Goal: Transaction & Acquisition: Purchase product/service

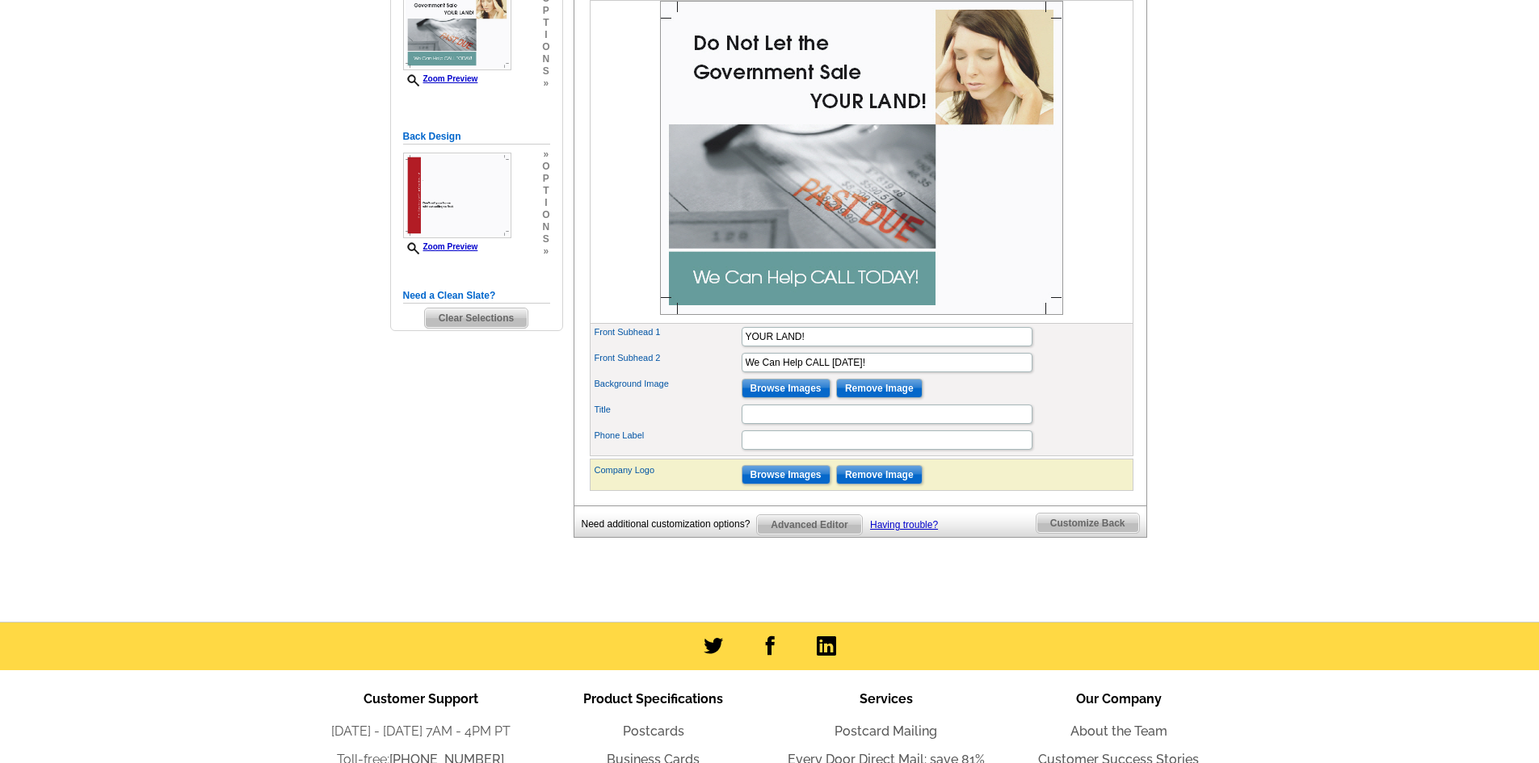
scroll to position [242, 0]
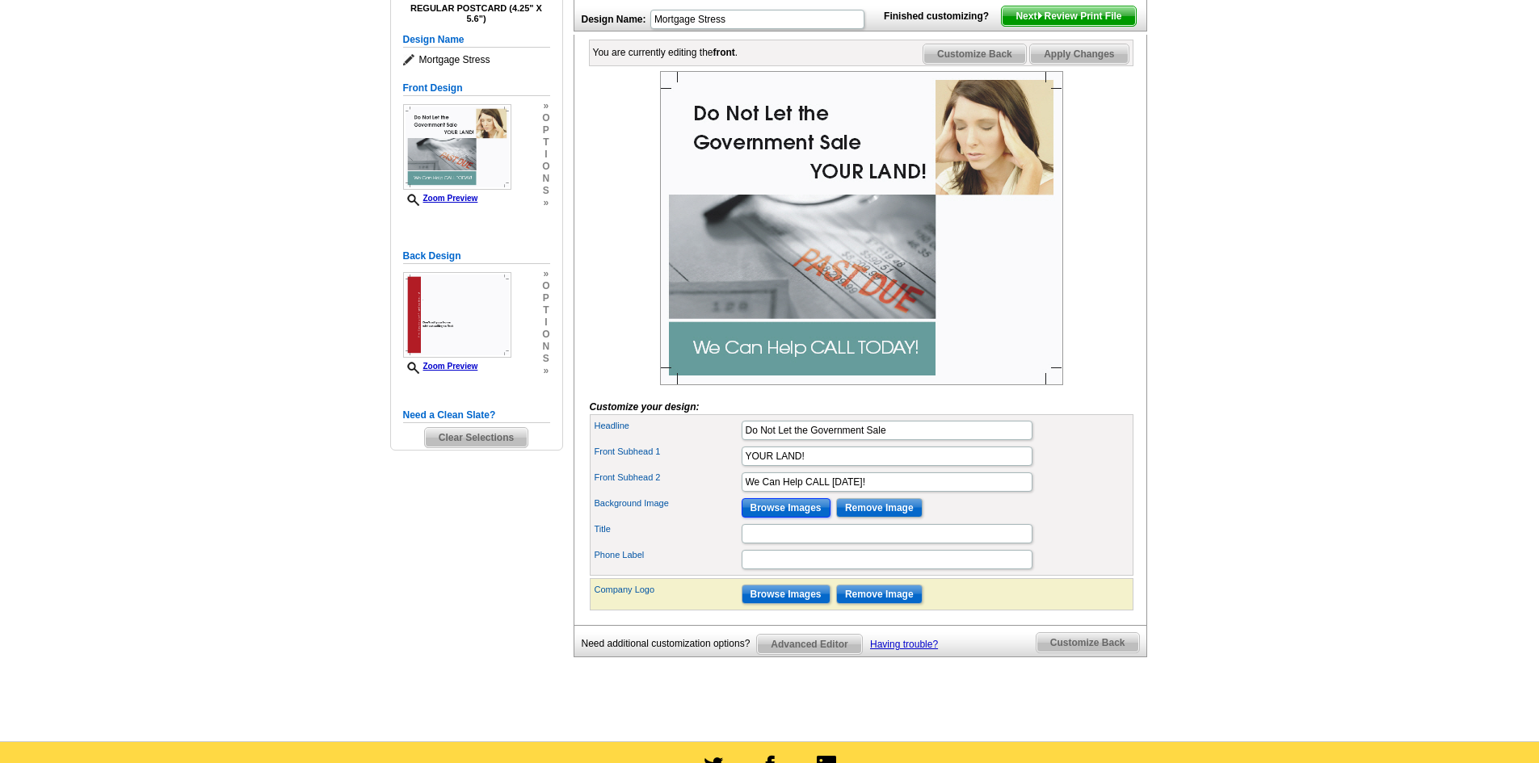
click at [772, 518] on input "Browse Images" at bounding box center [786, 507] width 89 height 19
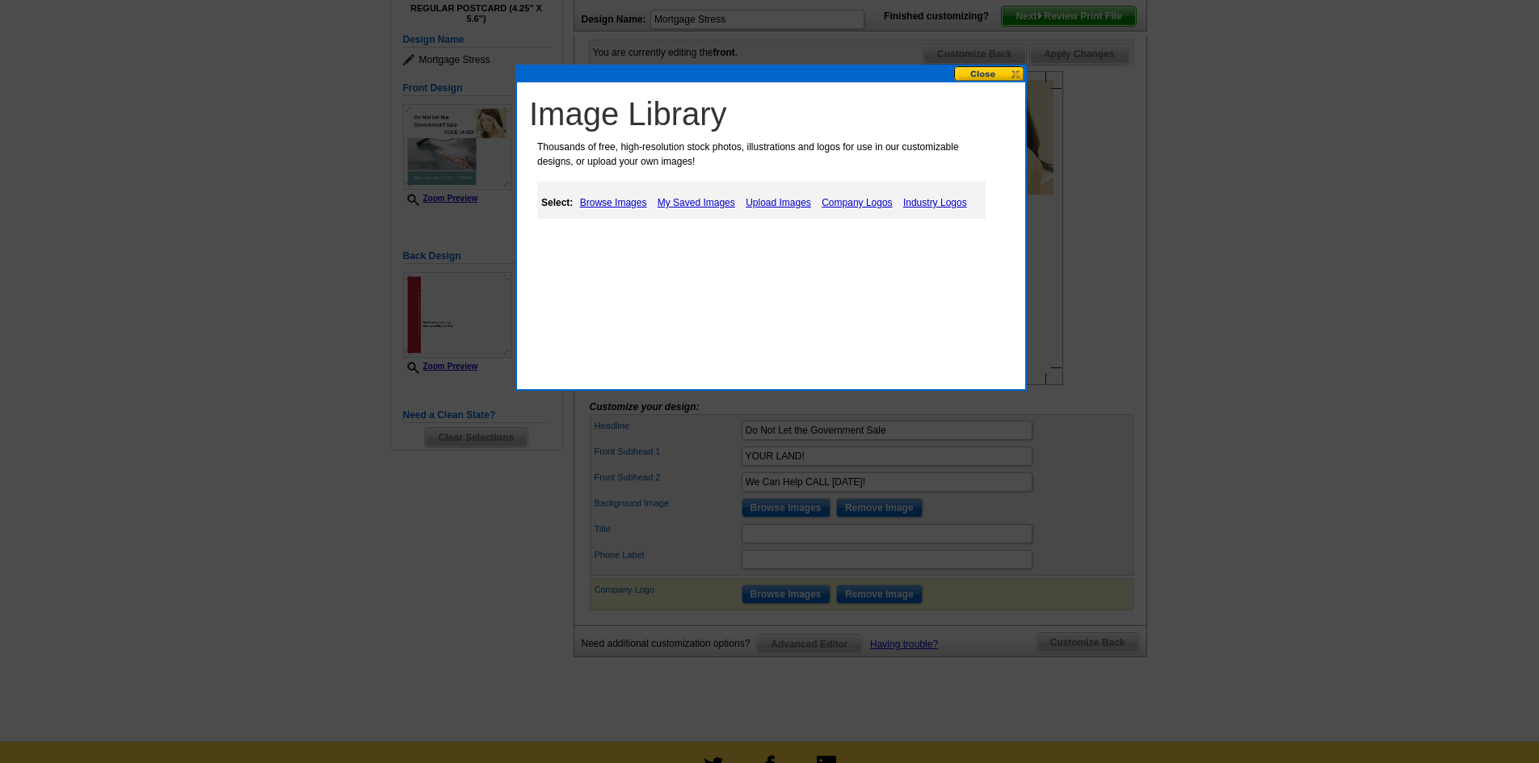
click at [770, 203] on link "Upload Images" at bounding box center [779, 202] width 74 height 19
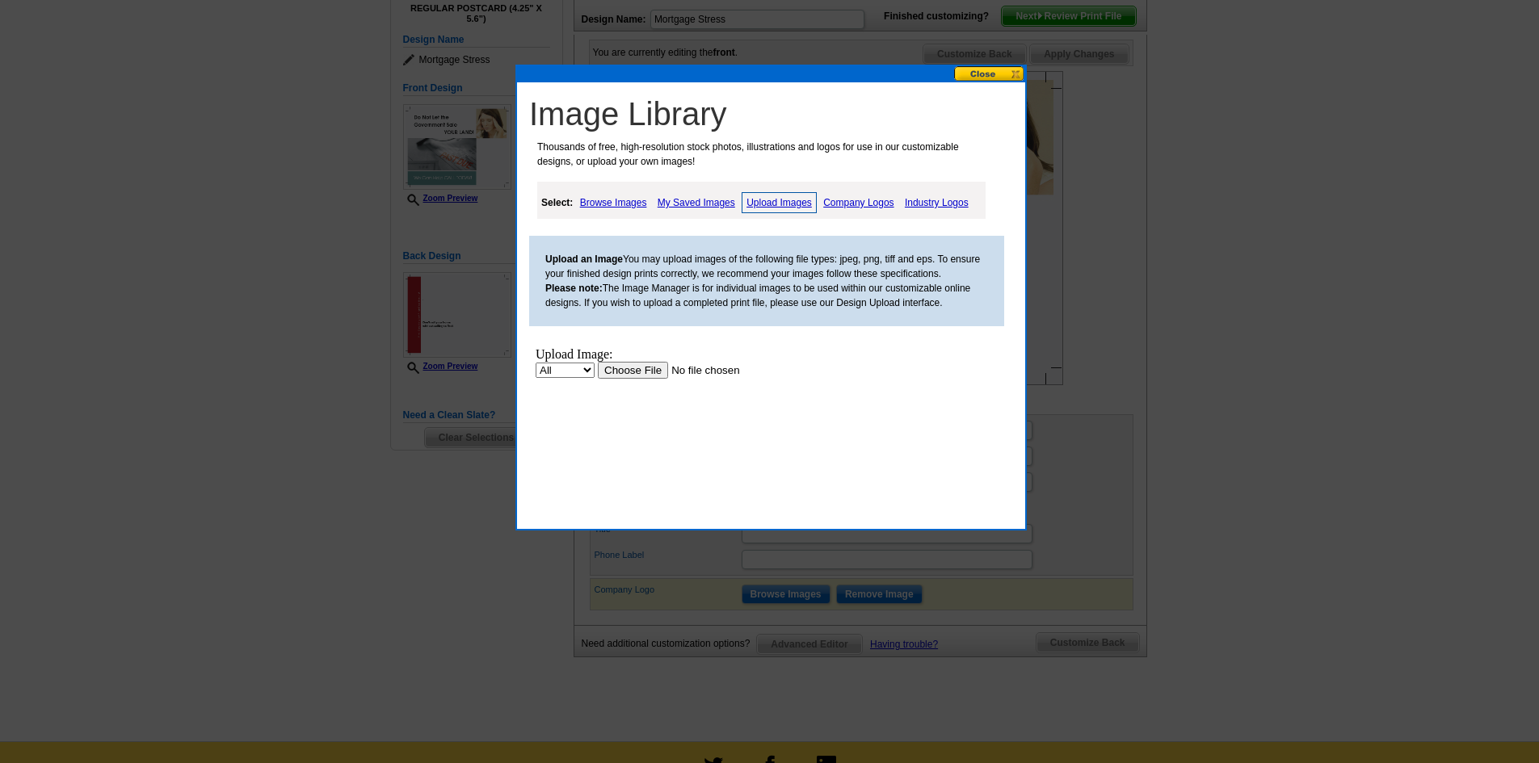
scroll to position [0, 0]
click at [612, 369] on input "file" at bounding box center [700, 370] width 204 height 17
click at [612, 371] on input "file" at bounding box center [700, 370] width 204 height 17
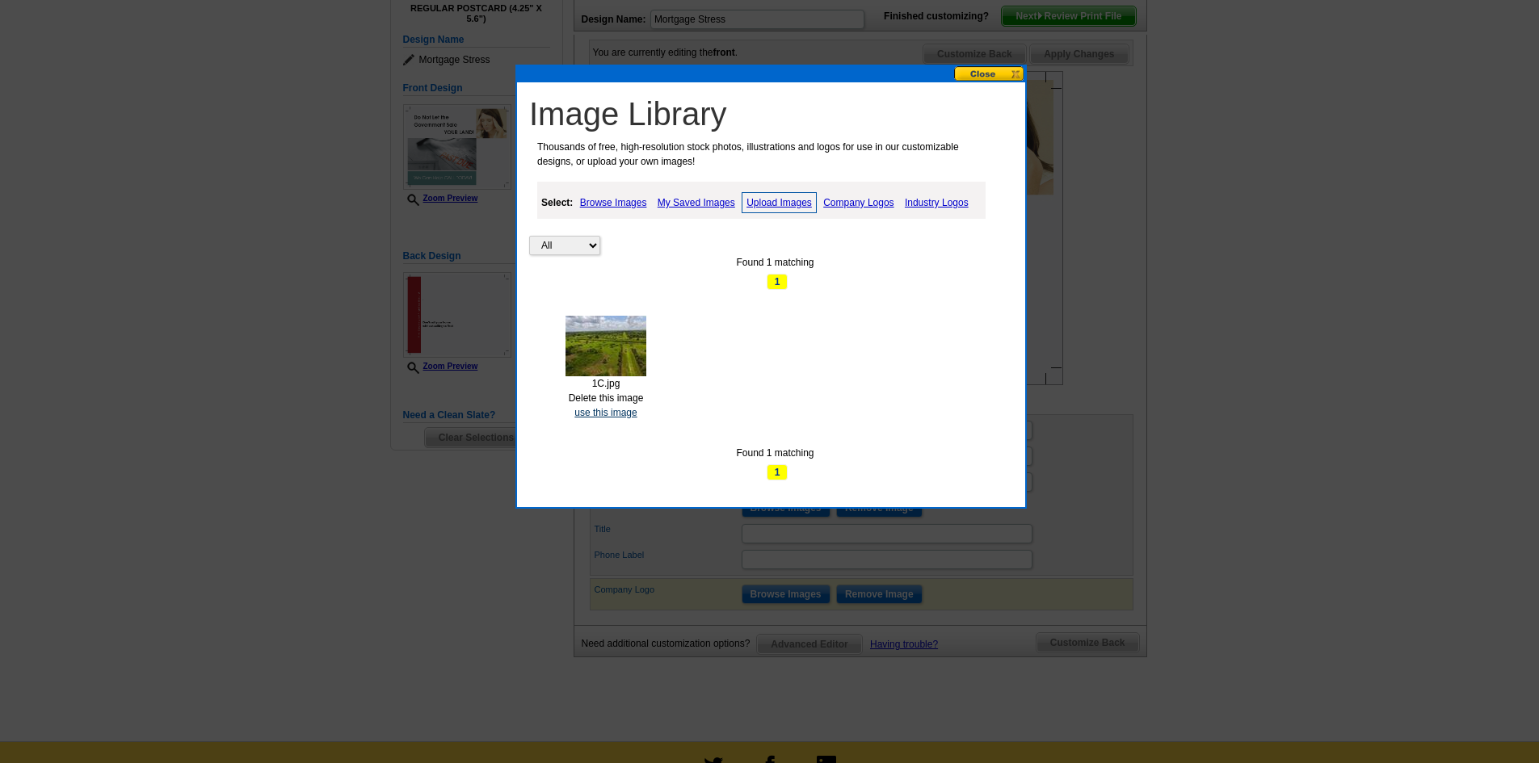
click at [580, 415] on link "use this image" at bounding box center [605, 412] width 62 height 11
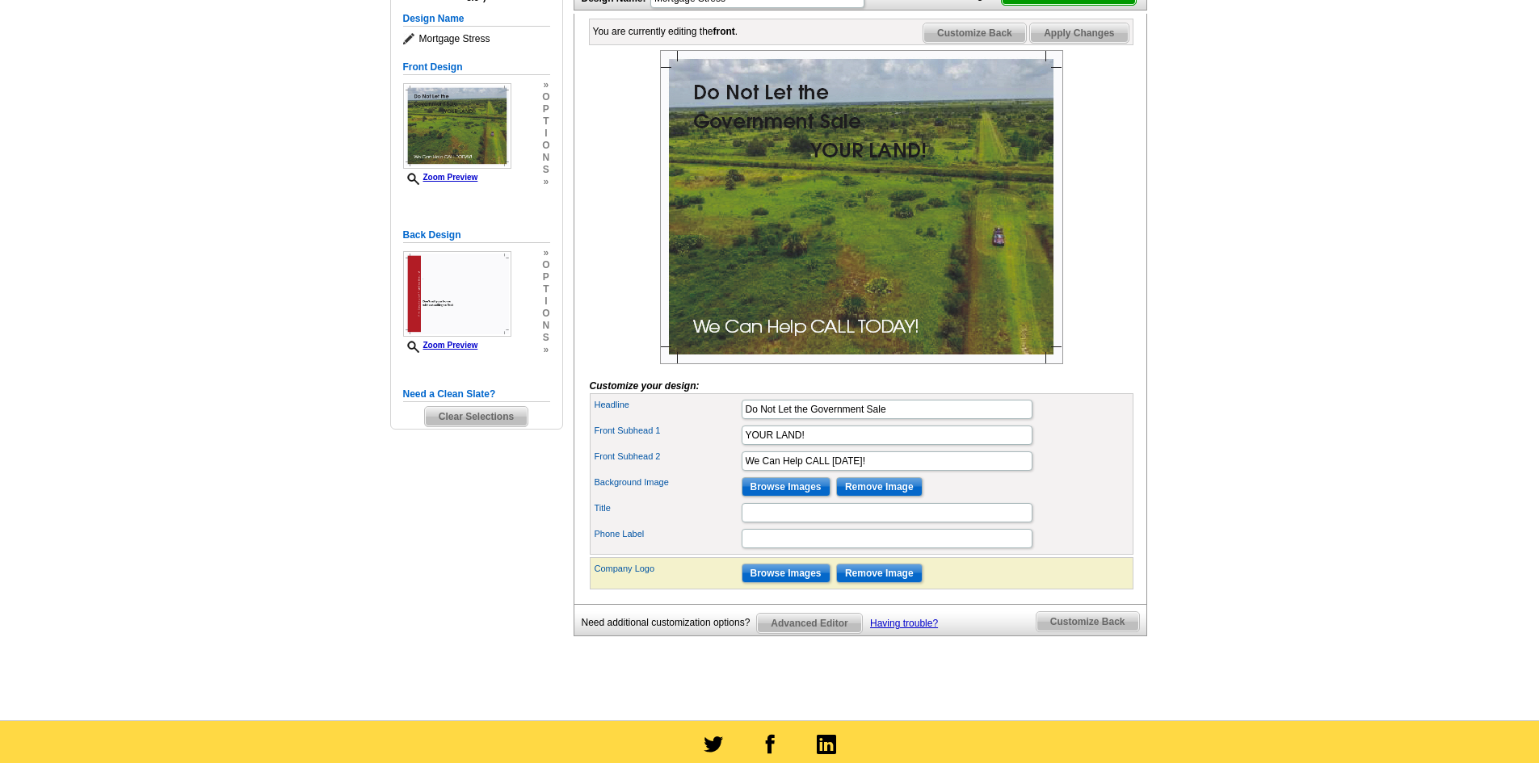
scroll to position [81, 0]
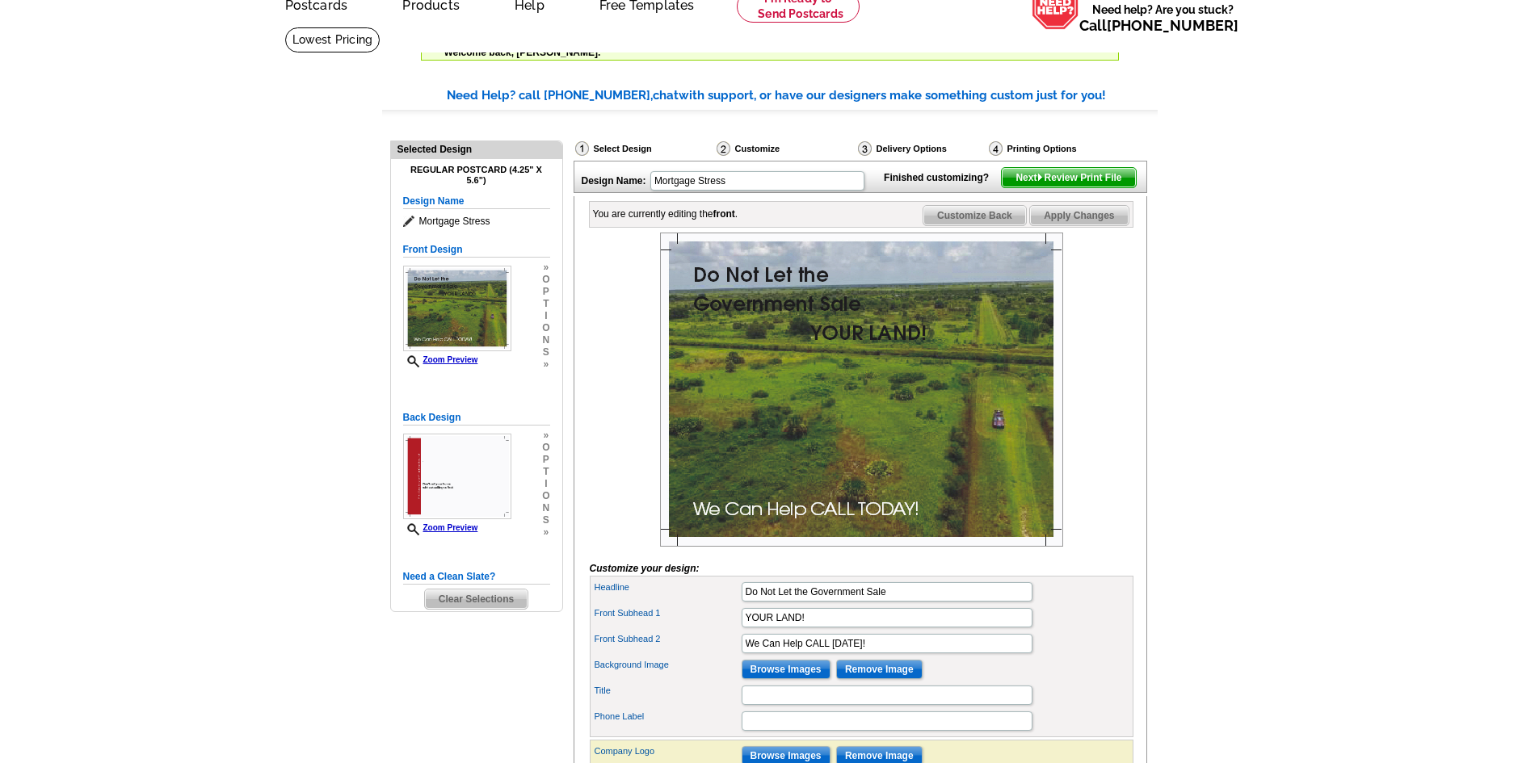
click at [699, 300] on img at bounding box center [861, 390] width 403 height 314
click at [699, 305] on img at bounding box center [861, 390] width 403 height 314
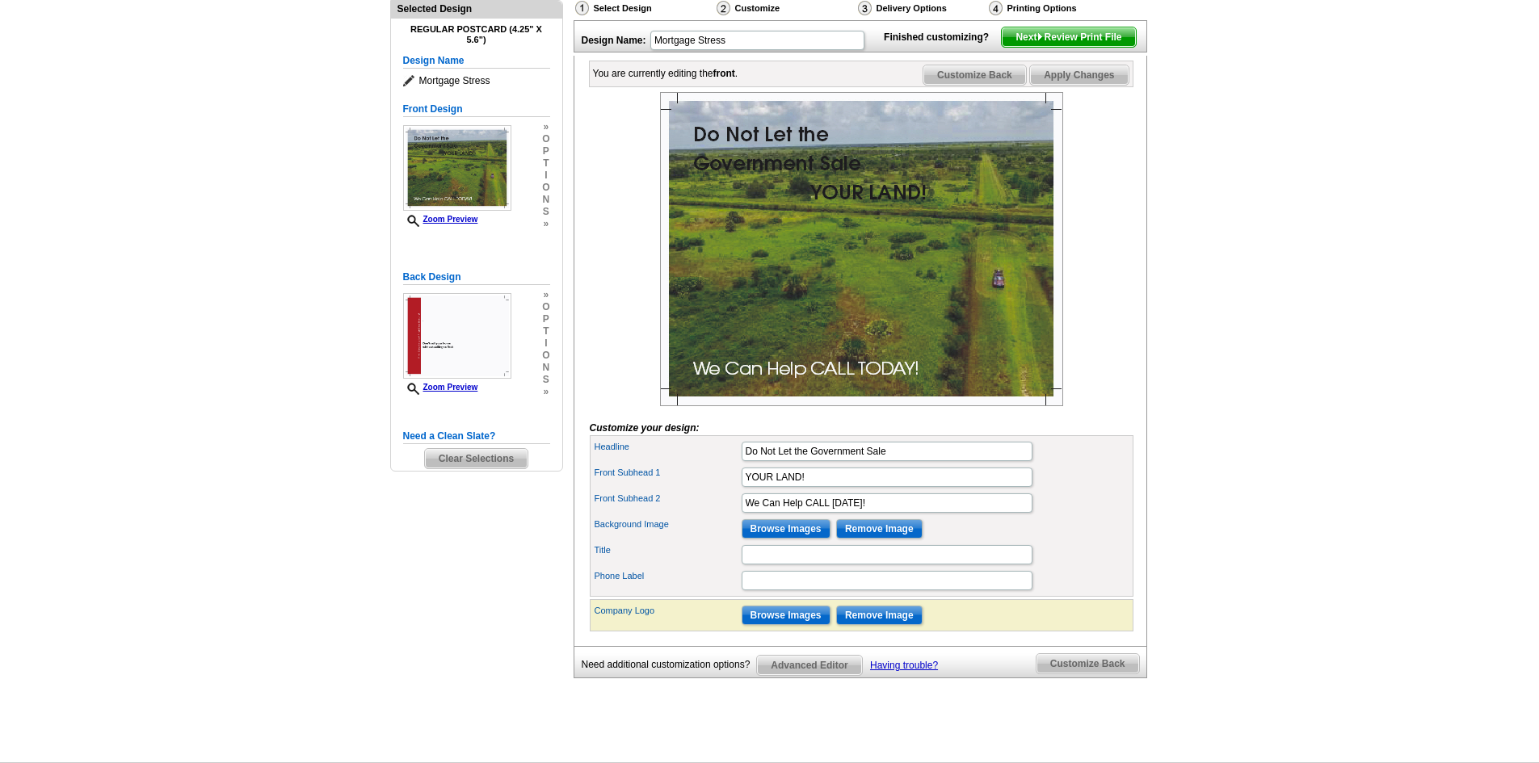
scroll to position [242, 0]
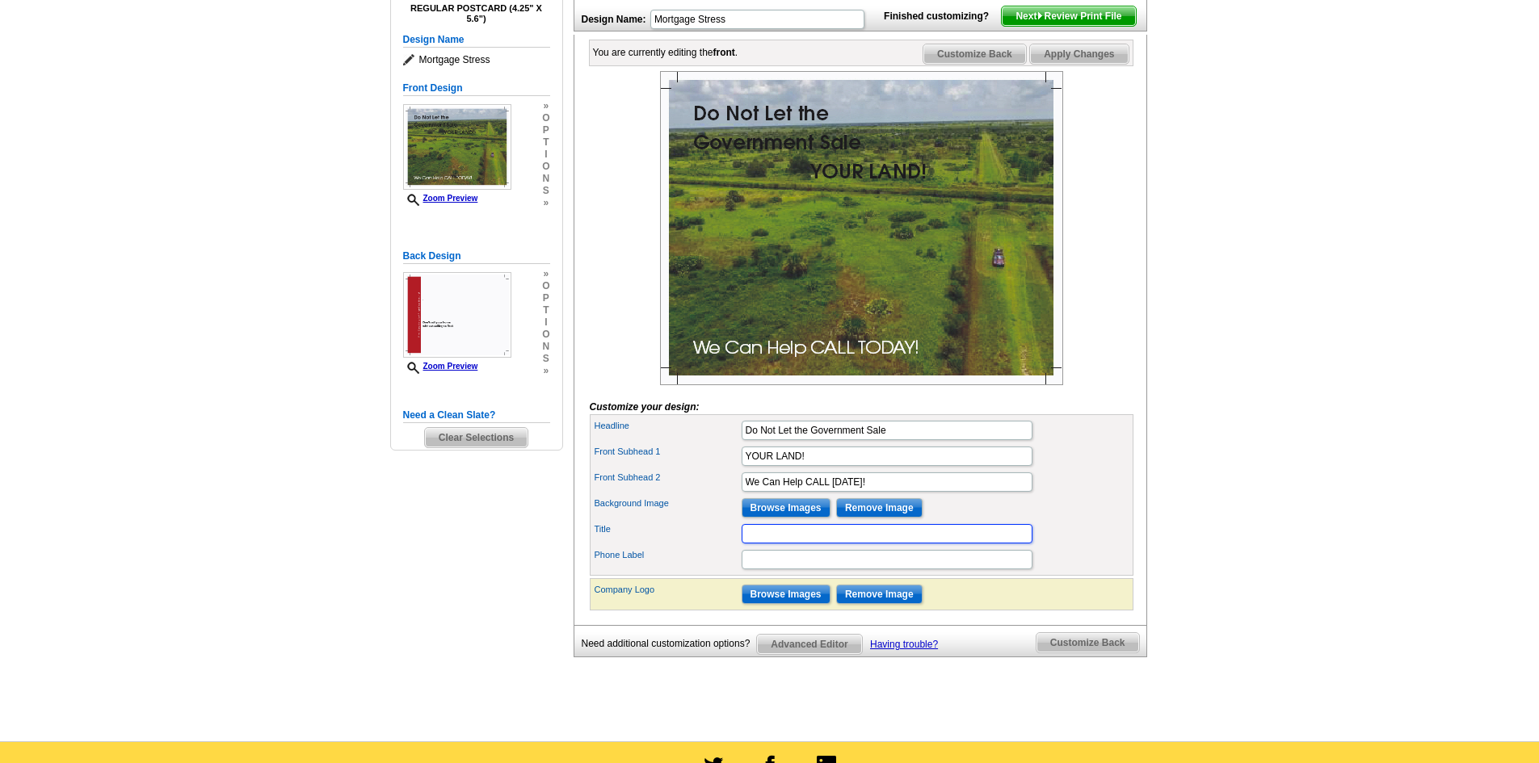
click at [825, 544] on input "Title" at bounding box center [887, 533] width 291 height 19
type input "Madd Assets, LLC"
type input "863-270-9447"
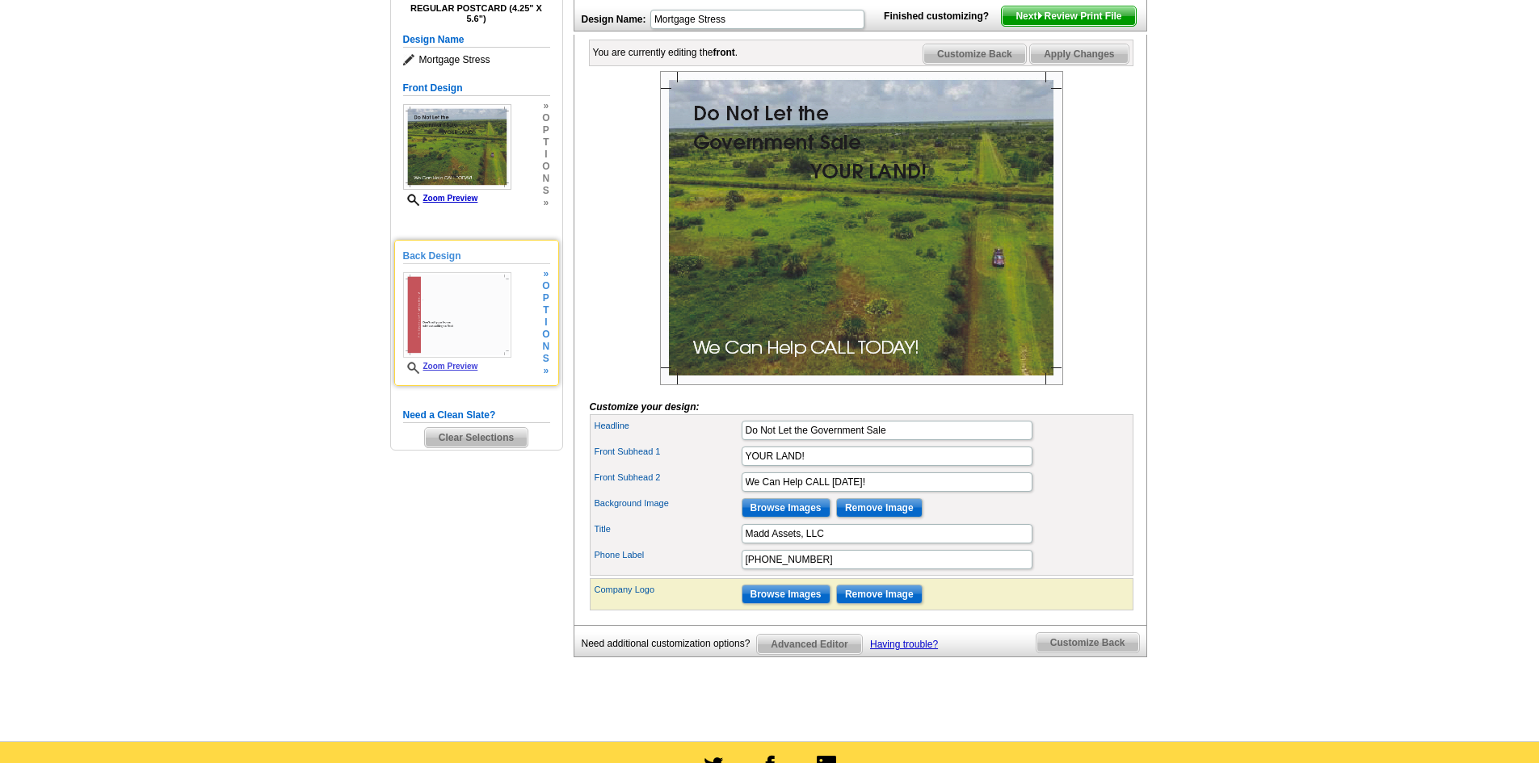
click at [449, 335] on img at bounding box center [457, 315] width 108 height 86
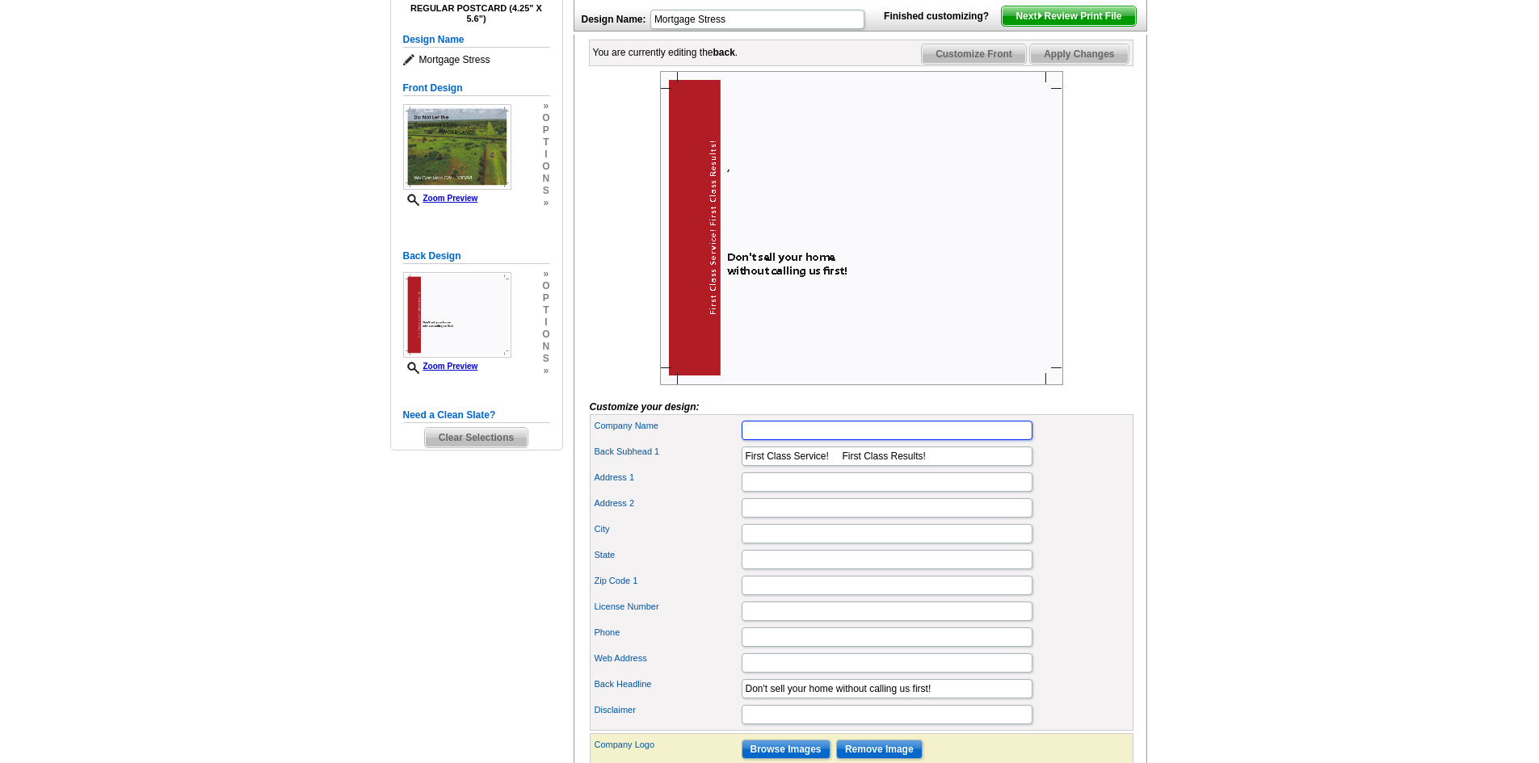
click at [811, 440] on input "Company Name" at bounding box center [887, 430] width 291 height 19
type input "Madd Assets, LLC"
type input "PO BOX 215"
type input "Okeechobee"
type input "Florida"
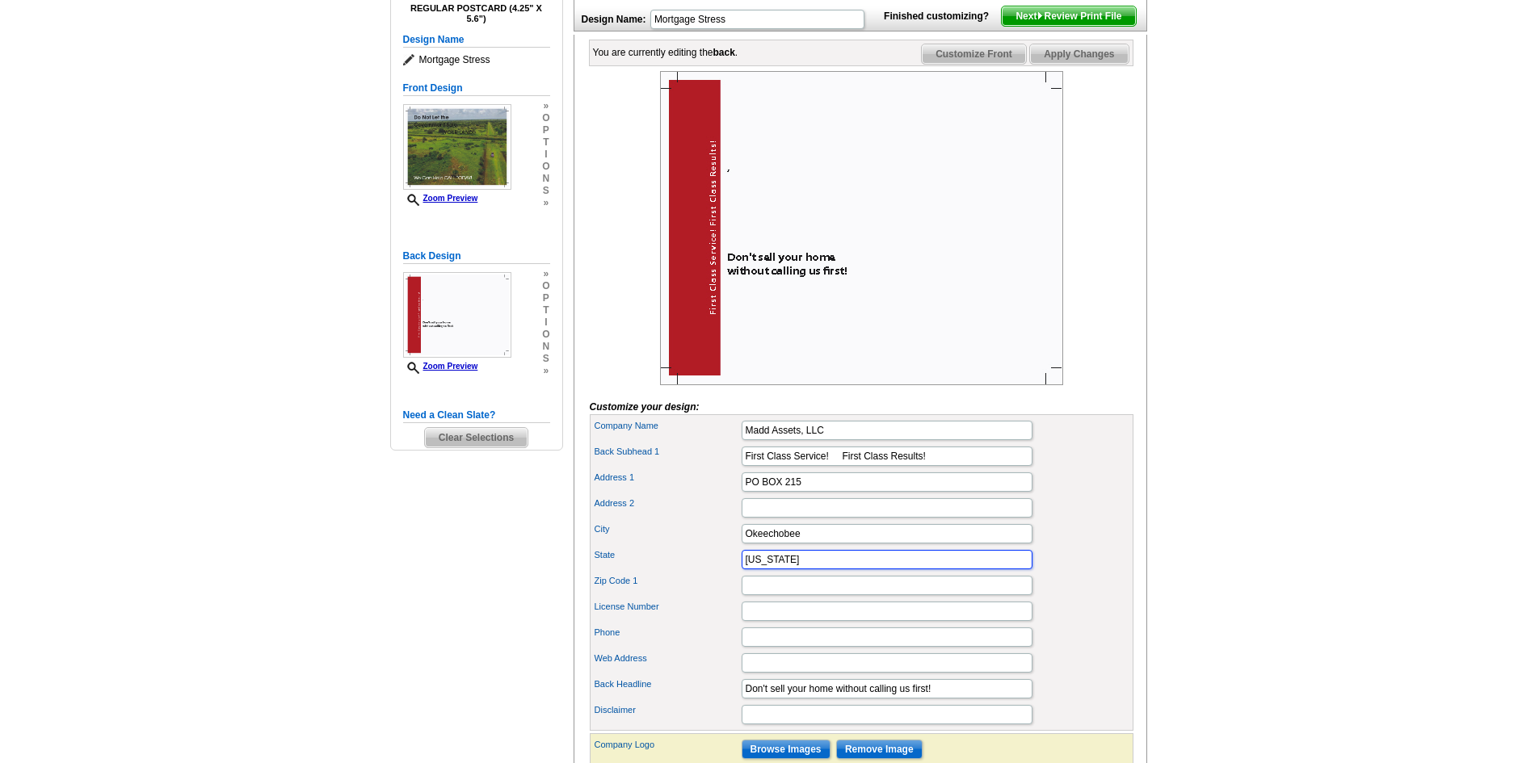
type input "34973"
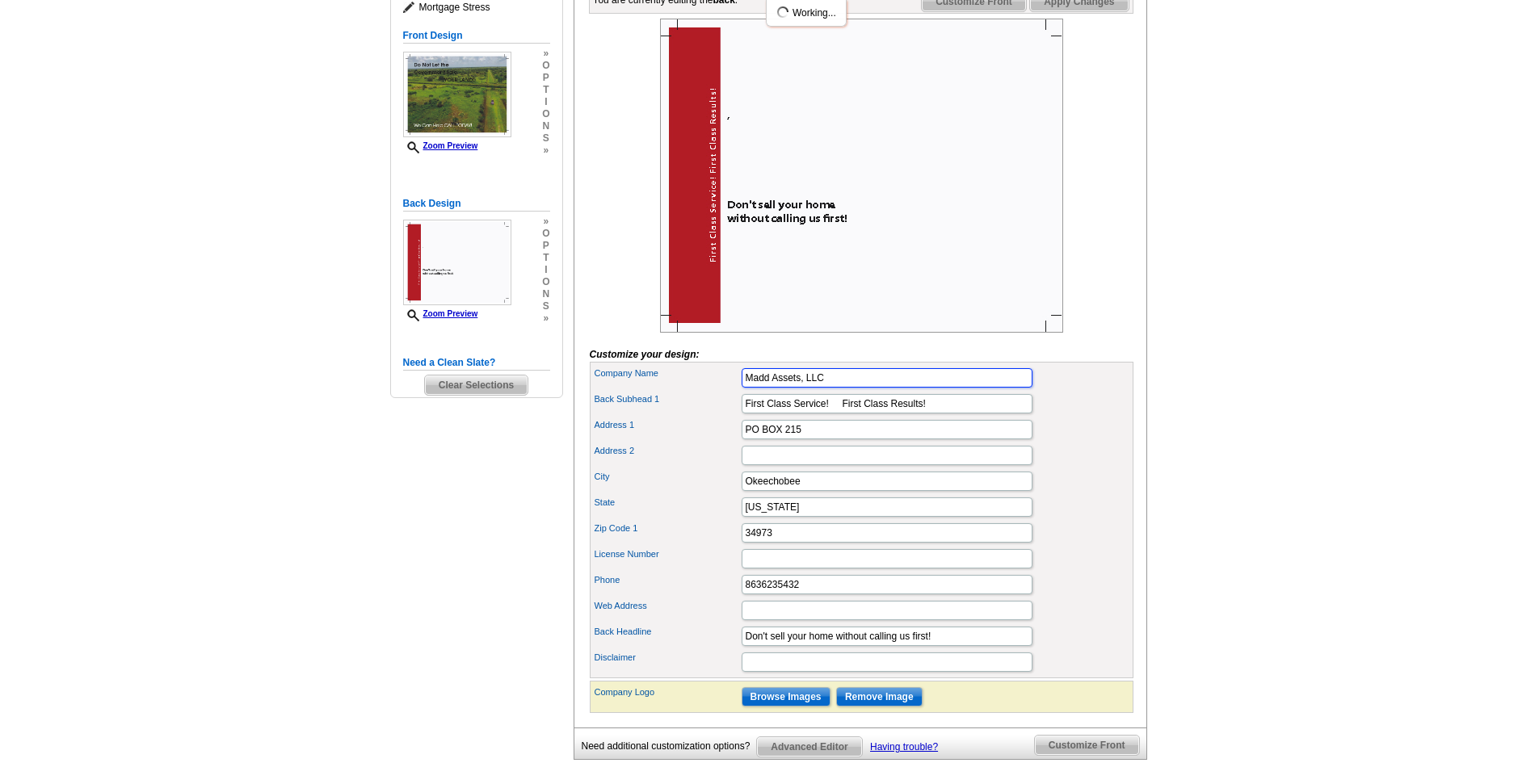
scroll to position [323, 0]
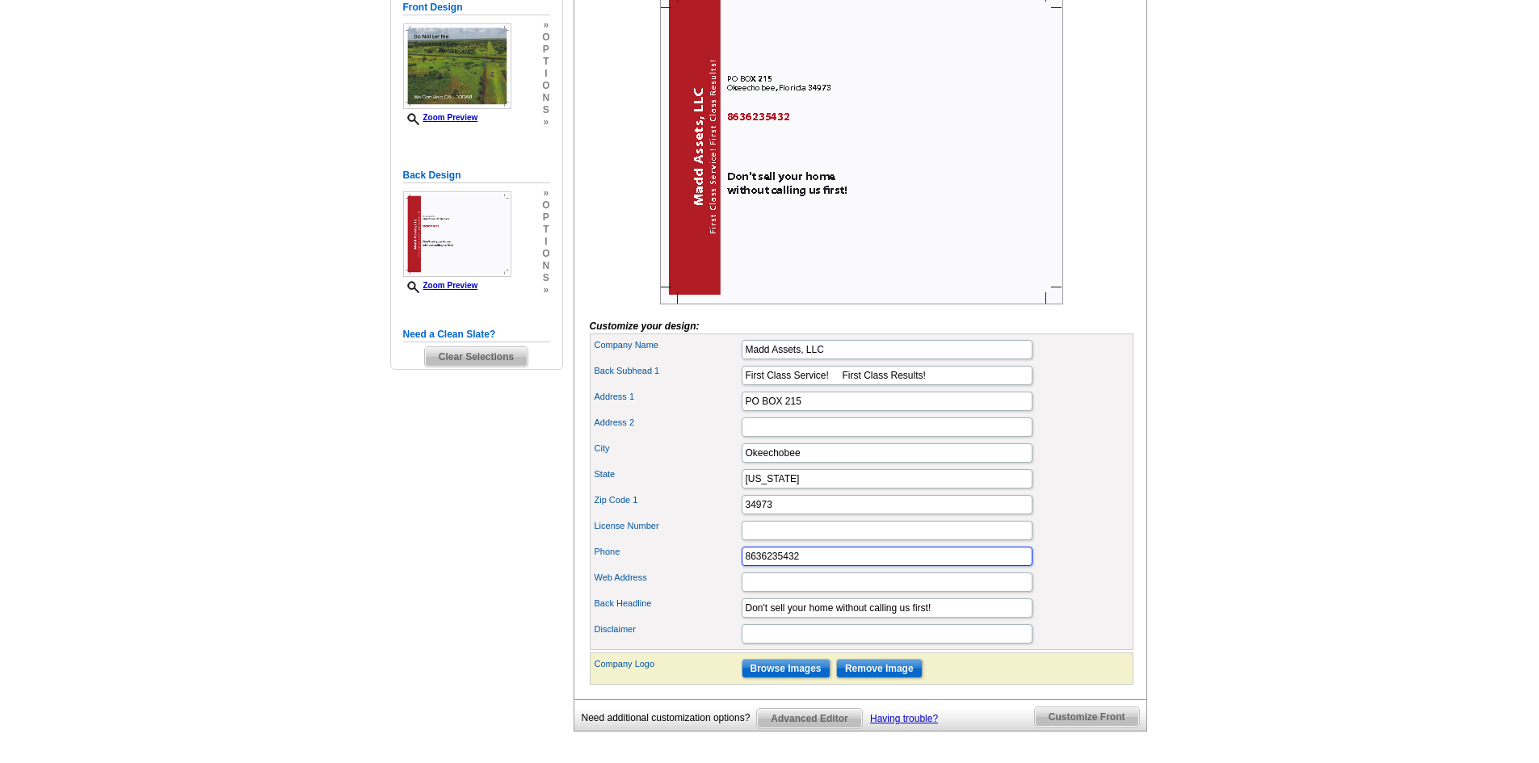
drag, startPoint x: 818, startPoint y: 589, endPoint x: 666, endPoint y: 587, distance: 152.7
click at [666, 570] on div "Phone 8636235432" at bounding box center [861, 557] width 537 height 26
type input "863-270-9447"
drag, startPoint x: 938, startPoint y: 402, endPoint x: 680, endPoint y: 402, distance: 257.7
click at [680, 389] on div "Back Subhead 1 First Class Service! First Class Results!" at bounding box center [861, 376] width 537 height 26
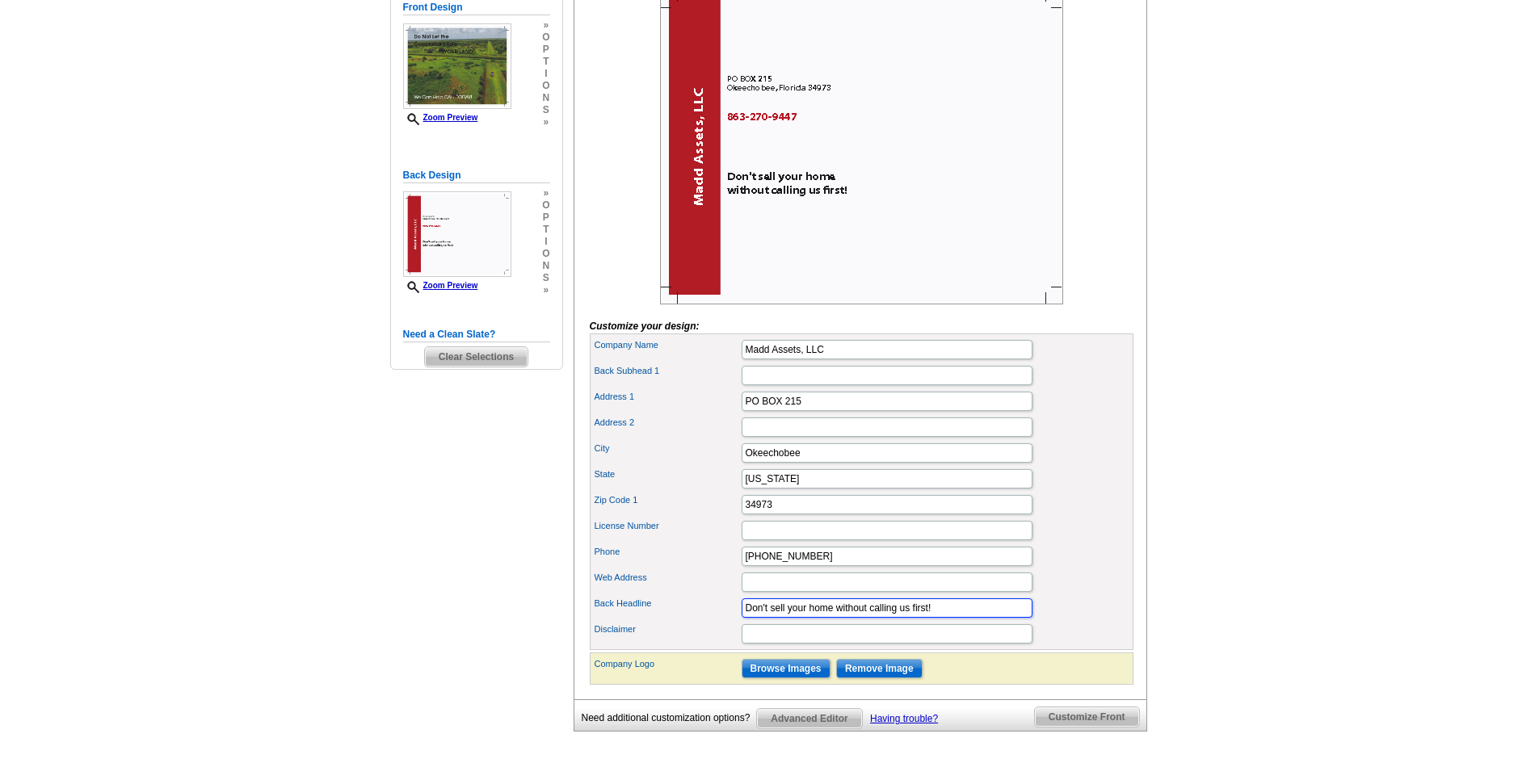
drag, startPoint x: 946, startPoint y: 637, endPoint x: 663, endPoint y: 625, distance: 283.0
click at [663, 621] on div "Back Headline Don't sell your home without calling us first!" at bounding box center [861, 608] width 537 height 26
click at [784, 679] on input "Browse Images" at bounding box center [786, 668] width 89 height 19
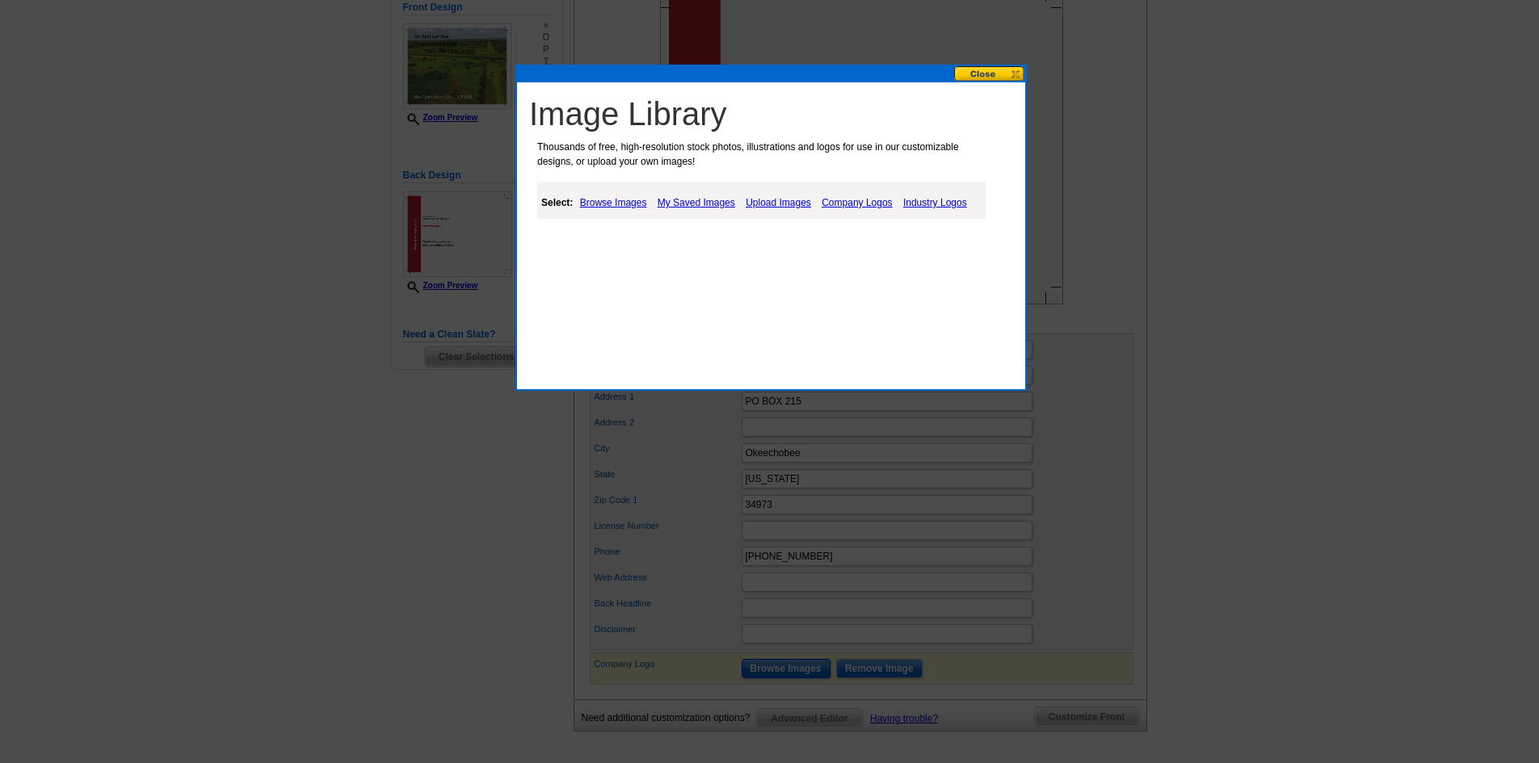
click at [990, 75] on button at bounding box center [989, 73] width 71 height 15
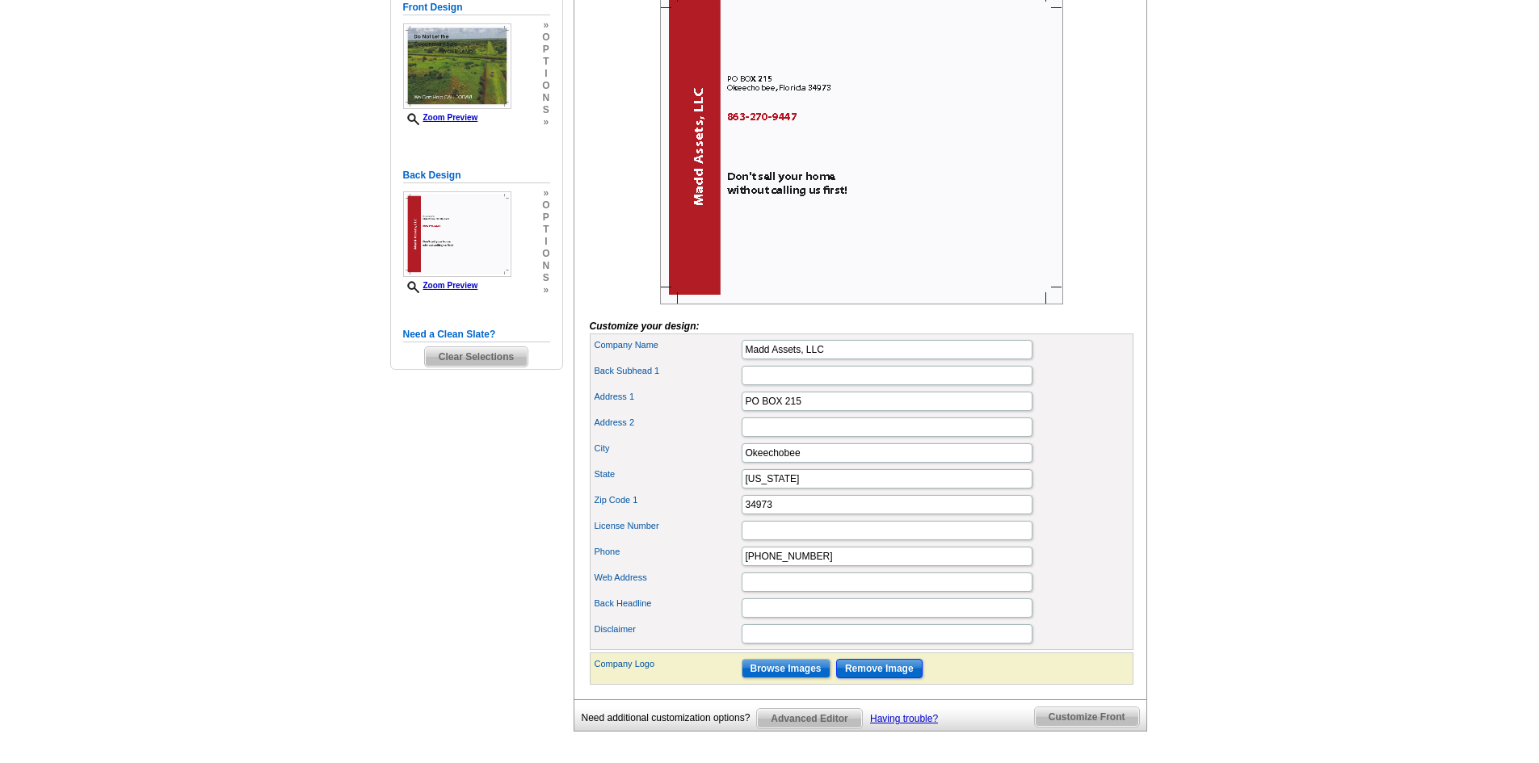
click at [859, 679] on input "Remove Image" at bounding box center [879, 668] width 86 height 19
click at [771, 679] on input "Browse Images" at bounding box center [786, 668] width 89 height 19
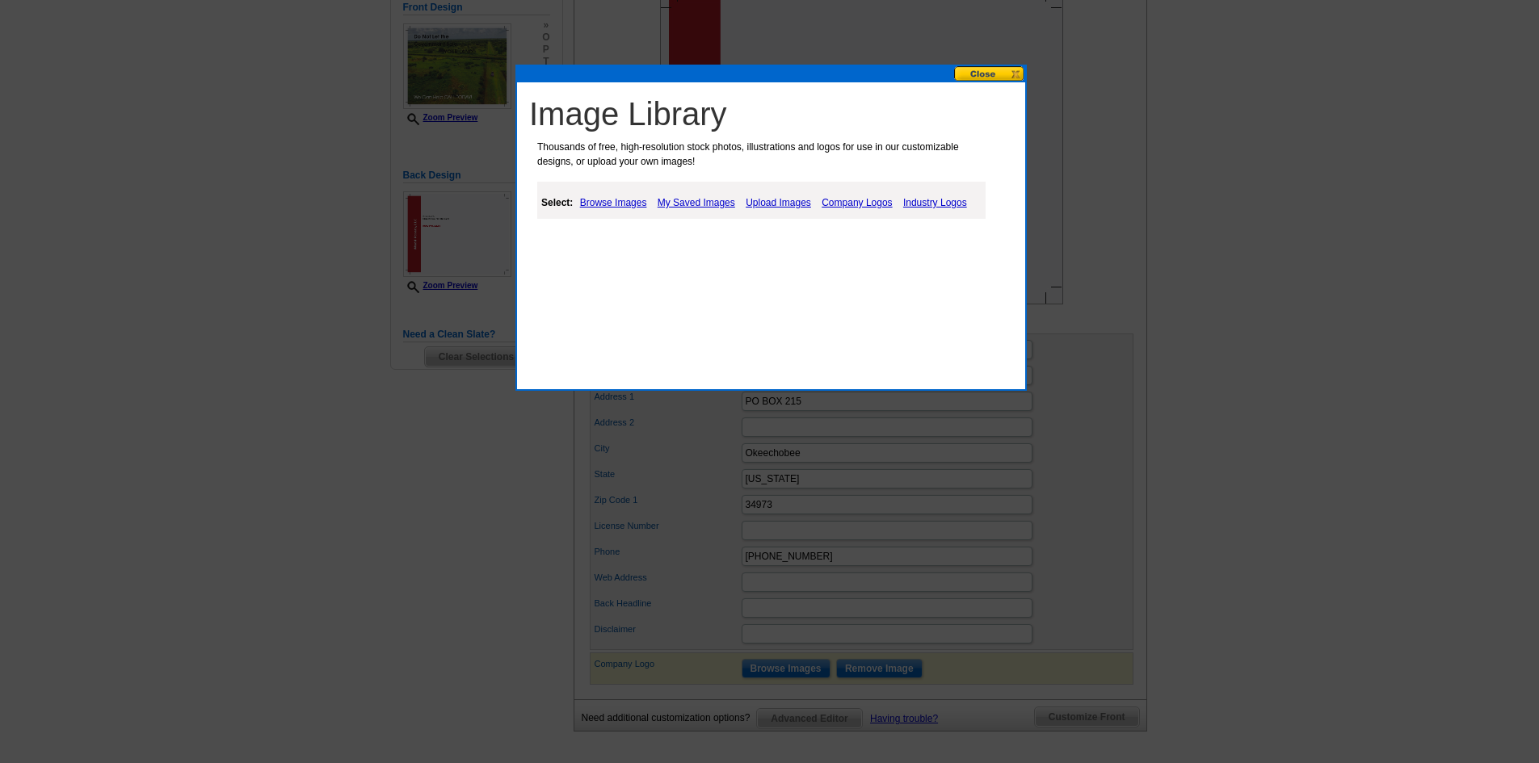
click at [780, 201] on link "Upload Images" at bounding box center [779, 202] width 74 height 19
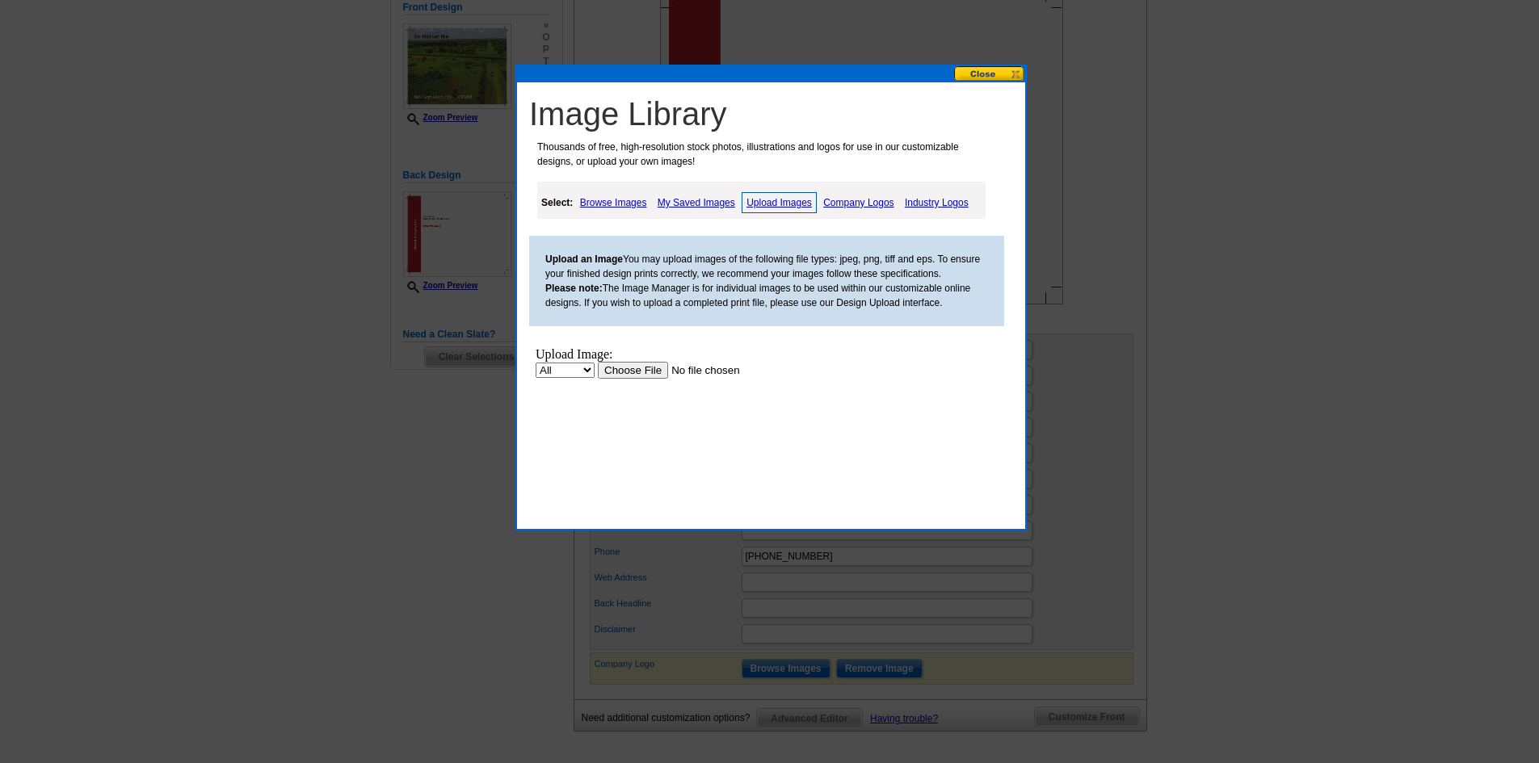
scroll to position [0, 0]
click at [630, 368] on input "file" at bounding box center [700, 370] width 204 height 17
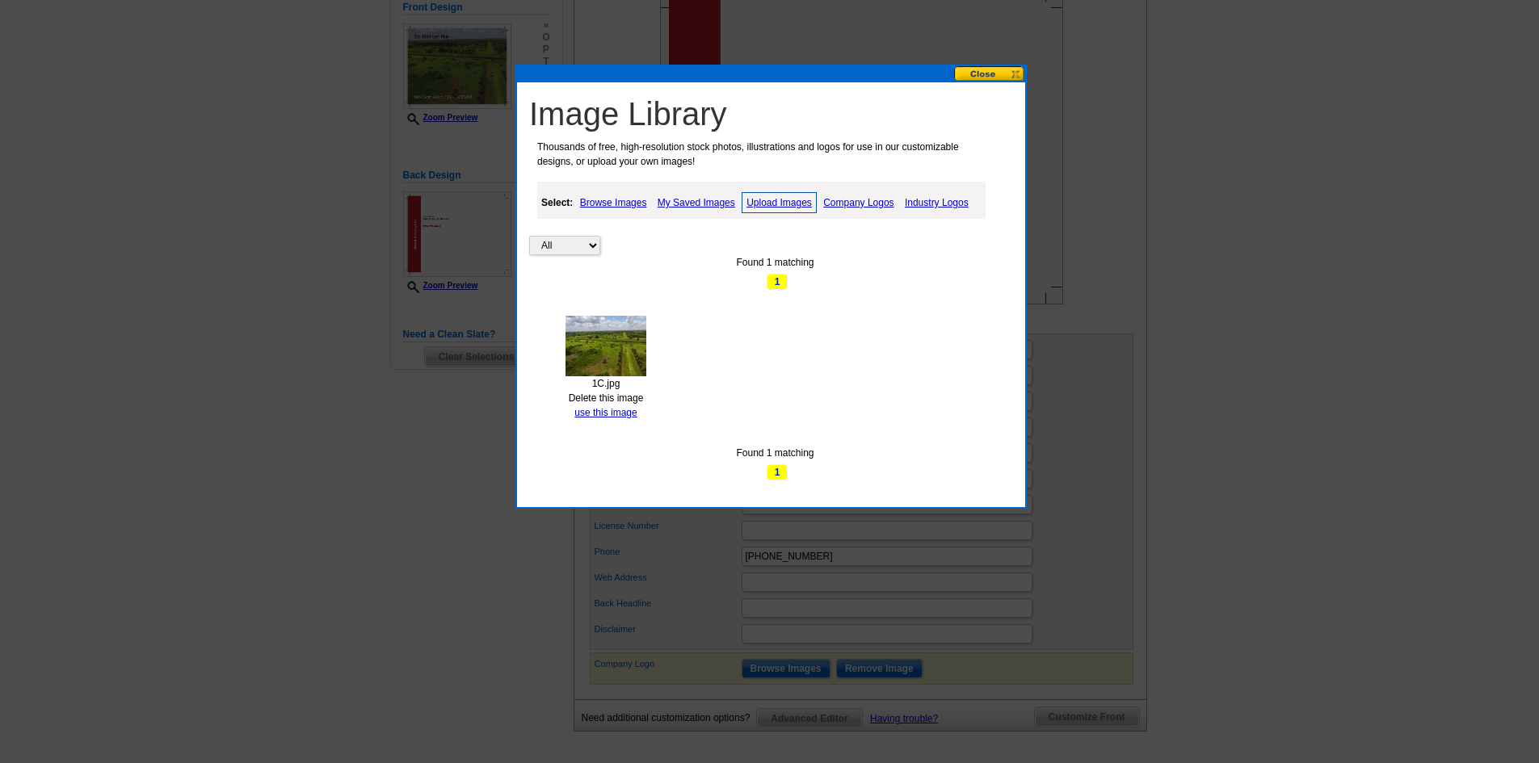
click at [1004, 78] on button at bounding box center [989, 73] width 71 height 15
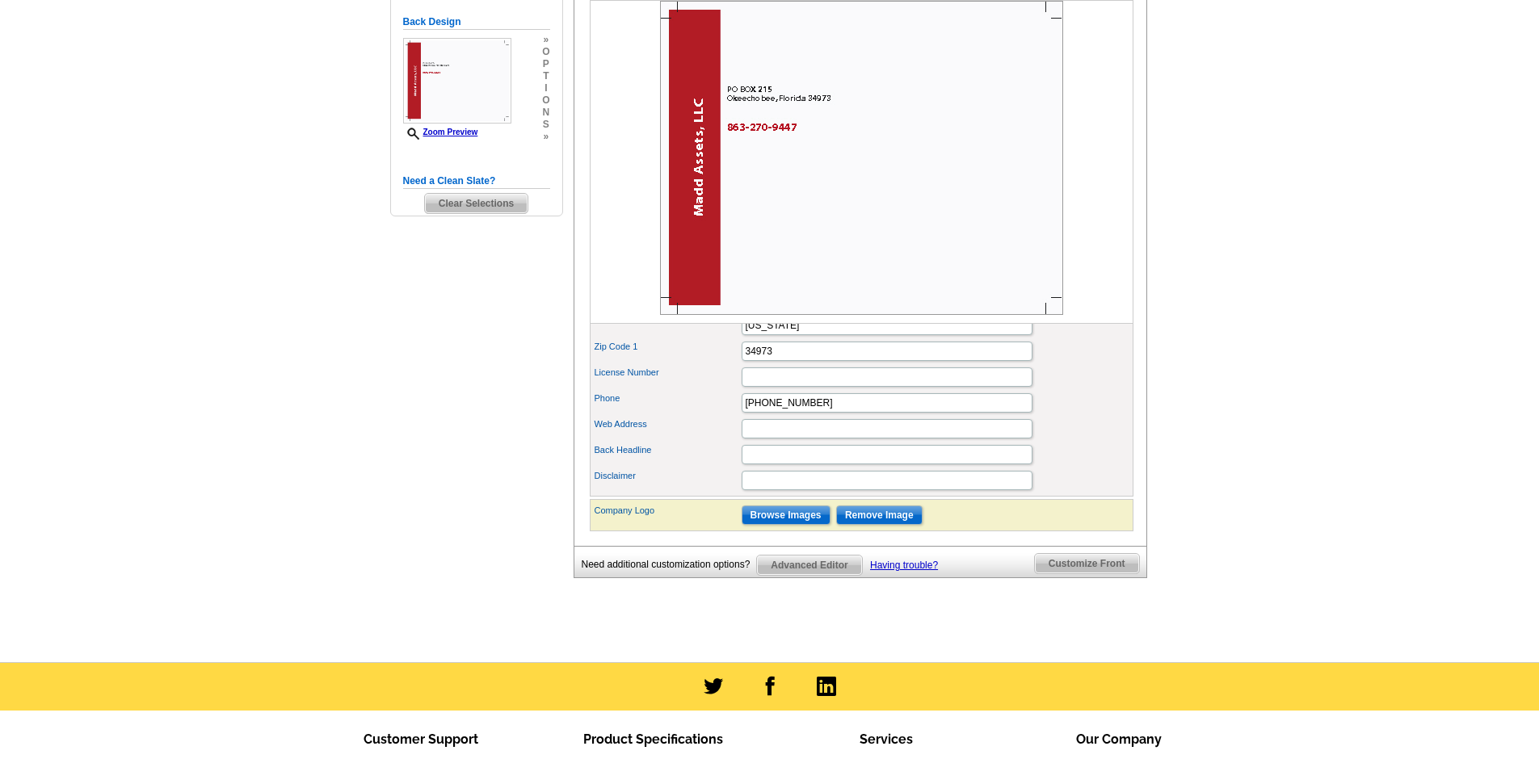
scroll to position [485, 0]
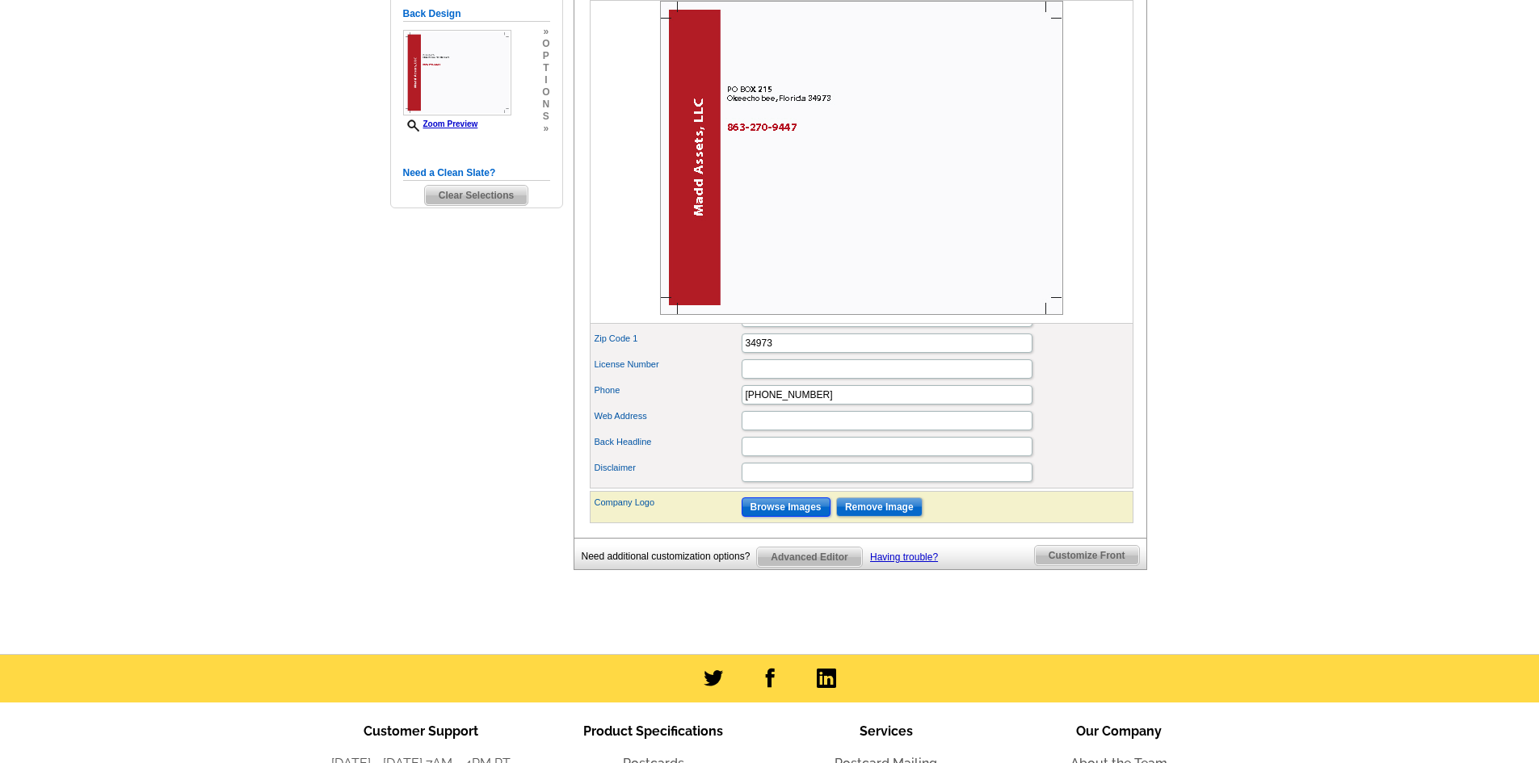
click at [787, 517] on input "Browse Images" at bounding box center [786, 507] width 89 height 19
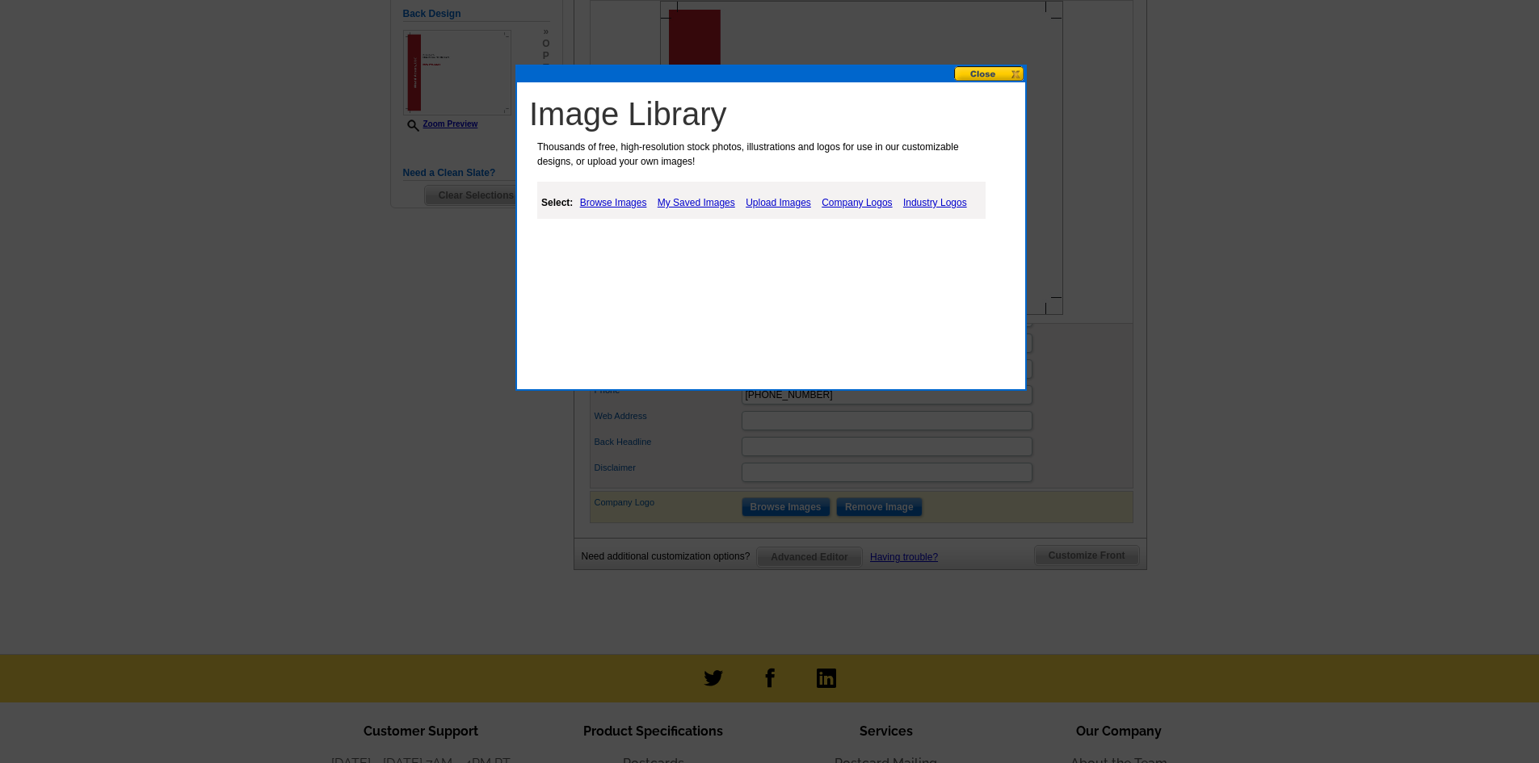
click at [770, 198] on link "Upload Images" at bounding box center [779, 202] width 74 height 19
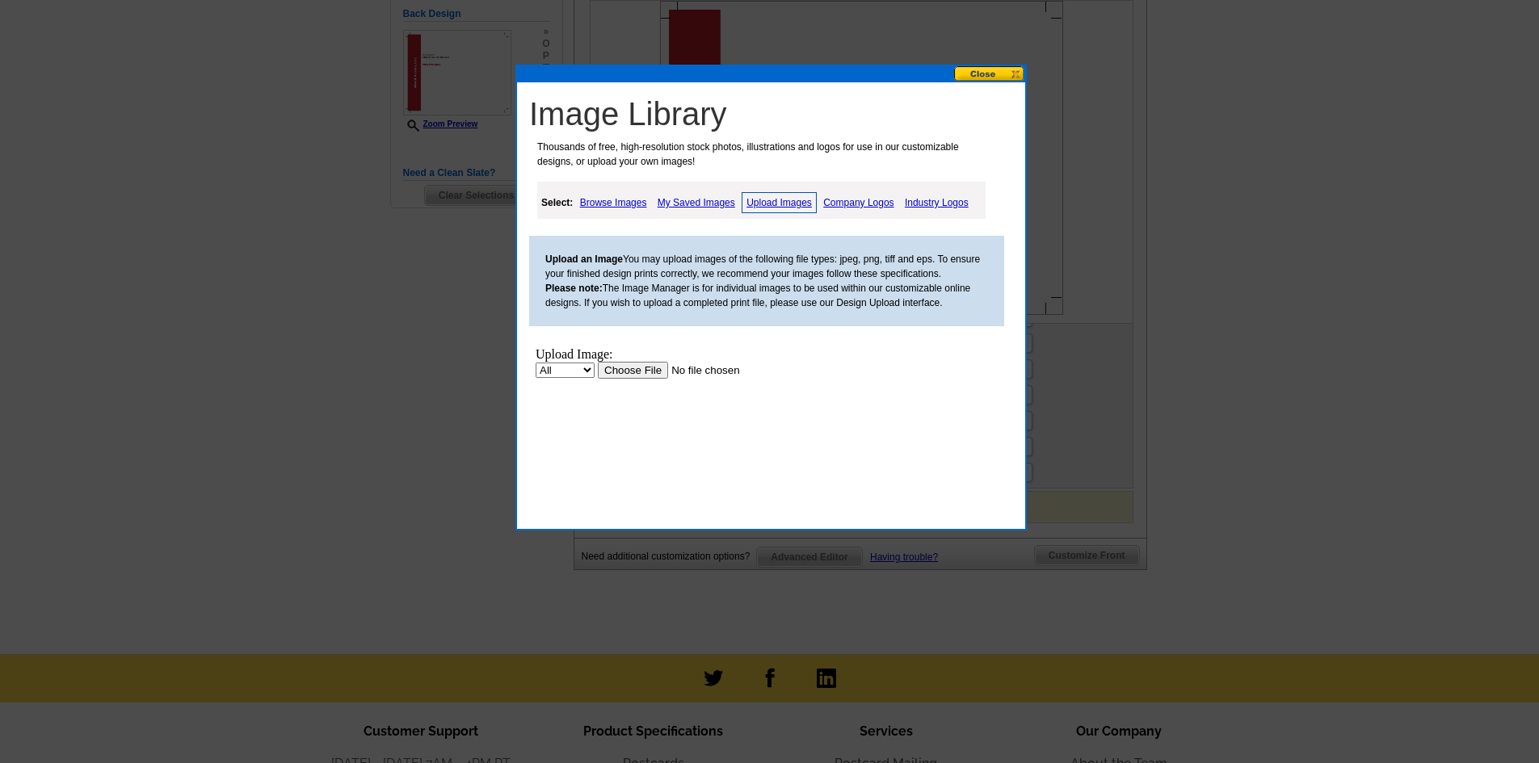
scroll to position [0, 0]
click at [631, 371] on input "file" at bounding box center [700, 370] width 204 height 17
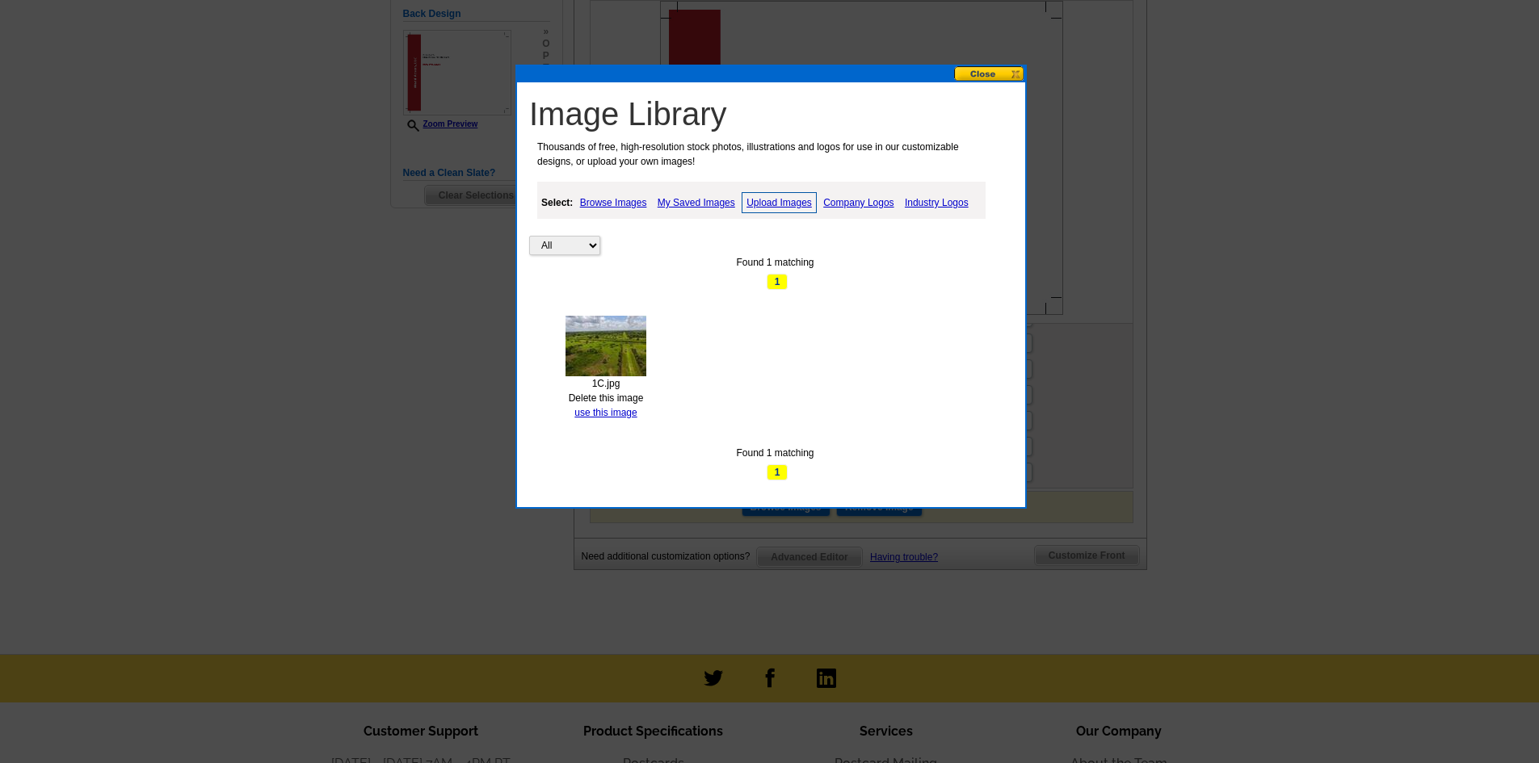
click at [1003, 73] on button at bounding box center [989, 73] width 71 height 15
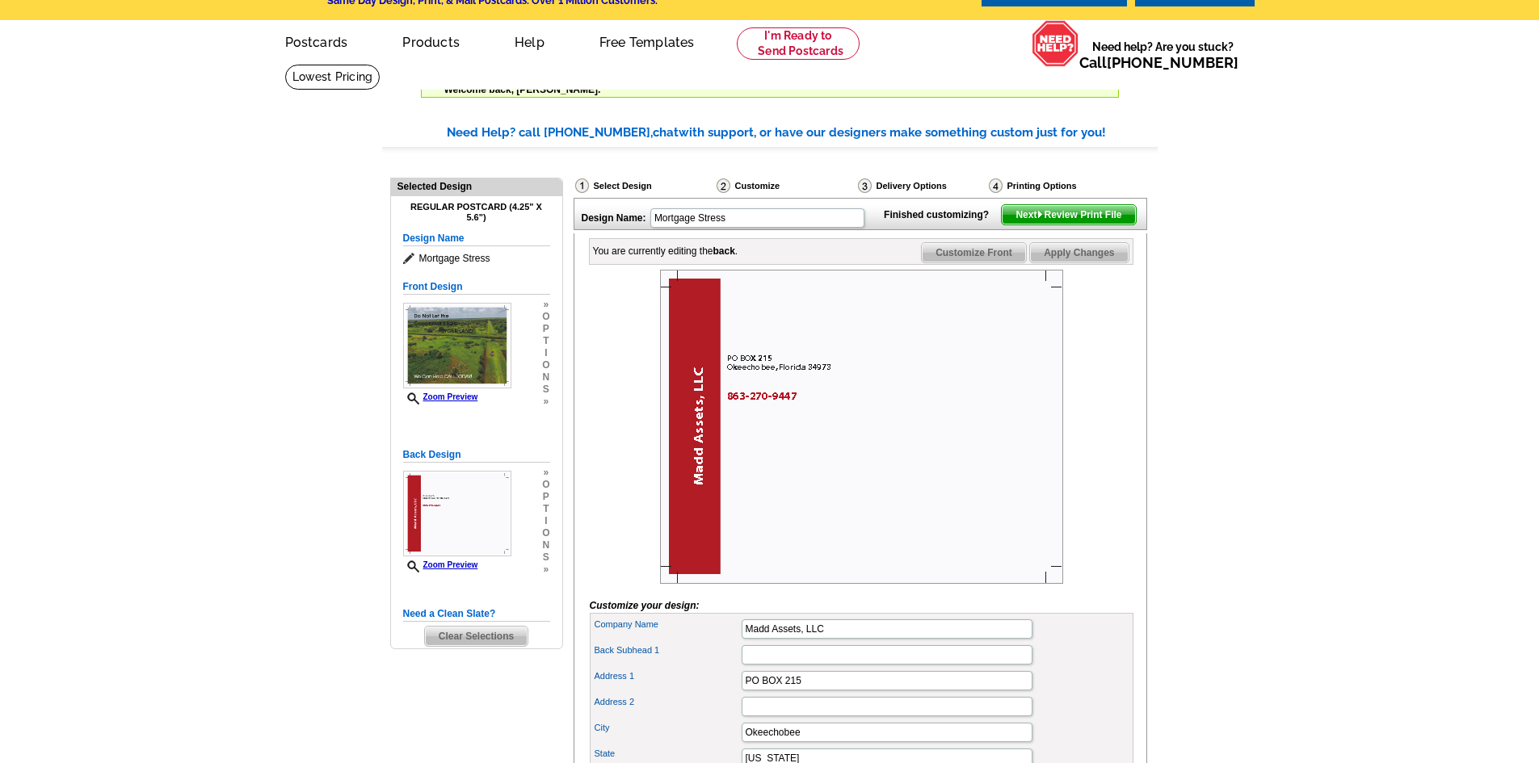
scroll to position [81, 0]
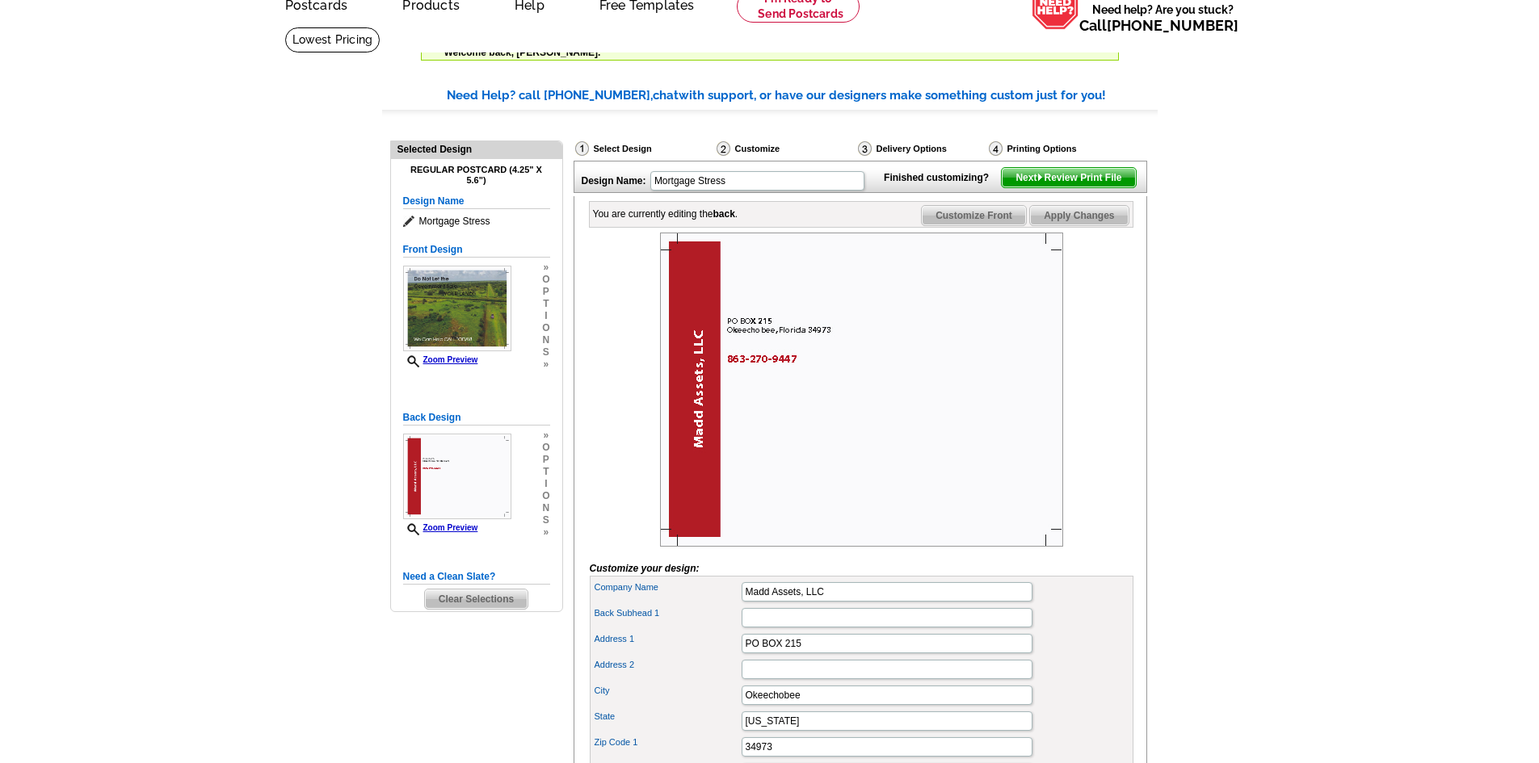
click at [466, 599] on span "Clear Selections" at bounding box center [476, 599] width 103 height 19
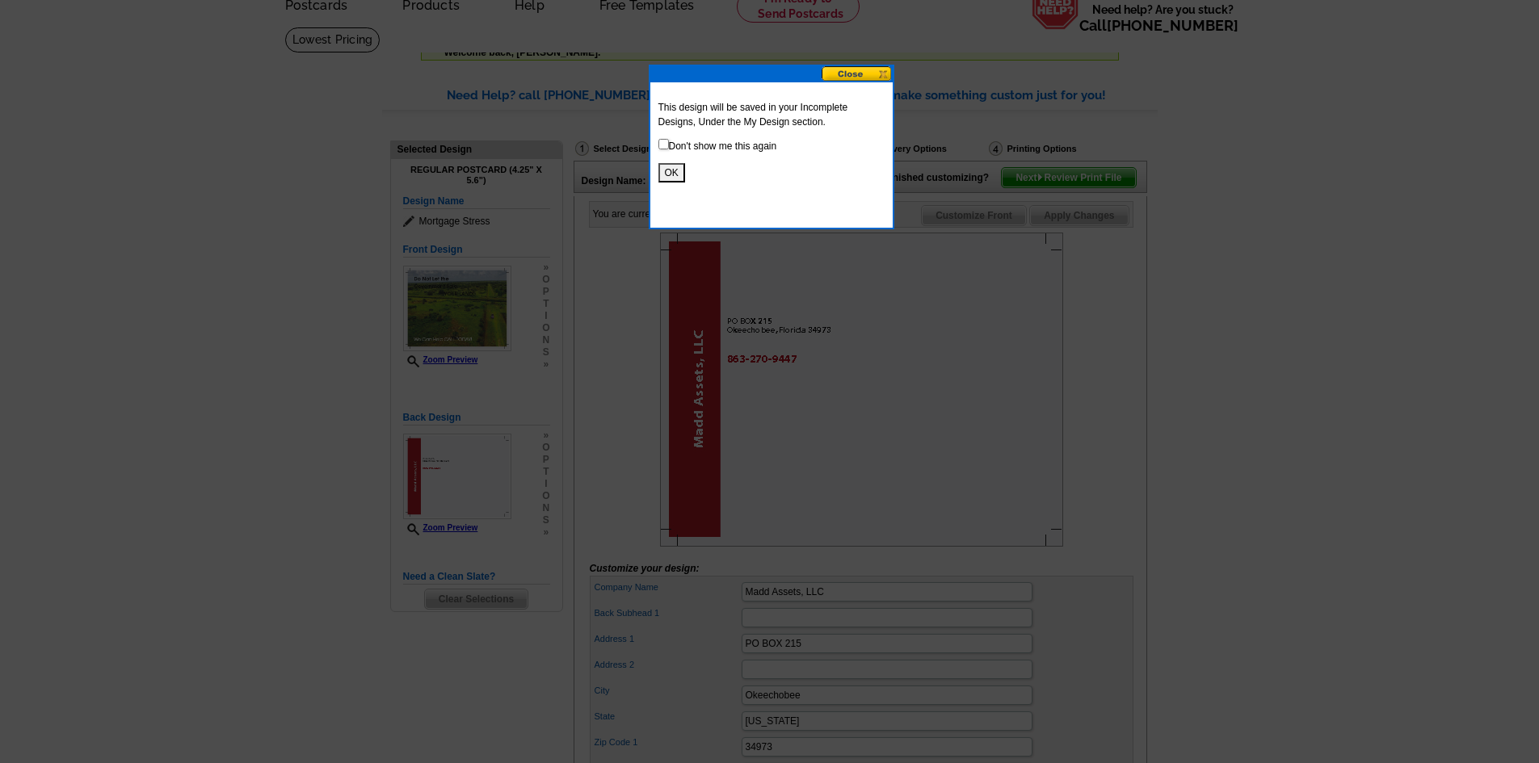
click at [870, 74] on button at bounding box center [857, 73] width 71 height 15
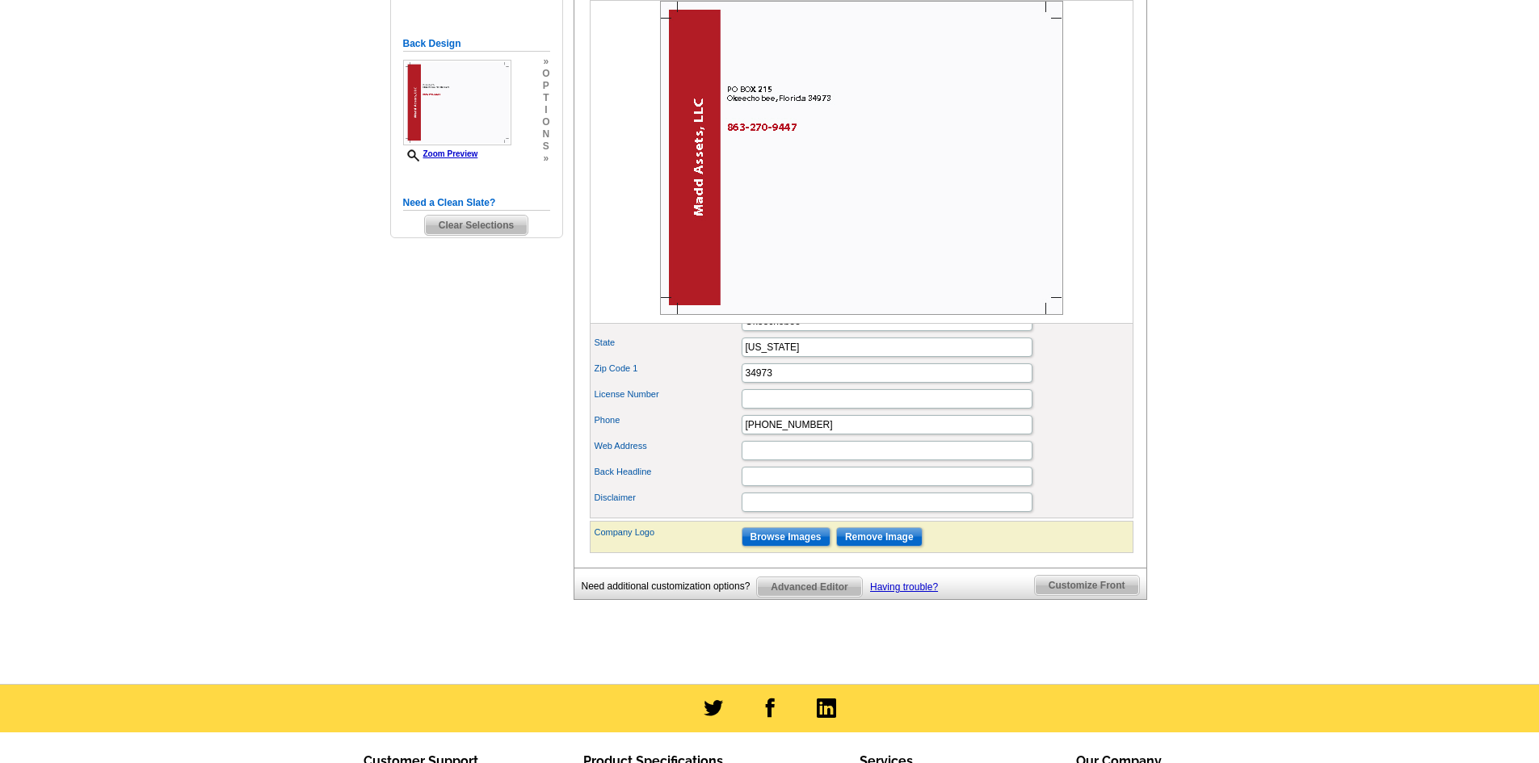
scroll to position [485, 0]
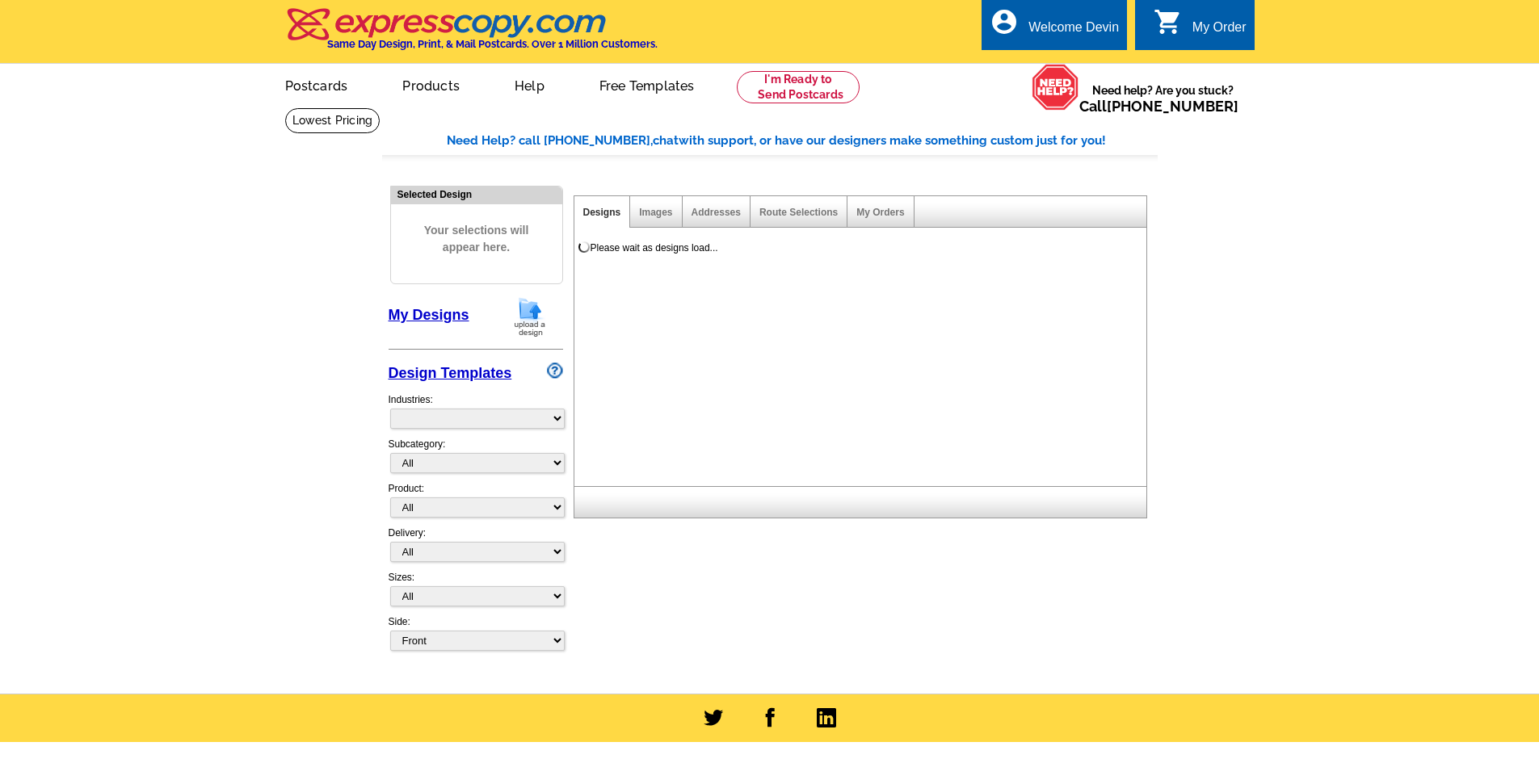
select select "785"
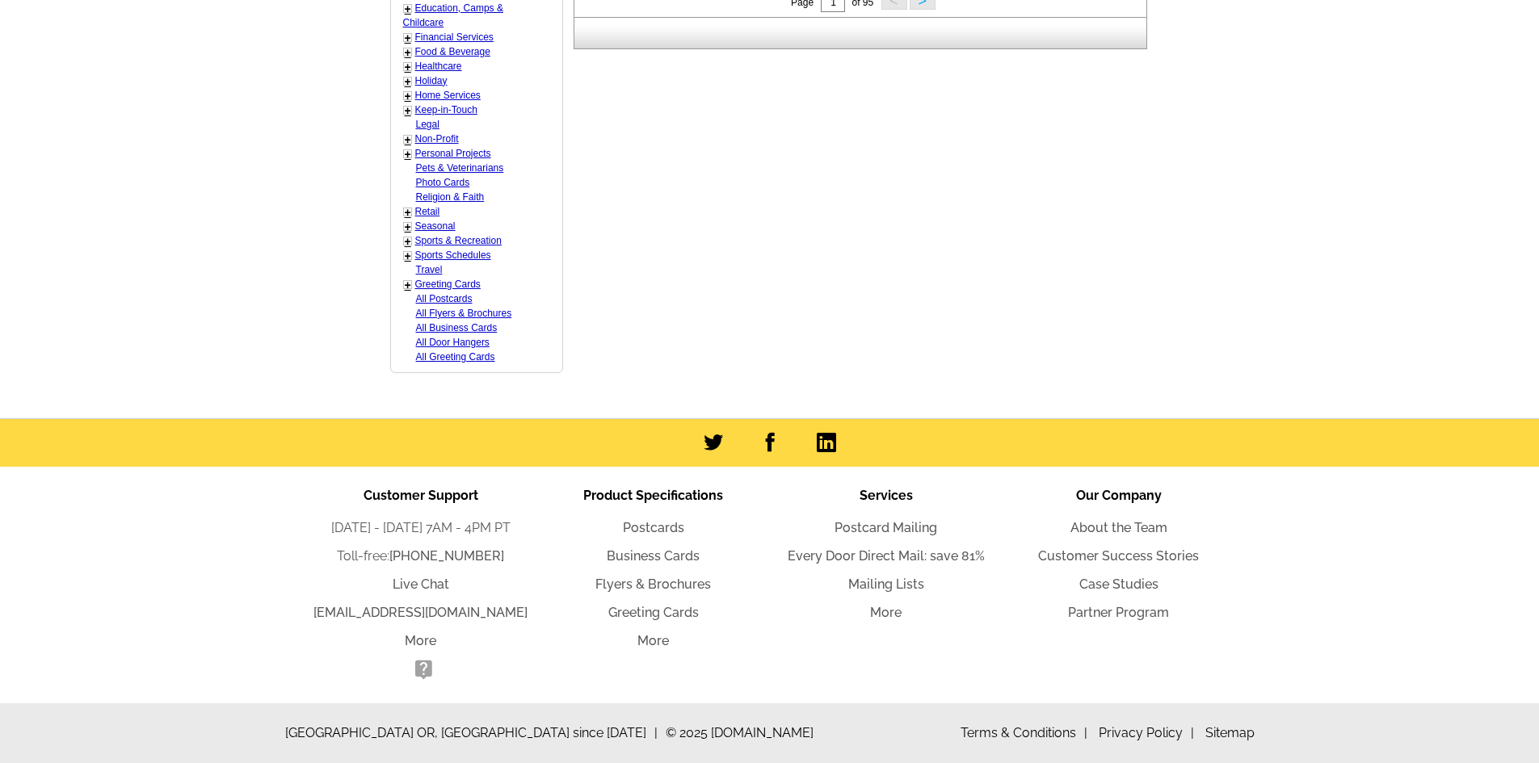
scroll to position [326, 0]
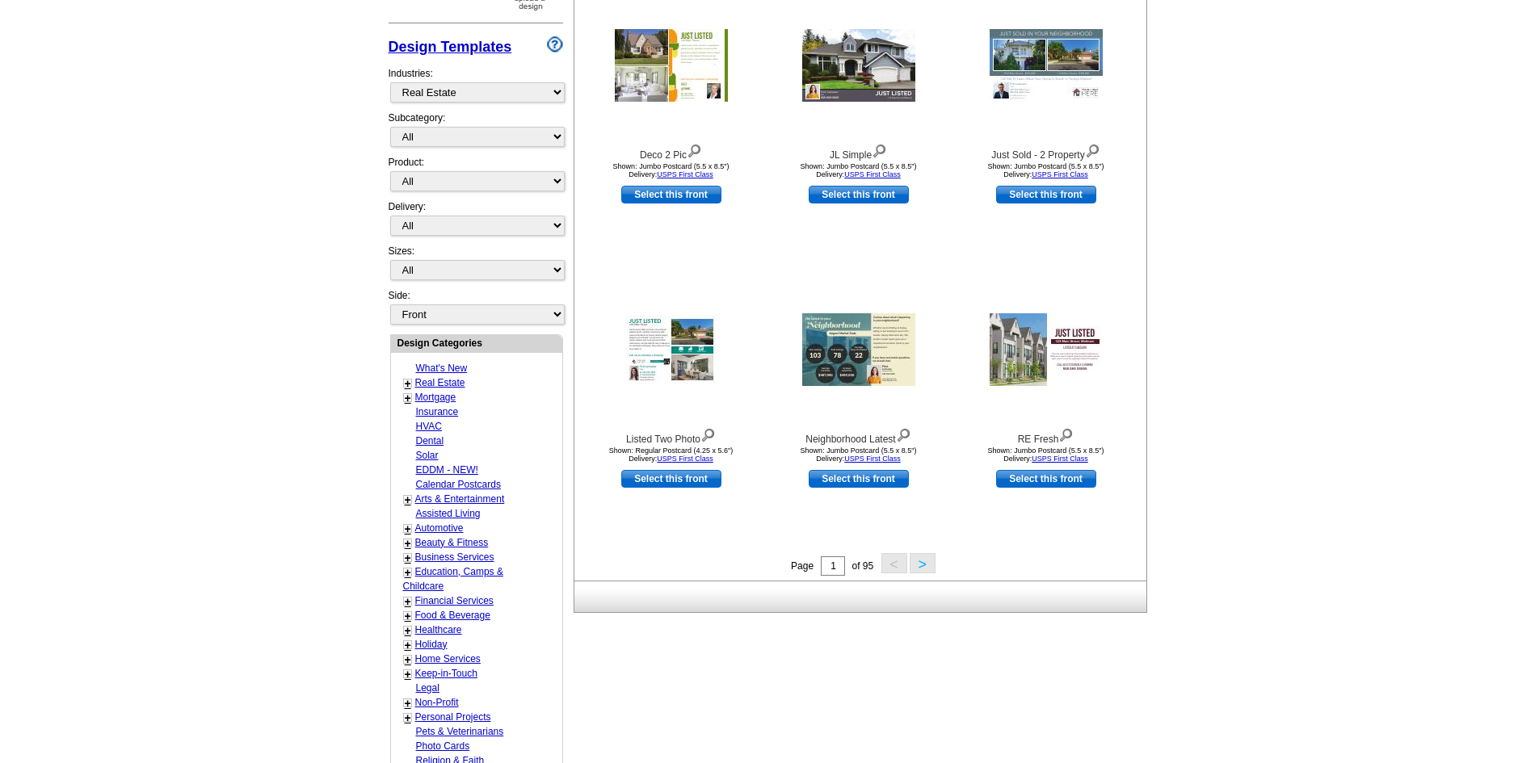
click at [406, 385] on link "+" at bounding box center [408, 383] width 6 height 13
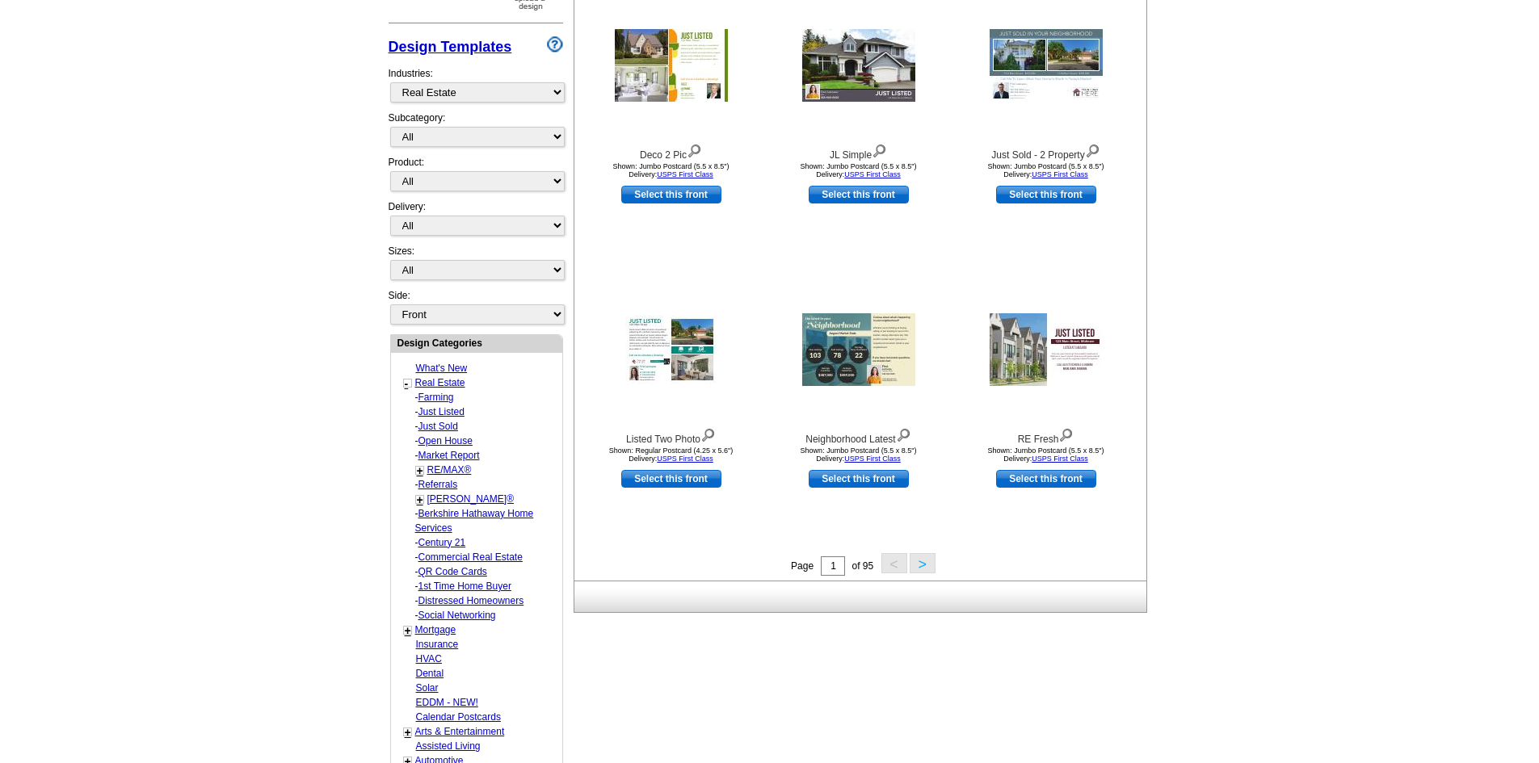
click at [490, 604] on link "Distressed Homeowners" at bounding box center [471, 600] width 106 height 11
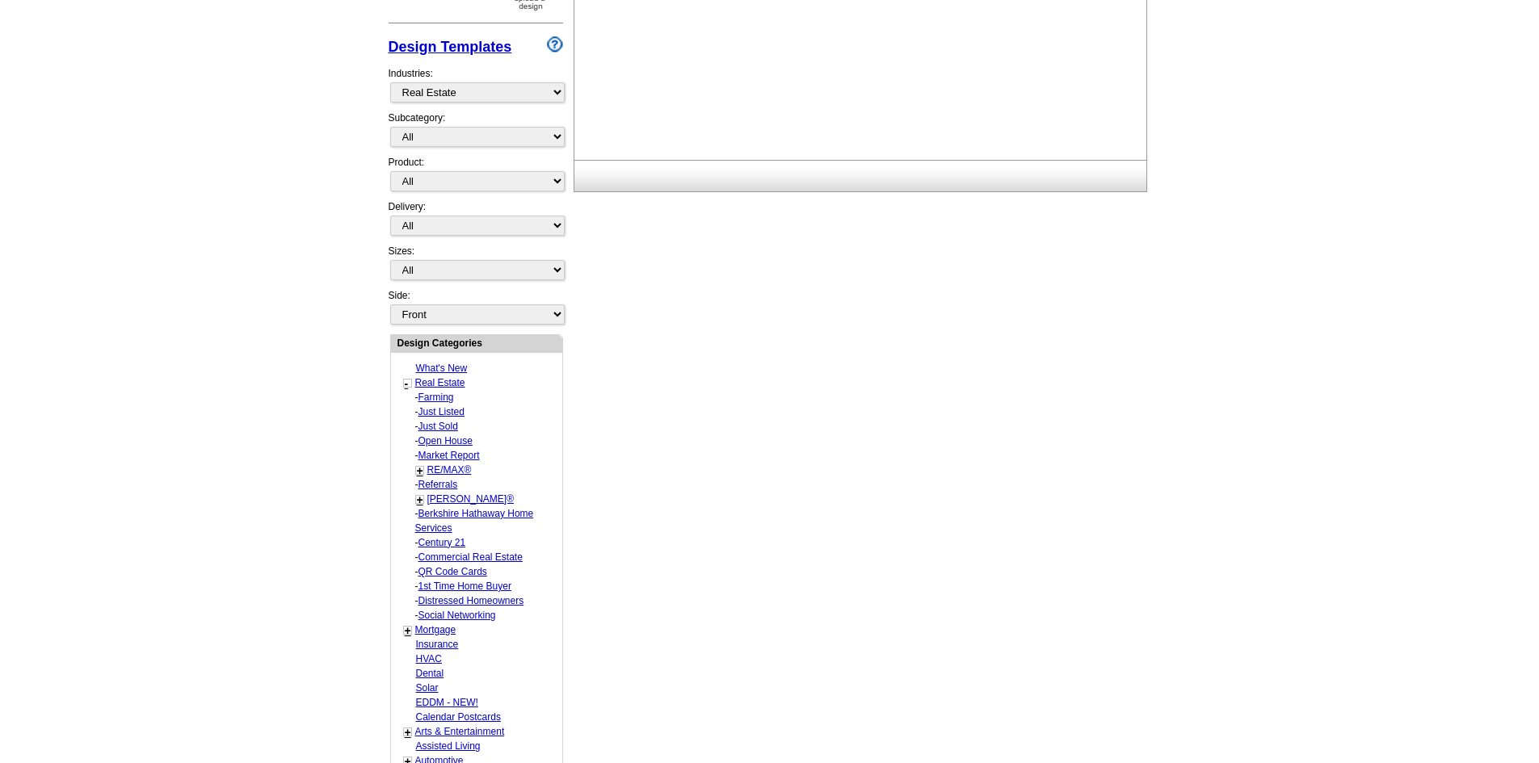
select select "787"
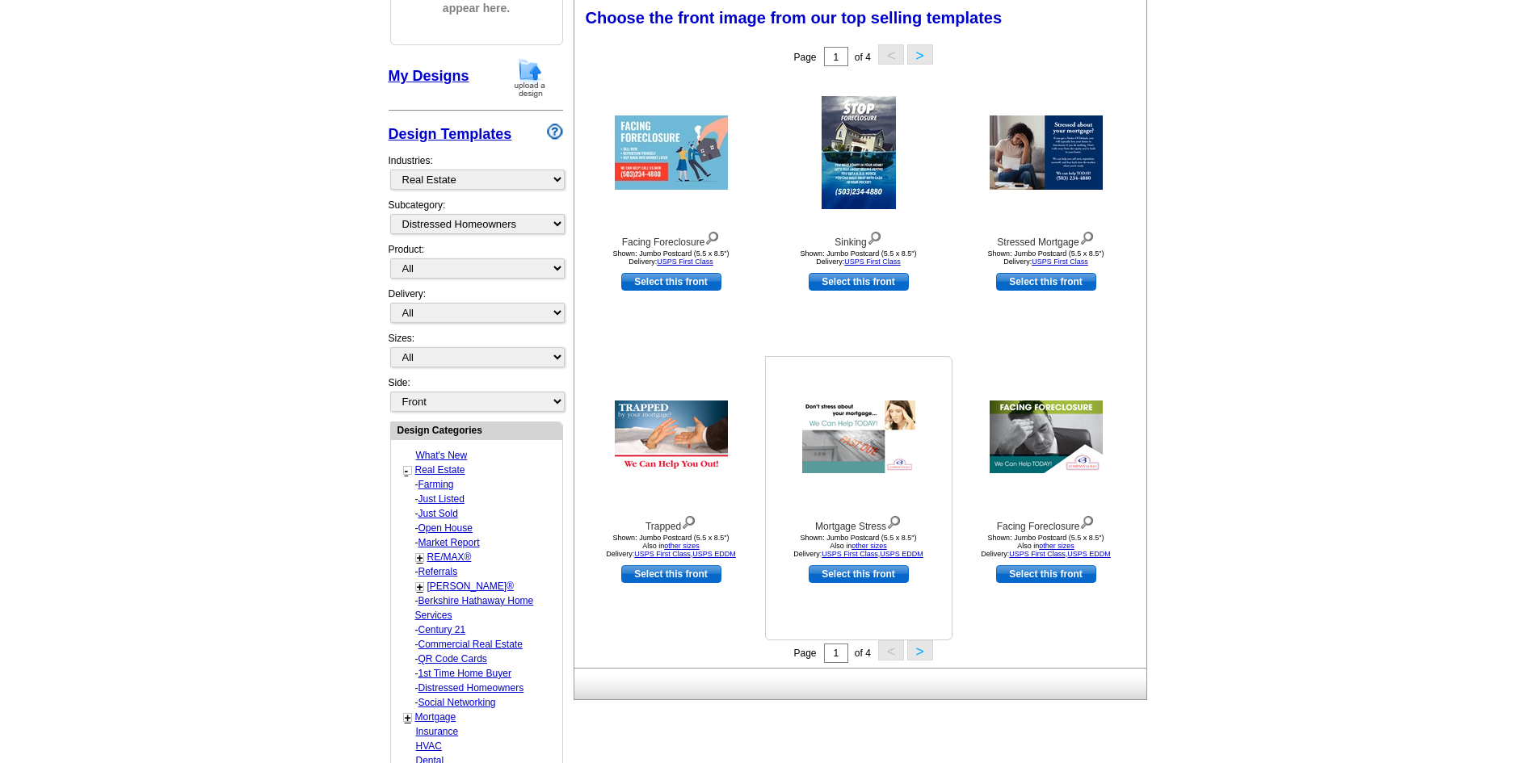
scroll to position [0, 0]
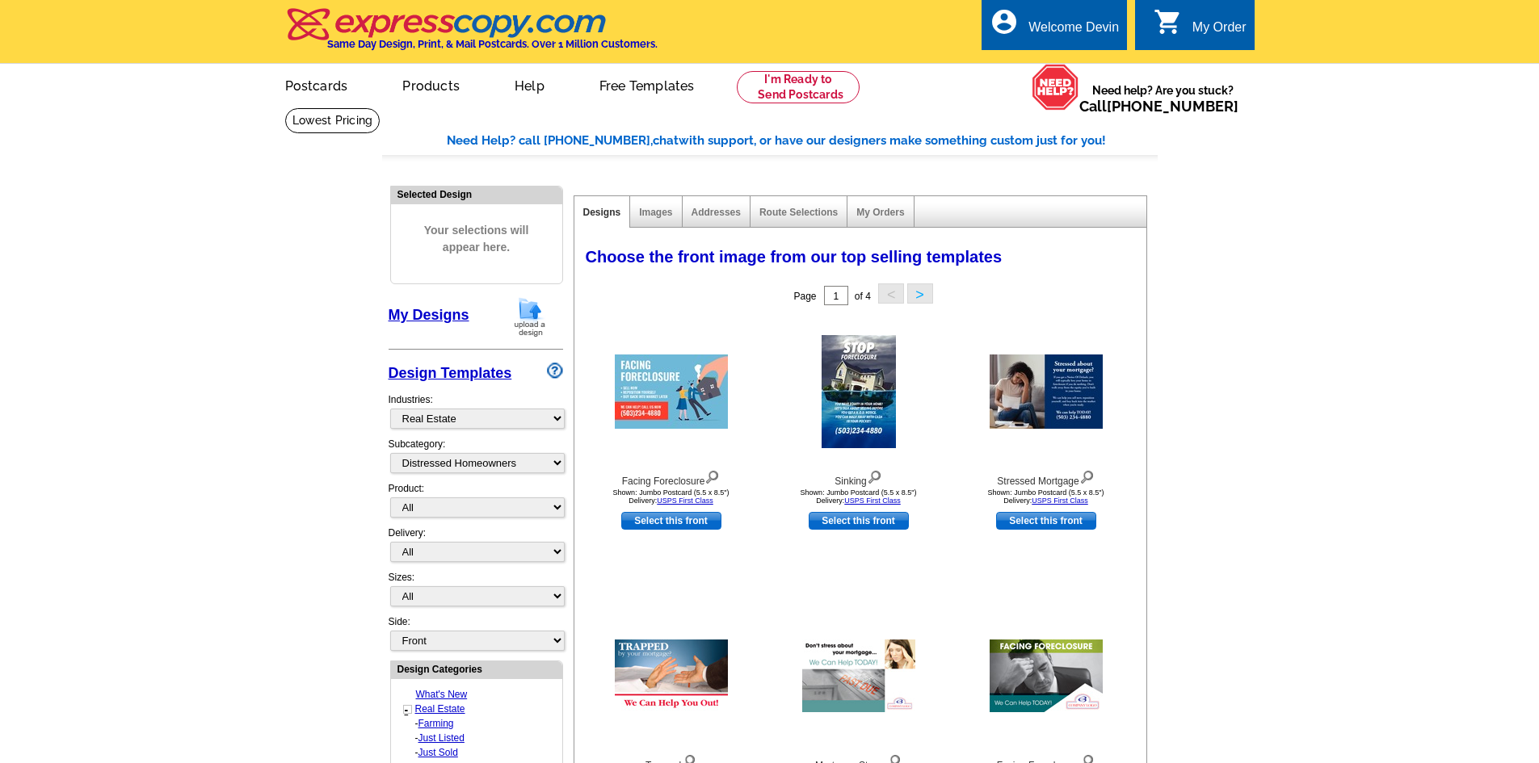
click at [1163, 36] on link "0 shopping_cart My Order" at bounding box center [1200, 28] width 93 height 20
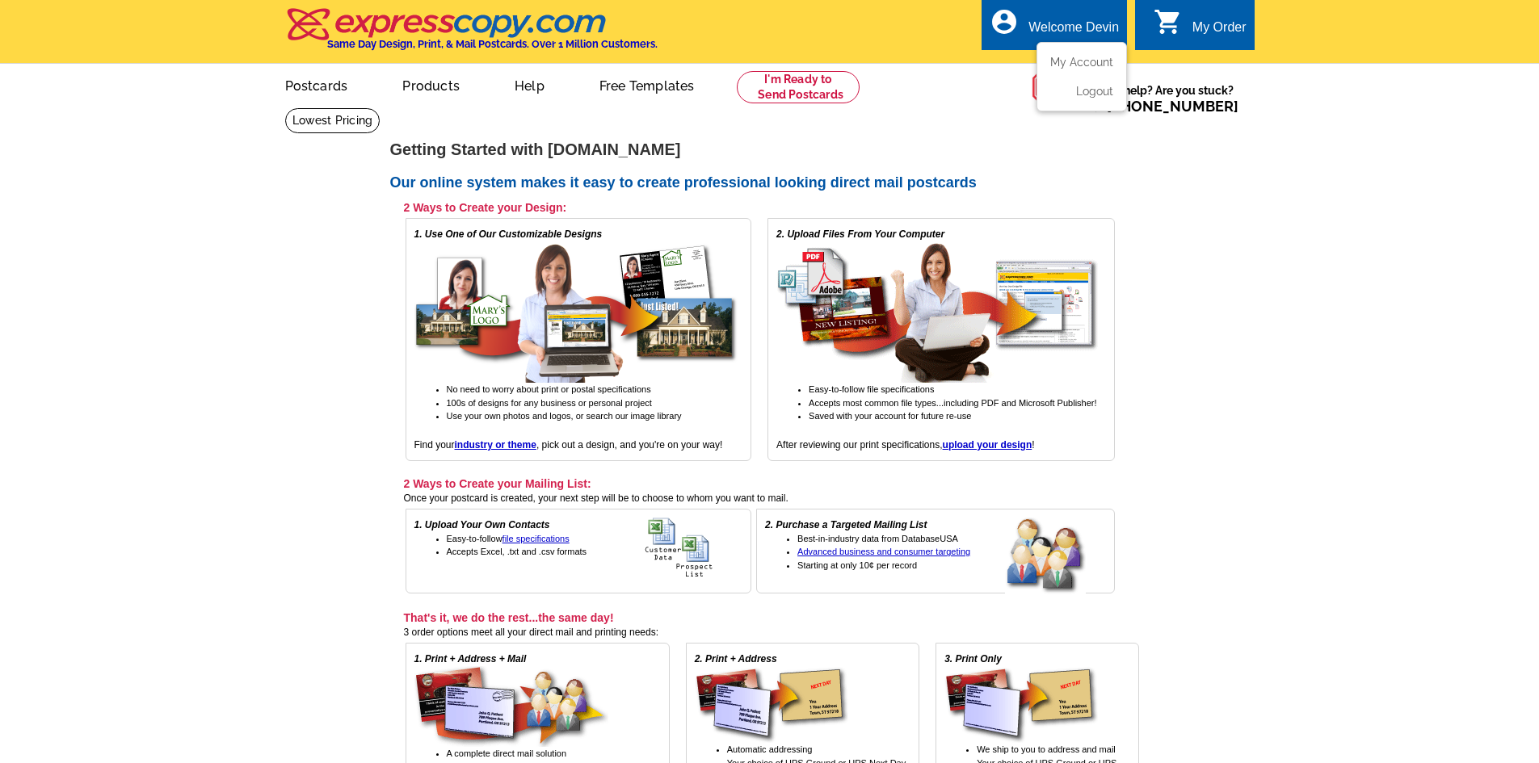
click at [1041, 33] on div "Welcome Devin" at bounding box center [1073, 31] width 90 height 23
click at [1051, 61] on link "My Account" at bounding box center [1078, 62] width 69 height 15
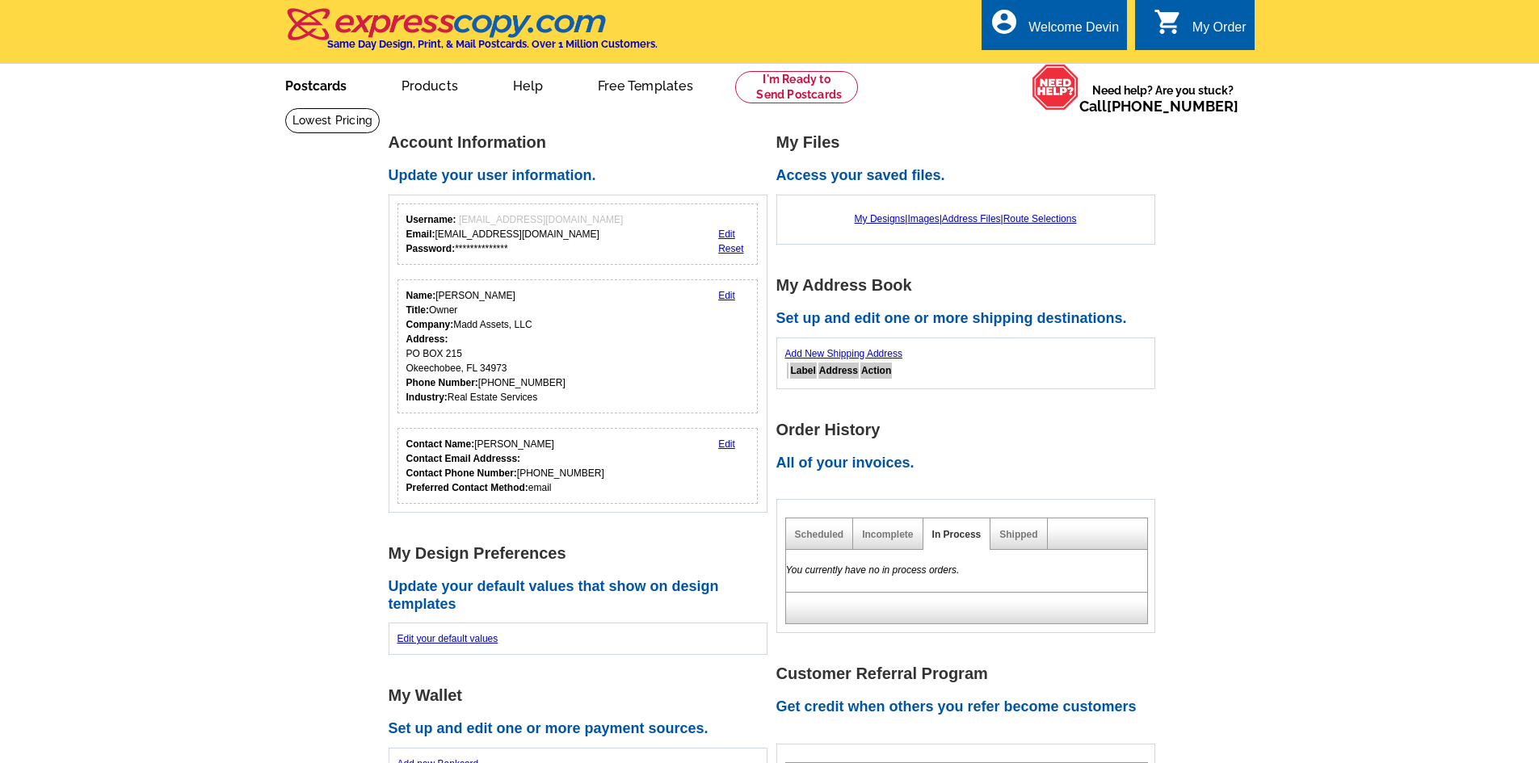
click at [305, 88] on link "Postcards" at bounding box center [315, 84] width 113 height 38
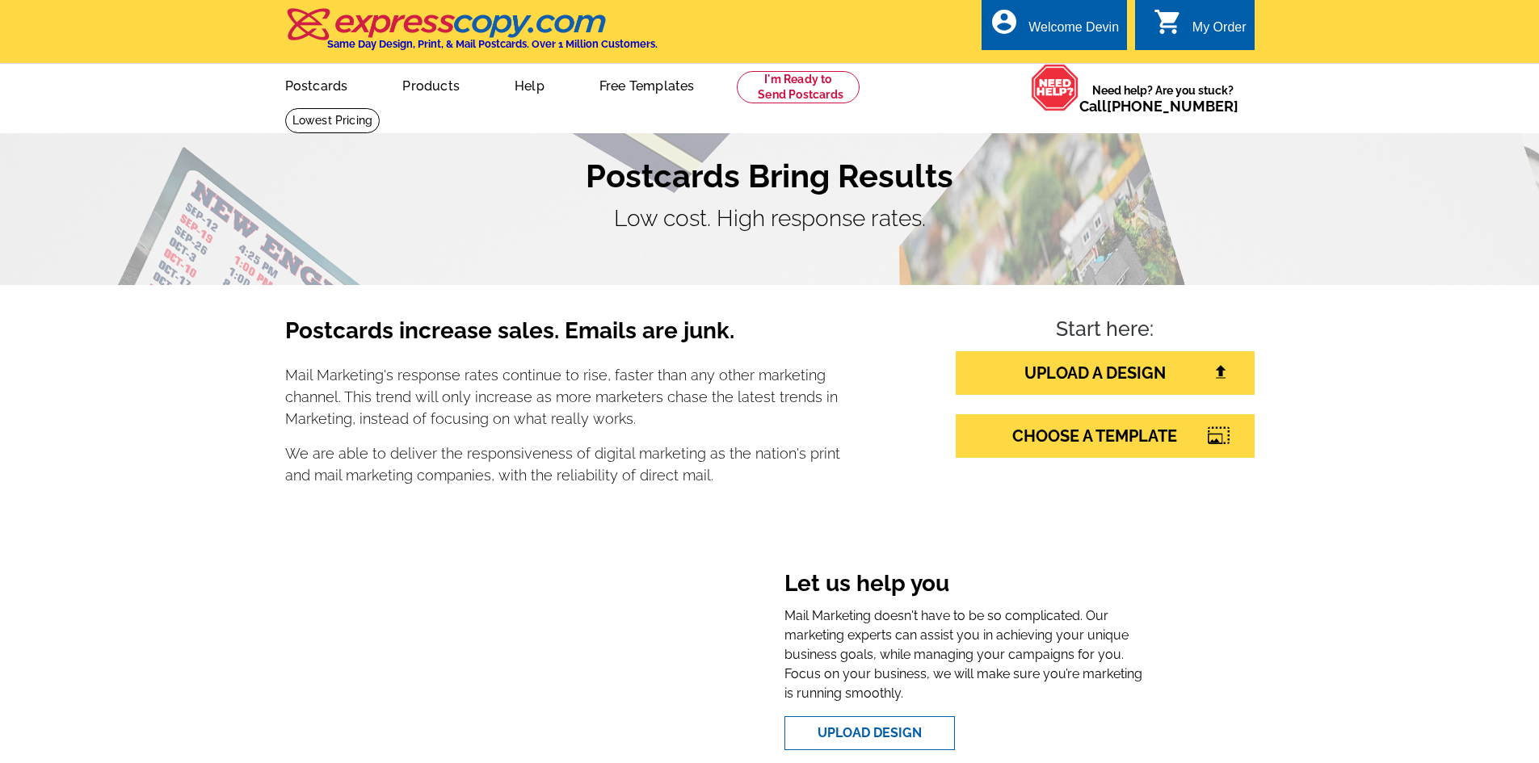
click at [1190, 42] on div "0 shopping_cart My Order" at bounding box center [1194, 24] width 119 height 51
click at [1175, 27] on icon "shopping_cart" at bounding box center [1168, 21] width 29 height 29
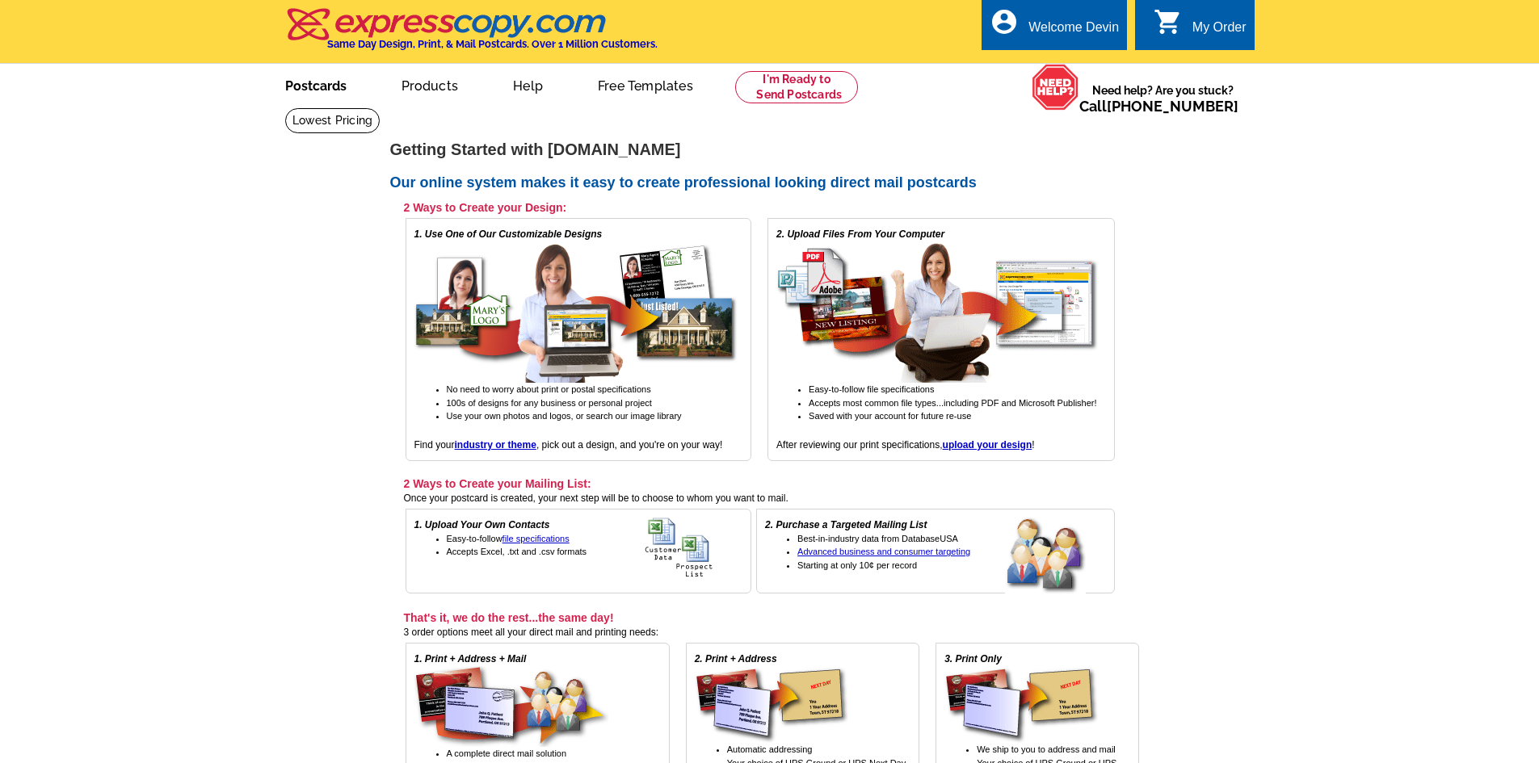
click at [303, 87] on link "Postcards" at bounding box center [315, 84] width 113 height 38
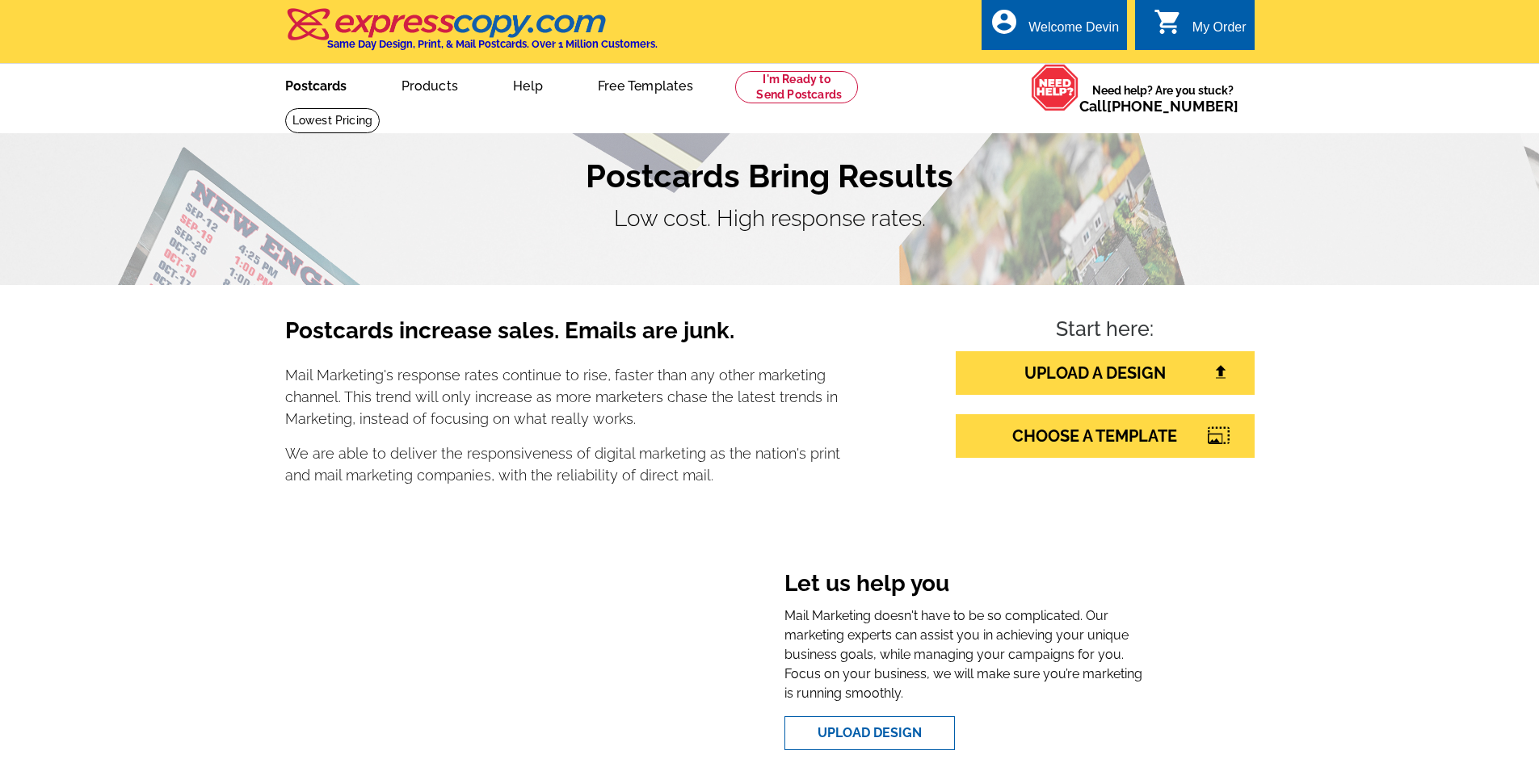
click at [323, 92] on link "Postcards" at bounding box center [315, 84] width 113 height 38
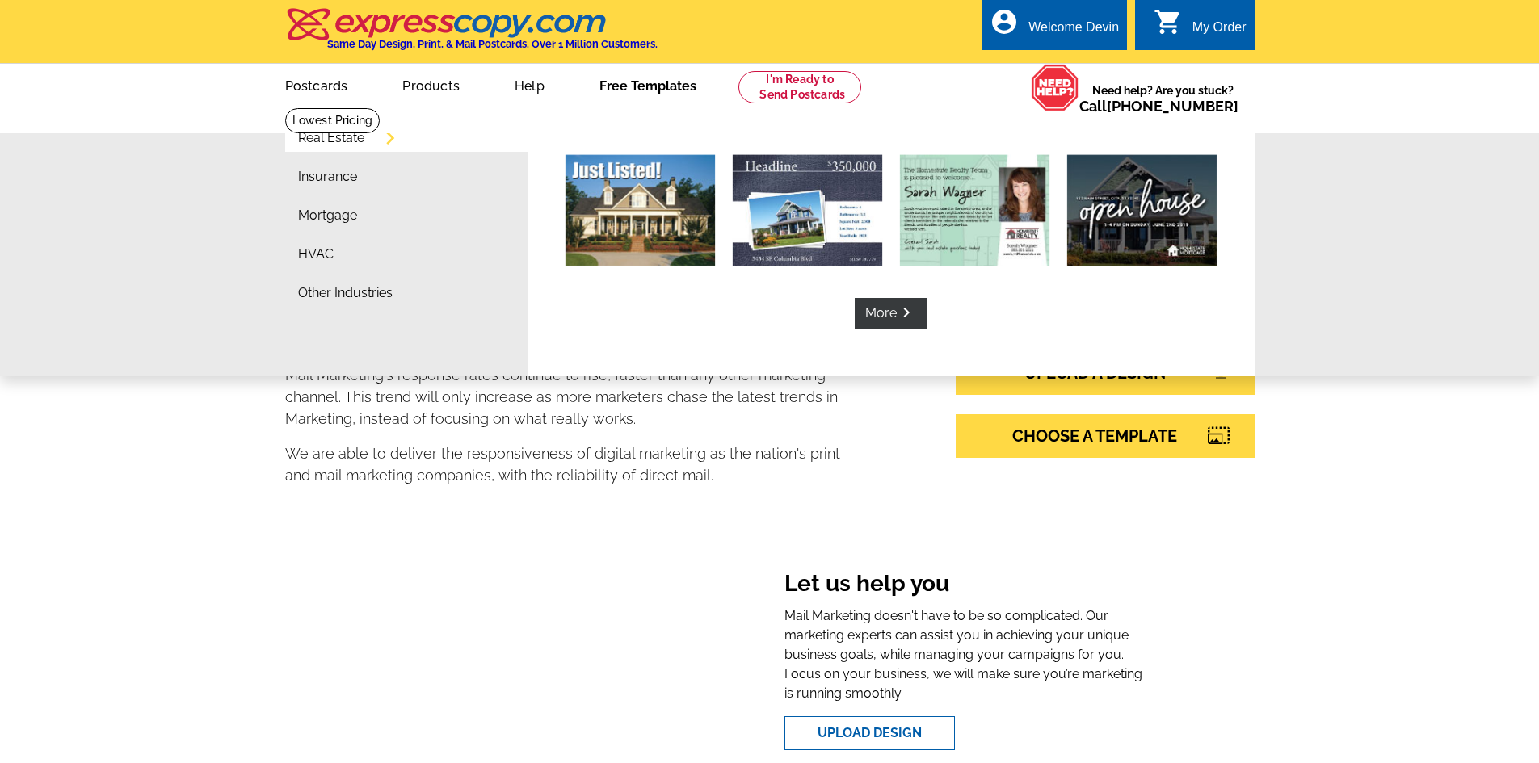
click at [896, 332] on li "More keyboard_arrow_right" at bounding box center [891, 240] width 727 height 235
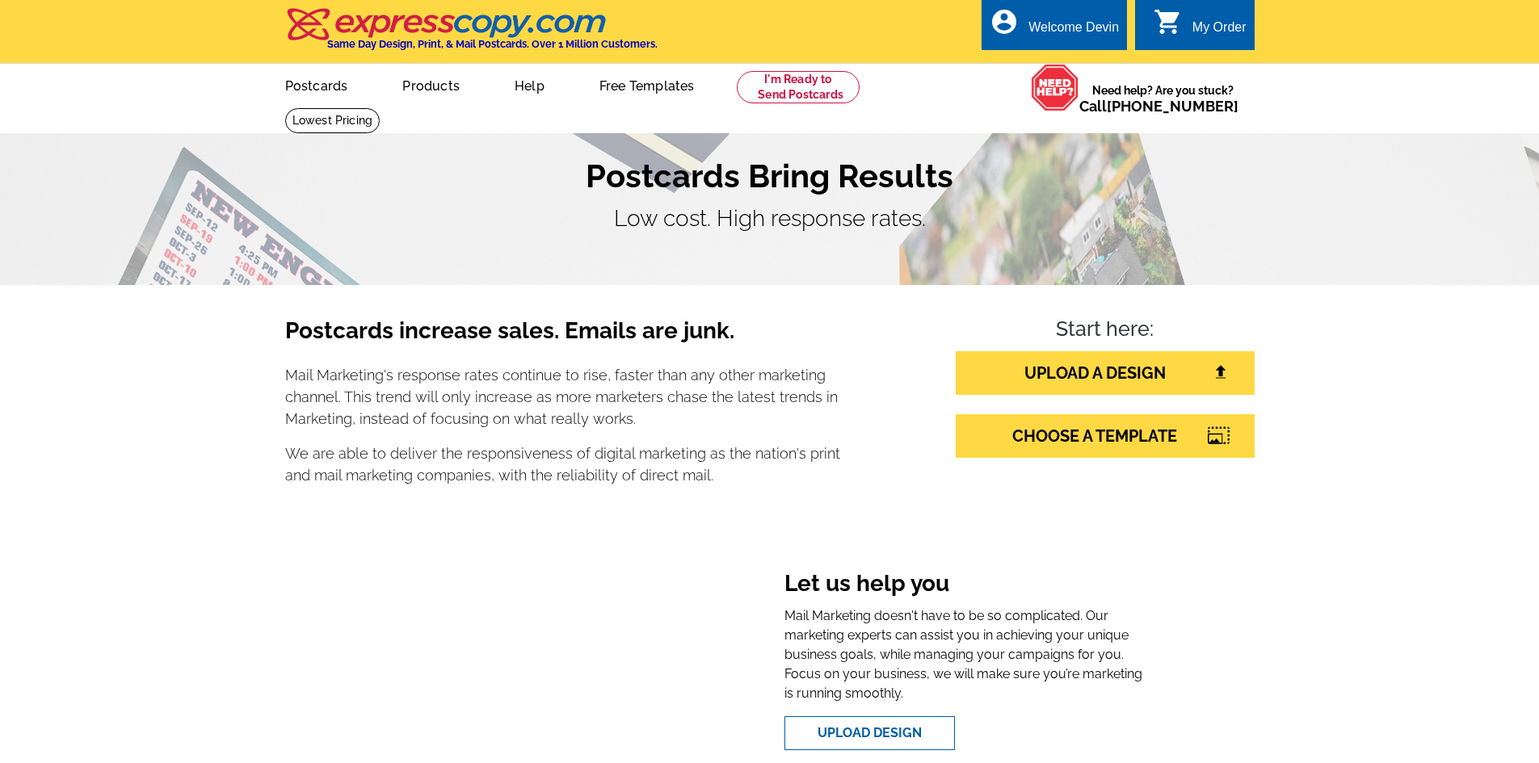
click at [1185, 24] on link "0 shopping_cart My Order" at bounding box center [1200, 28] width 93 height 20
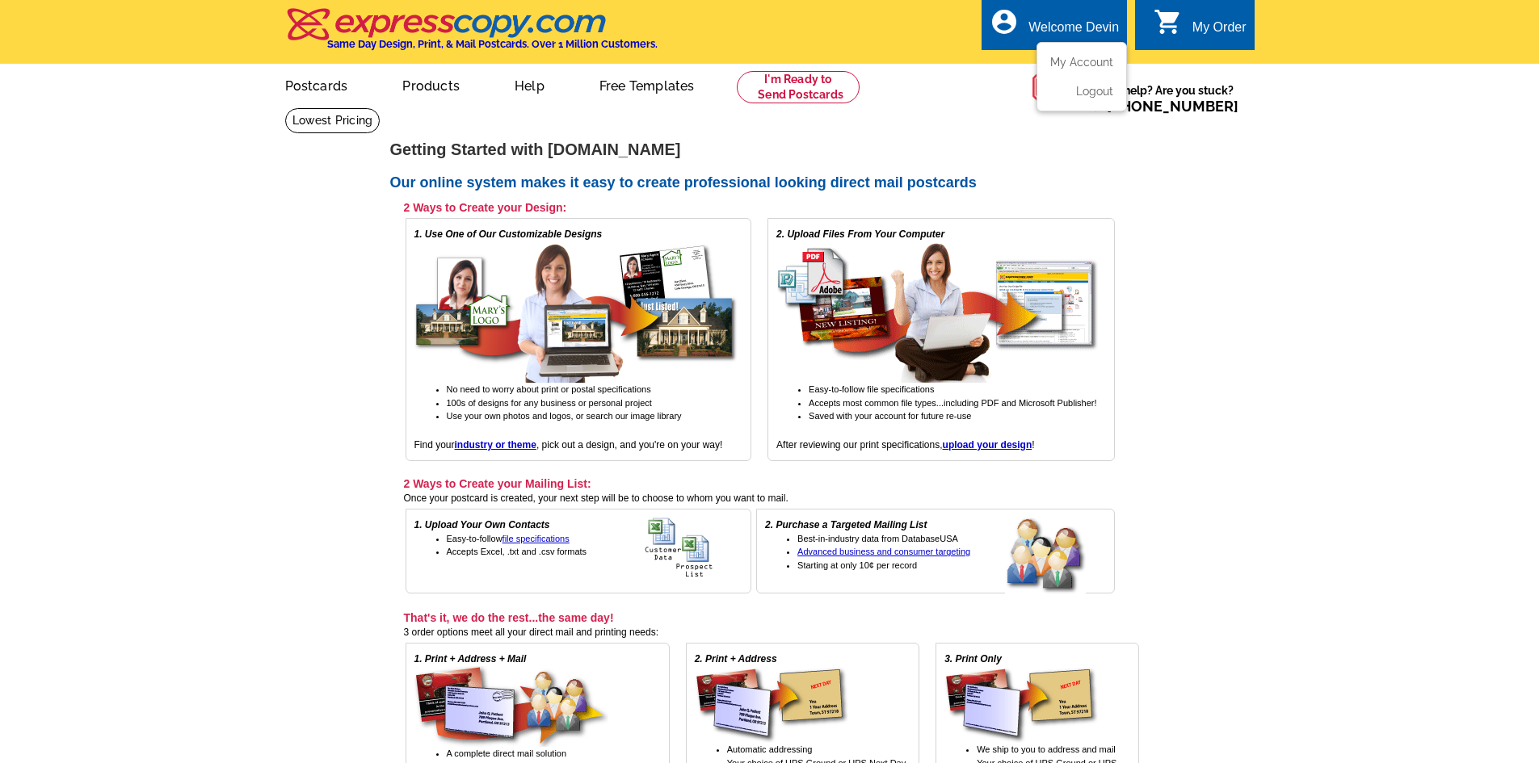
click at [1032, 37] on div "Welcome Devin" at bounding box center [1073, 31] width 90 height 23
click at [1059, 62] on link "My Account" at bounding box center [1078, 62] width 69 height 15
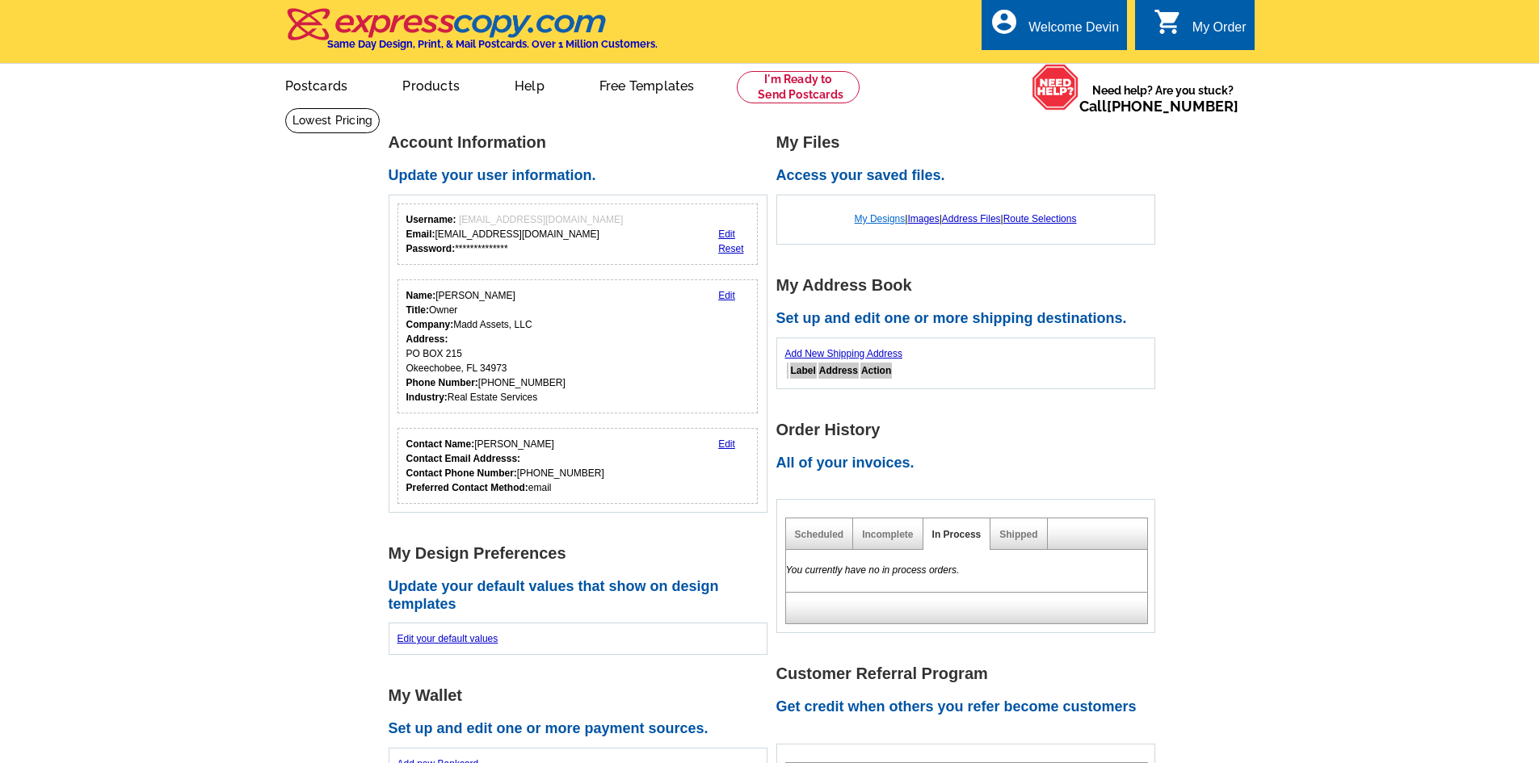
click at [877, 223] on link "My Designs" at bounding box center [880, 218] width 51 height 11
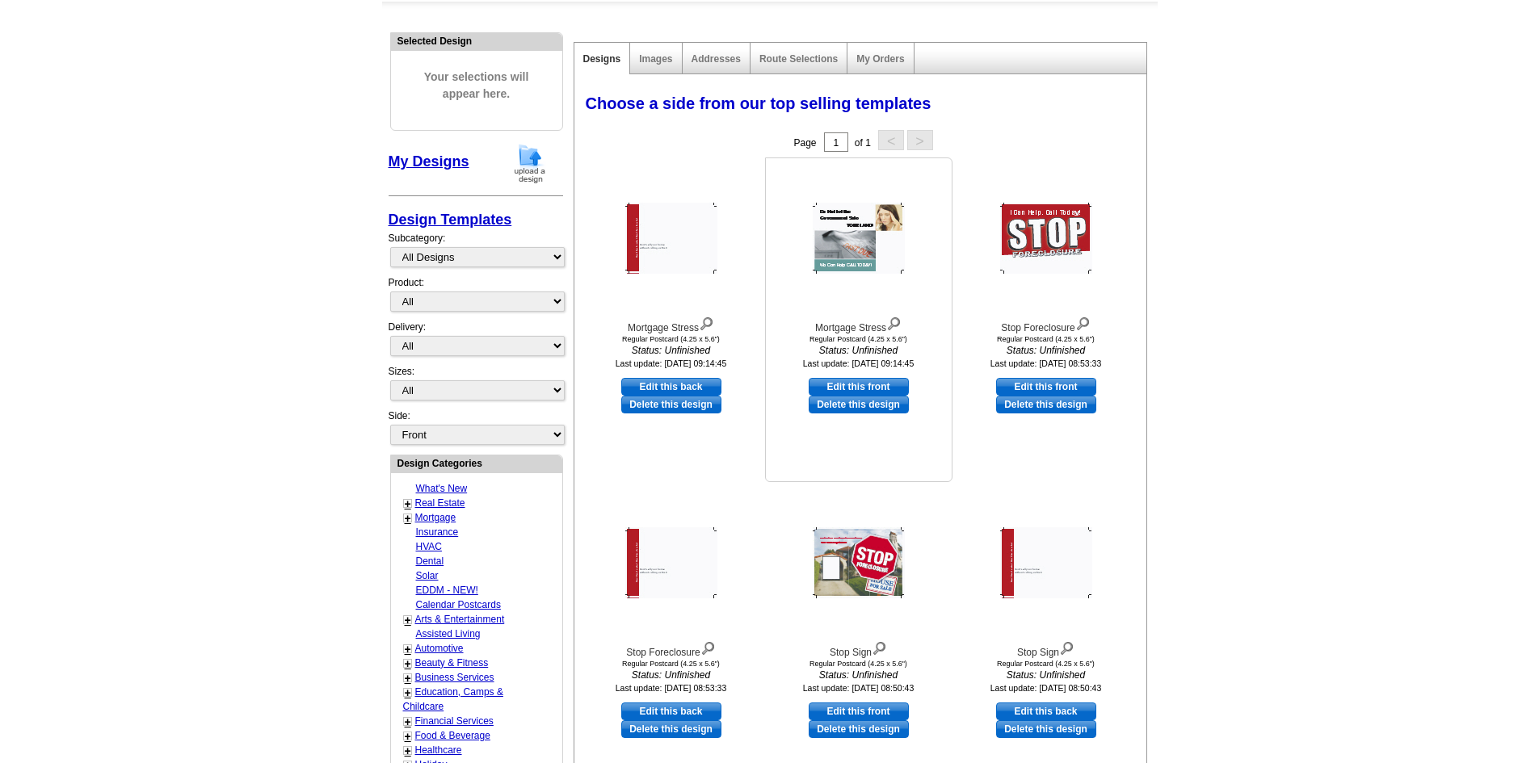
scroll to position [81, 0]
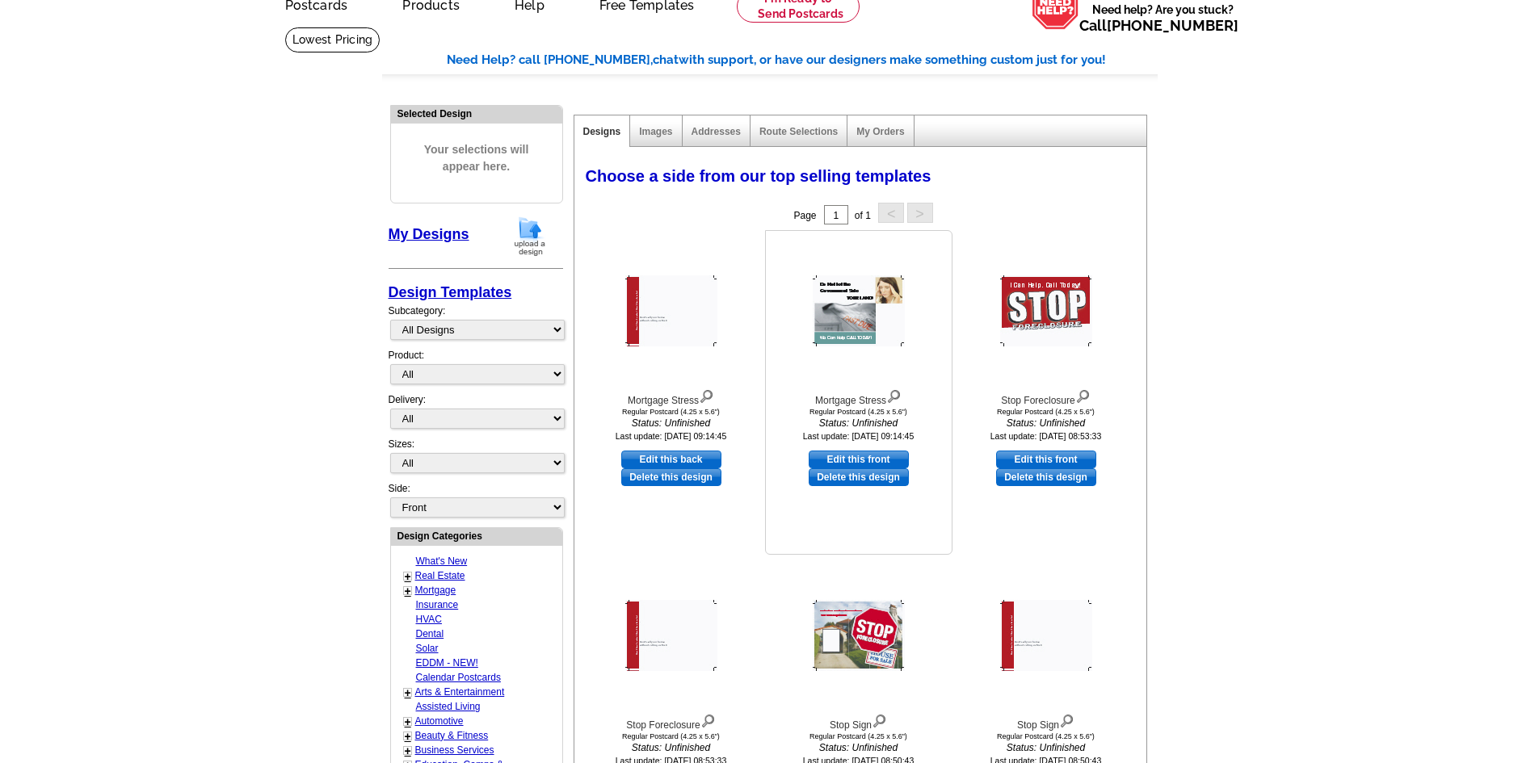
click at [843, 316] on img at bounding box center [859, 310] width 92 height 71
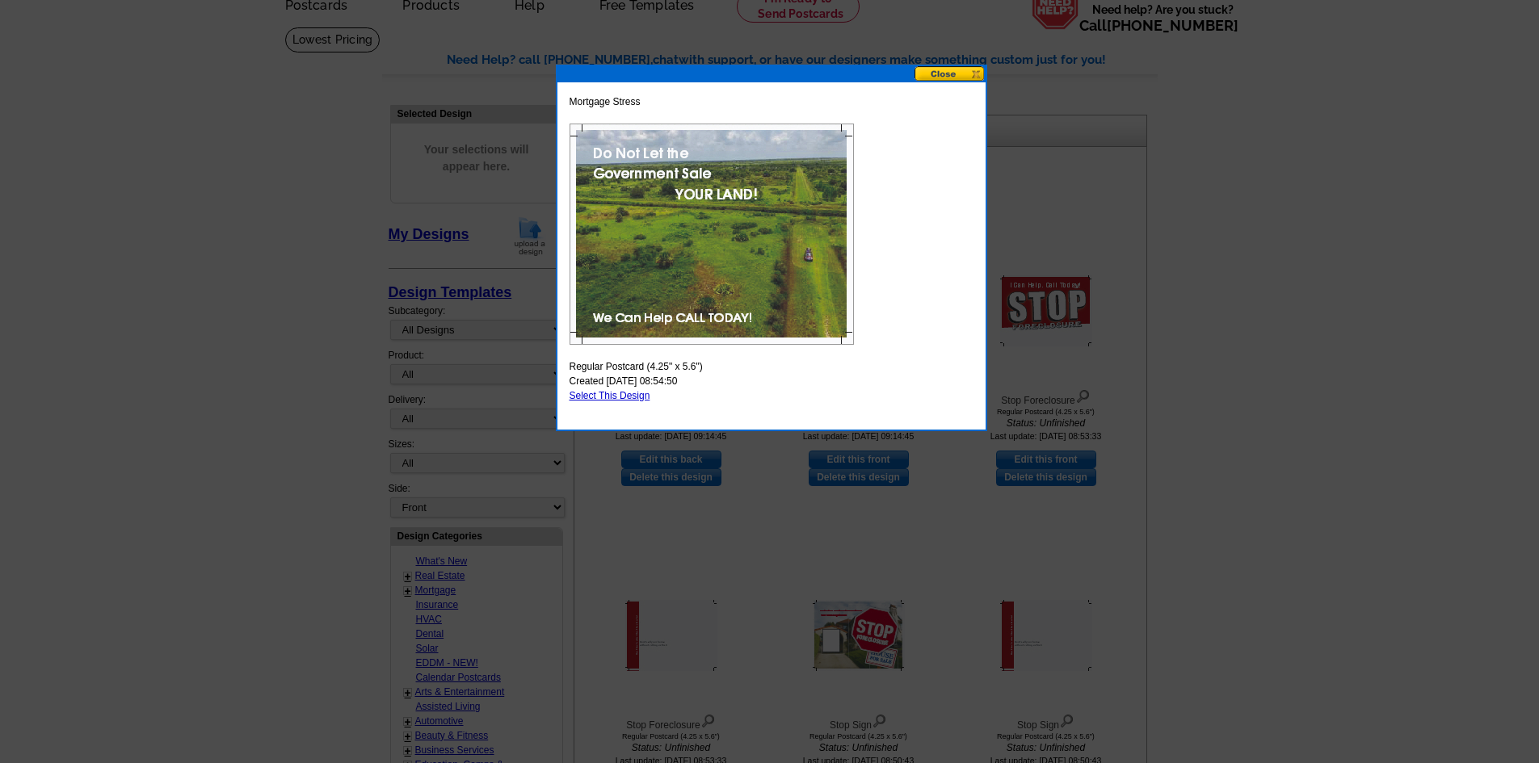
click at [620, 399] on link "Select This Design" at bounding box center [610, 395] width 81 height 11
select select "1"
select select "back"
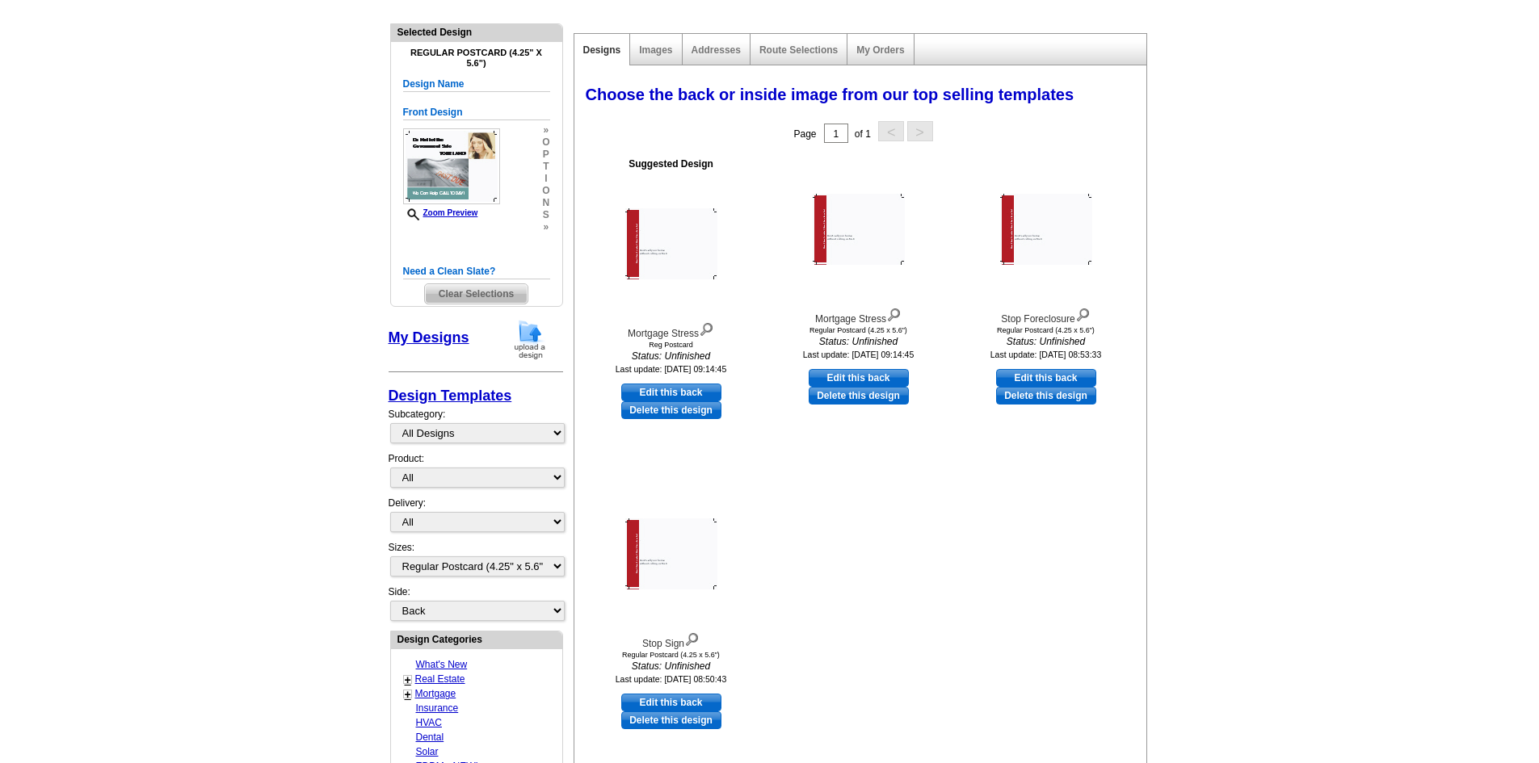
scroll to position [162, 0]
click at [662, 49] on link "Images" at bounding box center [655, 50] width 33 height 11
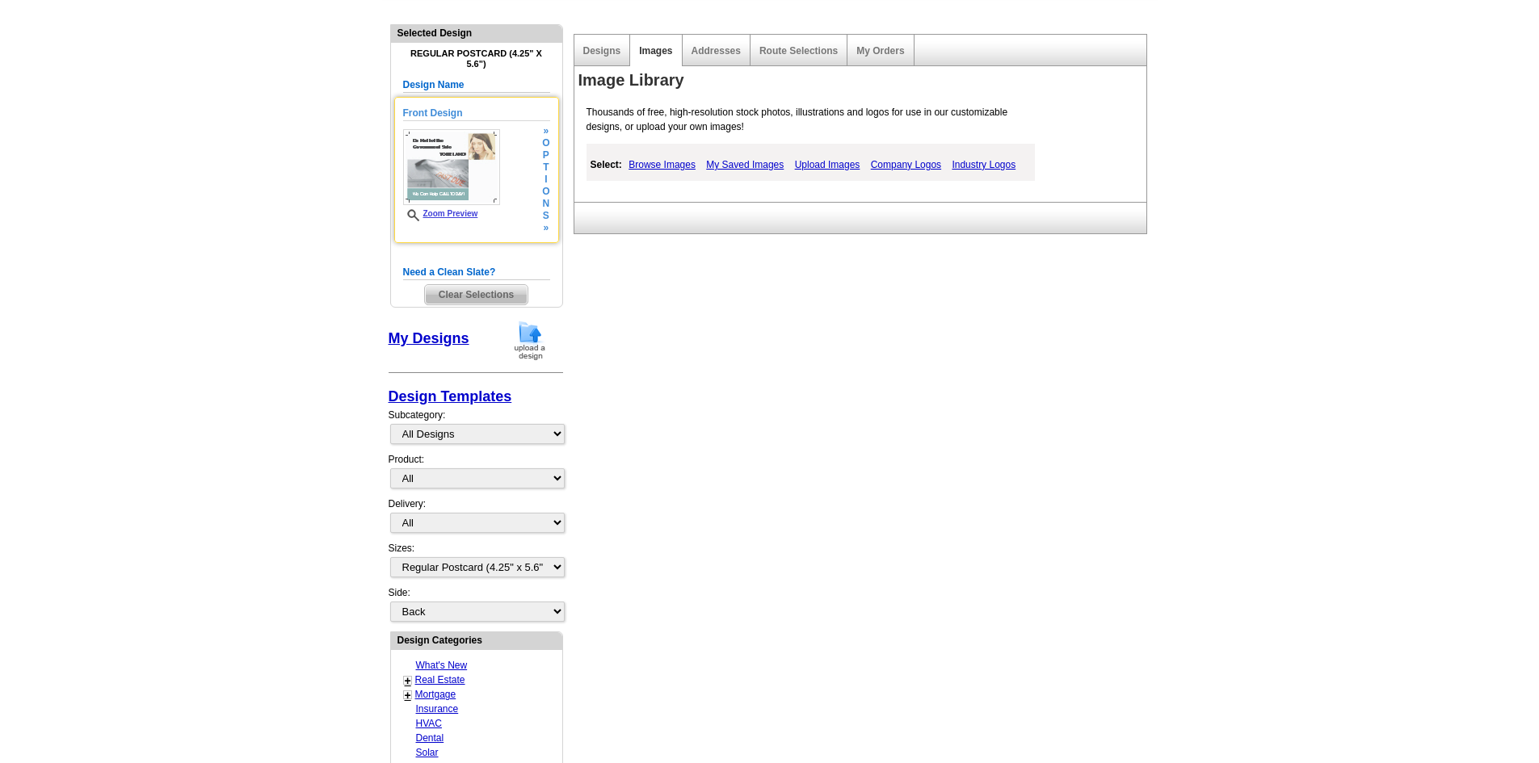
click at [454, 170] on img at bounding box center [451, 167] width 97 height 76
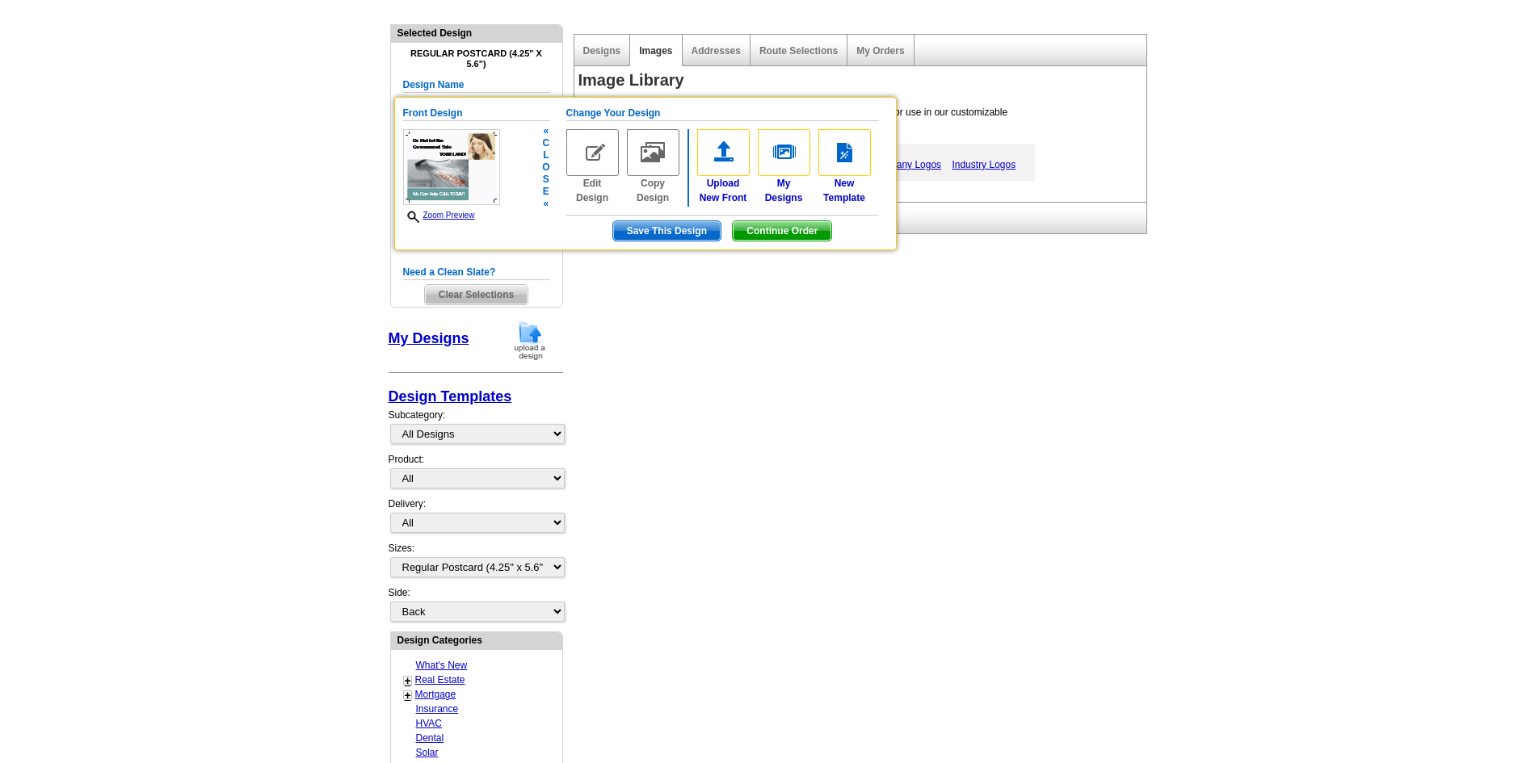
click at [454, 170] on img at bounding box center [451, 167] width 97 height 76
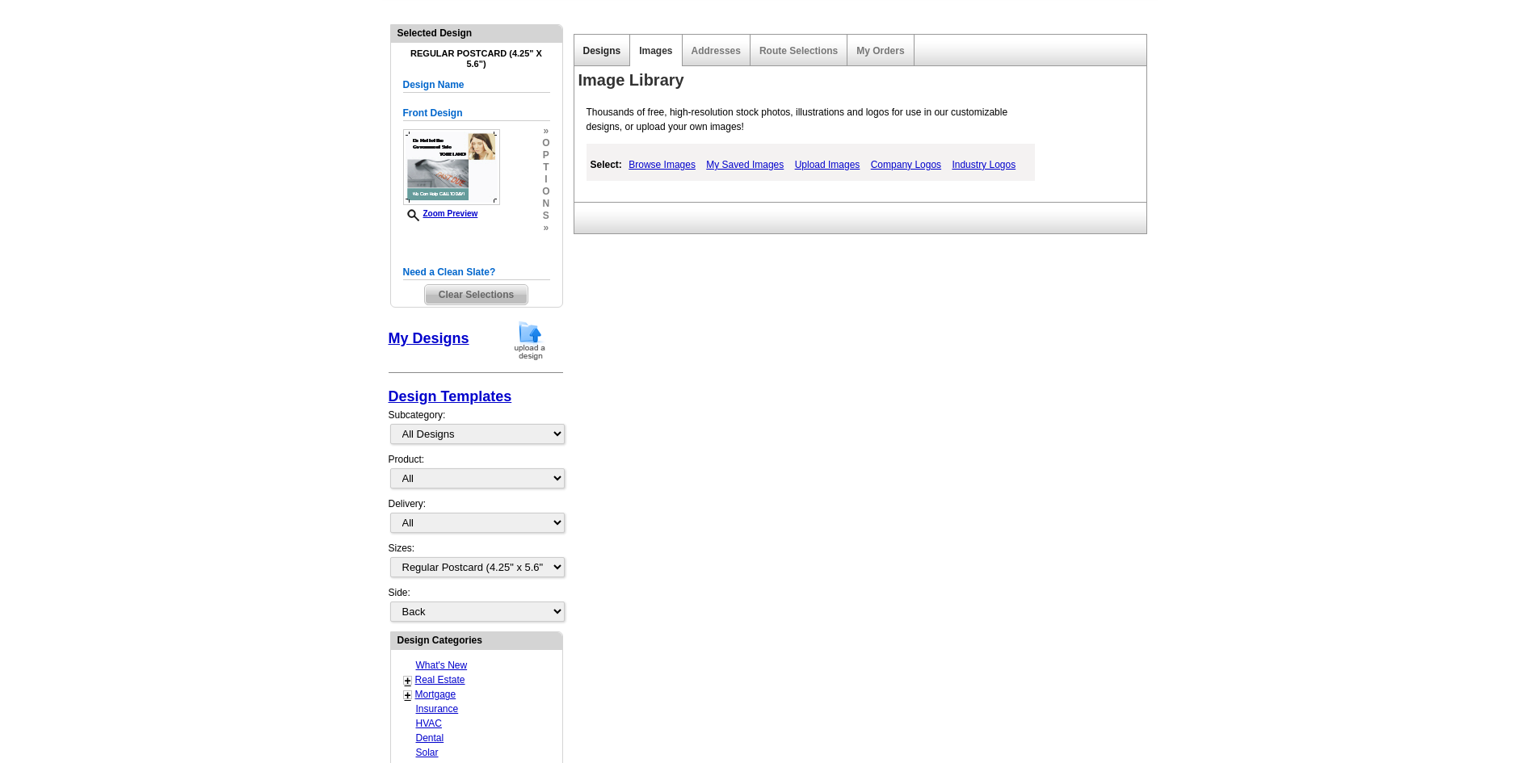
click at [596, 53] on link "Designs" at bounding box center [602, 50] width 38 height 11
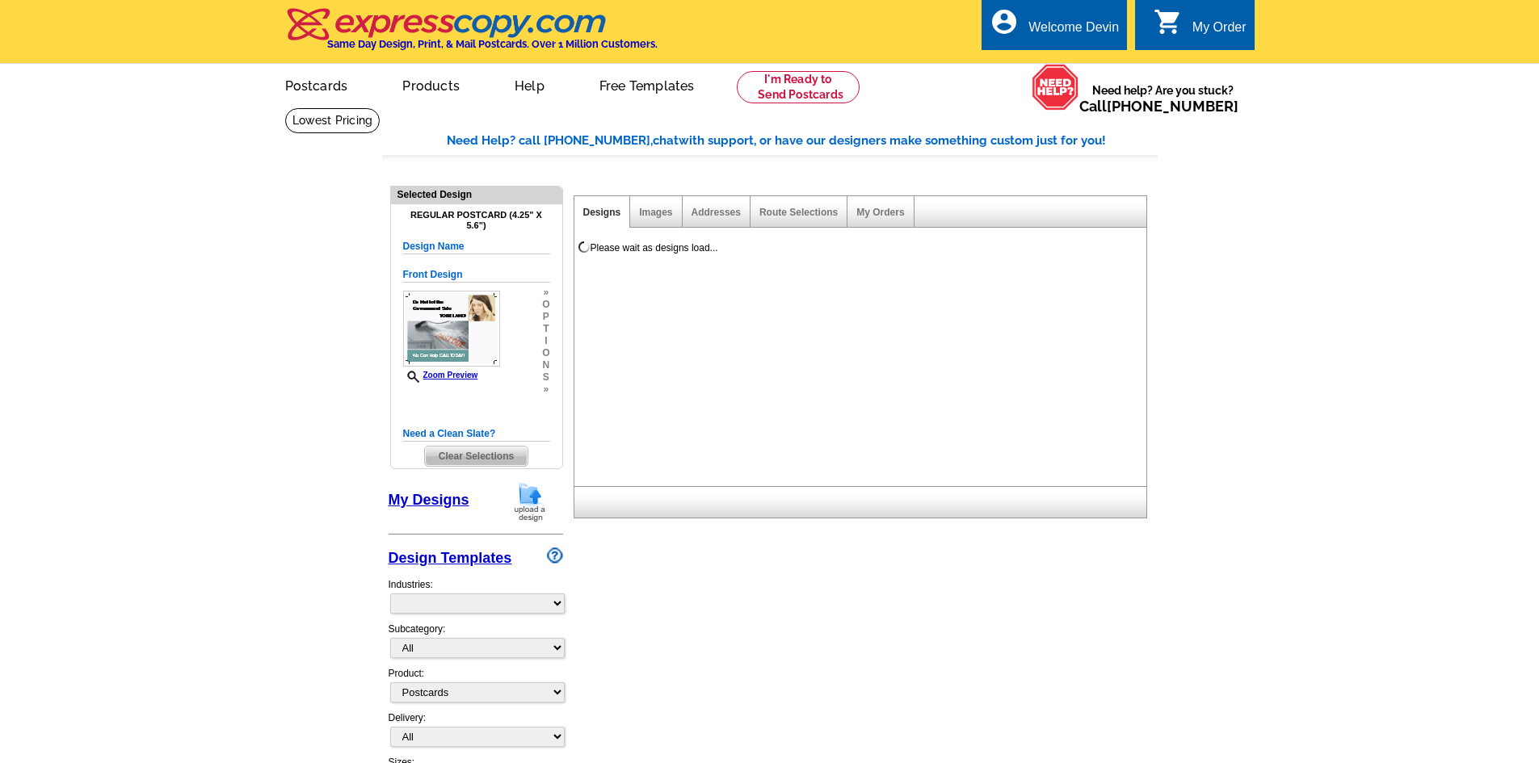
select select "1"
select select "back"
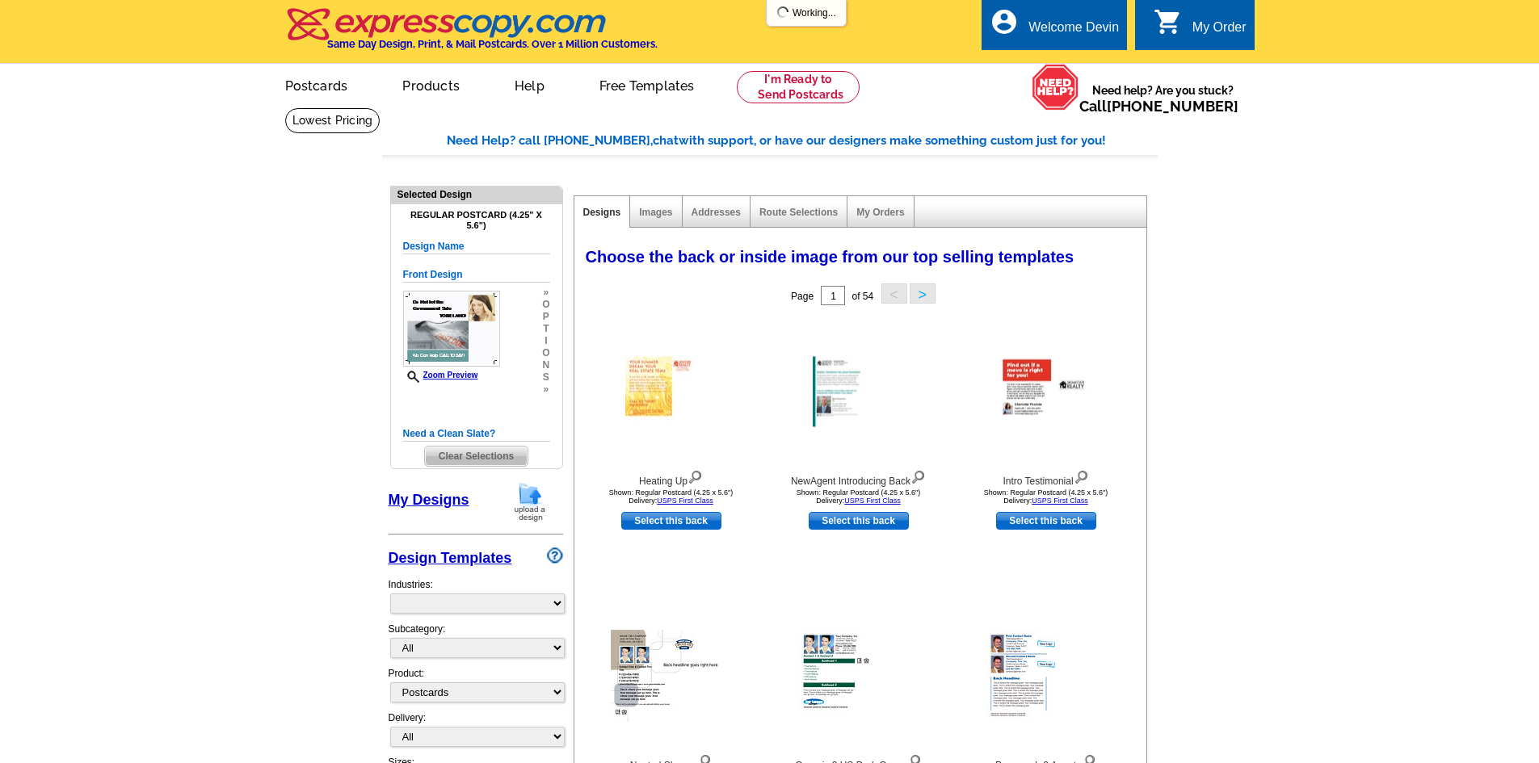
select select "785"
click at [884, 220] on div "My Orders" at bounding box center [880, 212] width 66 height 32
click at [889, 212] on link "My Orders" at bounding box center [880, 212] width 48 height 11
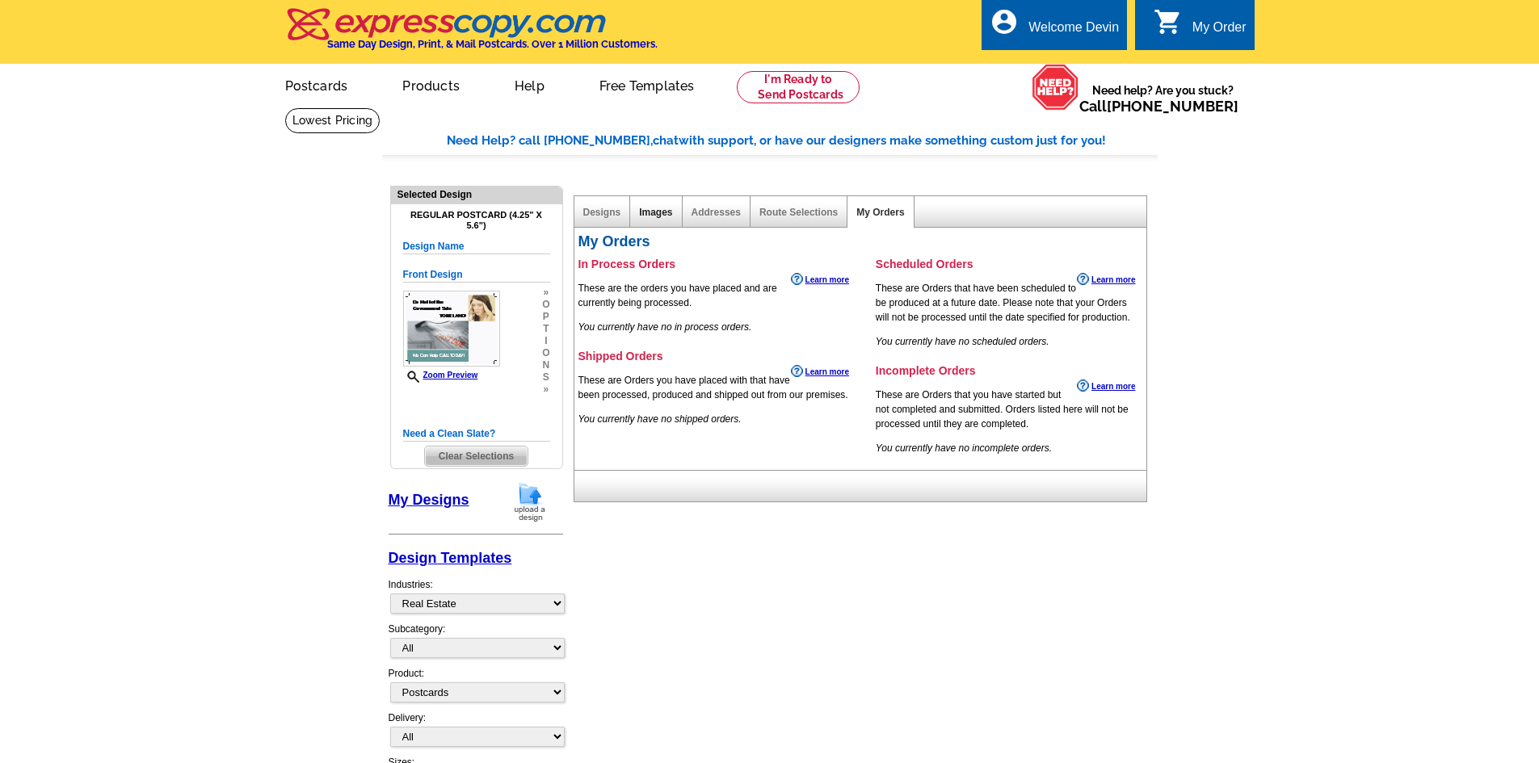
click at [650, 208] on link "Images" at bounding box center [655, 212] width 33 height 11
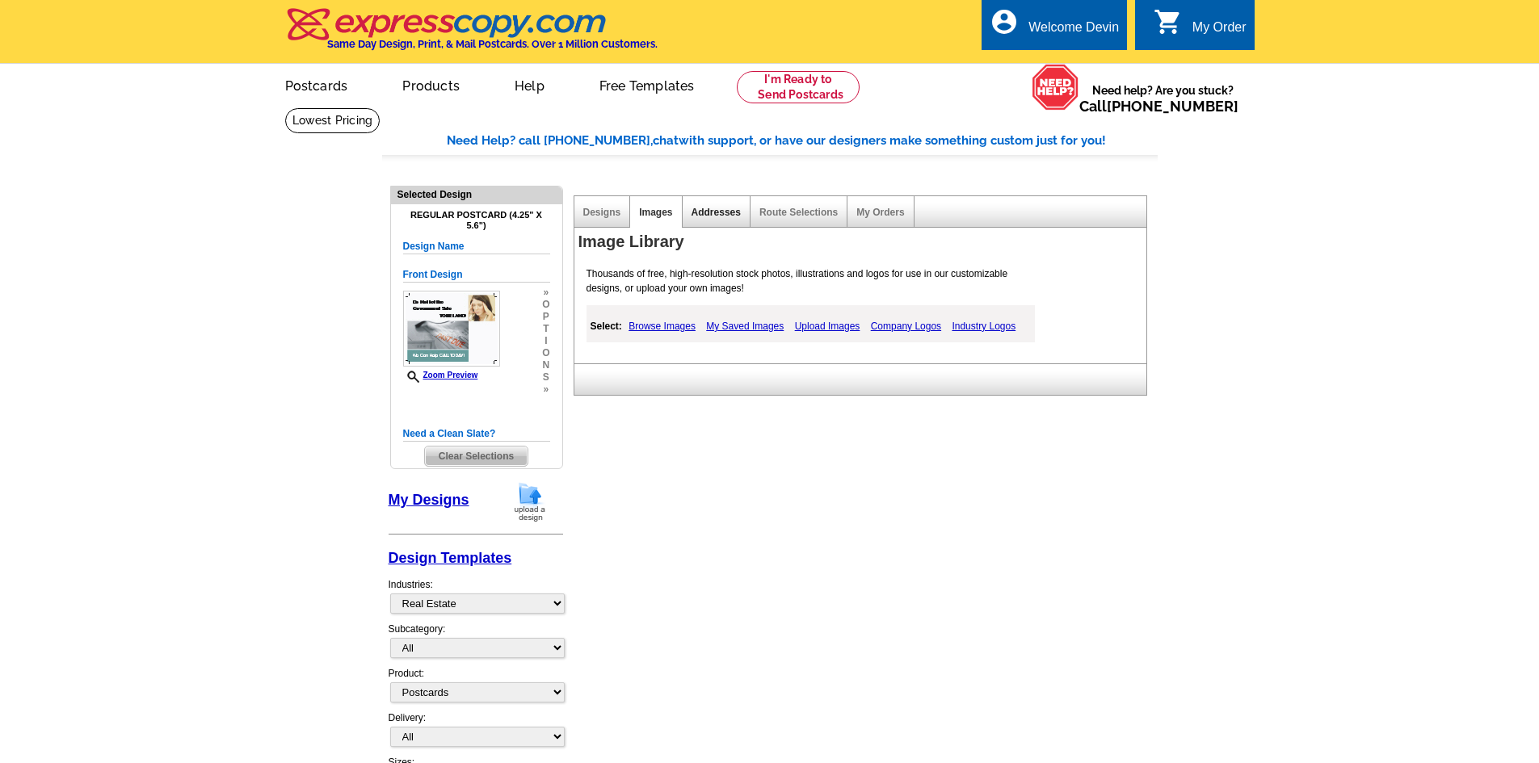
click at [722, 214] on link "Addresses" at bounding box center [716, 212] width 49 height 11
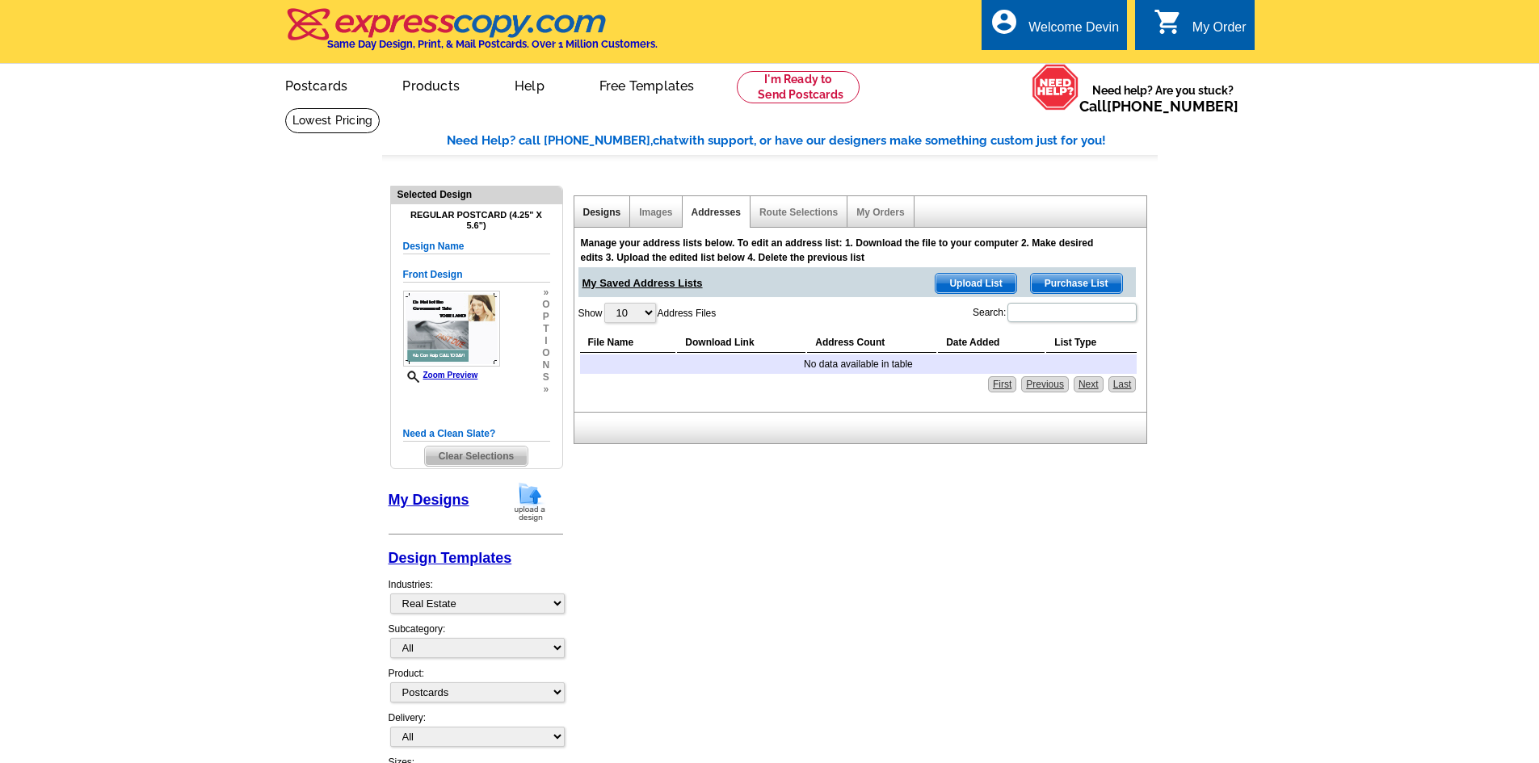
click at [600, 218] on link "Designs" at bounding box center [602, 212] width 38 height 11
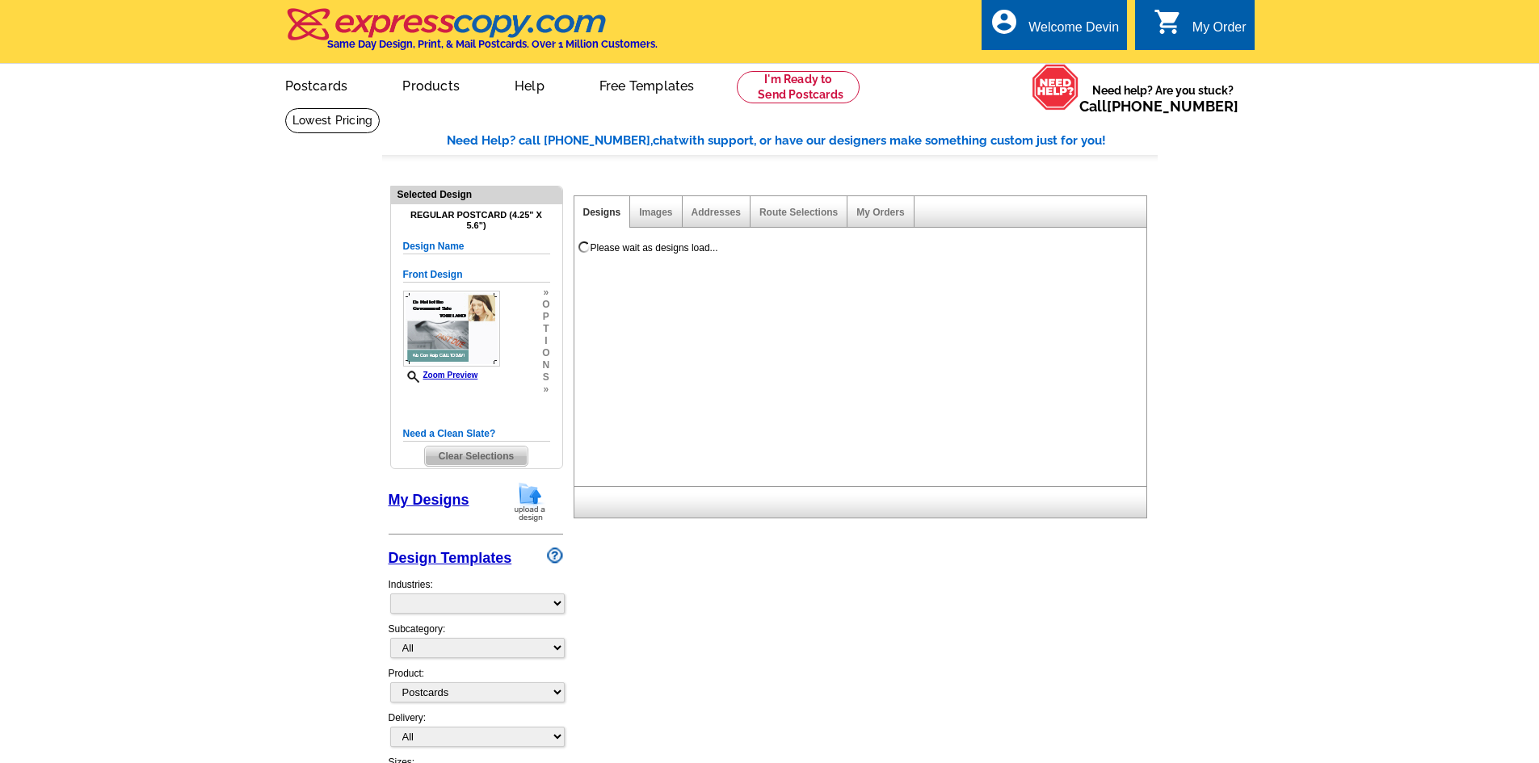
select select "1"
select select "back"
select select "785"
click at [545, 352] on span "o" at bounding box center [545, 353] width 7 height 12
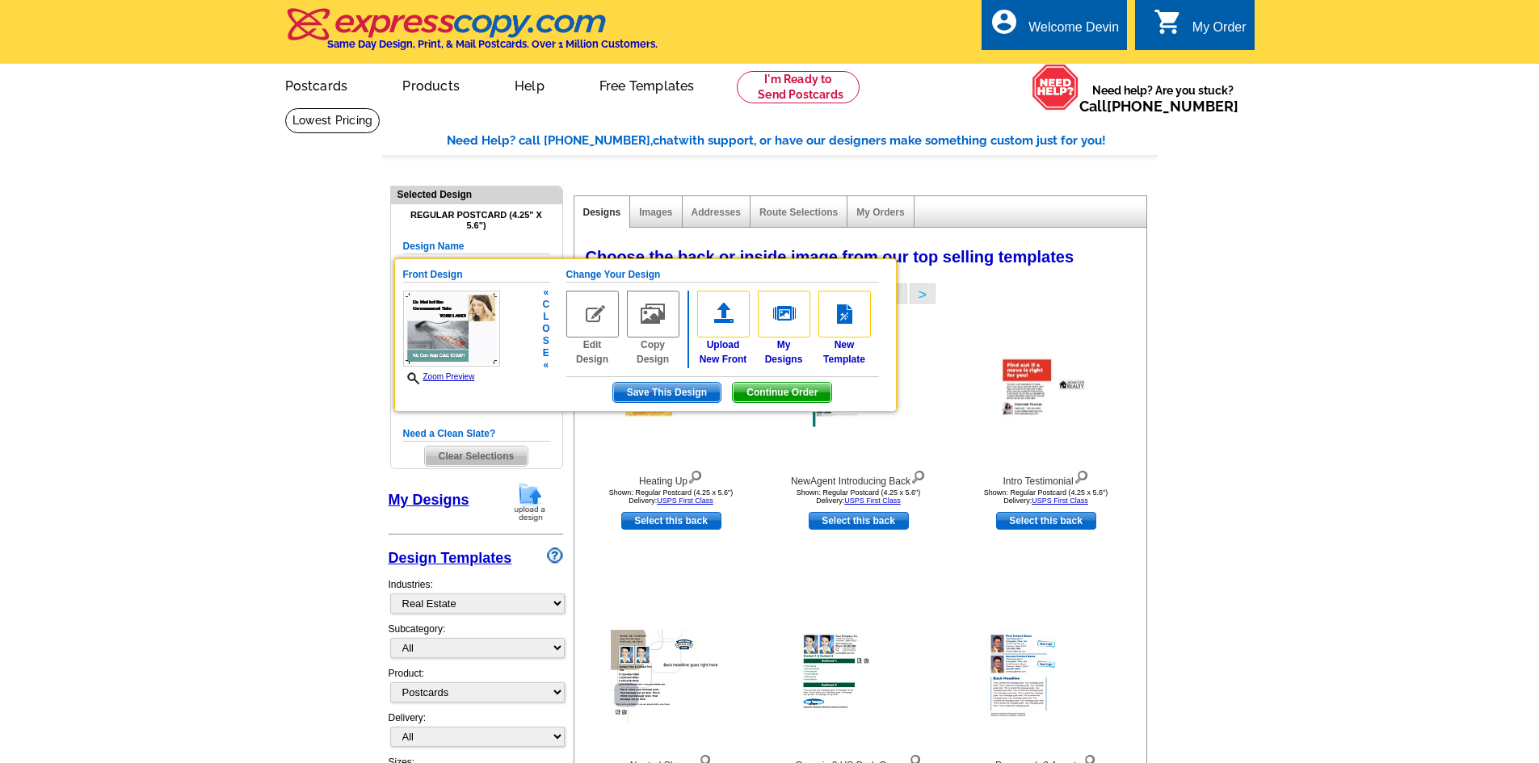
click at [666, 393] on span "Save This Design" at bounding box center [666, 392] width 107 height 19
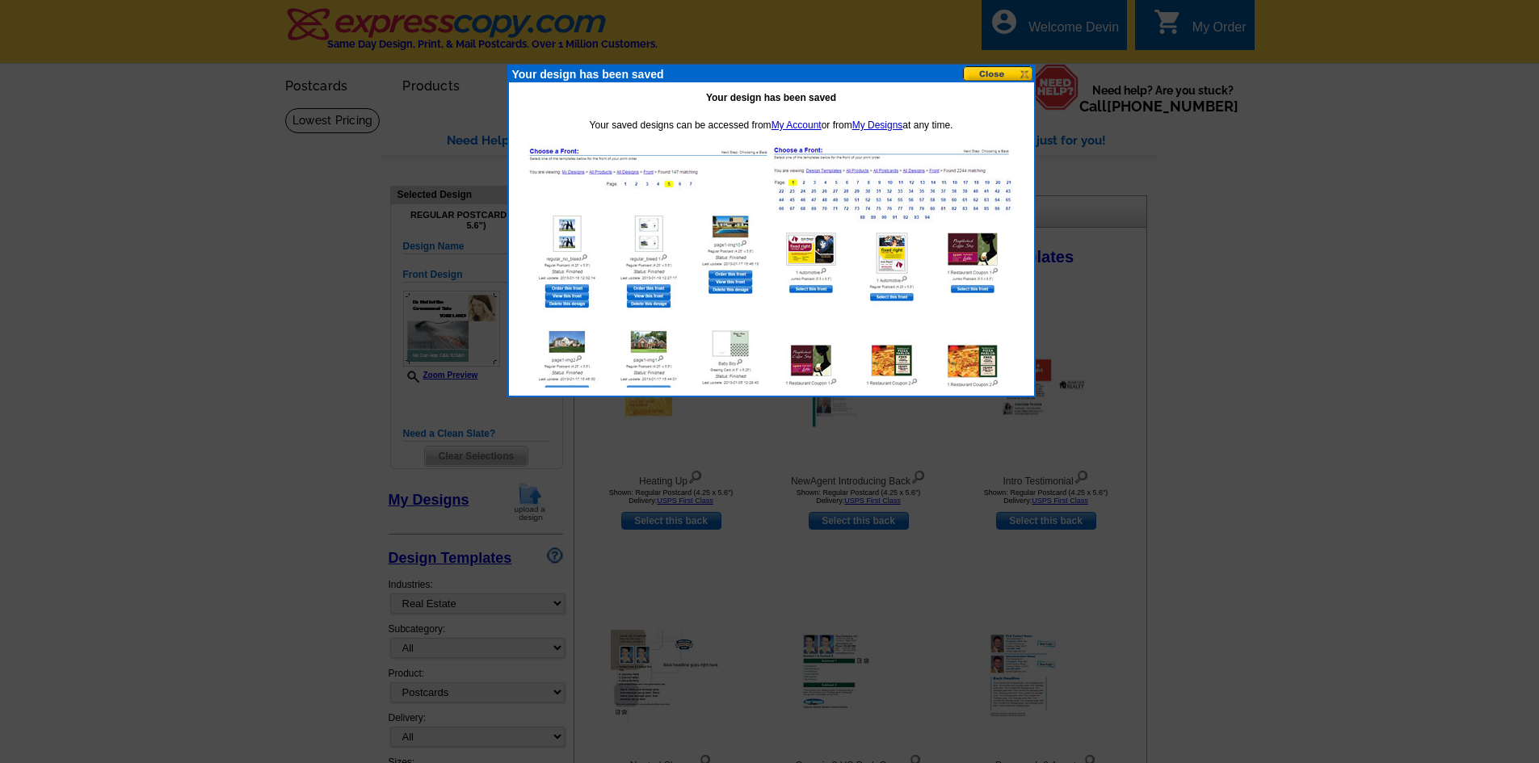
click at [1014, 69] on button at bounding box center [998, 73] width 71 height 15
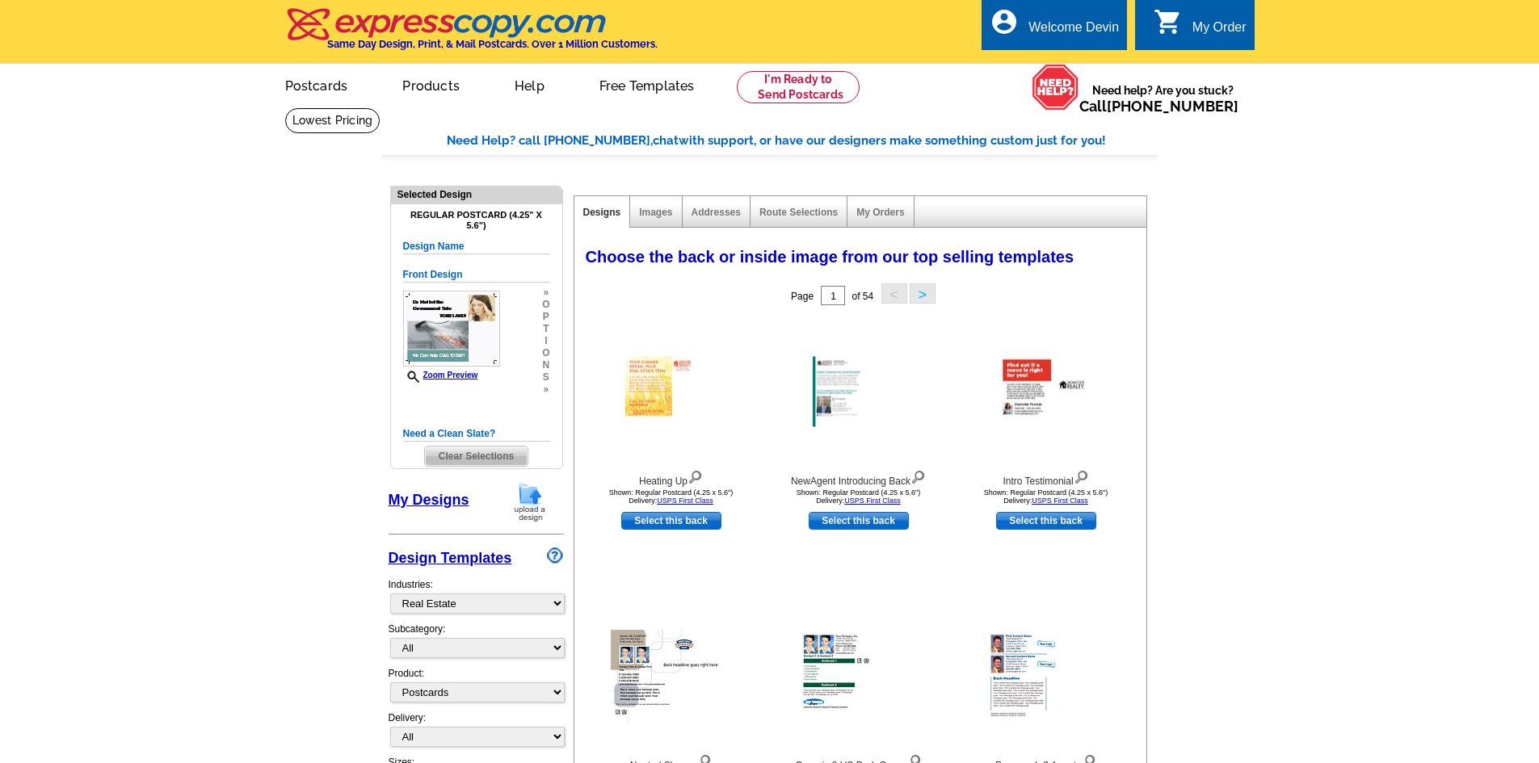
click at [453, 334] on img at bounding box center [451, 329] width 97 height 76
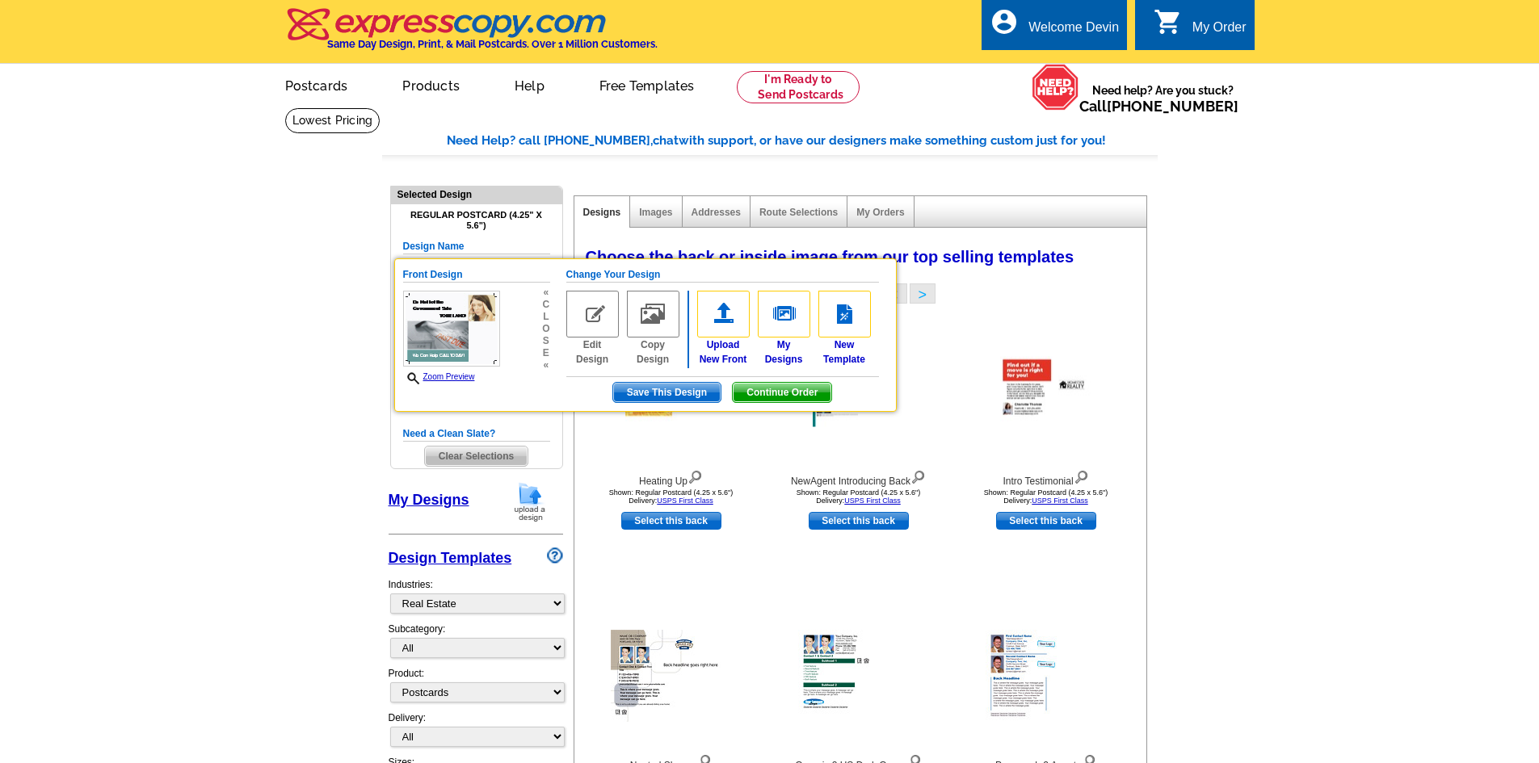
click at [588, 322] on img at bounding box center [592, 314] width 53 height 47
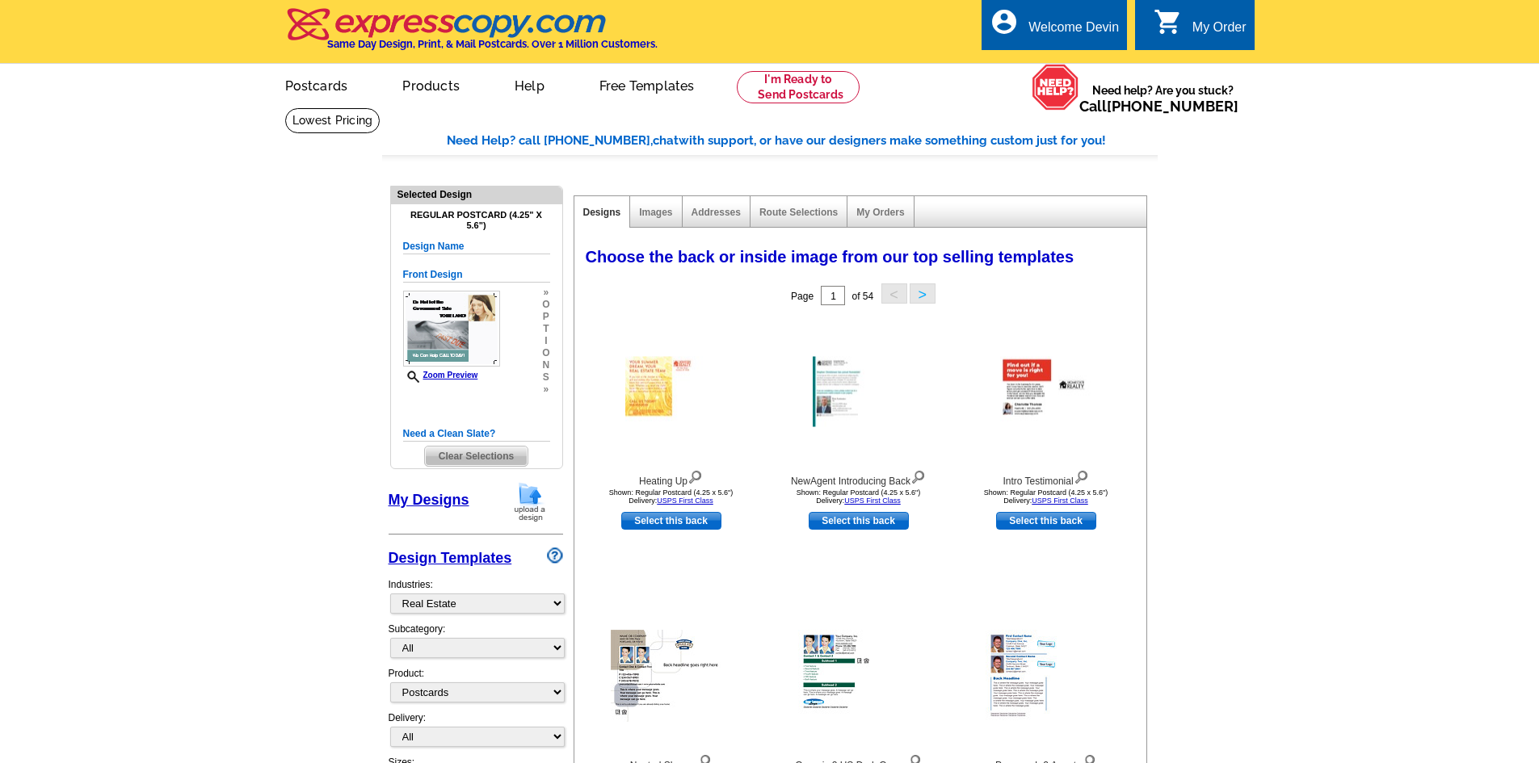
click at [444, 326] on img at bounding box center [451, 329] width 97 height 76
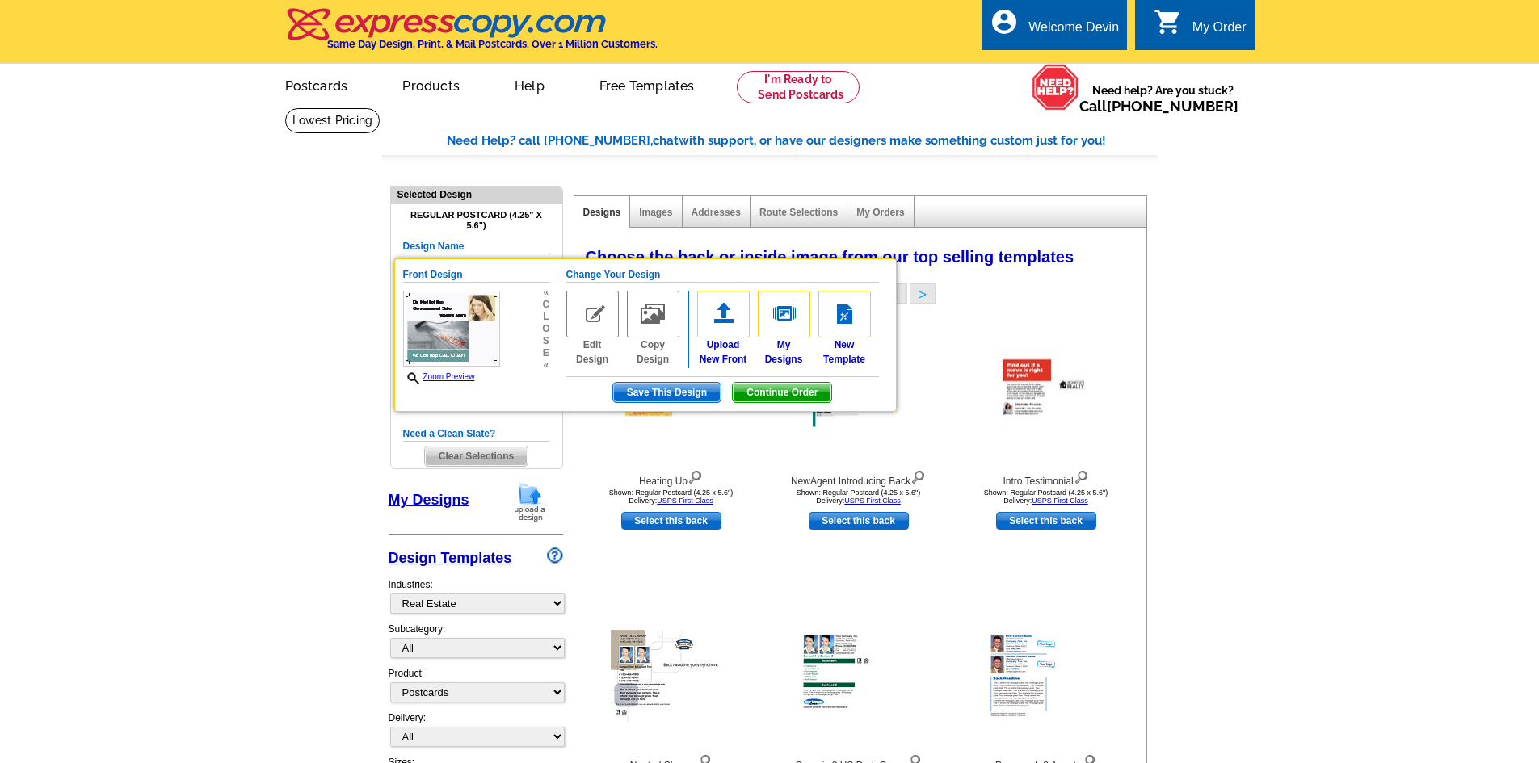
click at [793, 396] on span "Continue Order" at bounding box center [782, 392] width 99 height 19
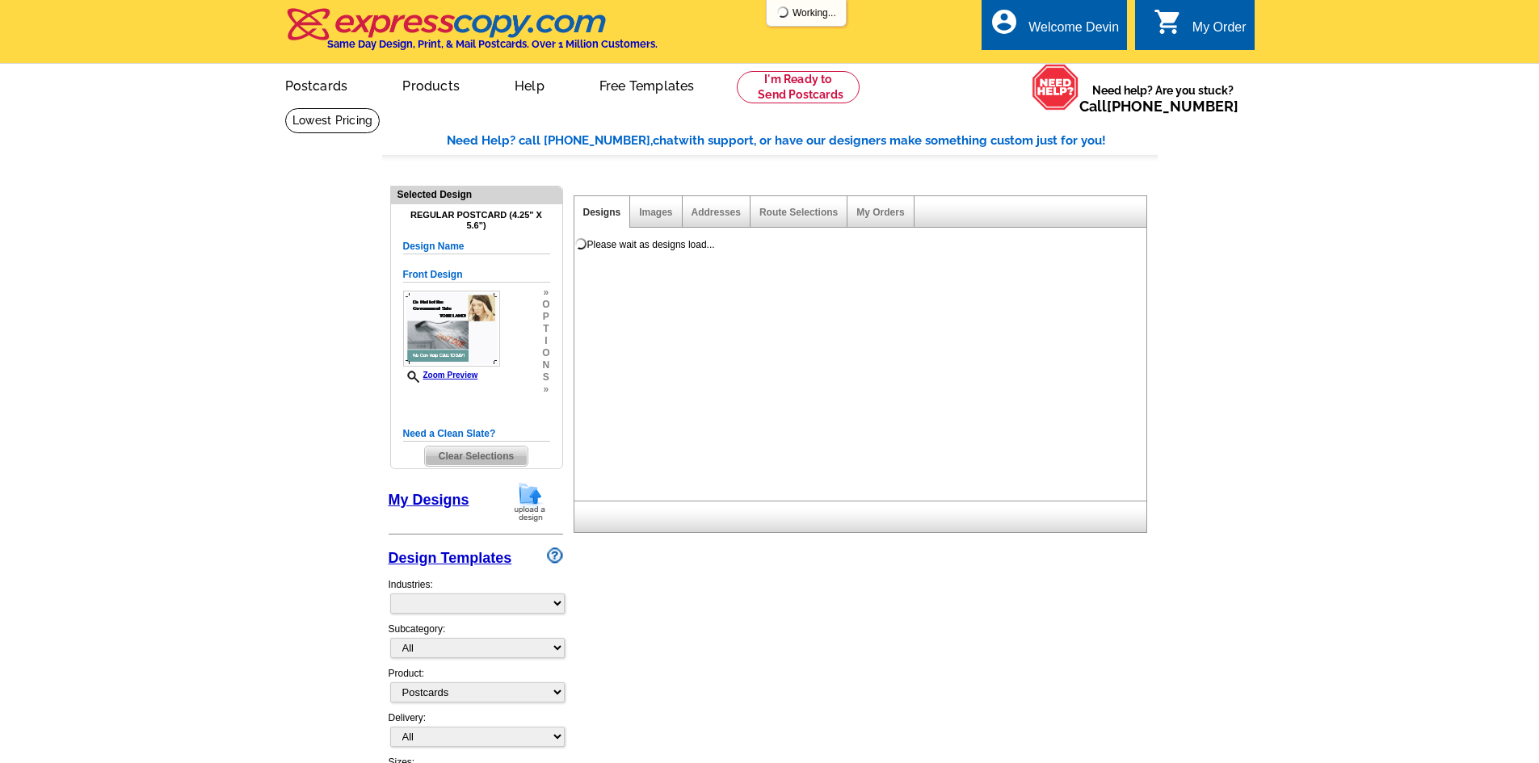
select select "1"
select select "back"
select select "785"
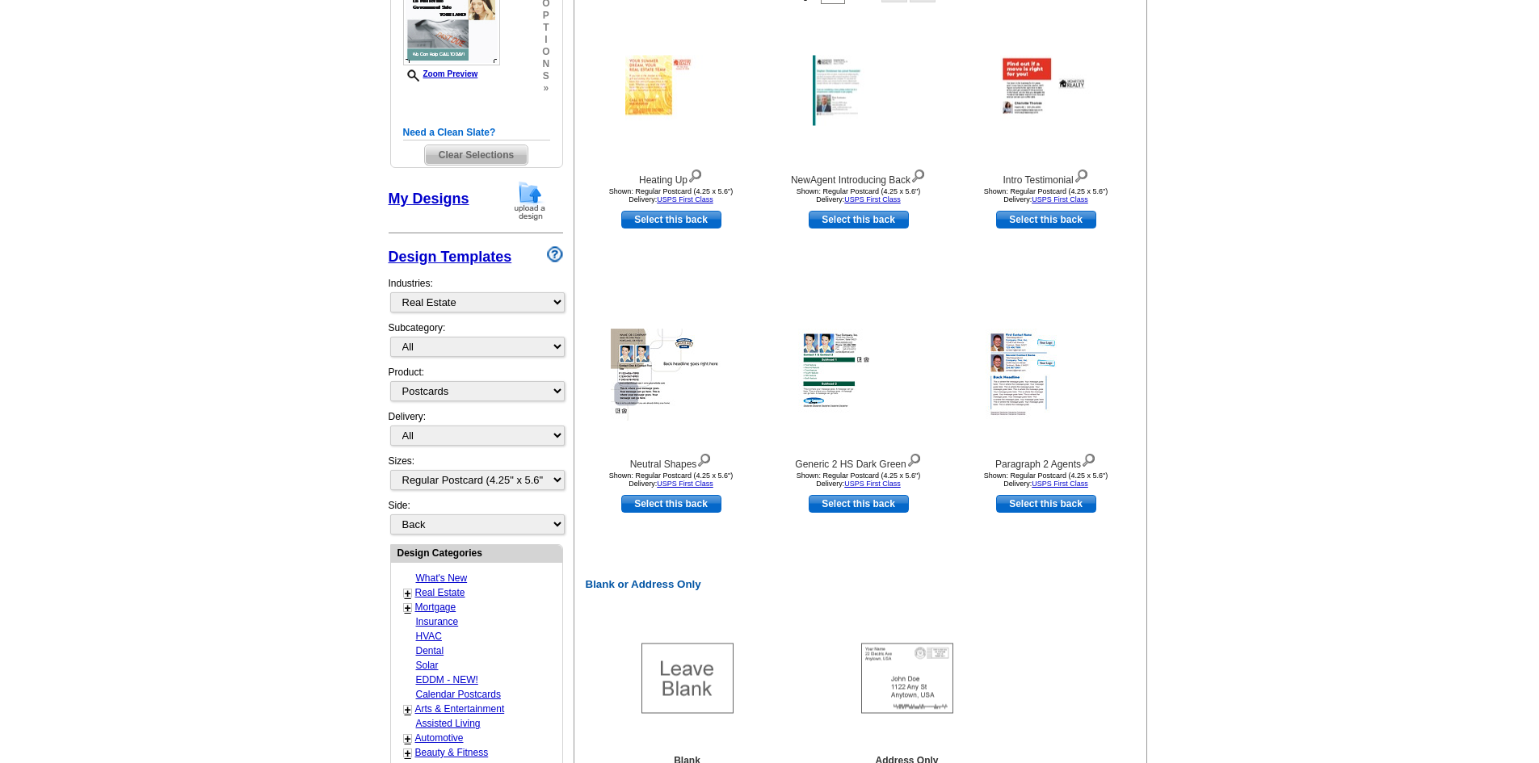
scroll to position [323, 0]
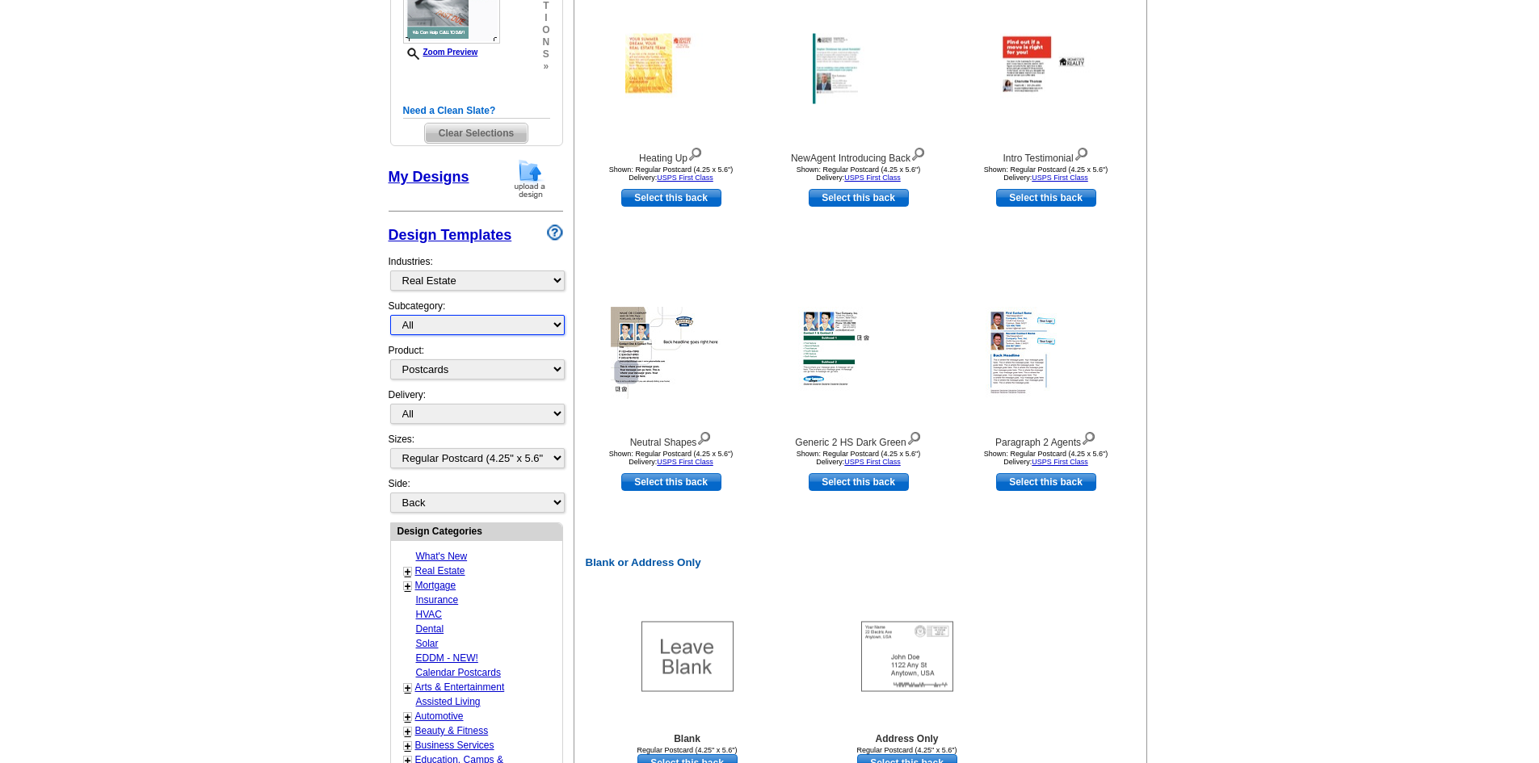
click at [461, 326] on select "All RE/MAX® Referrals Keller Williams® Berkshire Hathaway Home Services Century…" at bounding box center [477, 325] width 175 height 20
select select "787"
click at [390, 317] on select "All RE/MAX® Referrals Keller Williams® Berkshire Hathaway Home Services Century…" at bounding box center [477, 325] width 175 height 20
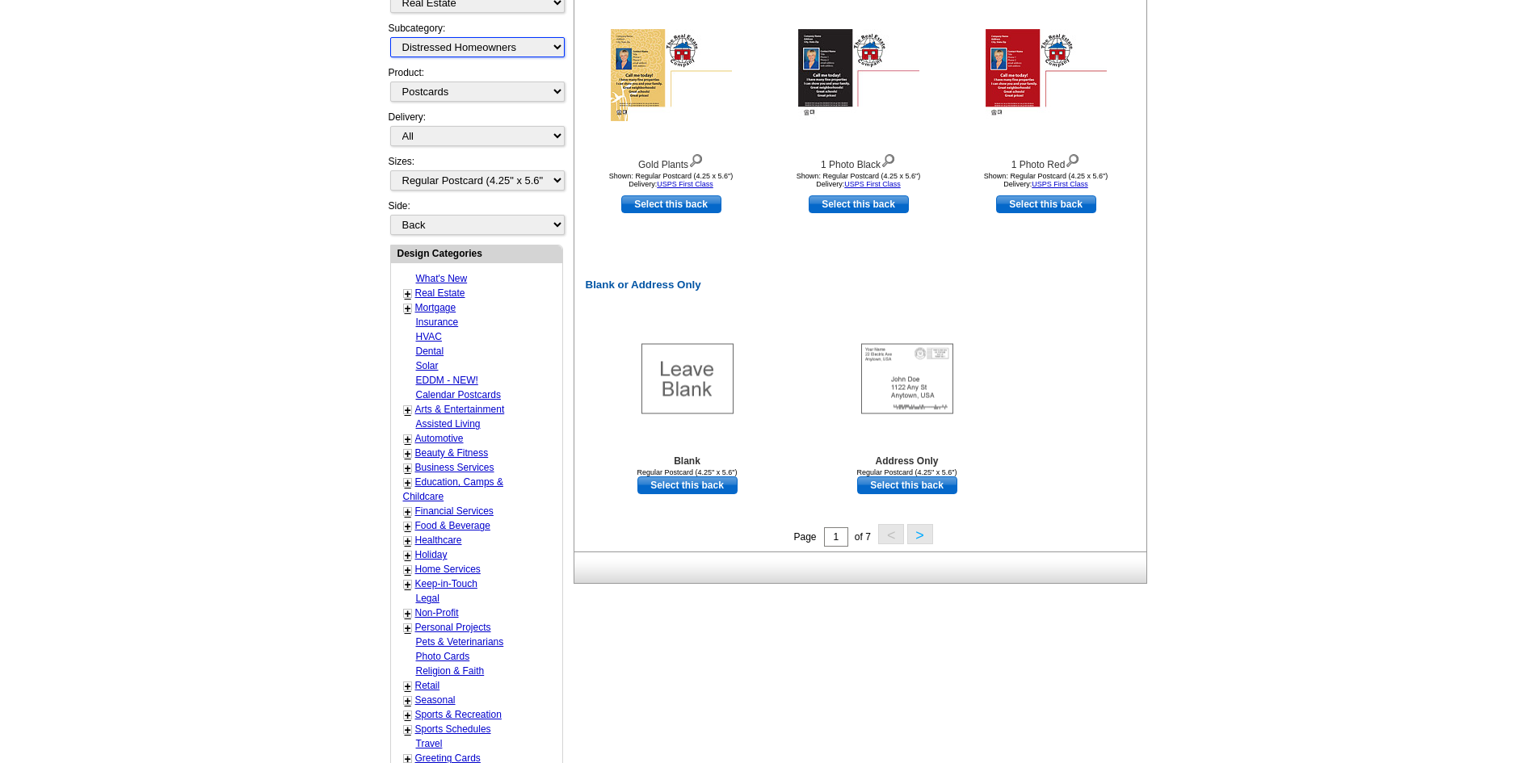
scroll to position [643, 0]
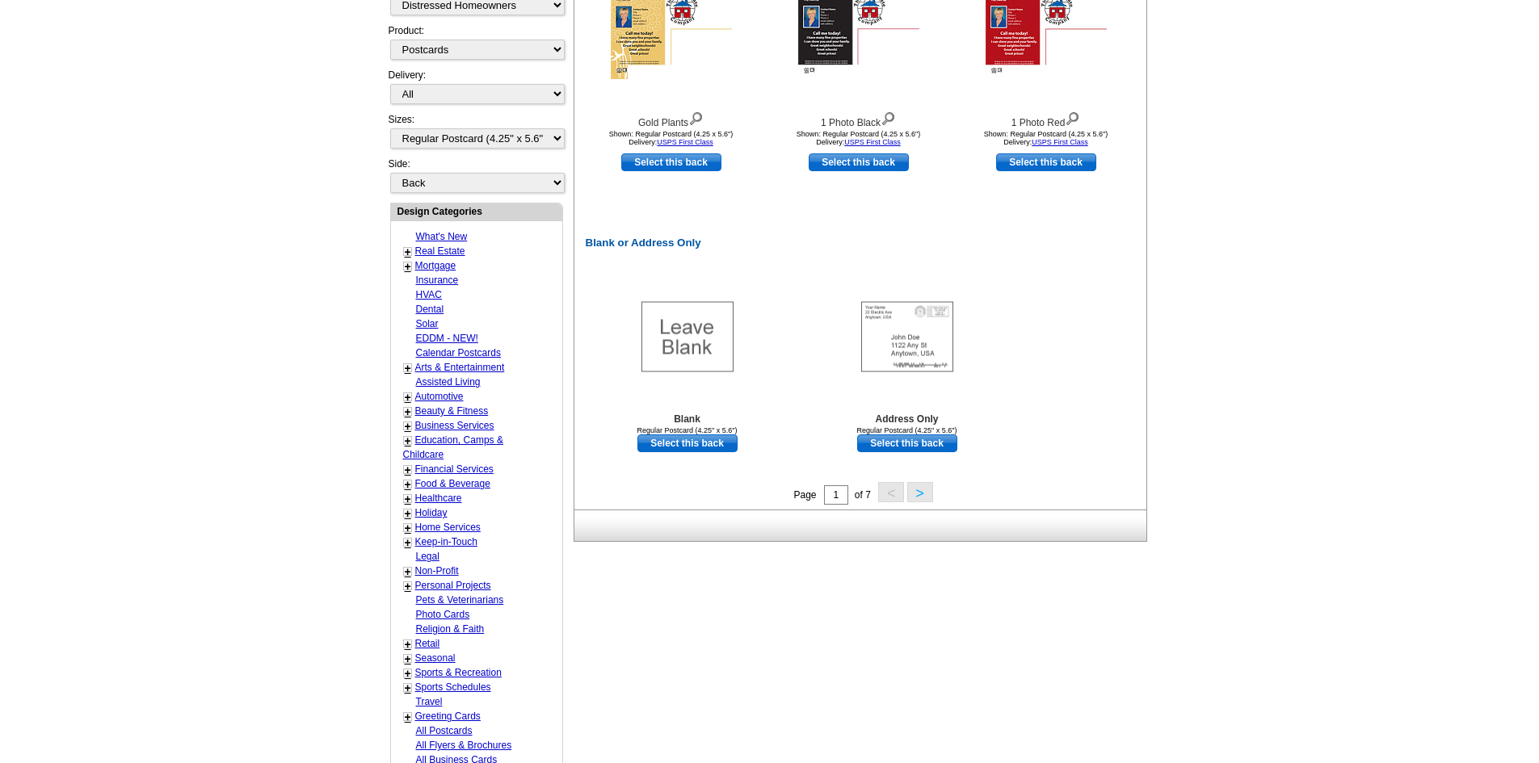
click at [919, 489] on button ">" at bounding box center [920, 492] width 26 height 20
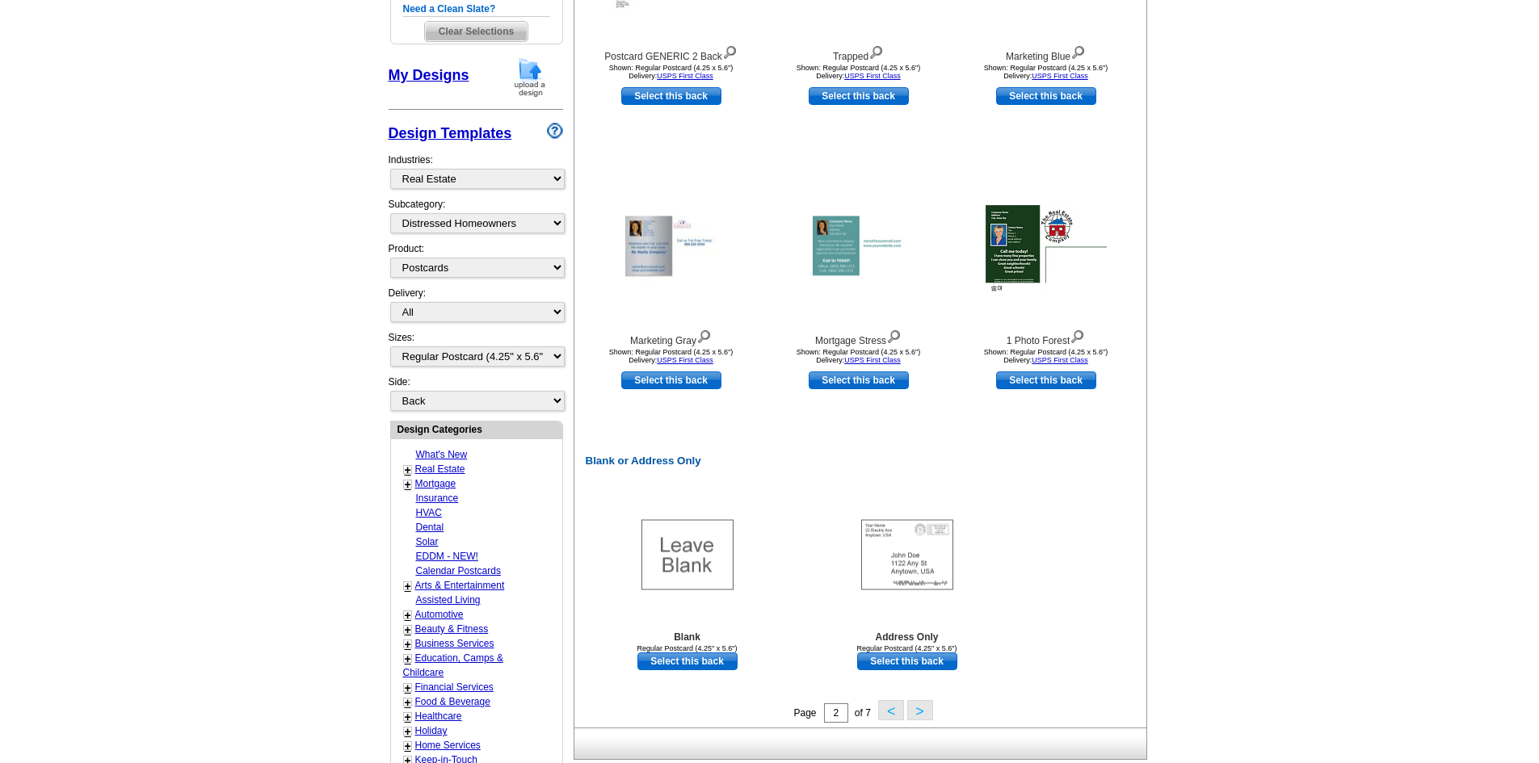
scroll to position [482, 0]
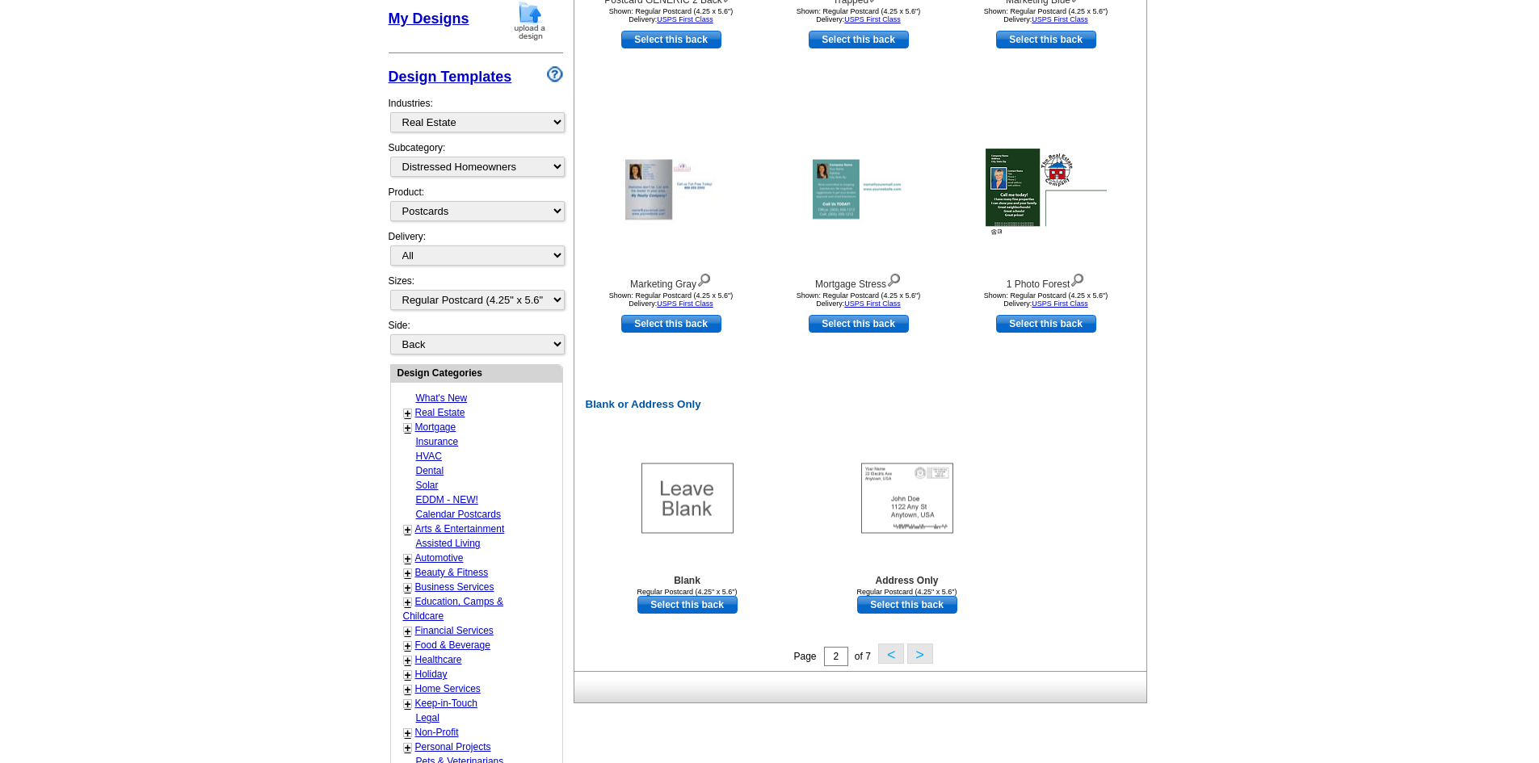
click at [915, 656] on button ">" at bounding box center [920, 654] width 26 height 20
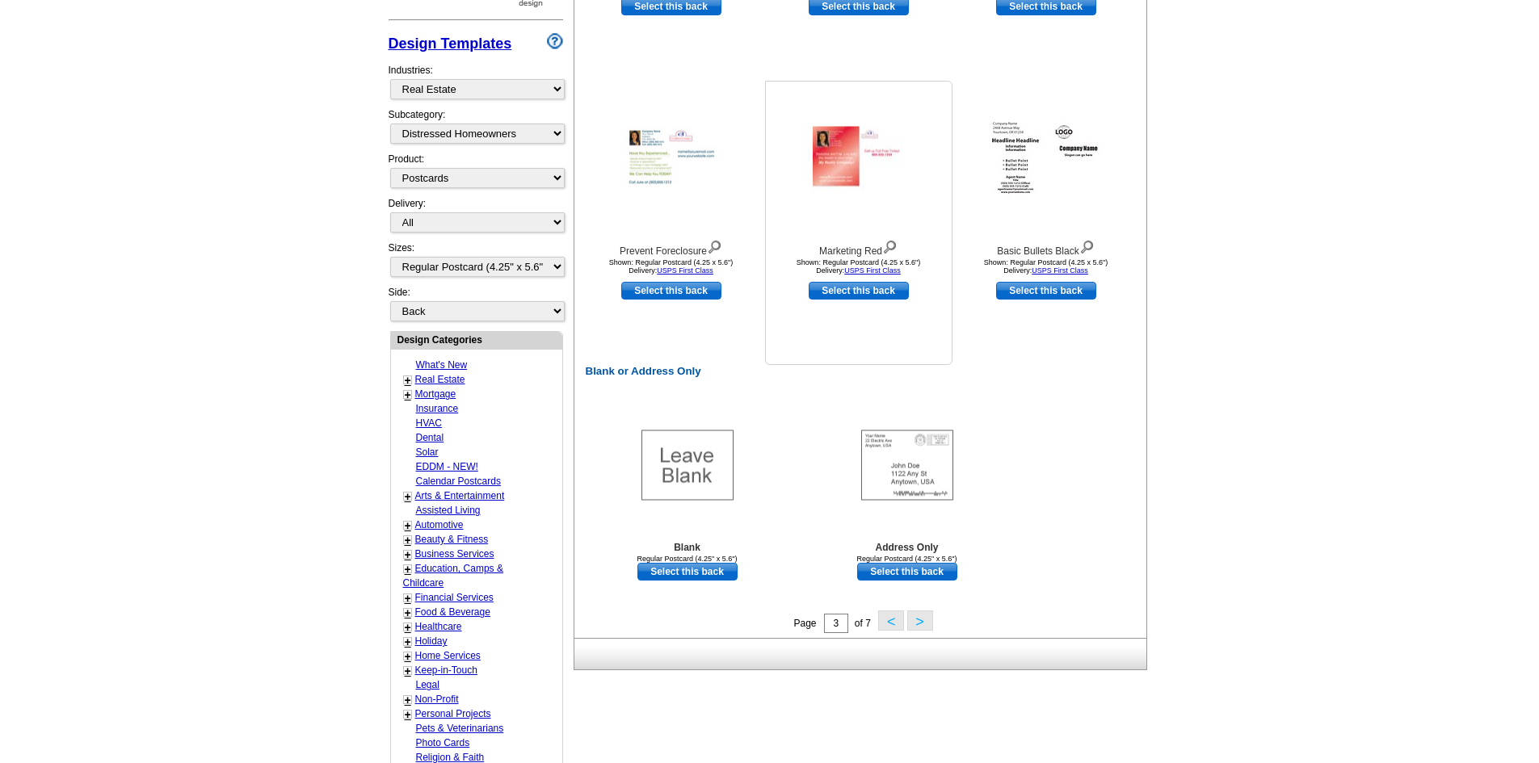
scroll to position [562, 0]
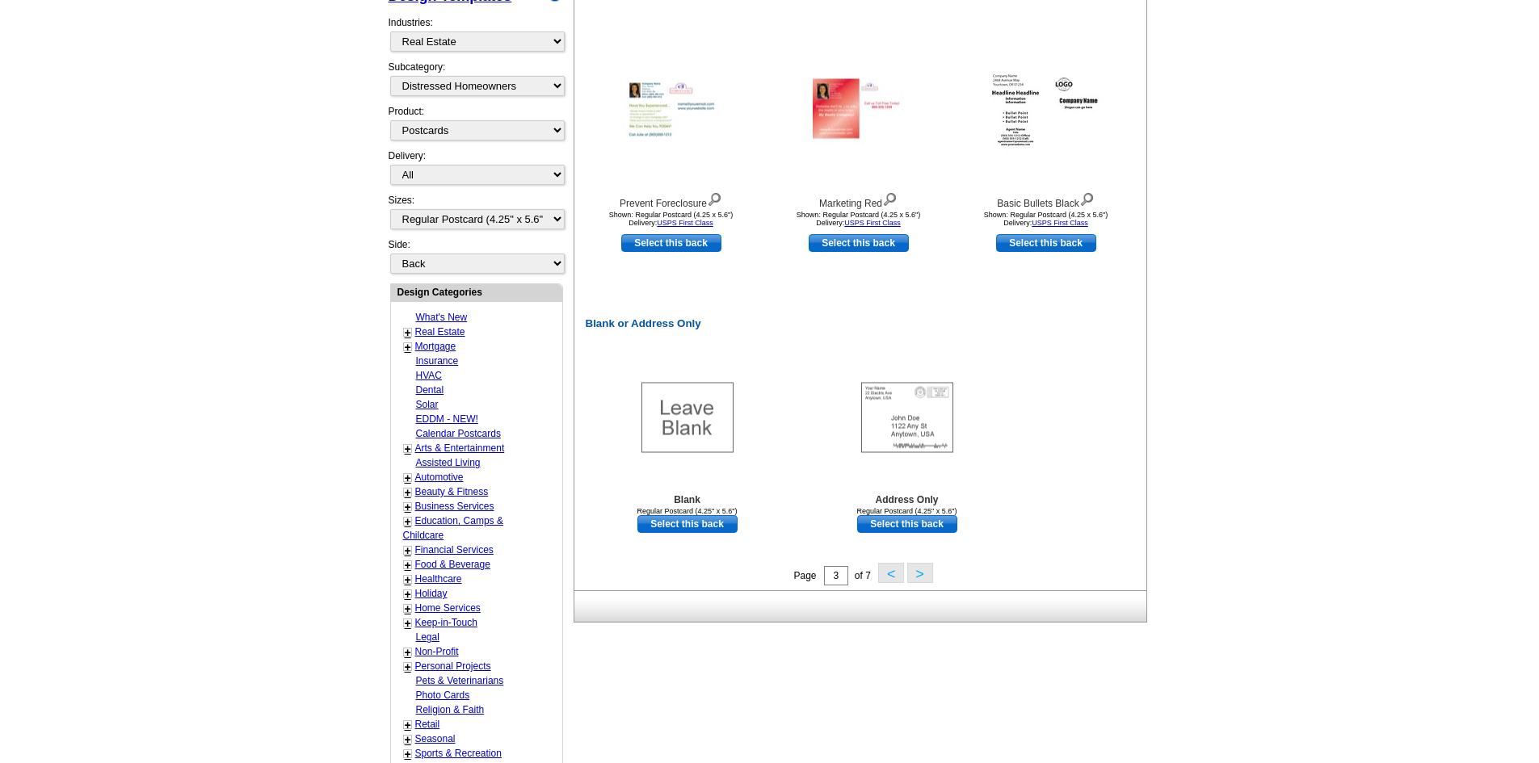
click at [923, 574] on button ">" at bounding box center [920, 573] width 26 height 20
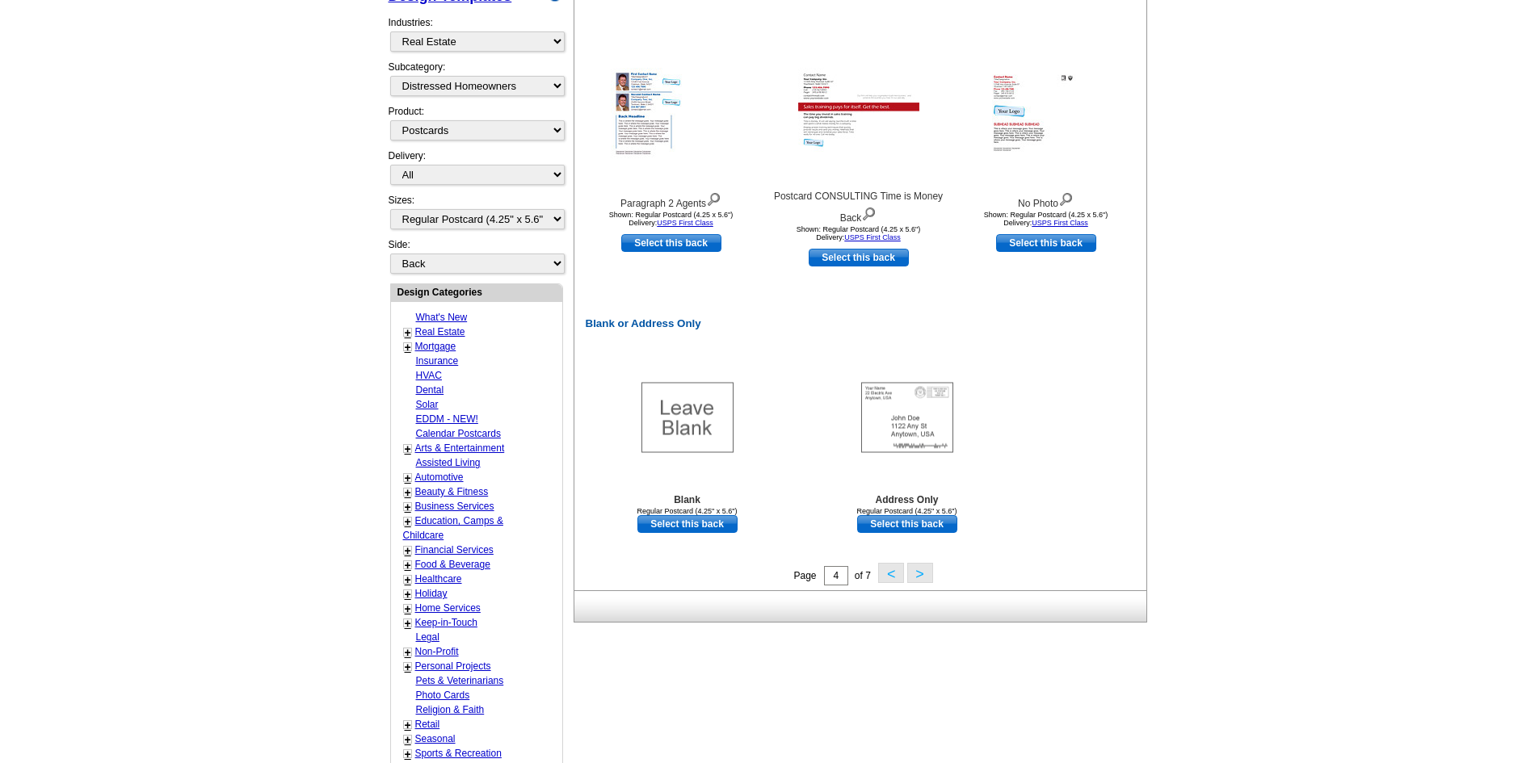
click at [923, 574] on button ">" at bounding box center [920, 573] width 26 height 20
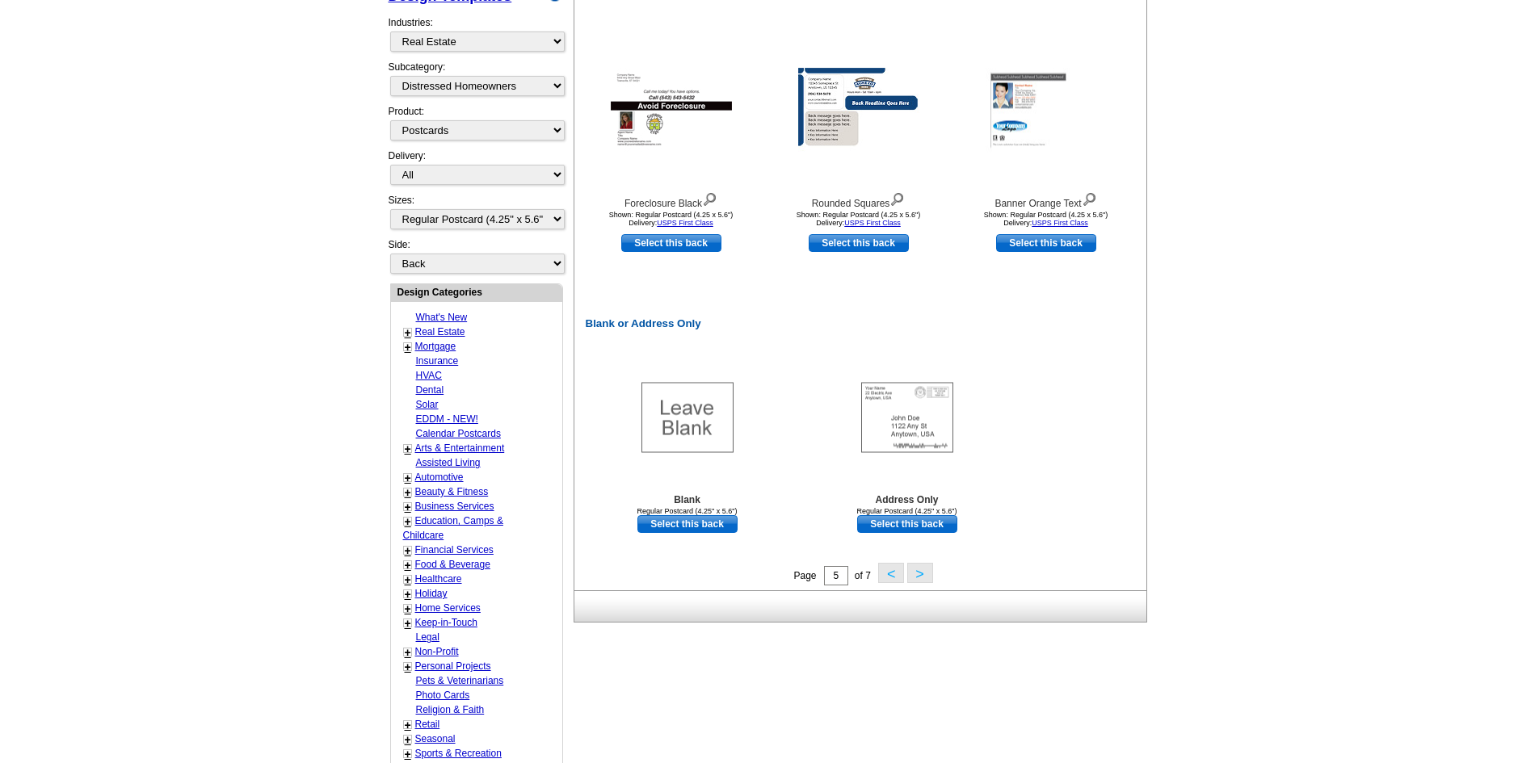
click at [923, 578] on button ">" at bounding box center [920, 573] width 26 height 20
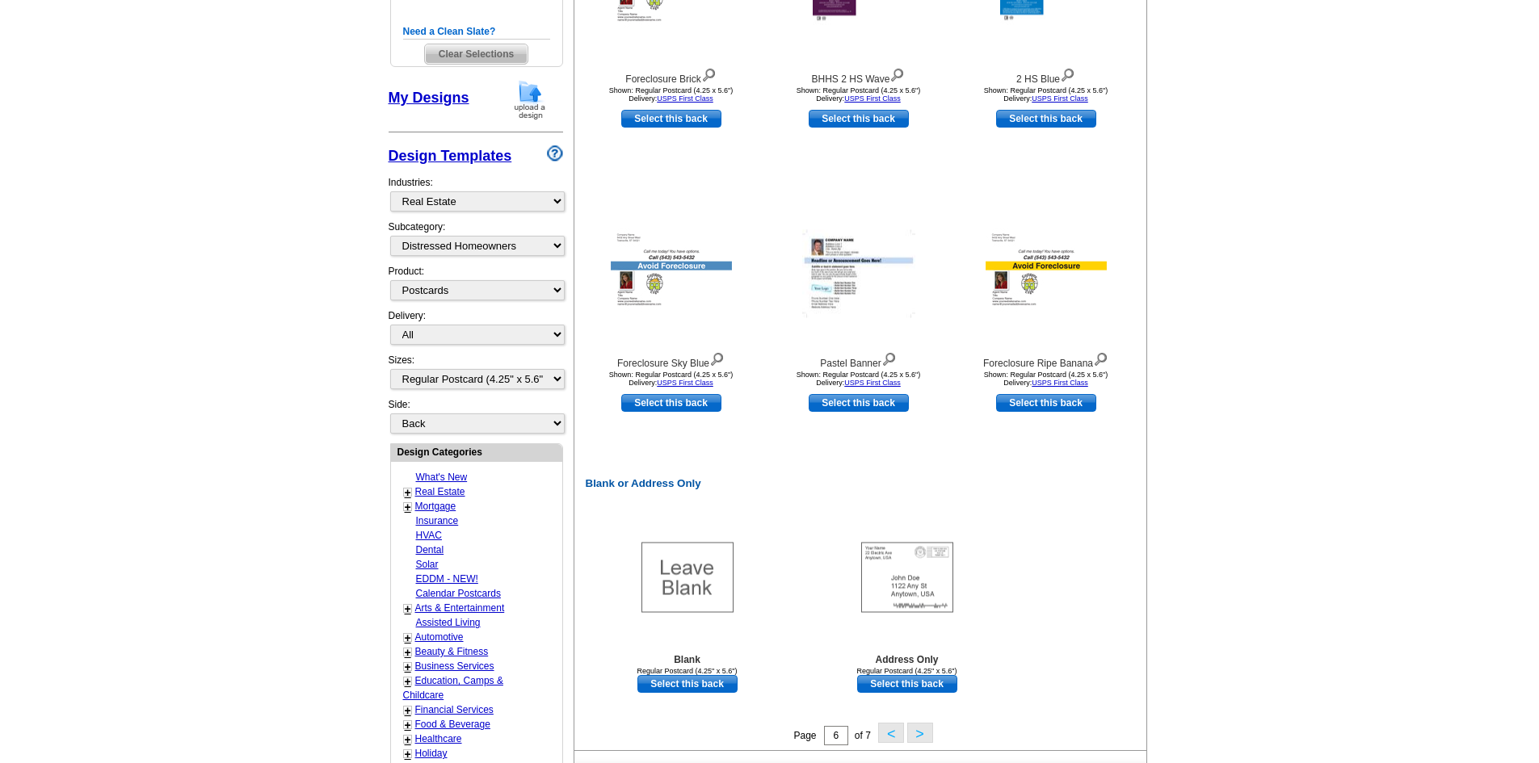
scroll to position [482, 0]
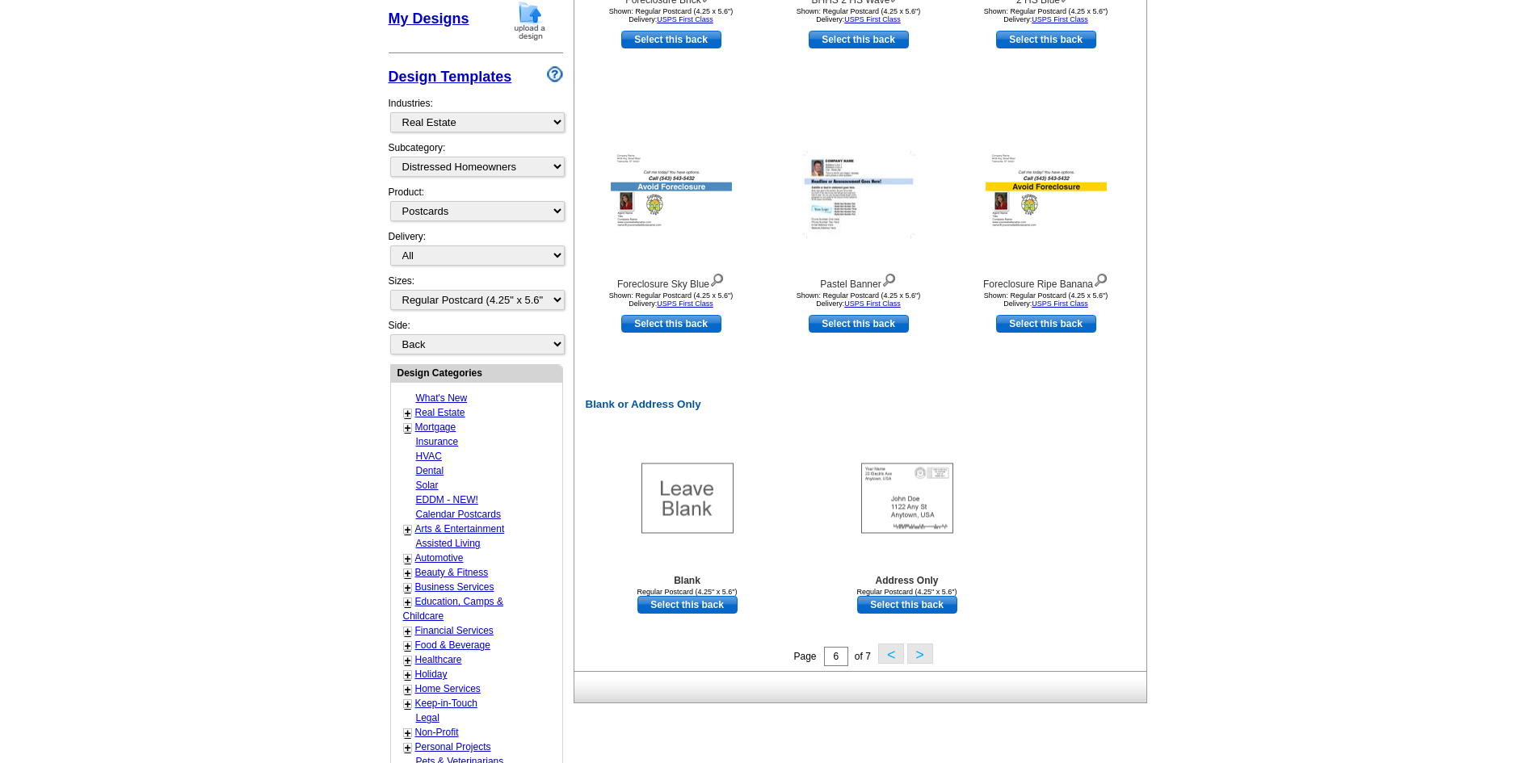
click at [923, 655] on button ">" at bounding box center [920, 654] width 26 height 20
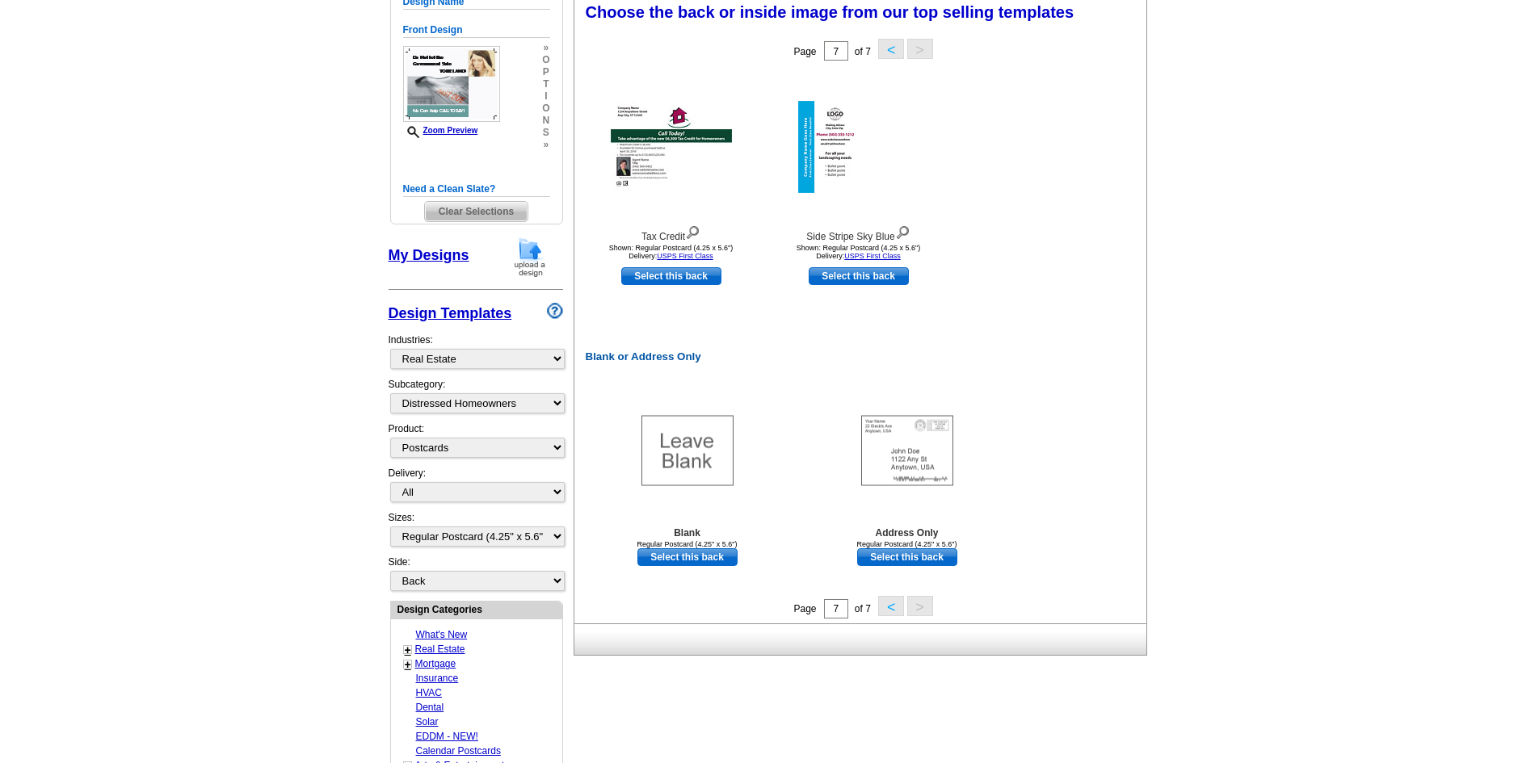
scroll to position [239, 0]
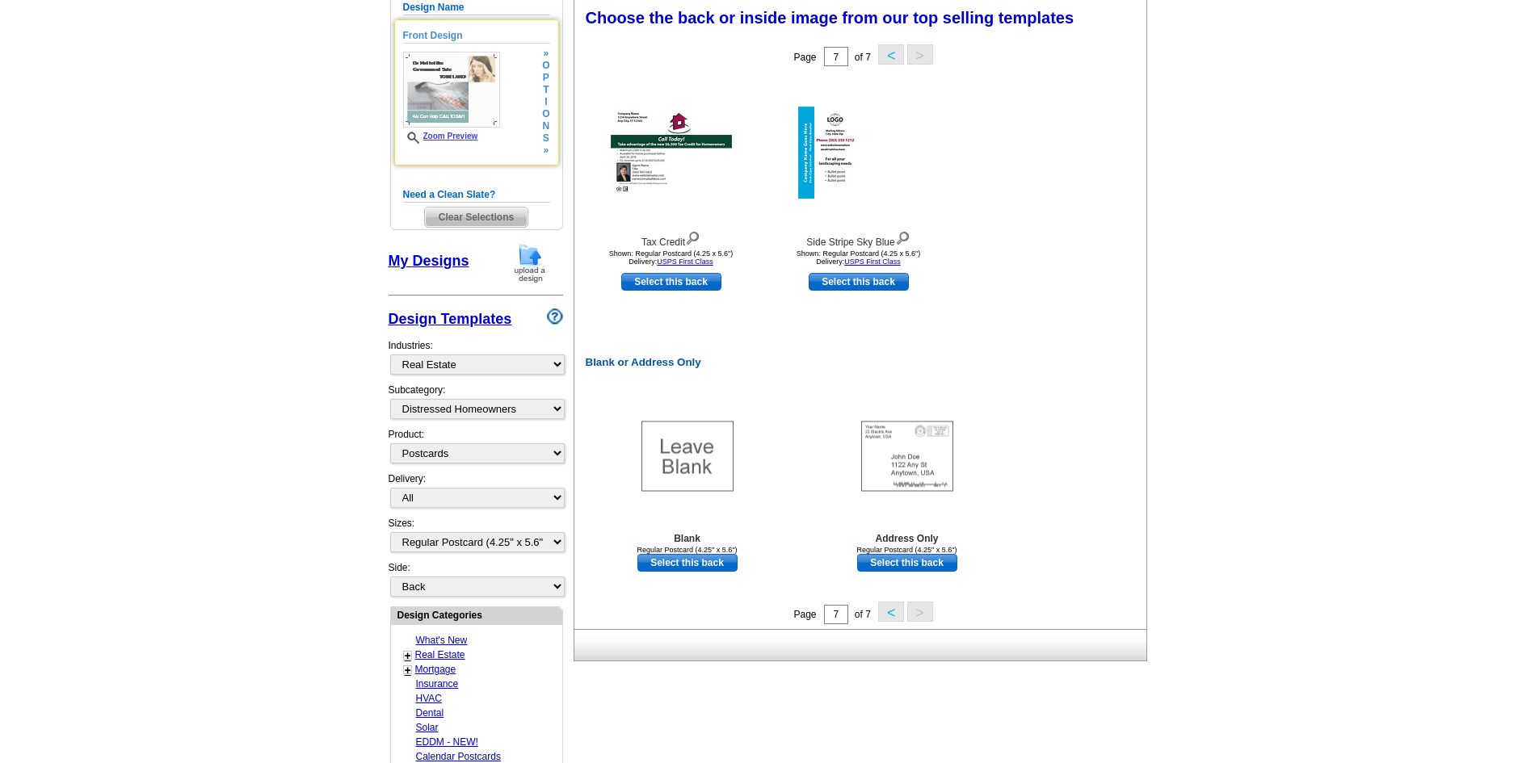
click at [426, 135] on link "Zoom Preview" at bounding box center [440, 136] width 75 height 9
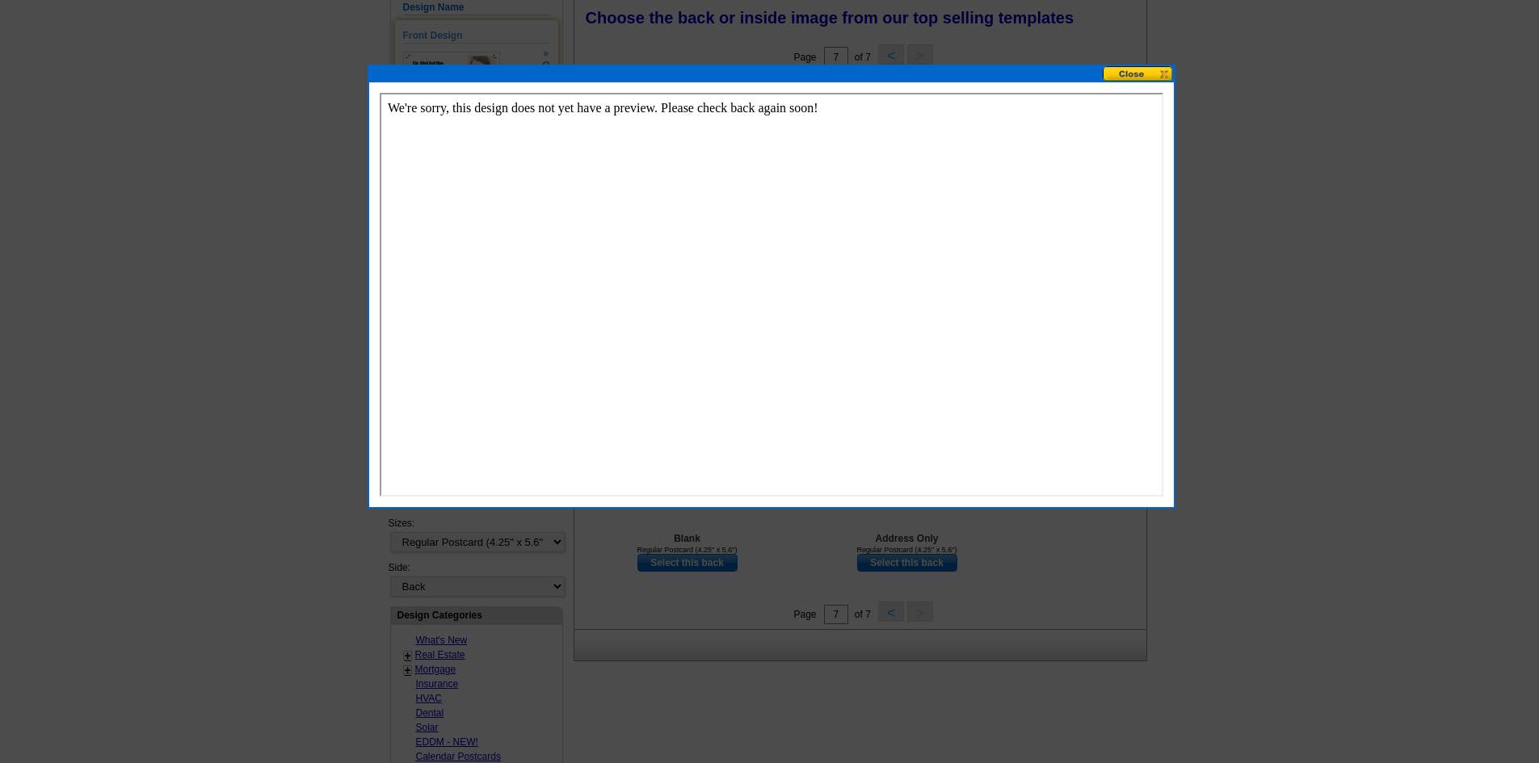
scroll to position [0, 0]
click at [1138, 66] on button at bounding box center [1138, 73] width 71 height 15
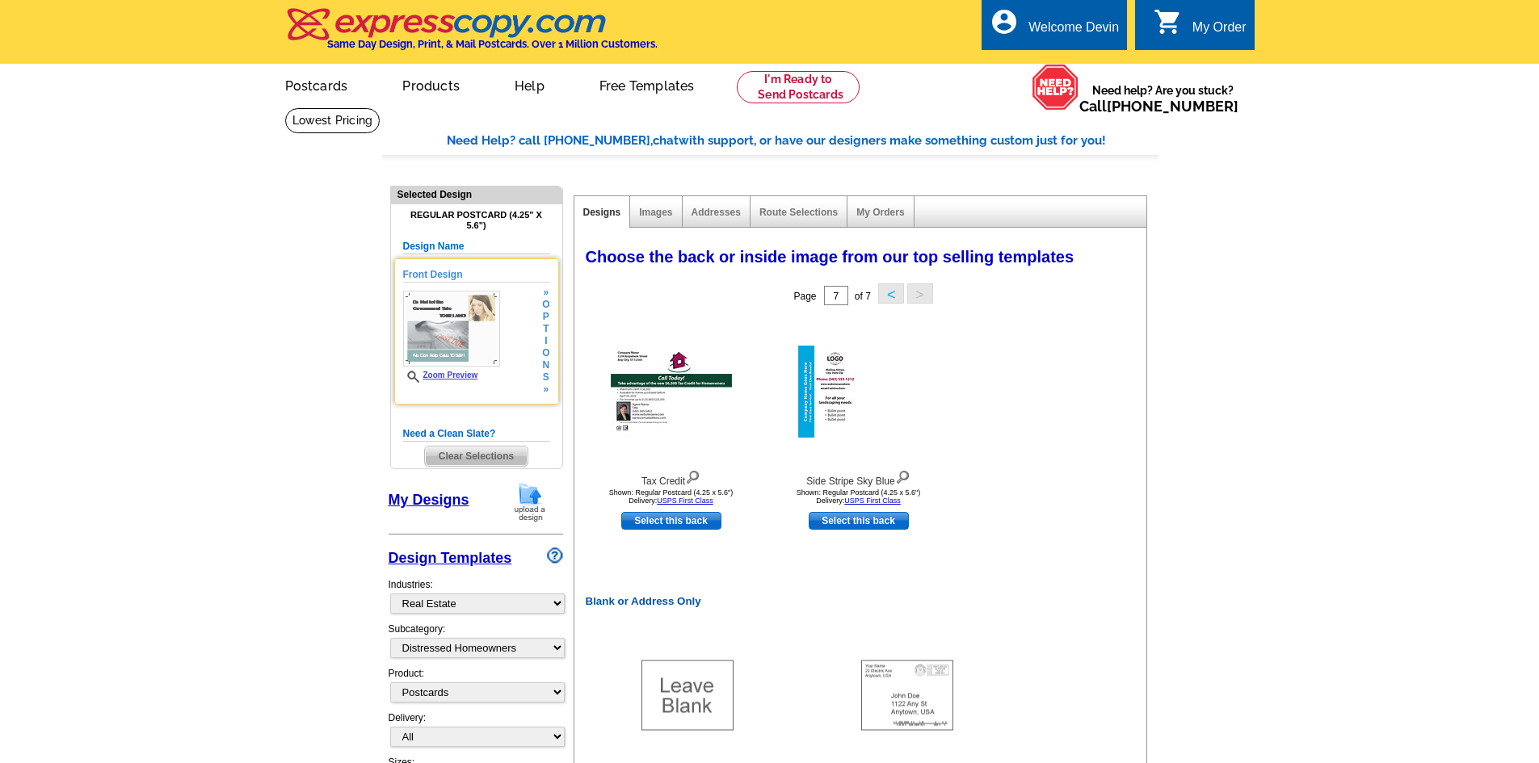
click at [425, 275] on h5 "Front Design" at bounding box center [476, 274] width 147 height 15
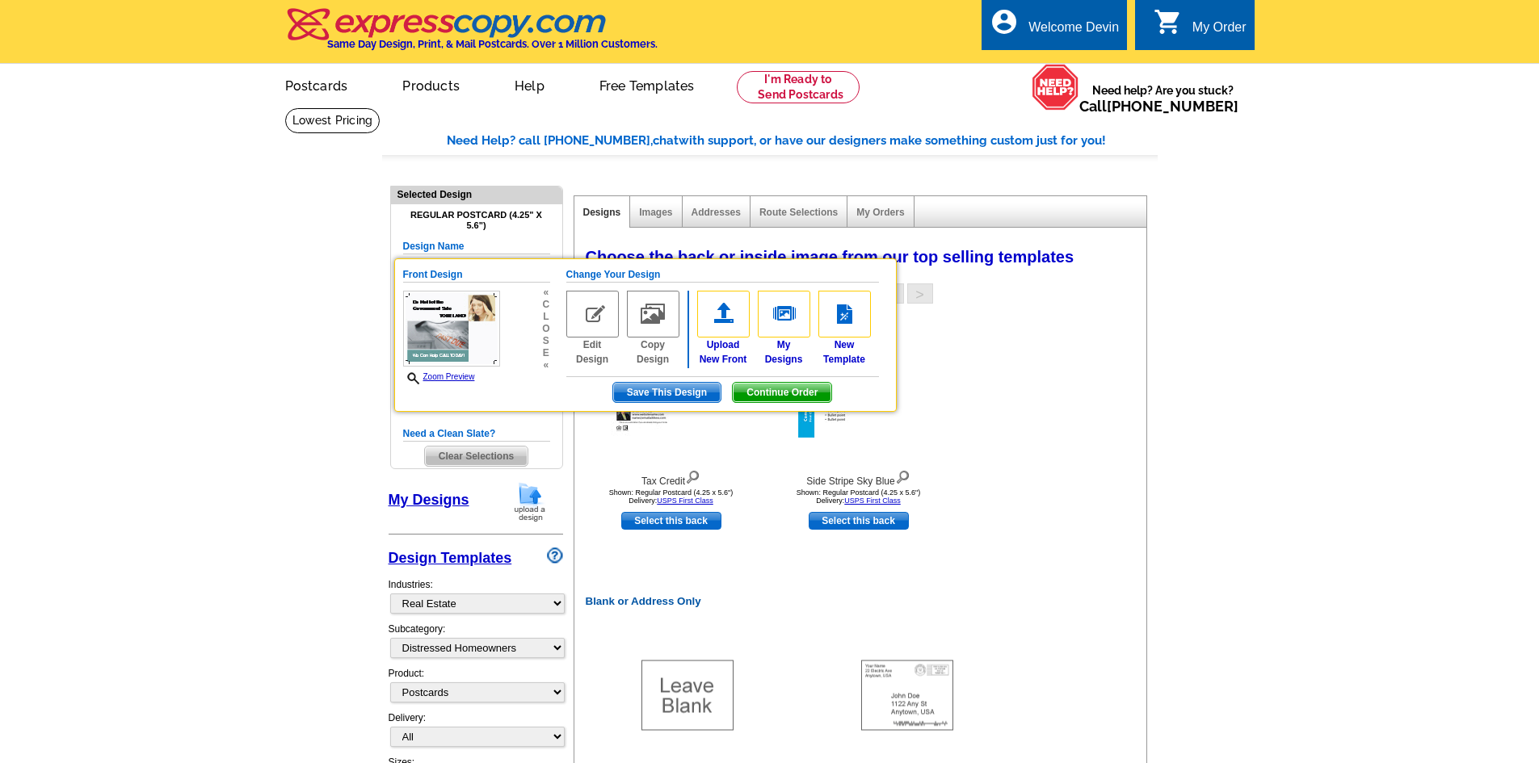
click at [1072, 451] on div "Blank or Address Only Blank Regular Postcard (4.25" x 5.6") Select this back Ad…" at bounding box center [864, 576] width 572 height 530
click at [790, 319] on img at bounding box center [784, 314] width 53 height 47
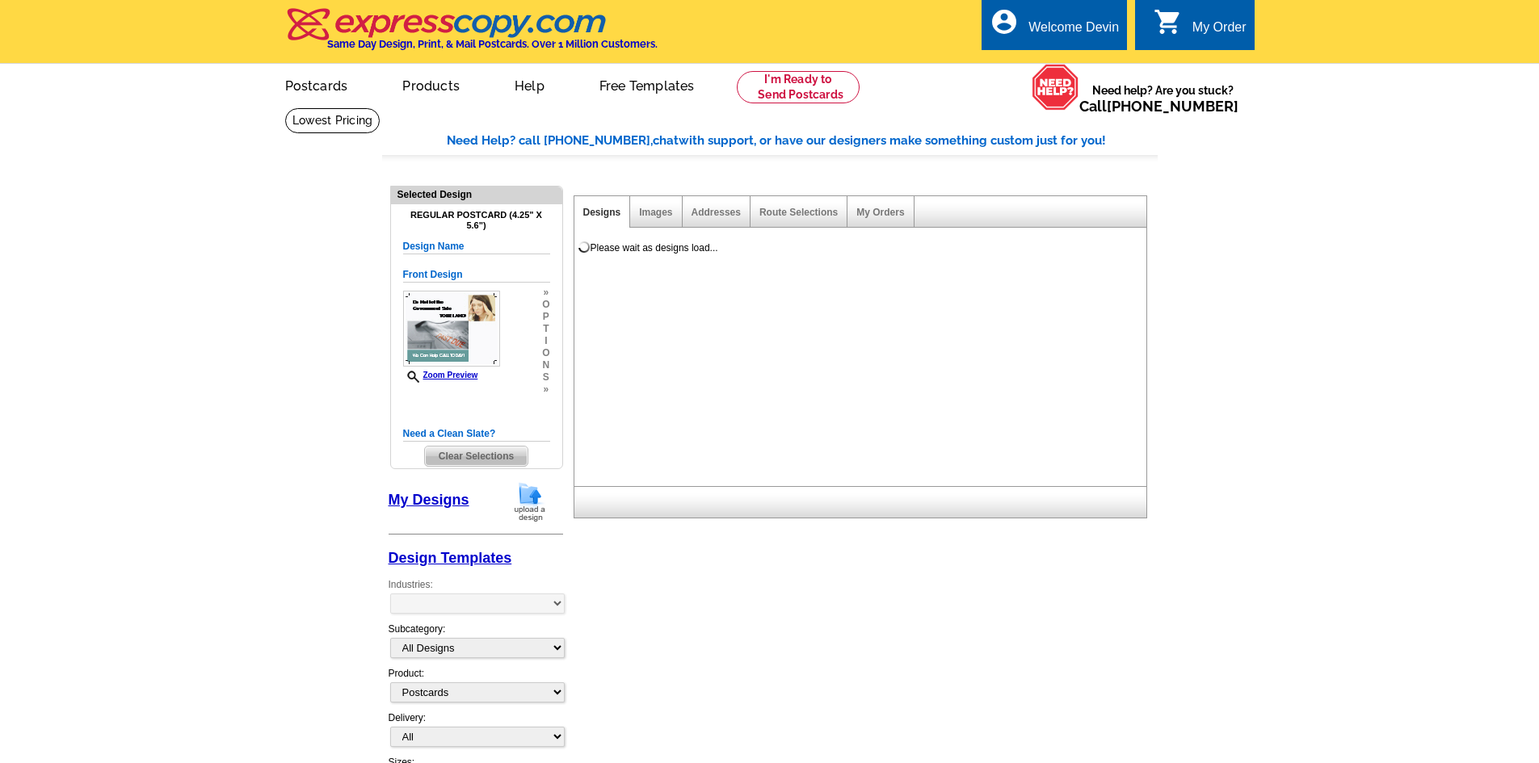
select select "1"
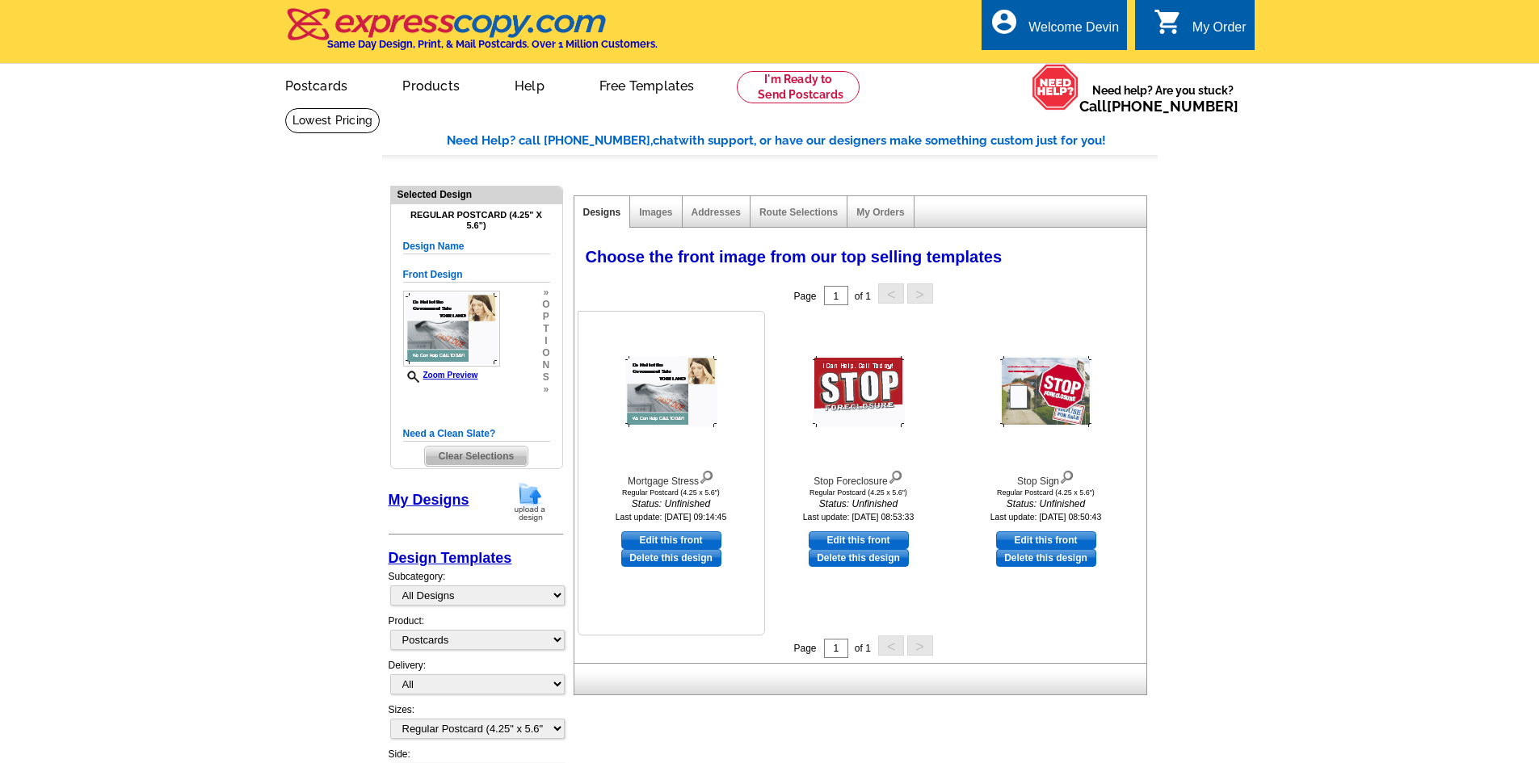
click at [668, 536] on link "Edit this front" at bounding box center [671, 541] width 100 height 18
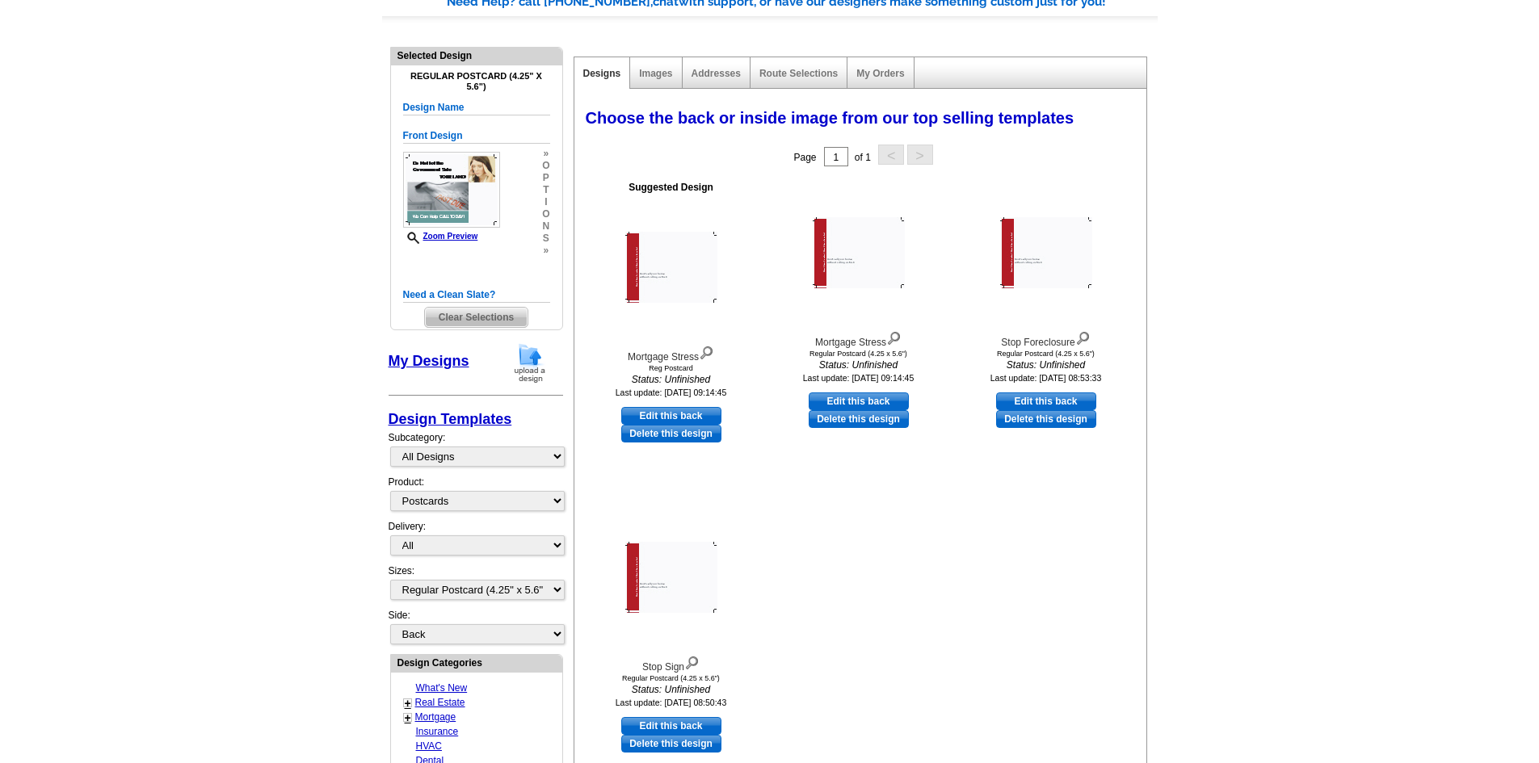
scroll to position [162, 0]
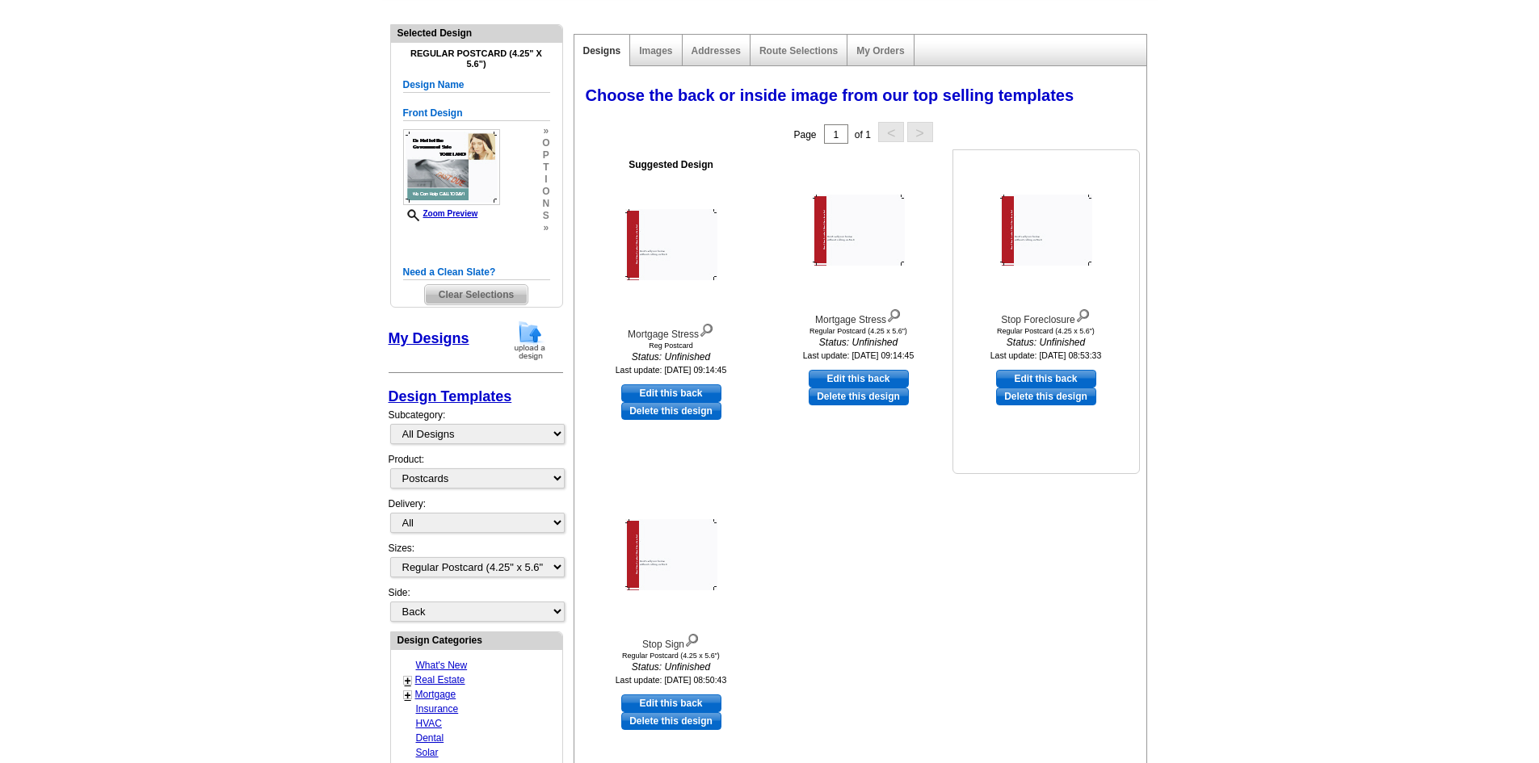
click at [1049, 380] on link "Edit this back" at bounding box center [1046, 379] width 100 height 18
select select "front"
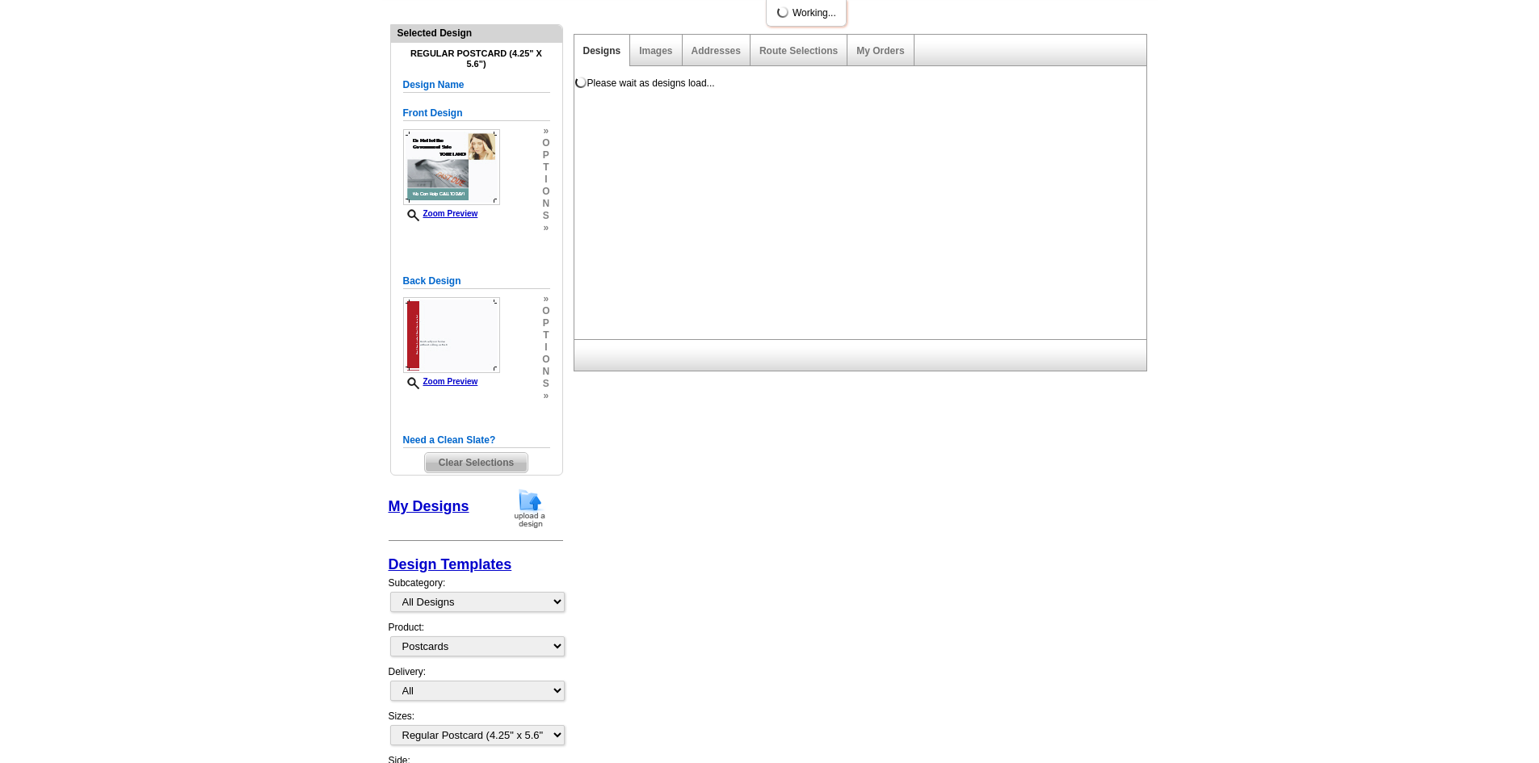
scroll to position [0, 0]
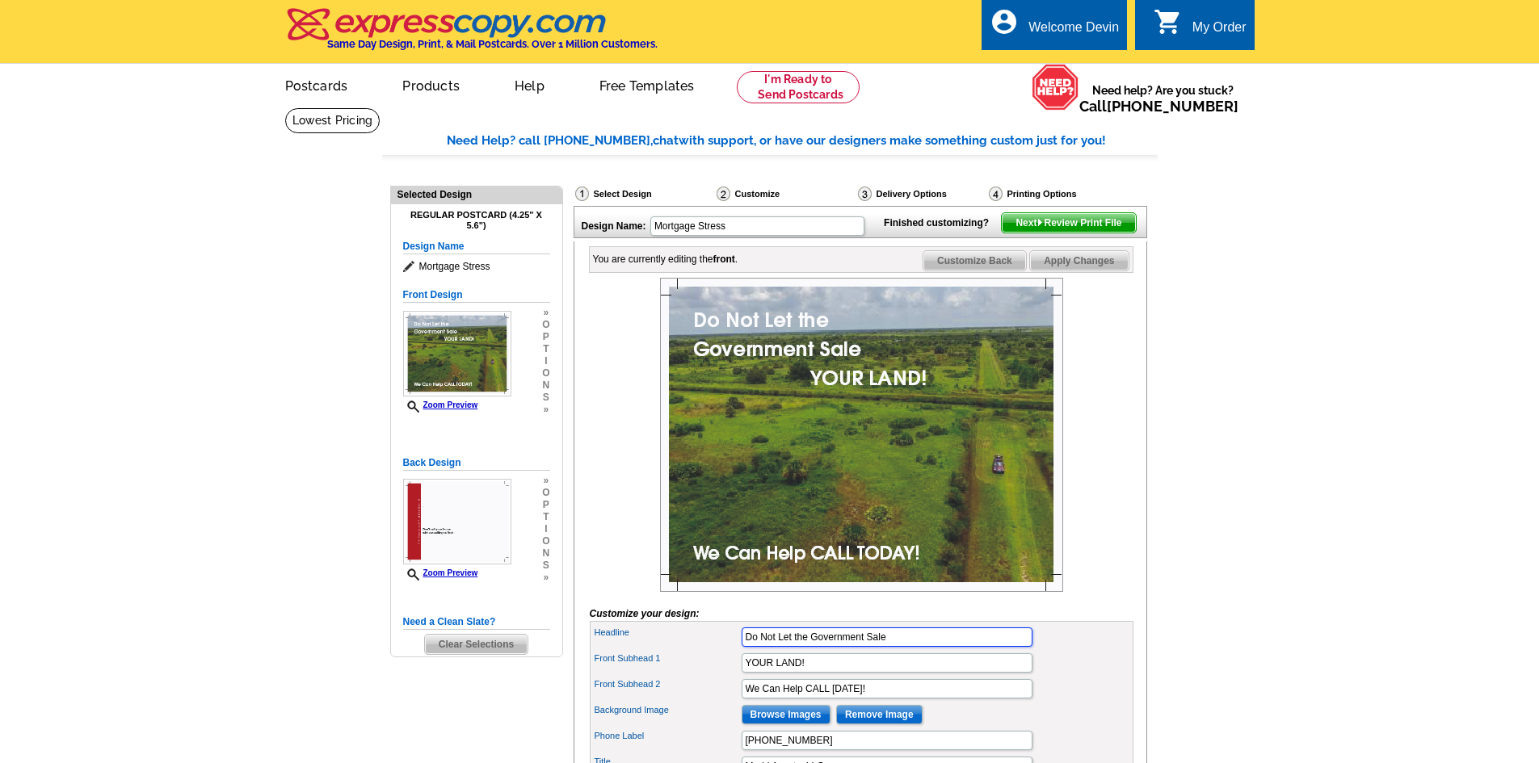
click at [885, 647] on input "Do Not Let the Government Sale" at bounding box center [887, 637] width 291 height 19
click at [1112, 637] on form "Customize your design: Headline Do Not Let the Government Take Front Subhead 1 …" at bounding box center [862, 548] width 544 height 540
click at [776, 647] on input "Do Not Let the Government Take" at bounding box center [887, 637] width 291 height 19
type input "Don't Let the Government Take"
click at [1125, 621] on form "Customize your design: Headline Don't Let the Government Take Front Subhead 1 Y…" at bounding box center [862, 548] width 544 height 540
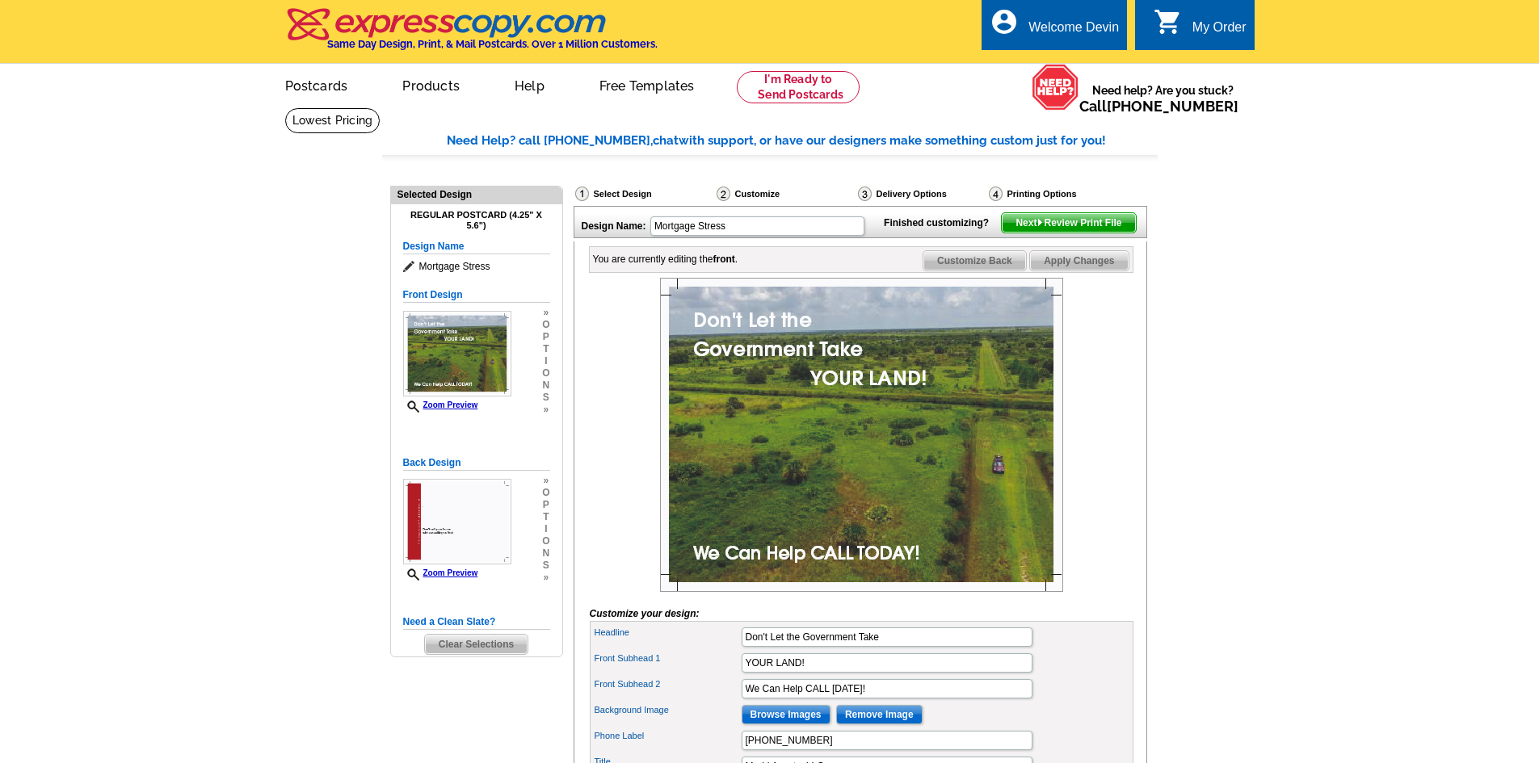
click at [953, 271] on span "Customize Back" at bounding box center [974, 260] width 103 height 19
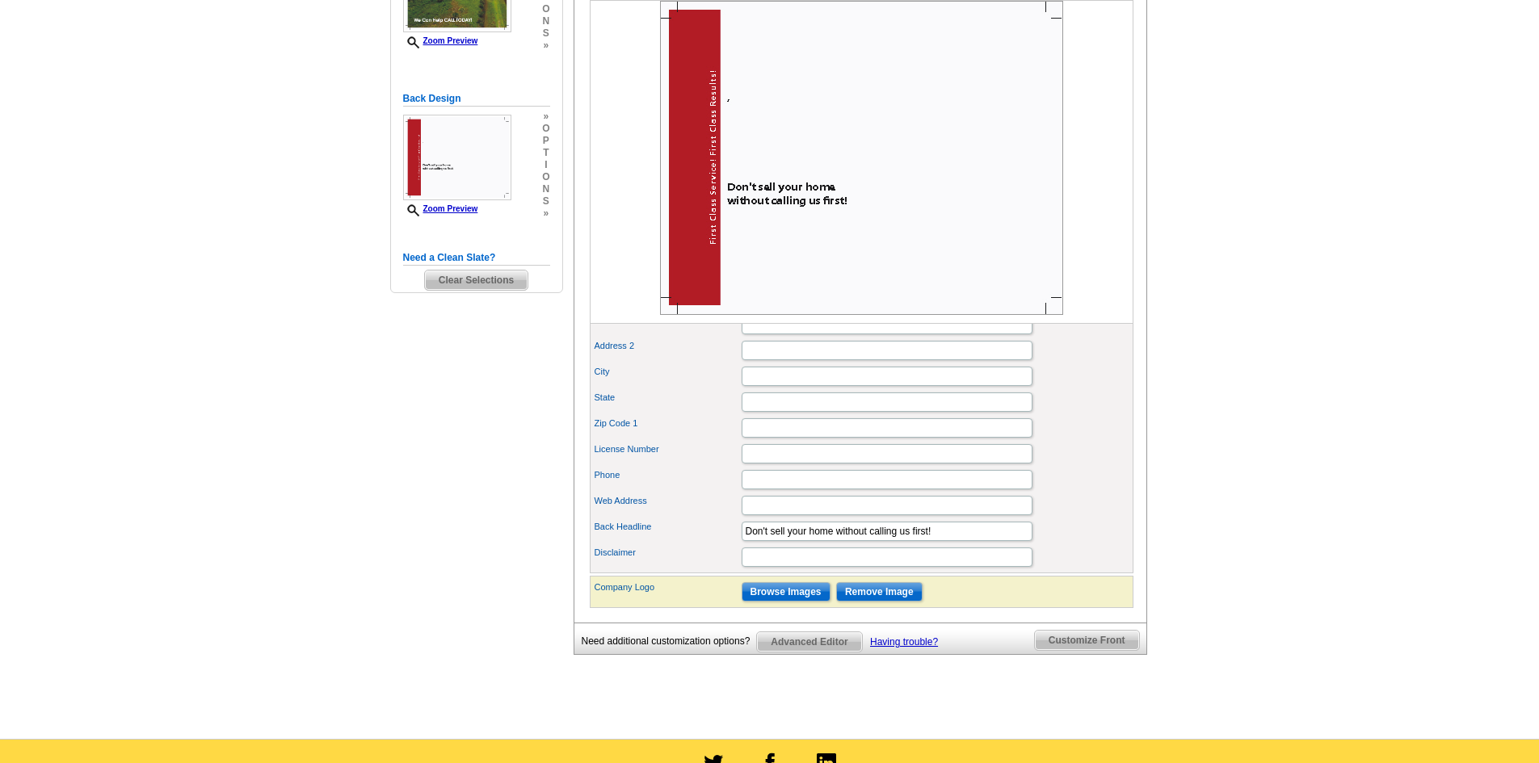
scroll to position [404, 0]
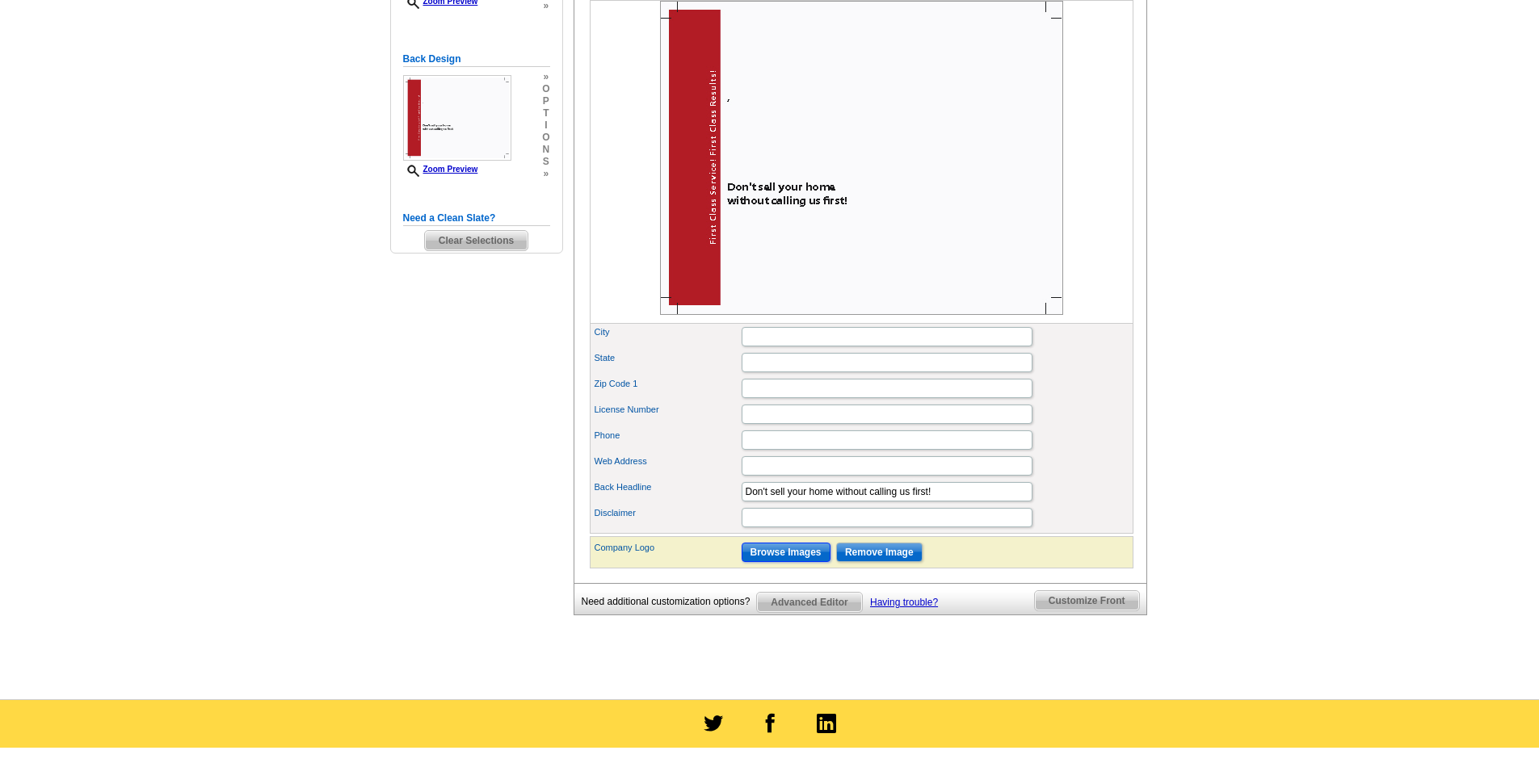
click at [774, 562] on input "Browse Images" at bounding box center [786, 552] width 89 height 19
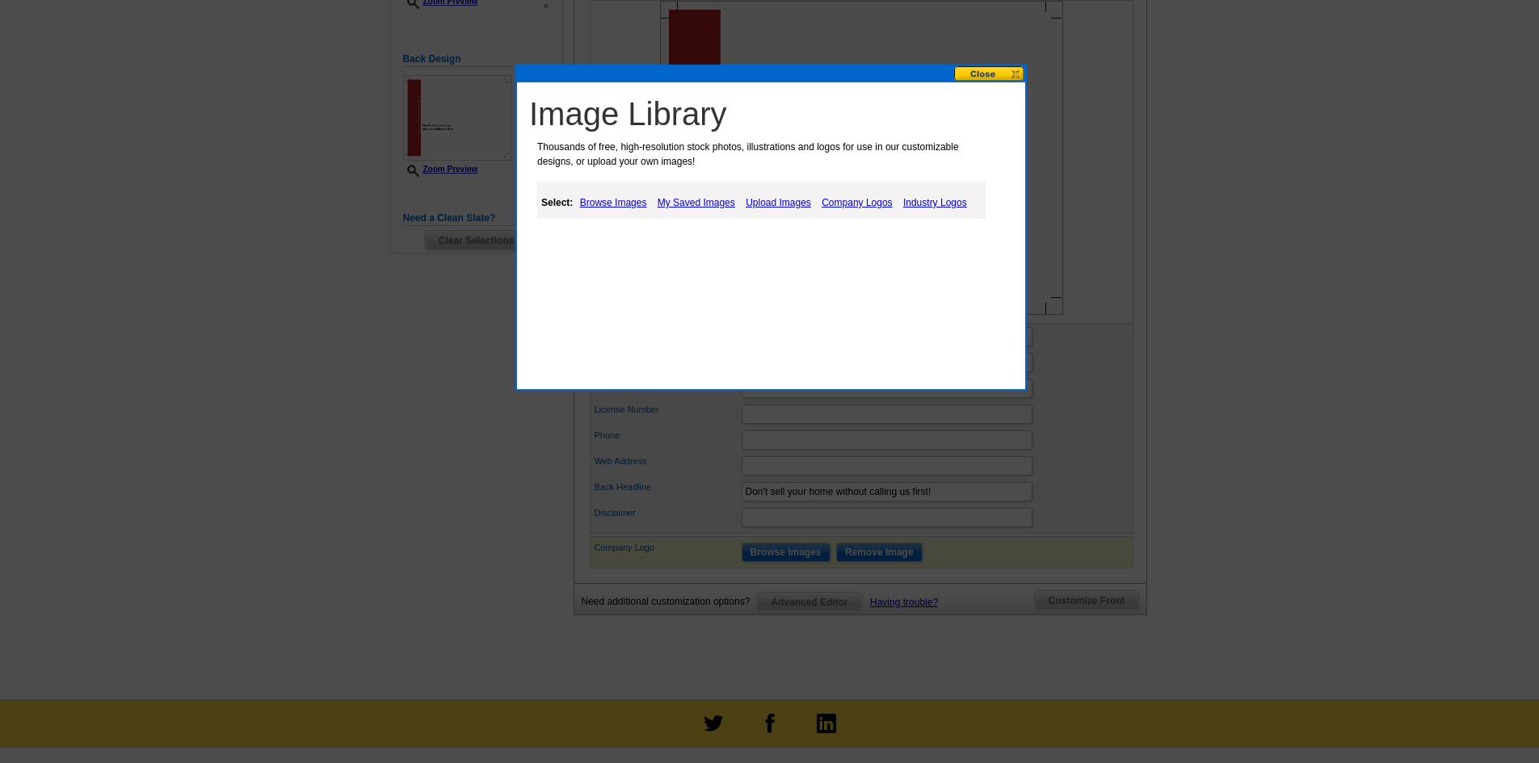
click at [842, 200] on link "Company Logos" at bounding box center [857, 202] width 78 height 19
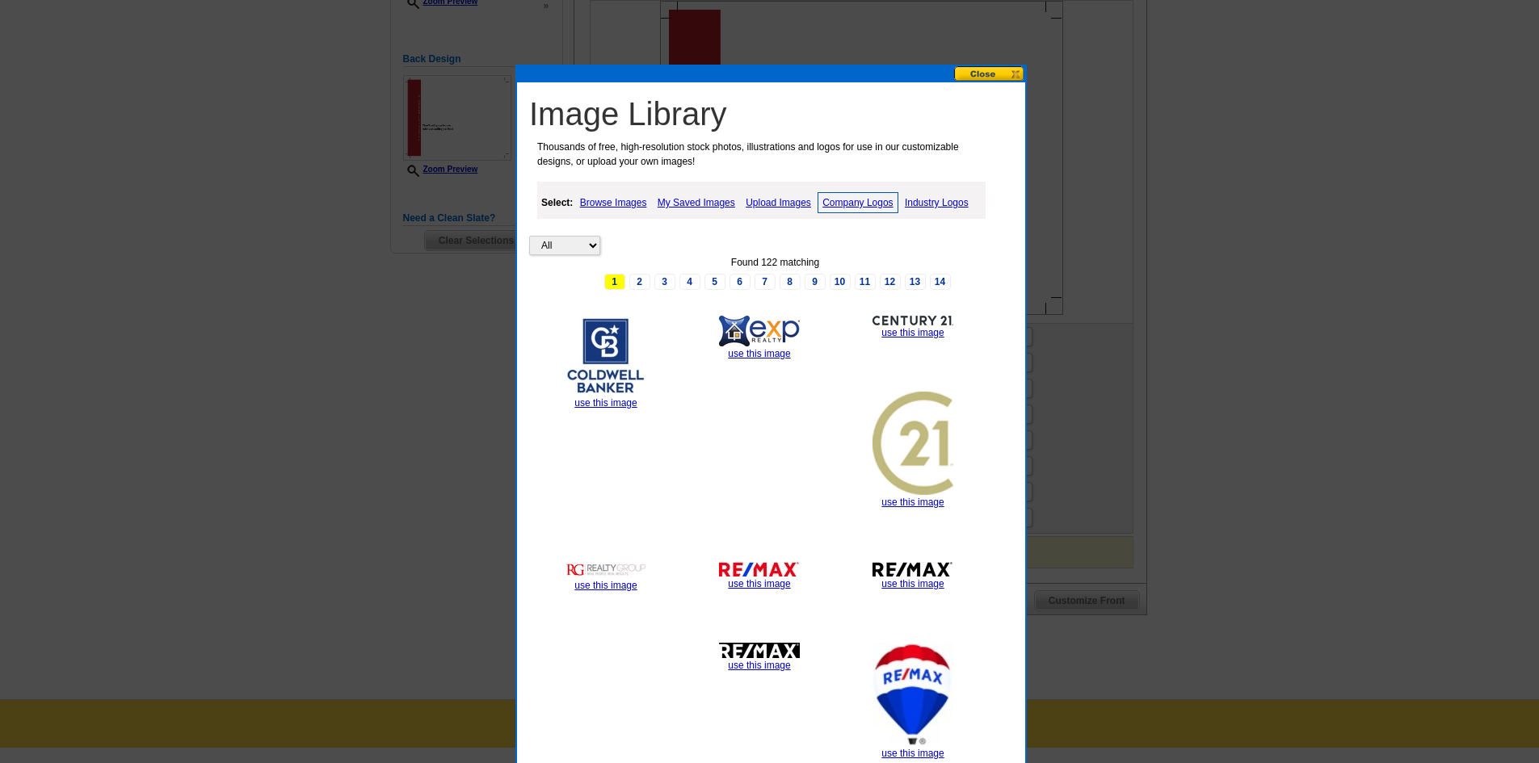
click at [780, 201] on link "Upload Images" at bounding box center [779, 202] width 74 height 19
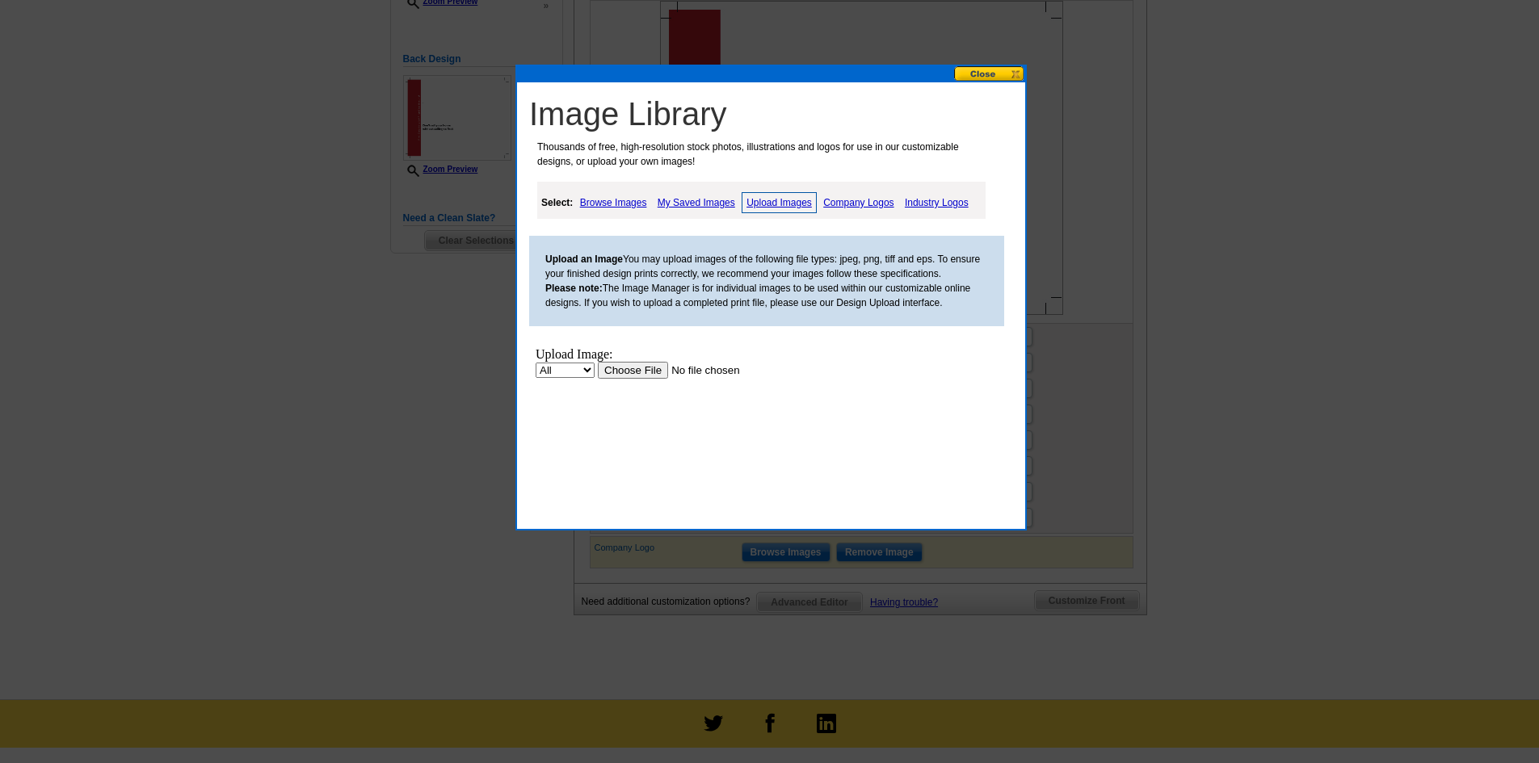
scroll to position [0, 0]
click at [618, 366] on input "file" at bounding box center [700, 370] width 204 height 17
click at [629, 368] on input "file" at bounding box center [700, 370] width 204 height 17
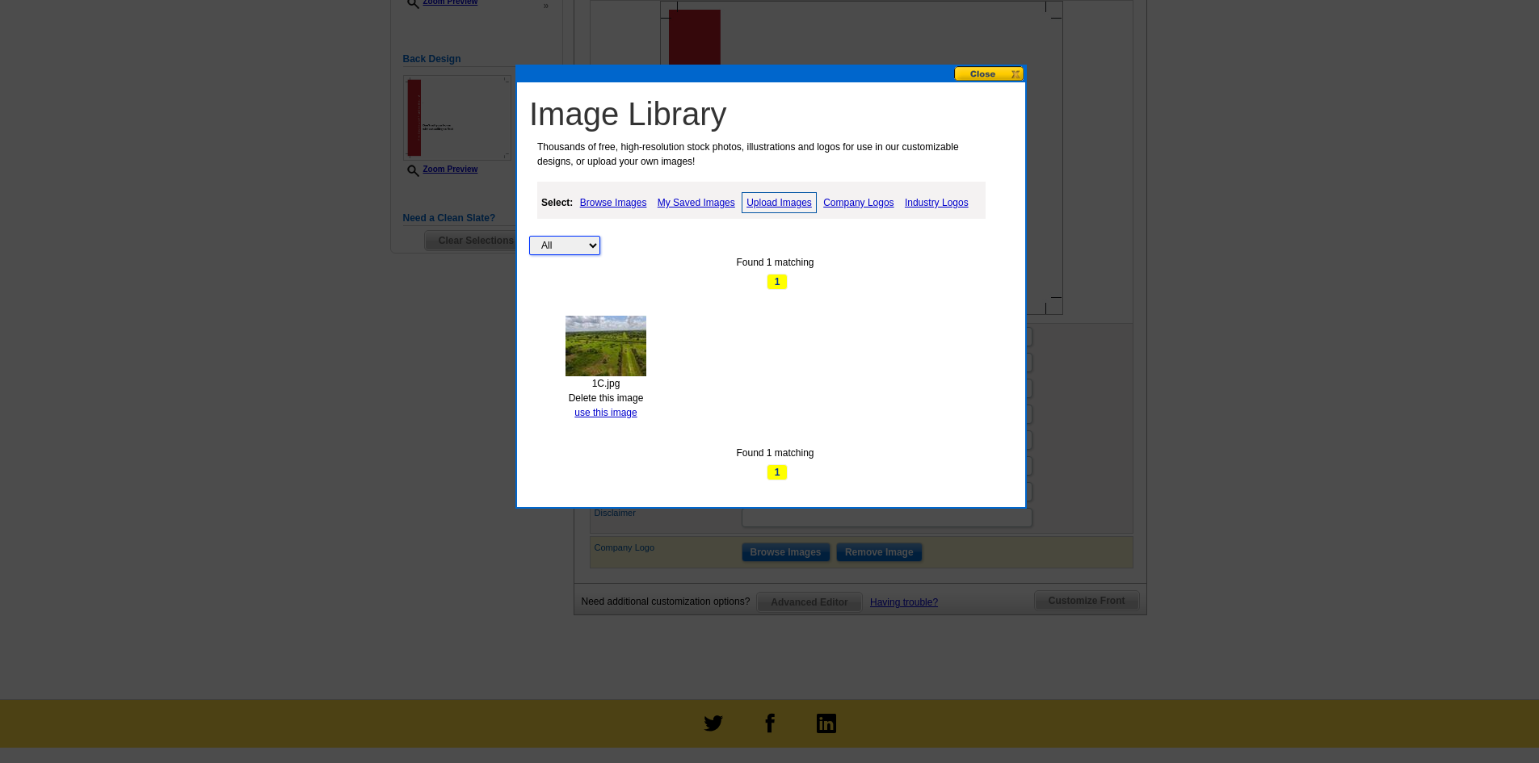
click at [590, 248] on select "All Property" at bounding box center [564, 245] width 71 height 19
click at [529, 236] on select "All Property" at bounding box center [564, 245] width 71 height 19
click at [995, 75] on button at bounding box center [989, 73] width 71 height 15
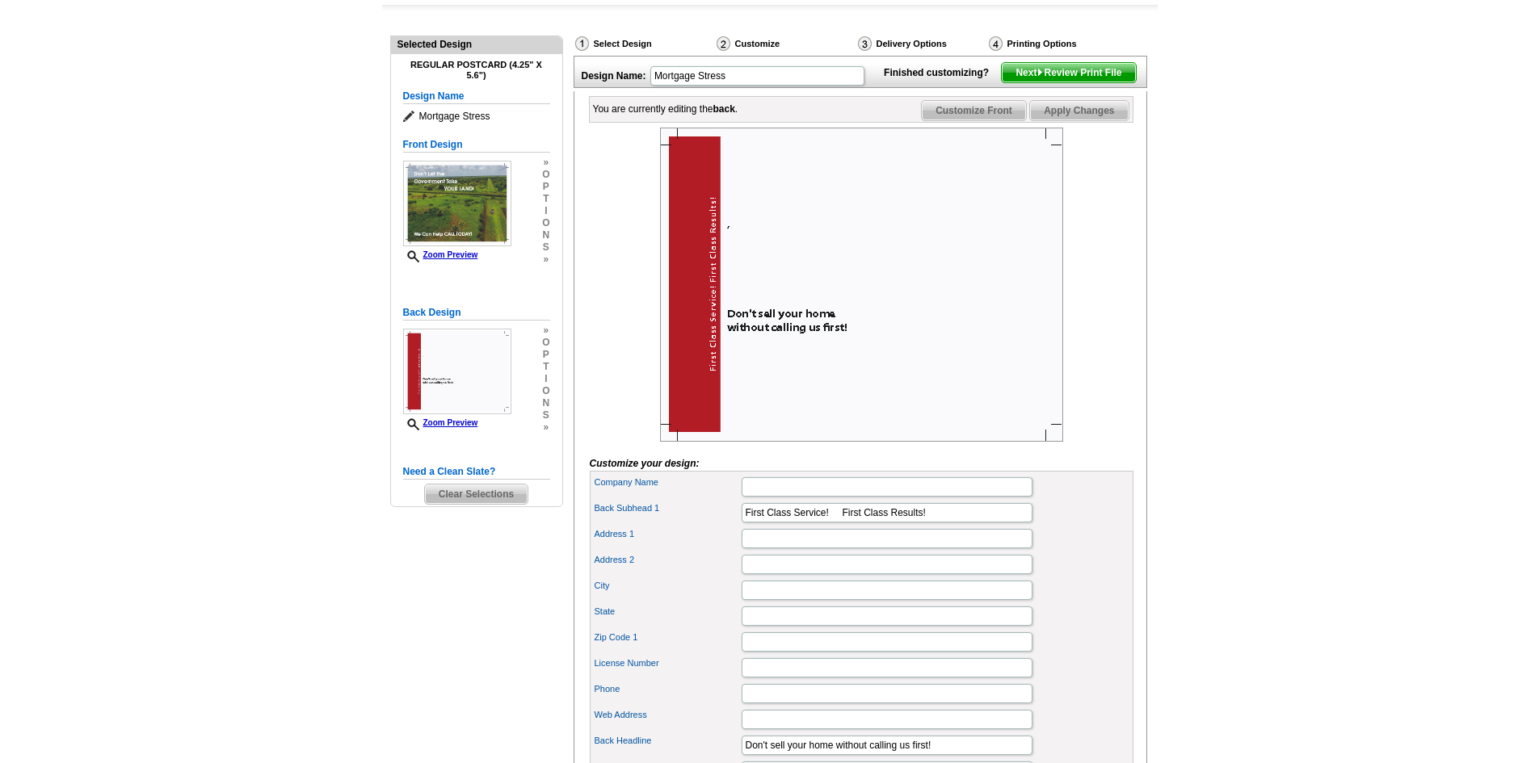
scroll to position [162, 0]
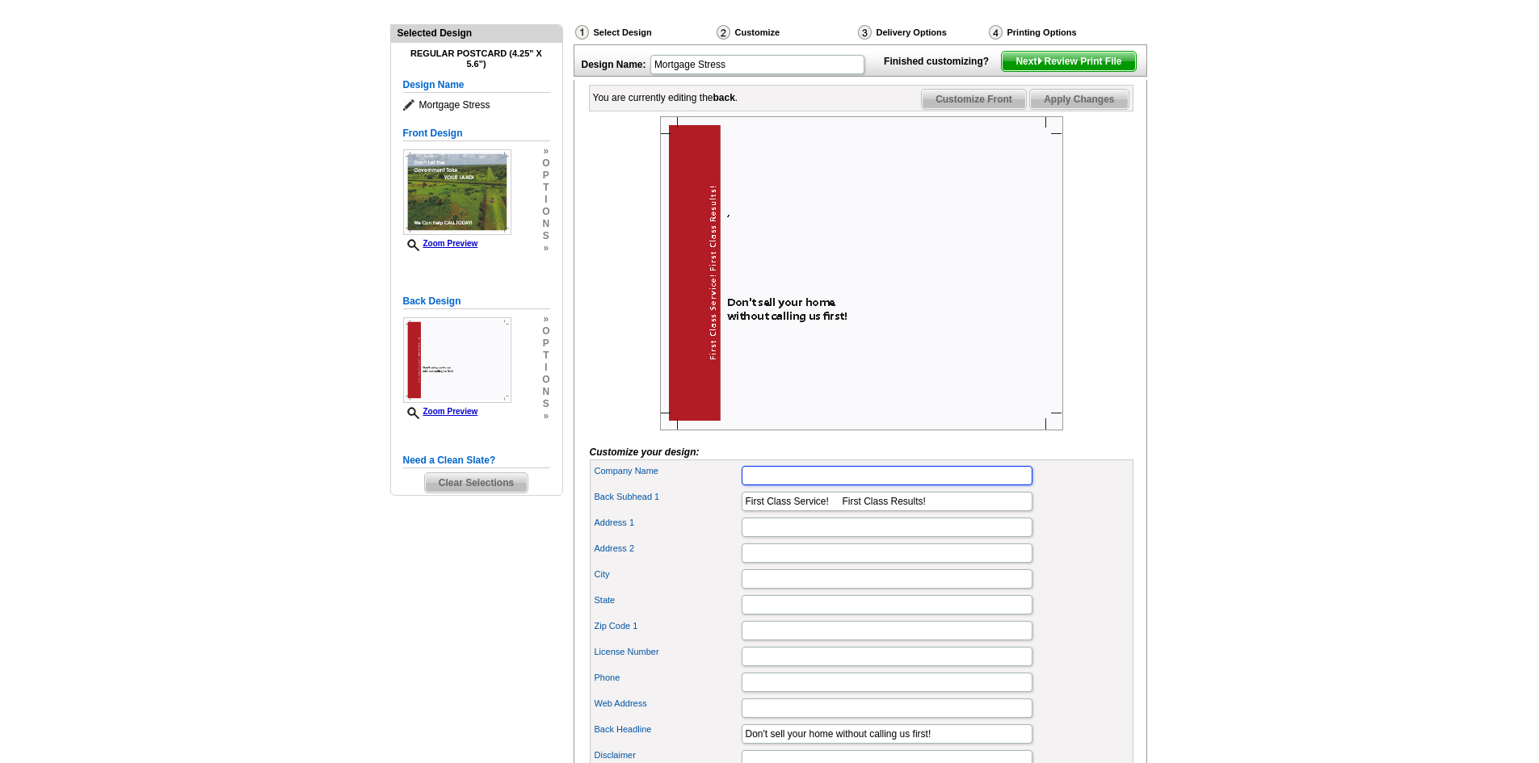
click at [775, 486] on input "Company Name" at bounding box center [887, 475] width 291 height 19
type input "MADD ASSETS, LLC"
click at [742, 537] on input "Address 1" at bounding box center [887, 527] width 291 height 19
click at [667, 556] on label "Address 2" at bounding box center [667, 549] width 145 height 14
click at [742, 563] on input "Address 2" at bounding box center [887, 553] width 291 height 19
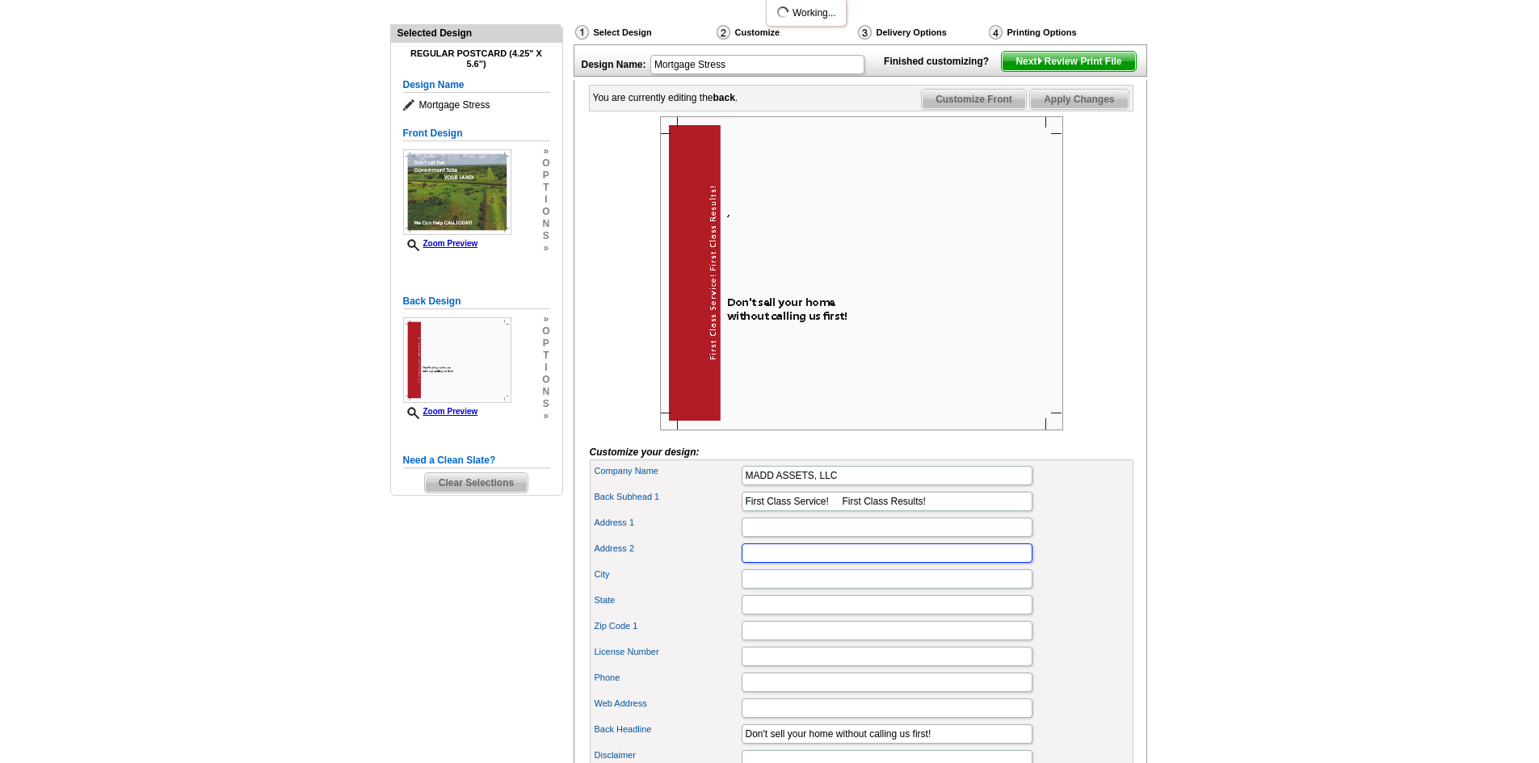
scroll to position [81, 0]
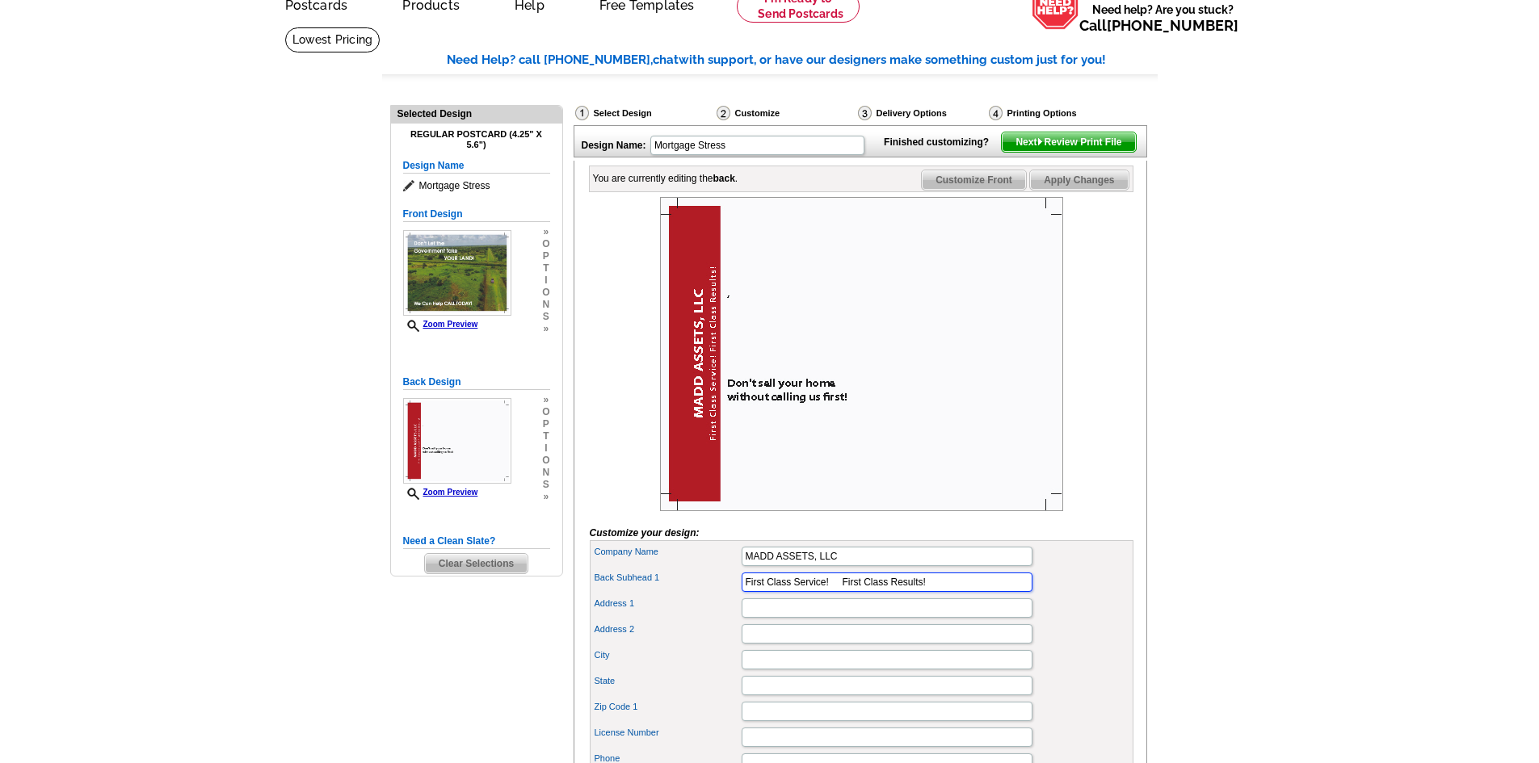
drag, startPoint x: 961, startPoint y: 612, endPoint x: 859, endPoint y: 608, distance: 101.9
click at [859, 592] on input "First Class Service! First Class Results!" at bounding box center [887, 582] width 291 height 19
type input "s"
click at [866, 618] on input "Address 1" at bounding box center [887, 608] width 291 height 19
type input "PO BOX 215"
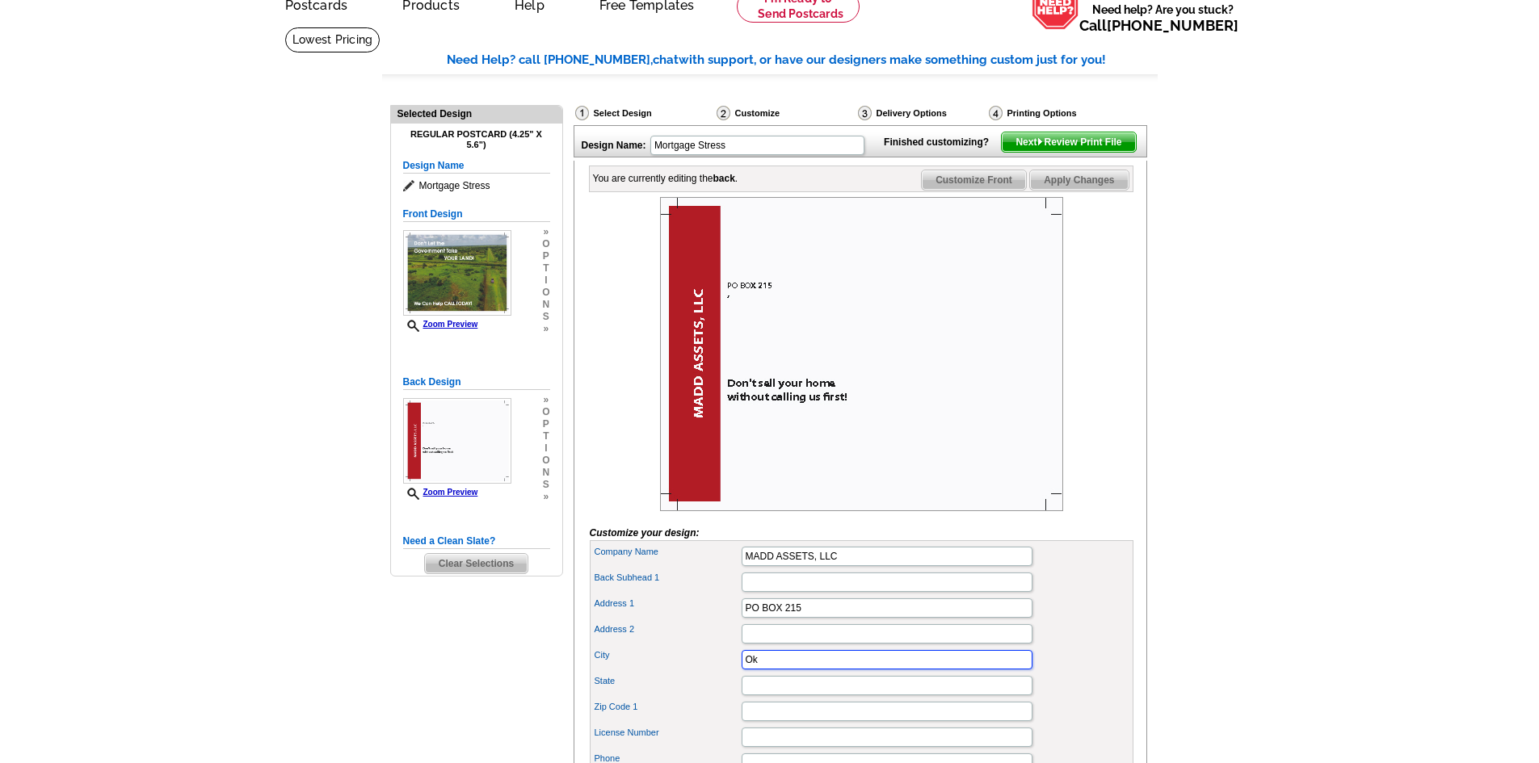
type input "O"
type input "OKEECHOBEE"
type input "FLORIDA"
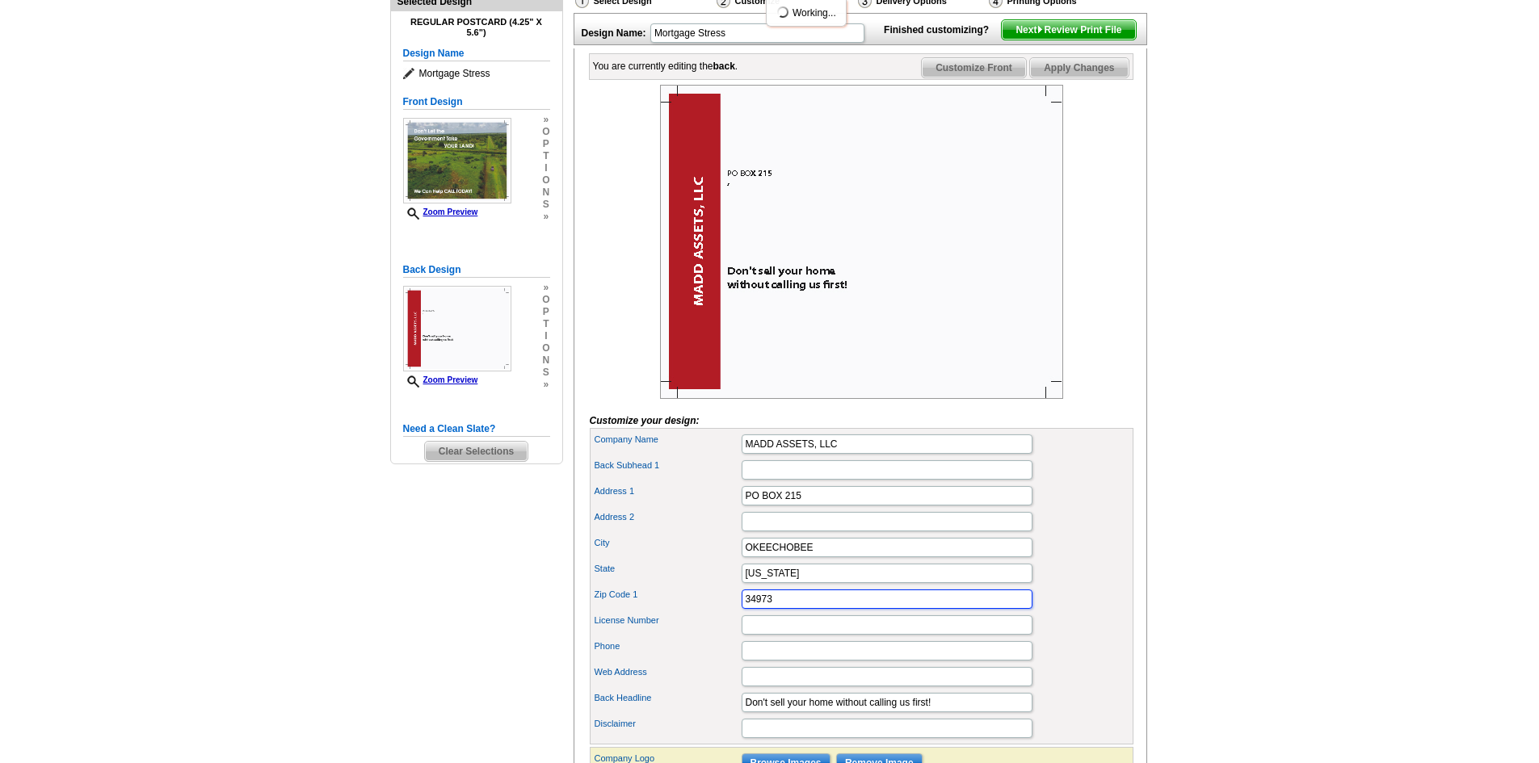
scroll to position [323, 0]
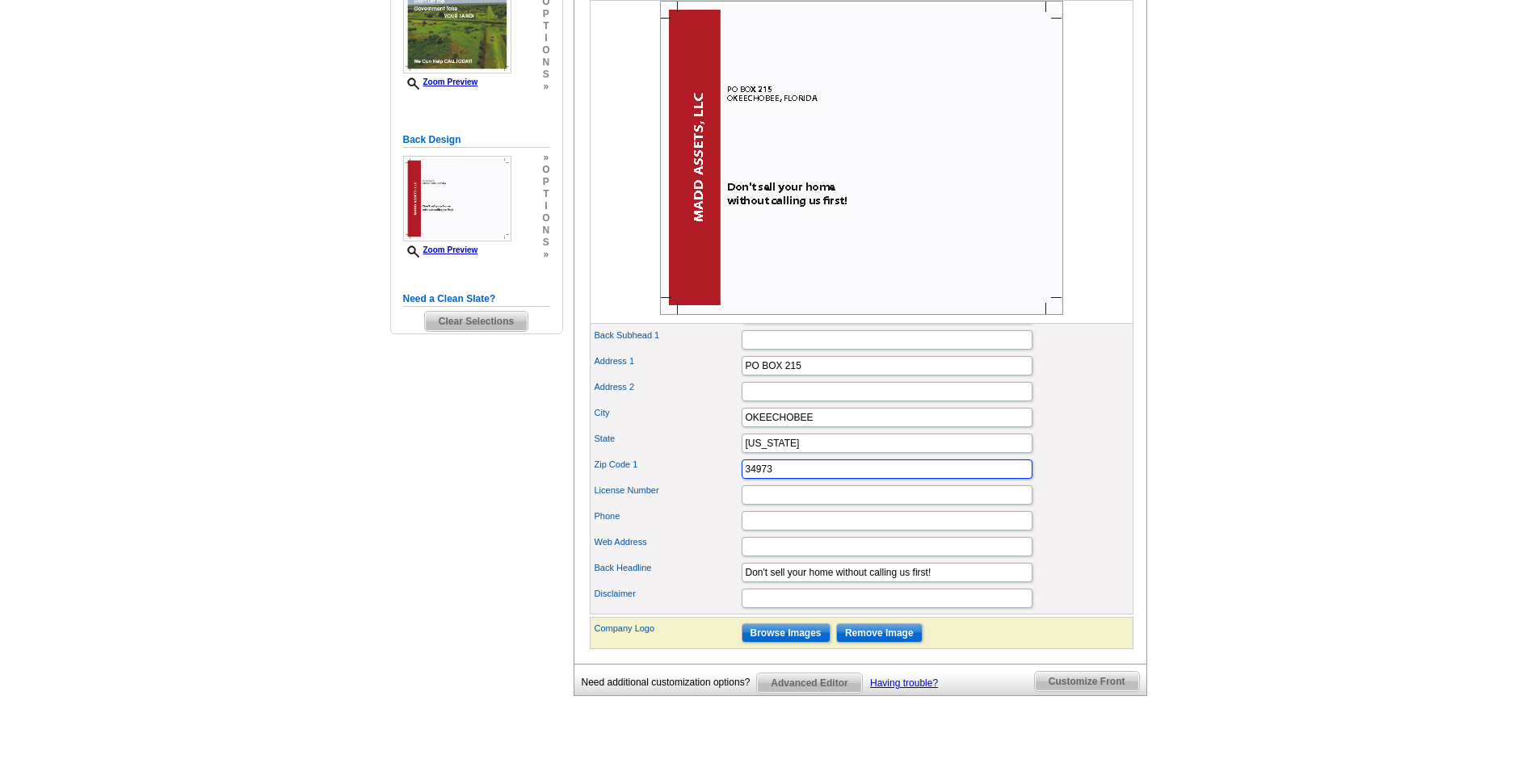
type input "34973"
click at [751, 531] on input "Phone" at bounding box center [887, 520] width 291 height 19
drag, startPoint x: 952, startPoint y: 600, endPoint x: 723, endPoint y: 606, distance: 228.7
click at [723, 586] on div "Back Headline Don't sell your home without calling us first!" at bounding box center [861, 573] width 537 height 26
click at [783, 531] on input "Phone" at bounding box center [887, 520] width 291 height 19
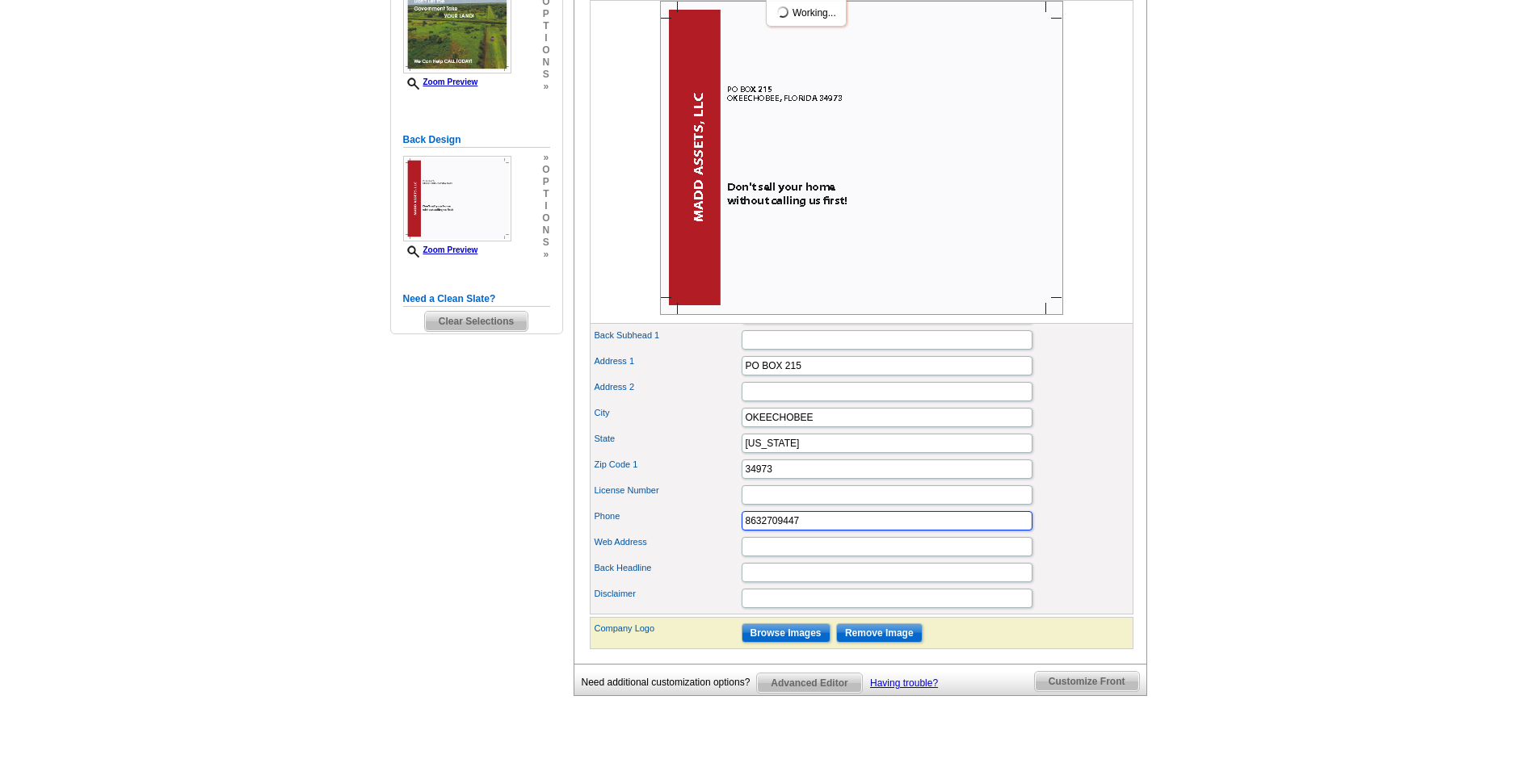
click at [783, 531] on input "8632709447" at bounding box center [887, 520] width 291 height 19
click at [760, 531] on input "8632709447" at bounding box center [887, 520] width 291 height 19
type input "[PHONE_NUMBER]"
click at [755, 557] on input "Web Address" at bounding box center [887, 546] width 291 height 19
type input "S"
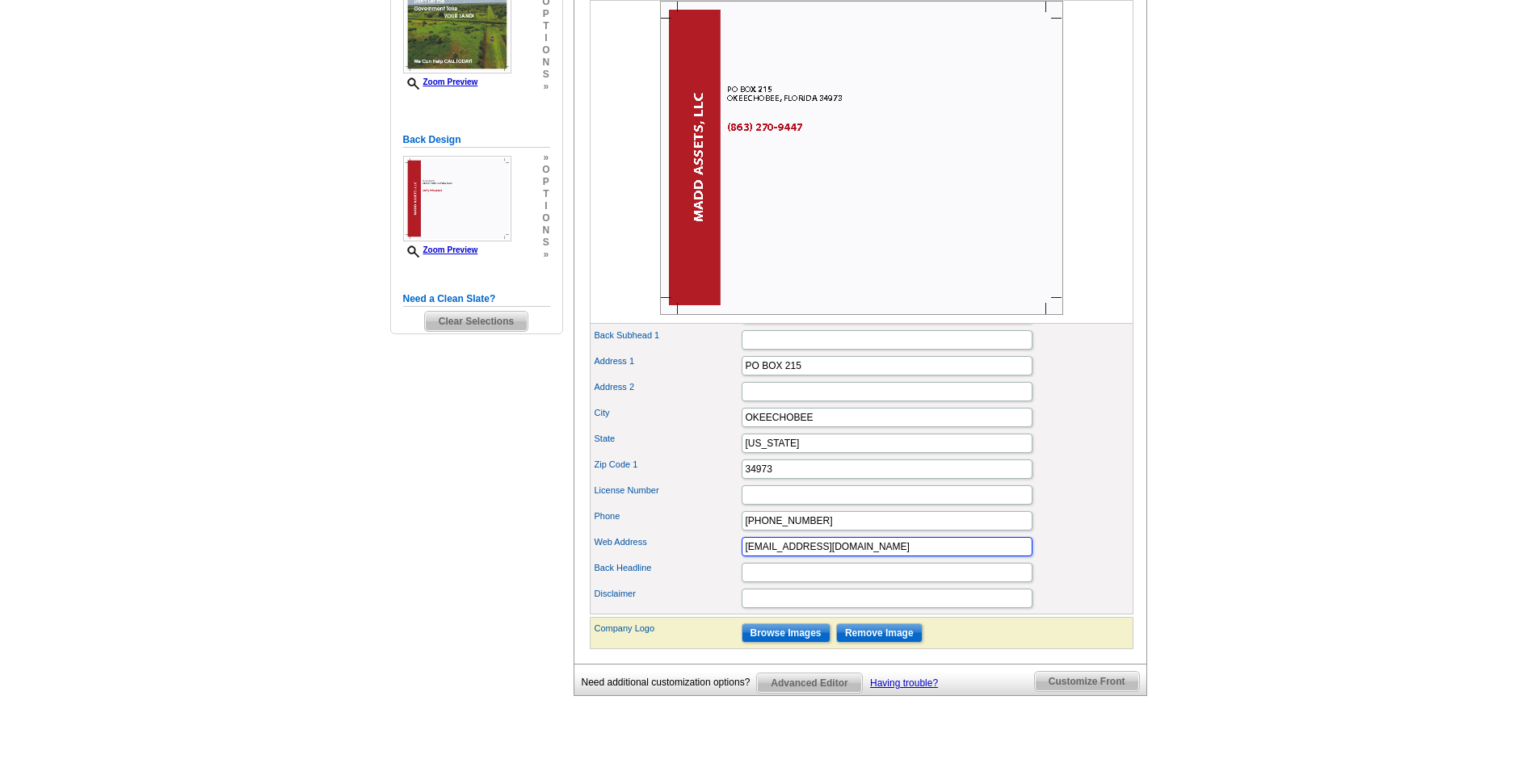
type input "[EMAIL_ADDRESS][DOMAIN_NAME]"
type input "kjkjlkjkjjlk"
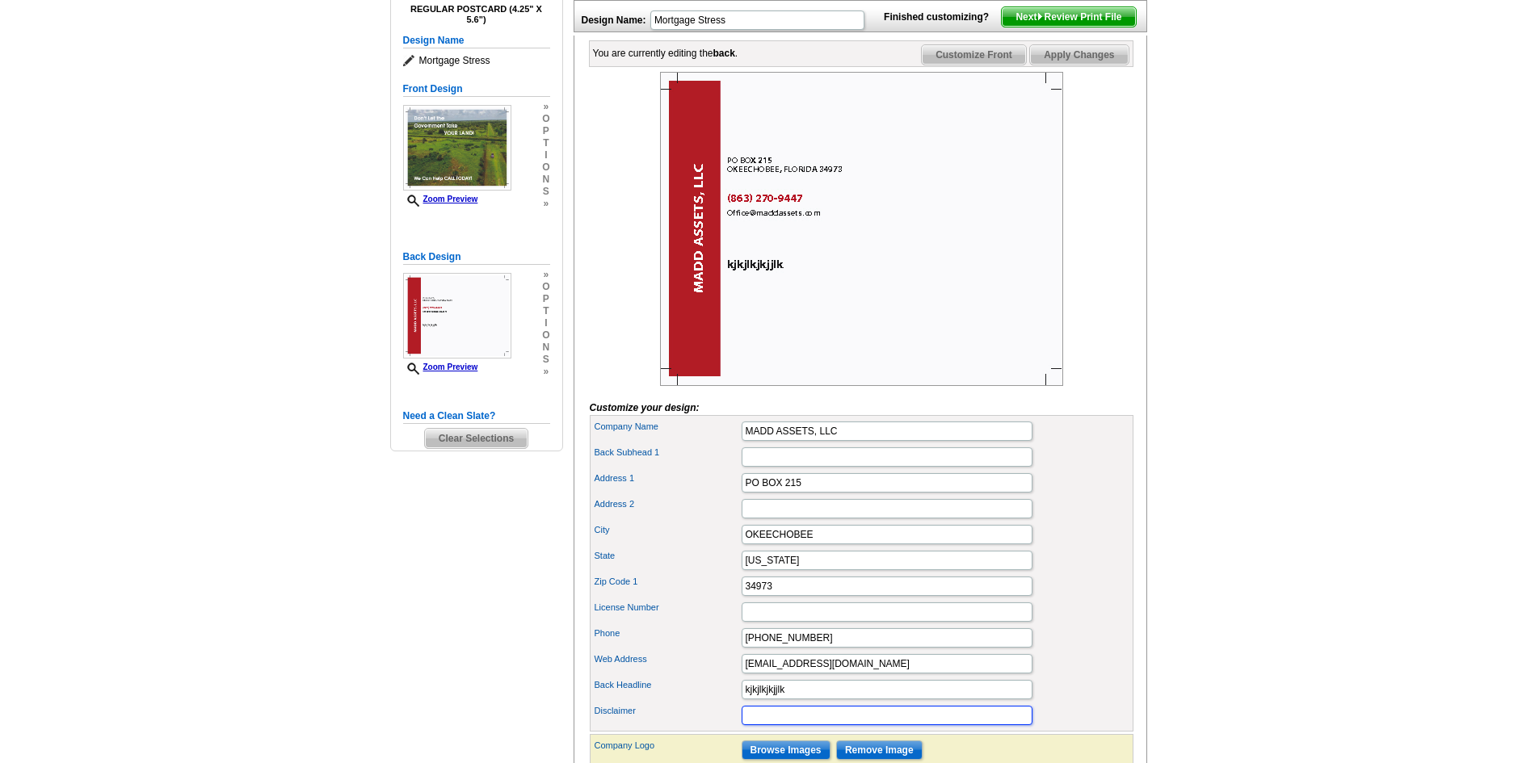
scroll to position [242, 0]
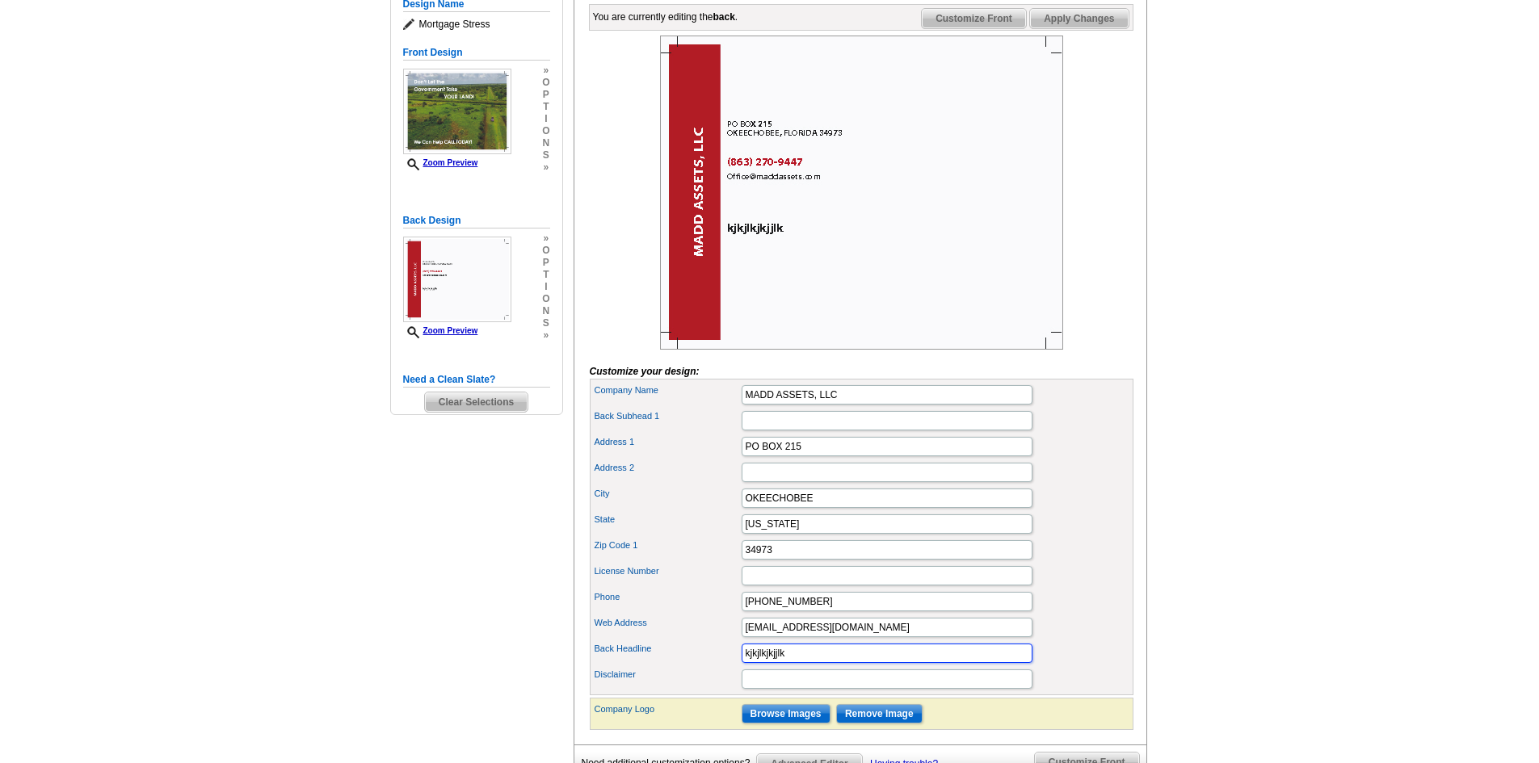
drag, startPoint x: 797, startPoint y: 683, endPoint x: 713, endPoint y: 671, distance: 84.9
click at [713, 667] on div "Back Headline kjkjlkjkjjlk" at bounding box center [861, 654] width 537 height 26
click at [768, 663] on input "Back Headline" at bounding box center [887, 653] width 291 height 19
type input "We will PAY OFF YOUR TAXES & PAY YOU a fair market price!"
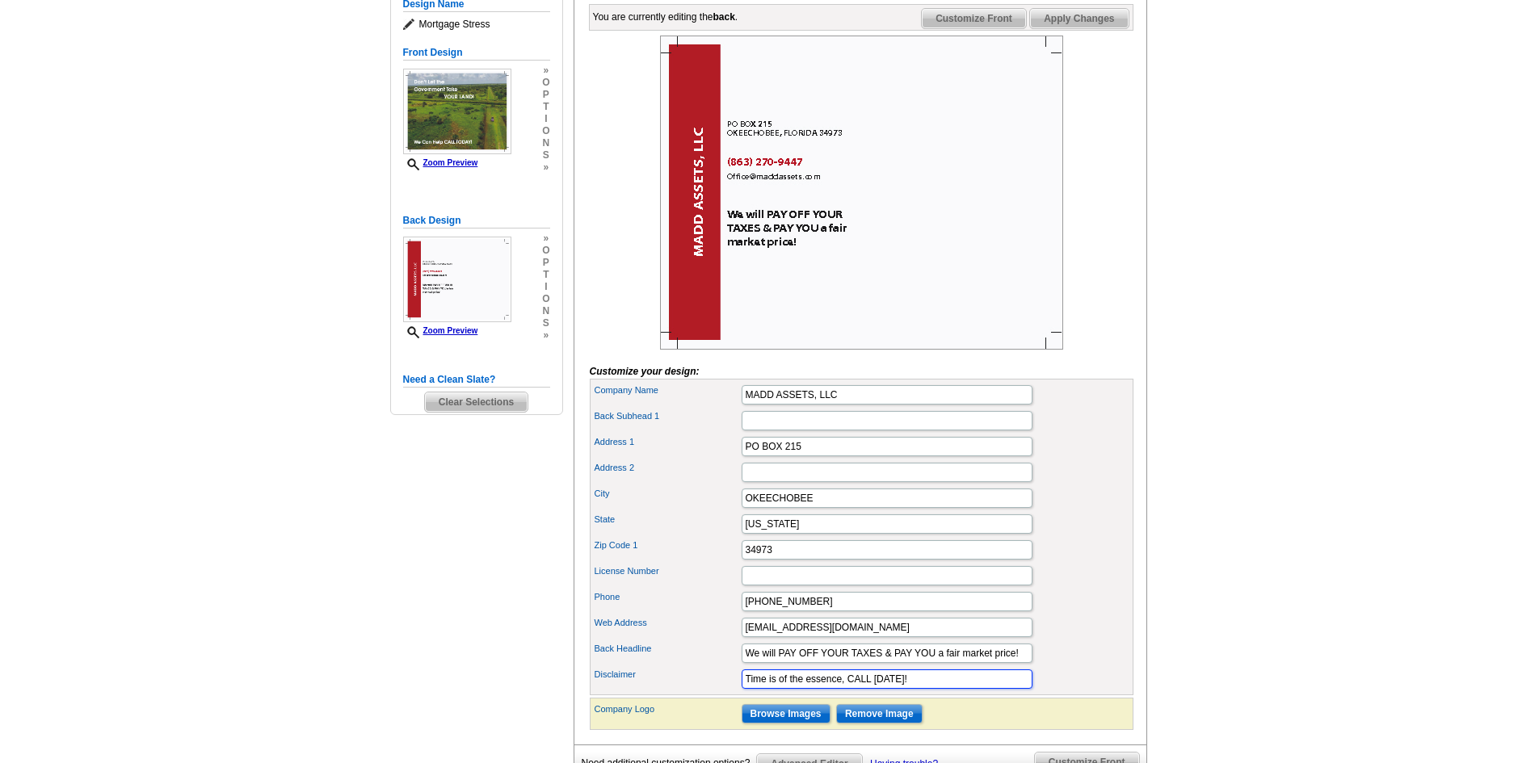
type input "Time is of the essence, CALL TODAY!"
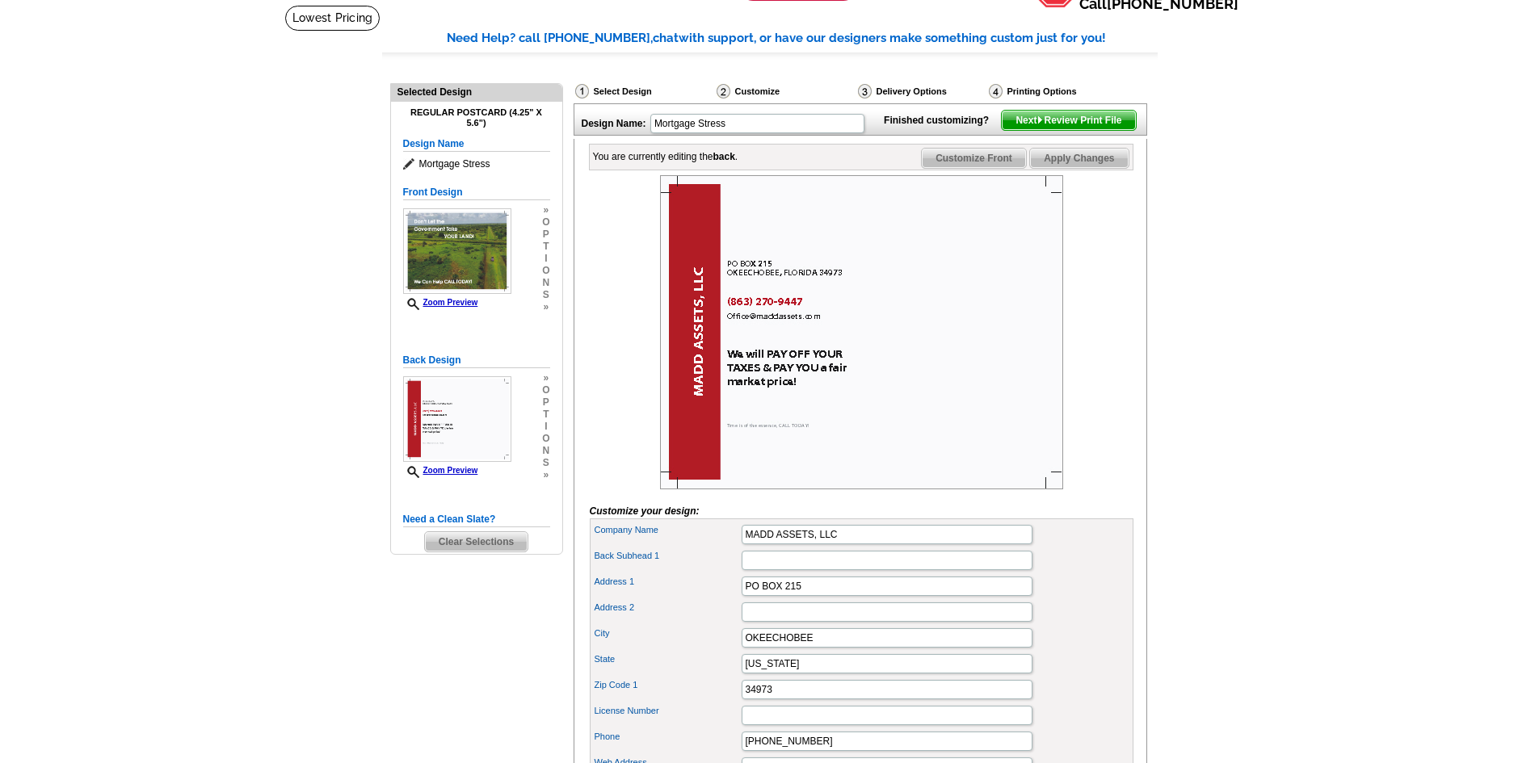
scroll to position [81, 0]
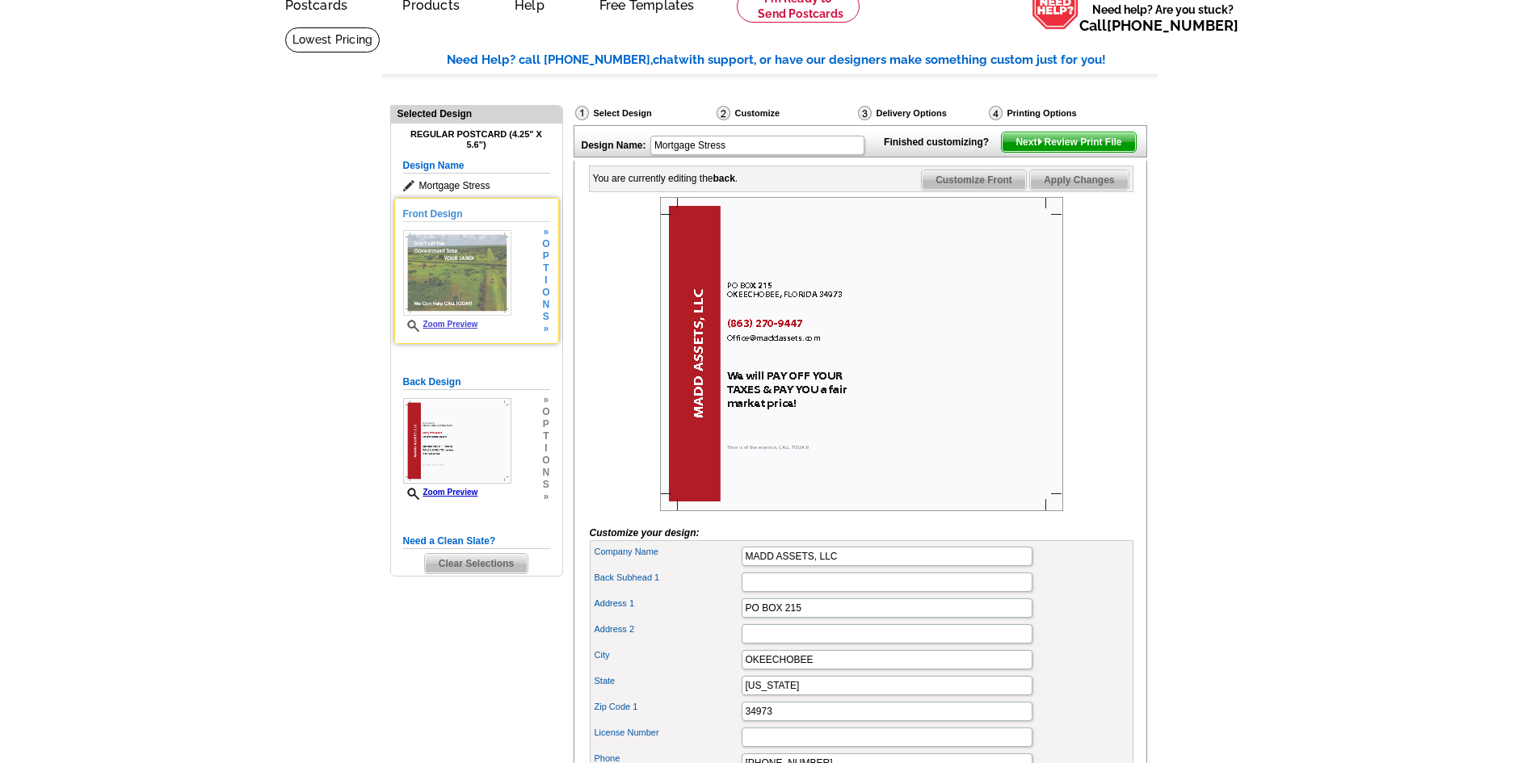
click at [473, 284] on img at bounding box center [457, 273] width 108 height 86
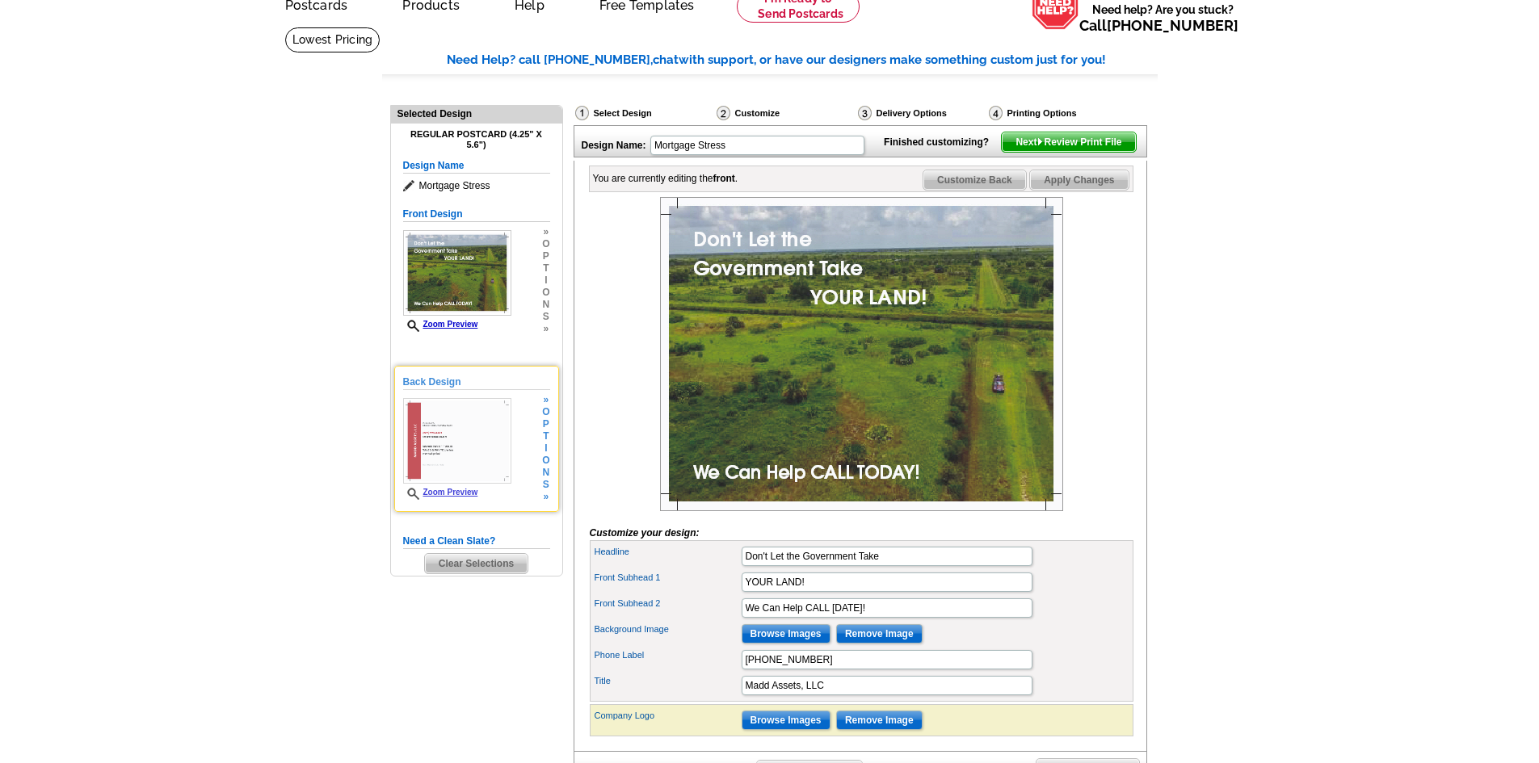
click at [466, 439] on img at bounding box center [457, 441] width 108 height 86
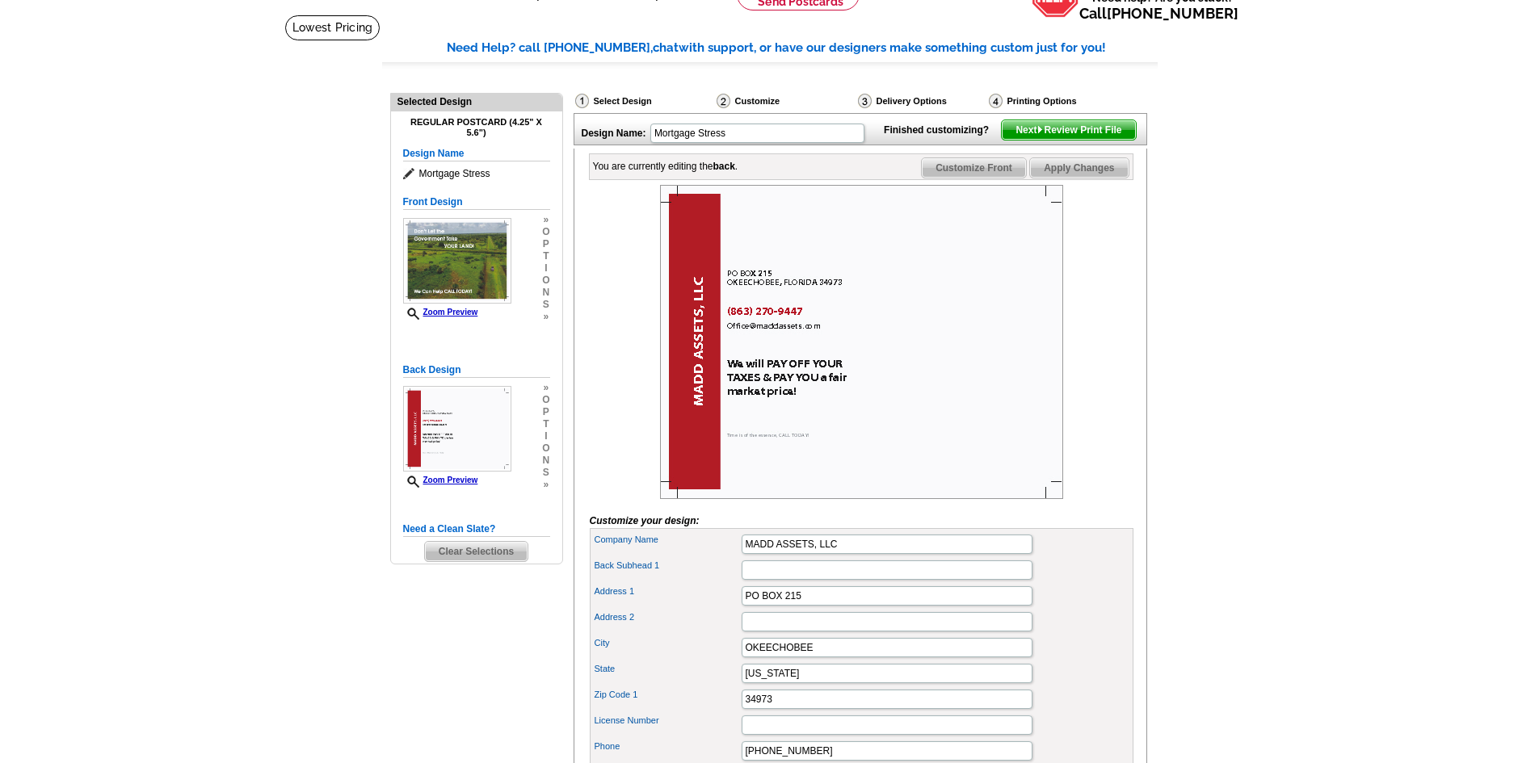
scroll to position [242, 0]
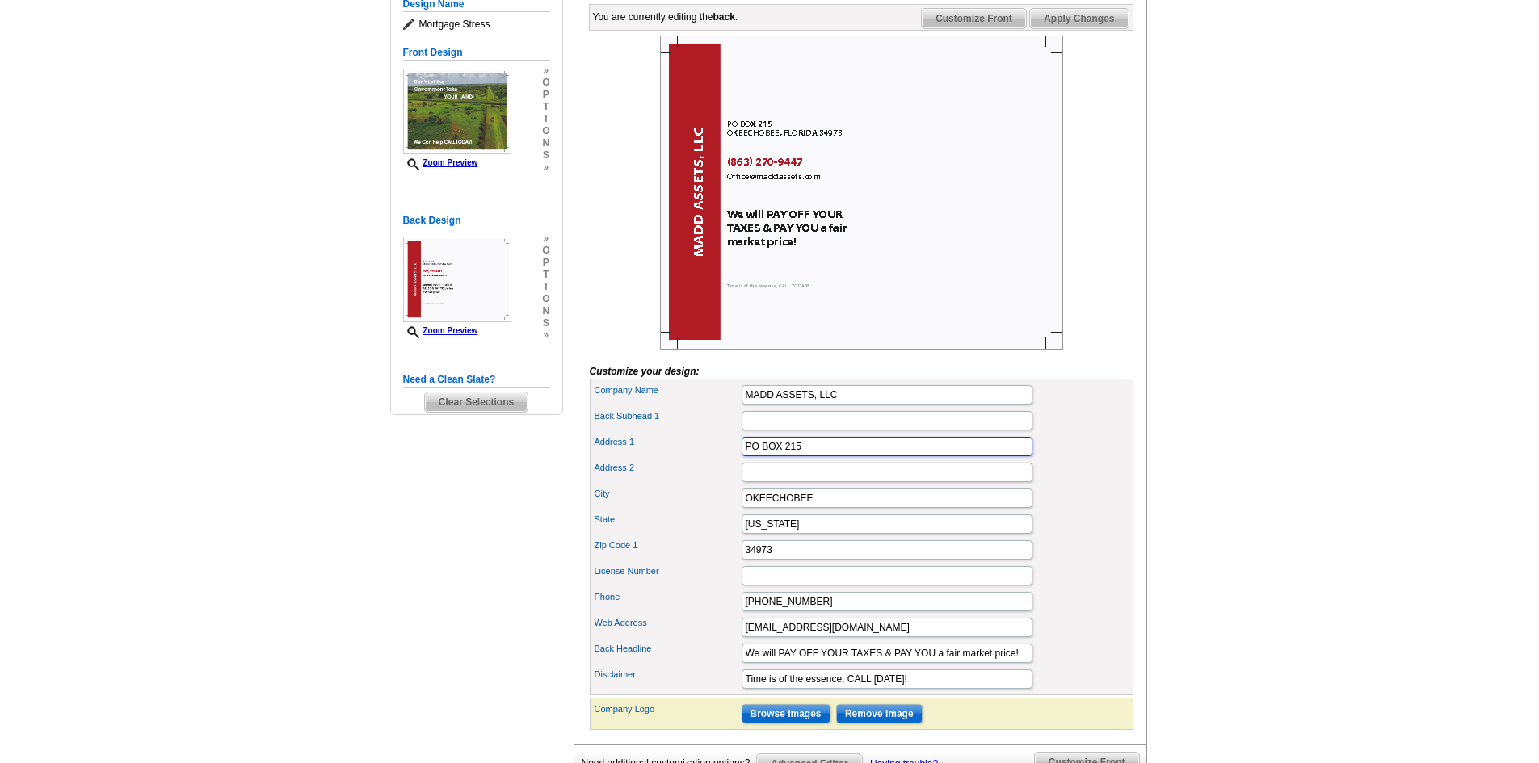
drag, startPoint x: 822, startPoint y: 474, endPoint x: 783, endPoint y: 474, distance: 39.6
click at [783, 456] on input "PO BOX 215" at bounding box center [887, 446] width 291 height 19
click at [814, 456] on input "PO BOX 215" at bounding box center [887, 446] width 291 height 19
click at [748, 482] on input "Address 2" at bounding box center [887, 472] width 291 height 19
type input "PO BOX 215"
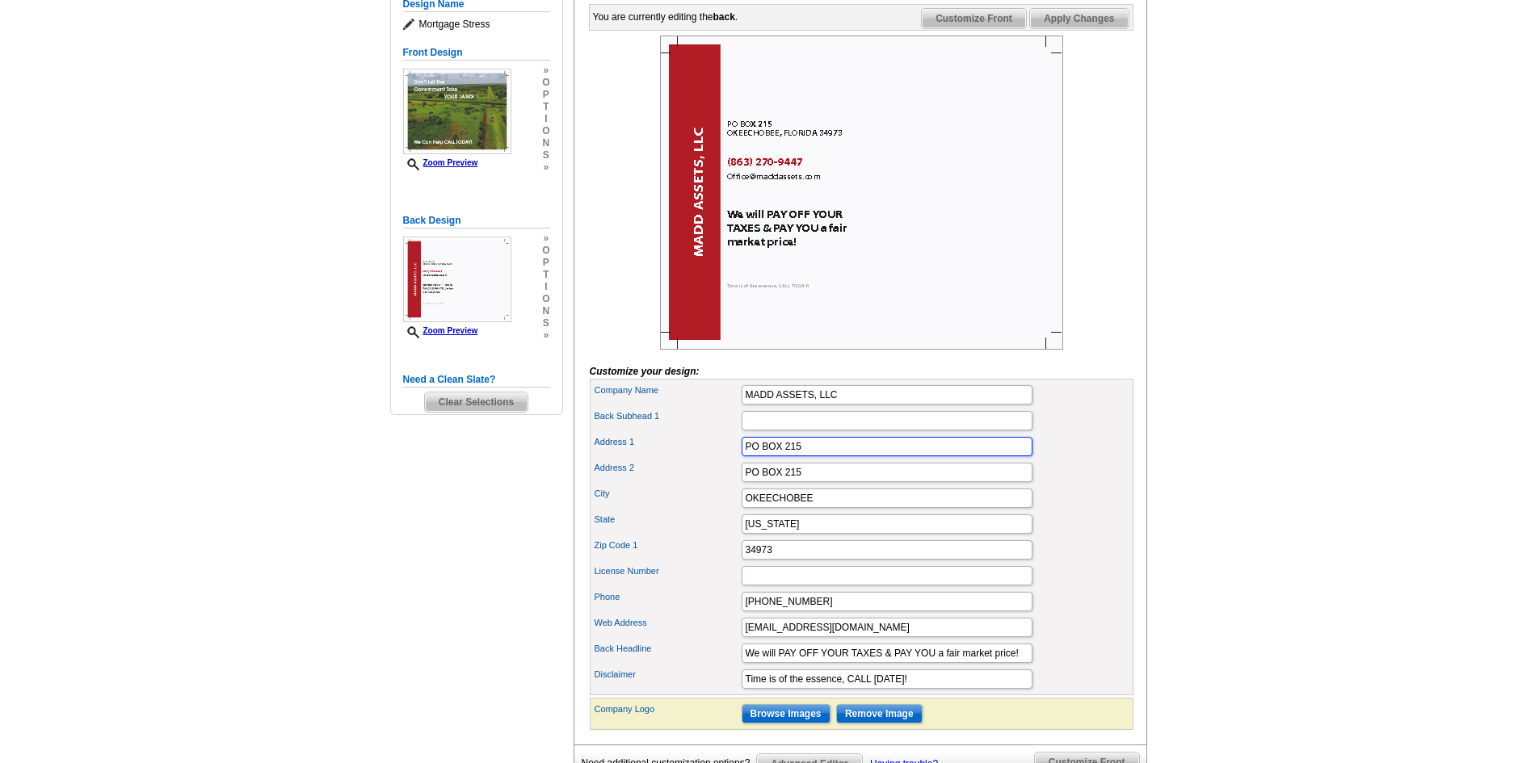
click at [810, 456] on input "PO BOX 215" at bounding box center [887, 446] width 291 height 19
type input "P"
type input "Devin Williamson"
drag, startPoint x: 832, startPoint y: 475, endPoint x: 741, endPoint y: 477, distance: 91.3
click at [742, 456] on input "Devin Williamson" at bounding box center [887, 446] width 291 height 19
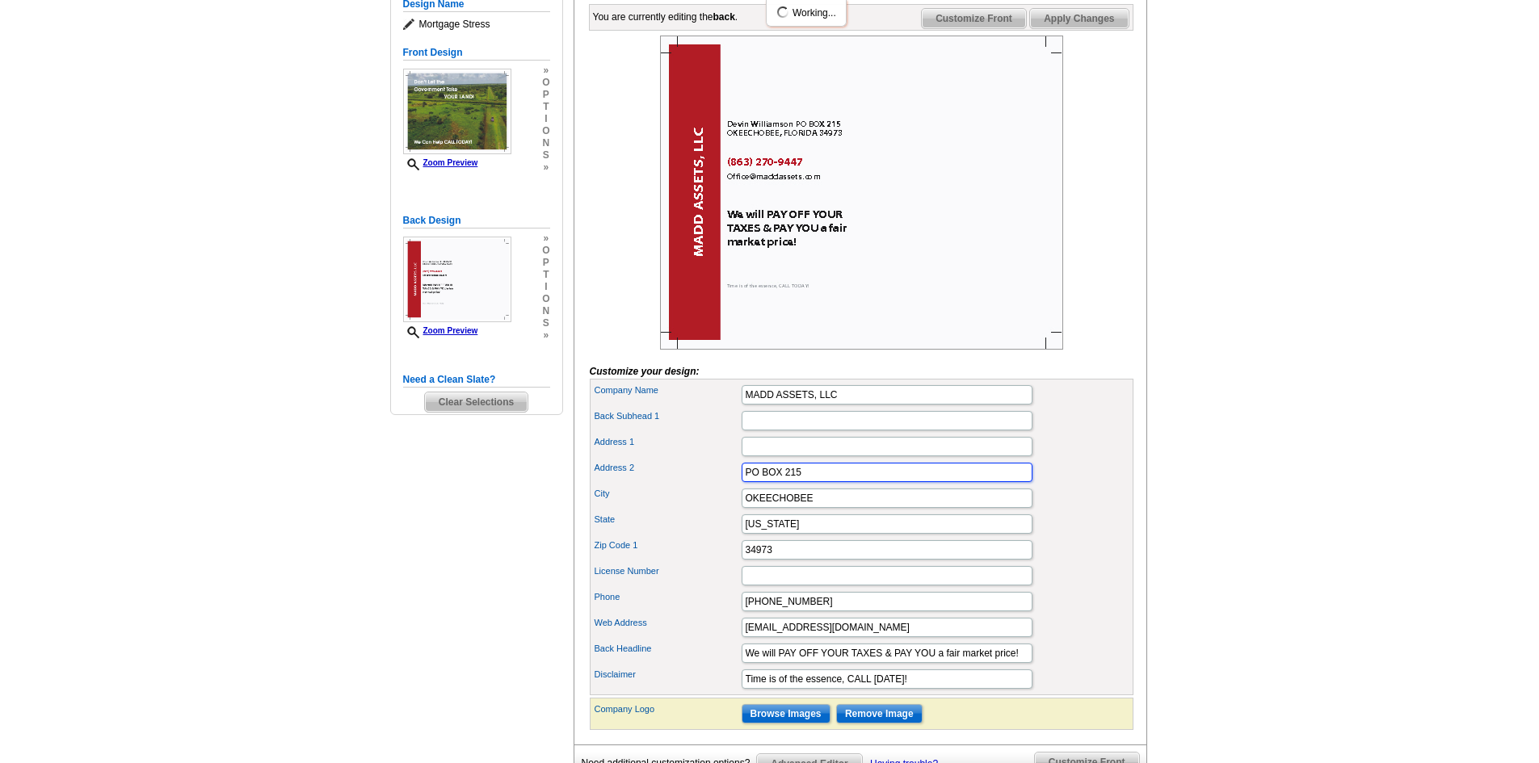
drag, startPoint x: 807, startPoint y: 500, endPoint x: 733, endPoint y: 495, distance: 74.5
click at [733, 486] on div "Address 2 PO BOX 215" at bounding box center [861, 473] width 537 height 26
click at [763, 456] on input "Address 1" at bounding box center [887, 446] width 291 height 19
paste input "PO BOX 215"
type input "PO BOX 215"
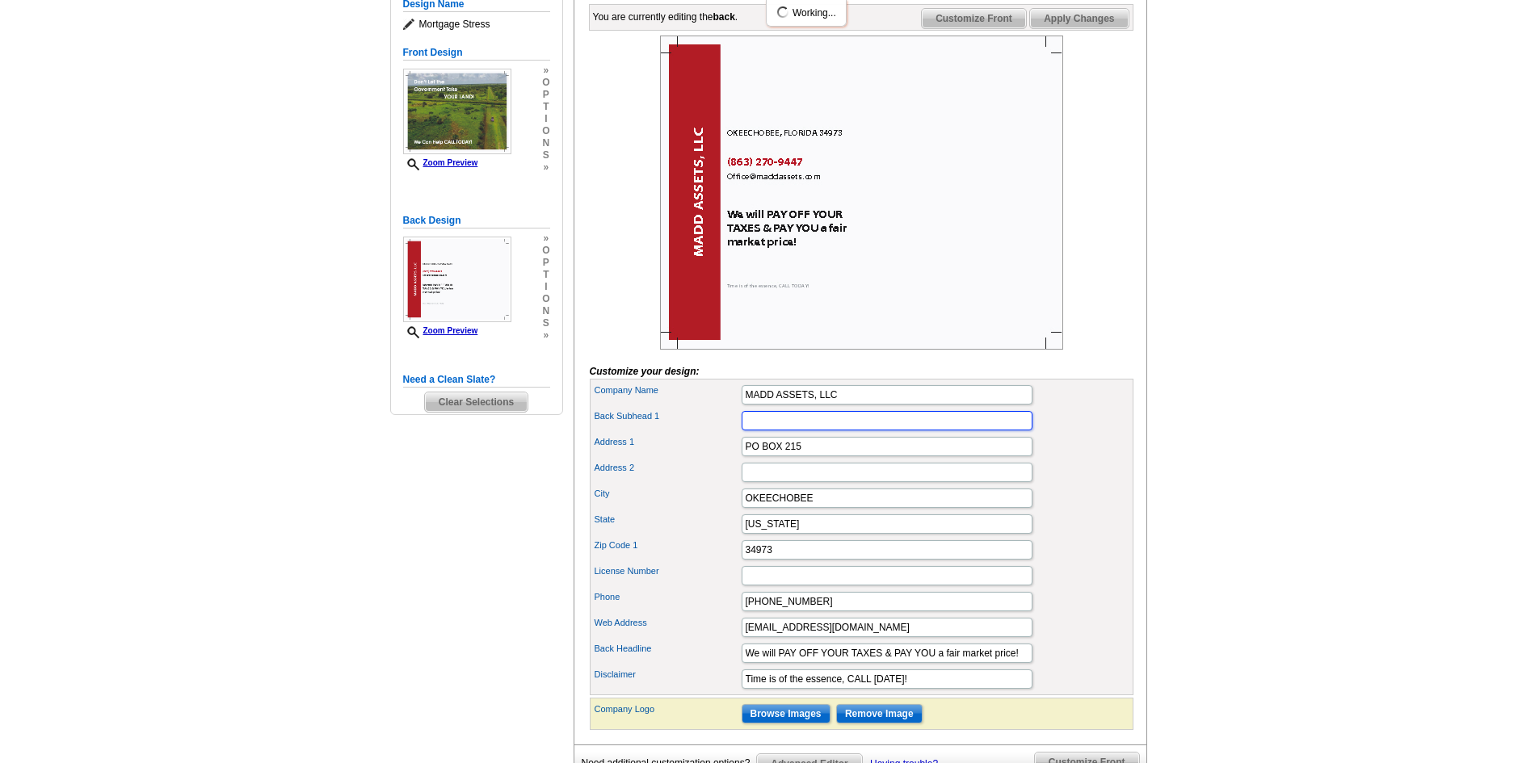
click at [773, 431] on input "Back Subhead 1" at bounding box center [887, 420] width 291 height 19
click at [779, 431] on input "Back Subhead 1" at bounding box center [887, 420] width 291 height 19
type input "PO BOX 215, Okeechobee, FL 34973"
click at [810, 456] on input "PO BOX 215" at bounding box center [887, 446] width 291 height 19
type input "P"
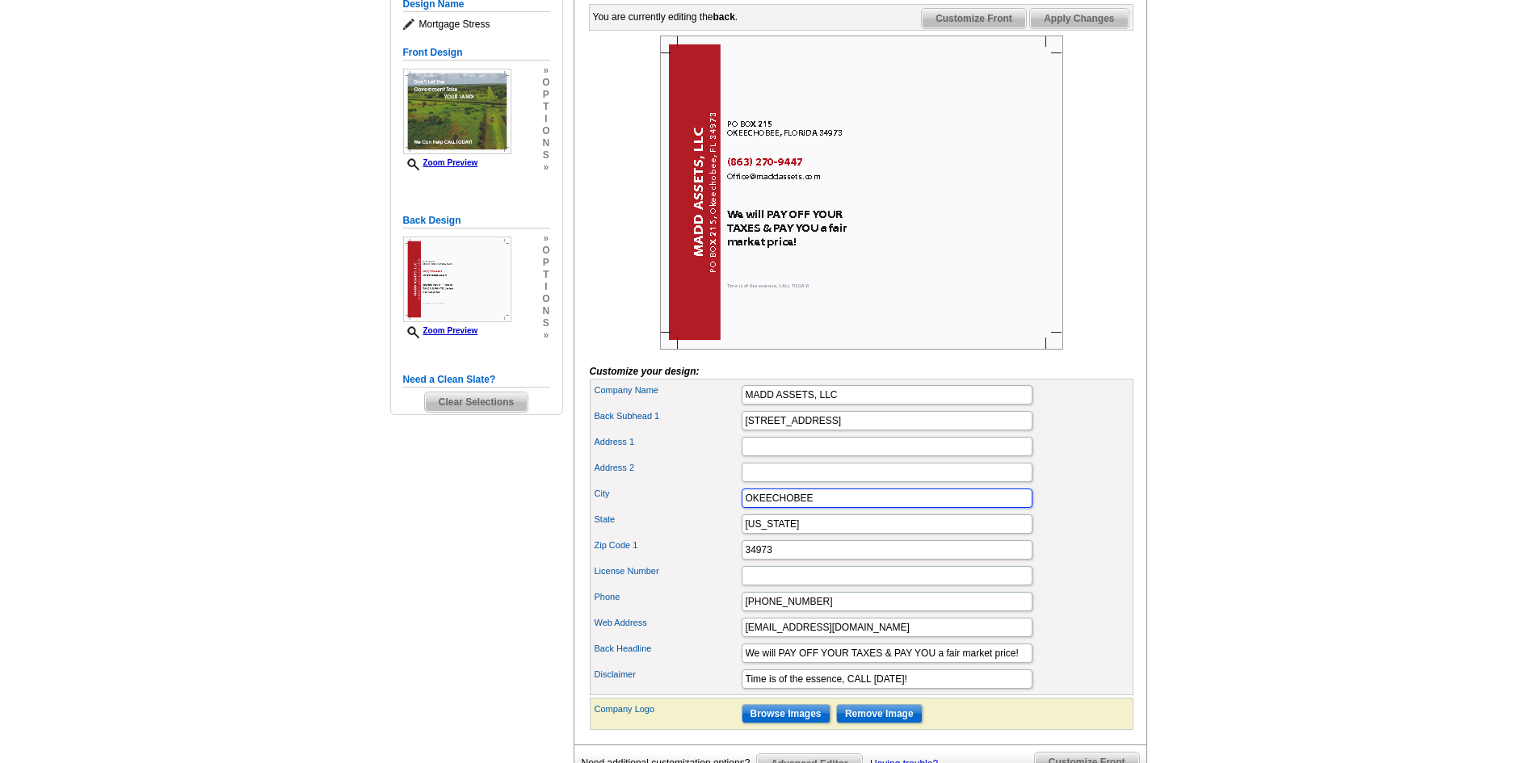
click at [813, 508] on input "OKEECHOBEE" at bounding box center [887, 498] width 291 height 19
type input "O"
click at [811, 534] on input "FLORIDA" at bounding box center [887, 524] width 291 height 19
type input "F"
click at [795, 560] on input "34973" at bounding box center [887, 549] width 291 height 19
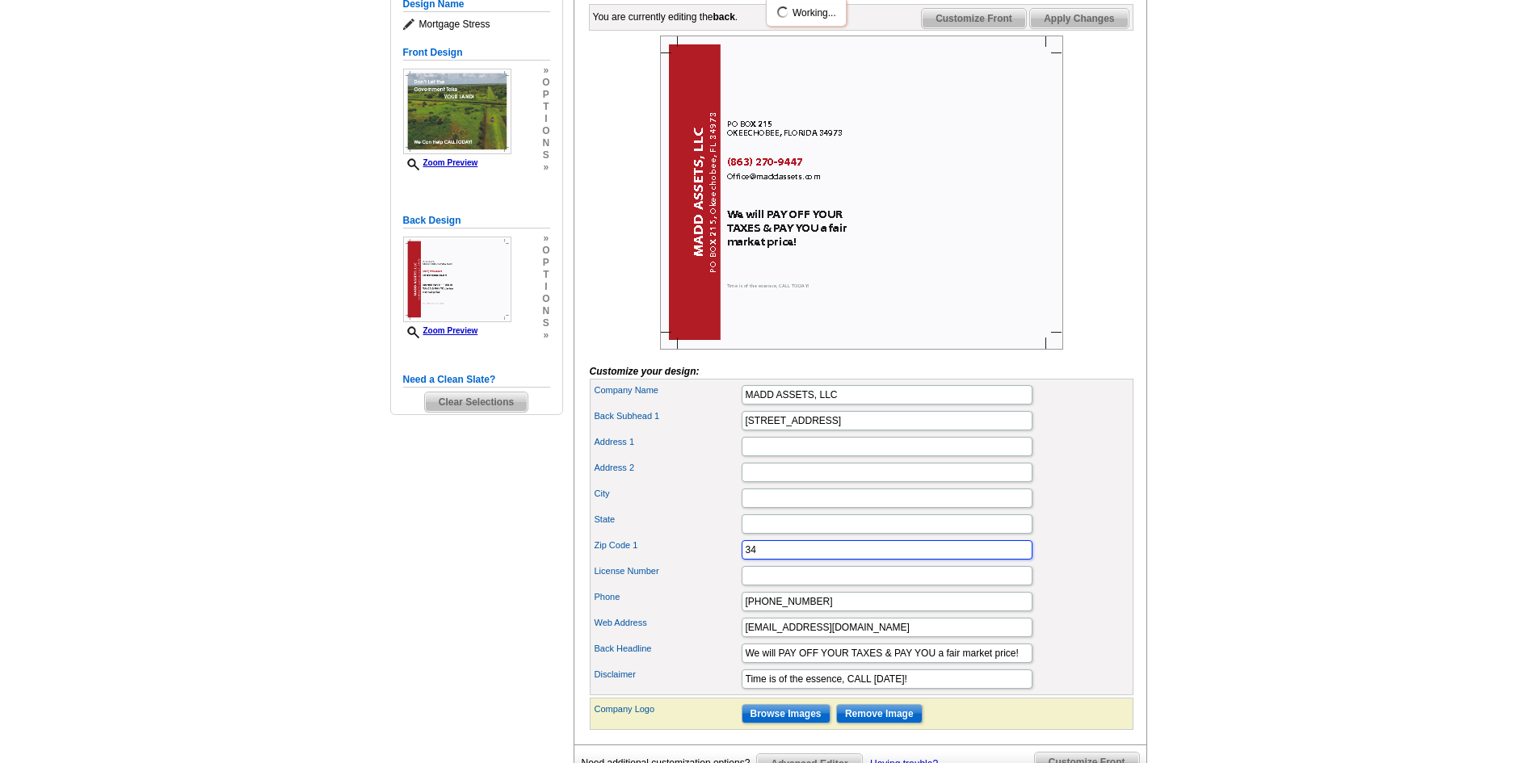
type input "3"
click at [771, 560] on input "Zip Code 1" at bounding box center [887, 549] width 291 height 19
click at [766, 560] on input "Zip Code 1" at bounding box center [887, 549] width 291 height 19
click at [780, 586] on input "License Number" at bounding box center [887, 575] width 291 height 19
drag, startPoint x: 776, startPoint y: 600, endPoint x: 745, endPoint y: 604, distance: 31.0
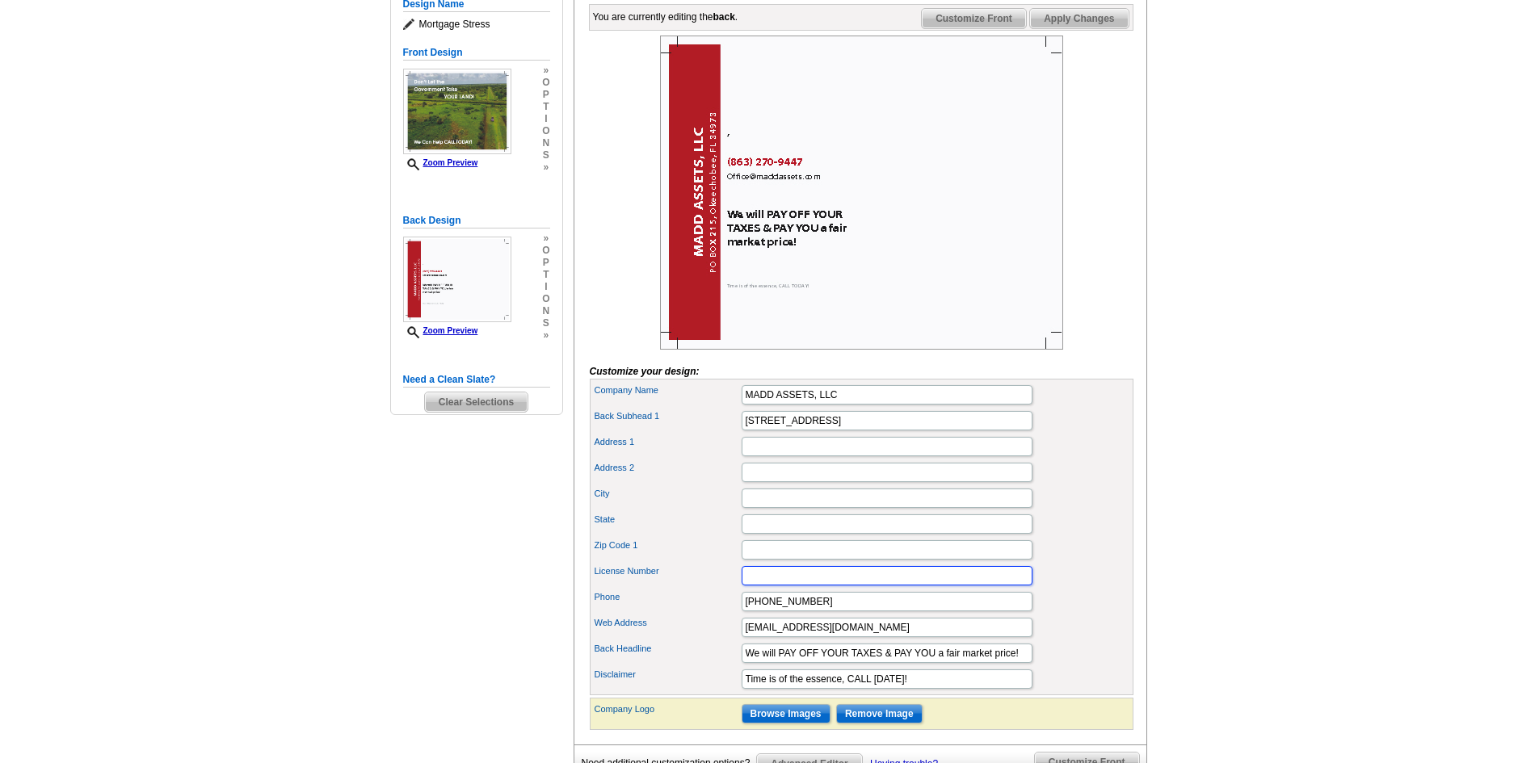
click at [745, 586] on input "License Number" at bounding box center [887, 575] width 291 height 19
click at [763, 482] on input "Address 2" at bounding box center [887, 472] width 291 height 19
click at [763, 508] on input "City" at bounding box center [887, 498] width 291 height 19
click at [766, 534] on input "State" at bounding box center [887, 524] width 291 height 19
click at [765, 560] on input "Zip Code 1" at bounding box center [887, 549] width 291 height 19
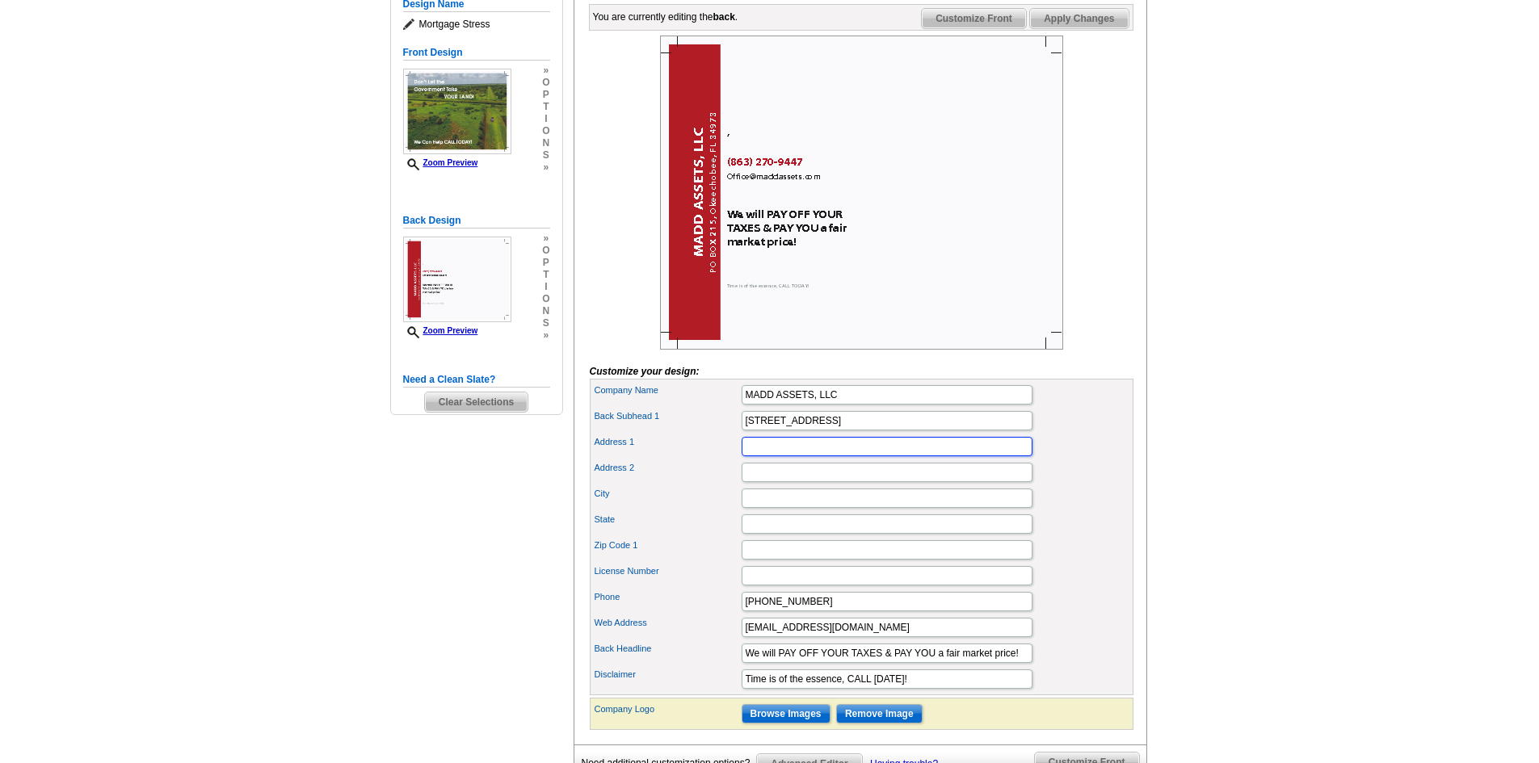
click at [755, 456] on input "Address 1" at bounding box center [887, 446] width 291 height 19
click at [755, 508] on input "City" at bounding box center [887, 498] width 291 height 19
click at [757, 456] on input "Address 1" at bounding box center [887, 446] width 291 height 19
drag, startPoint x: 742, startPoint y: 476, endPoint x: 860, endPoint y: 475, distance: 117.1
click at [860, 456] on input "Address 1" at bounding box center [887, 446] width 291 height 19
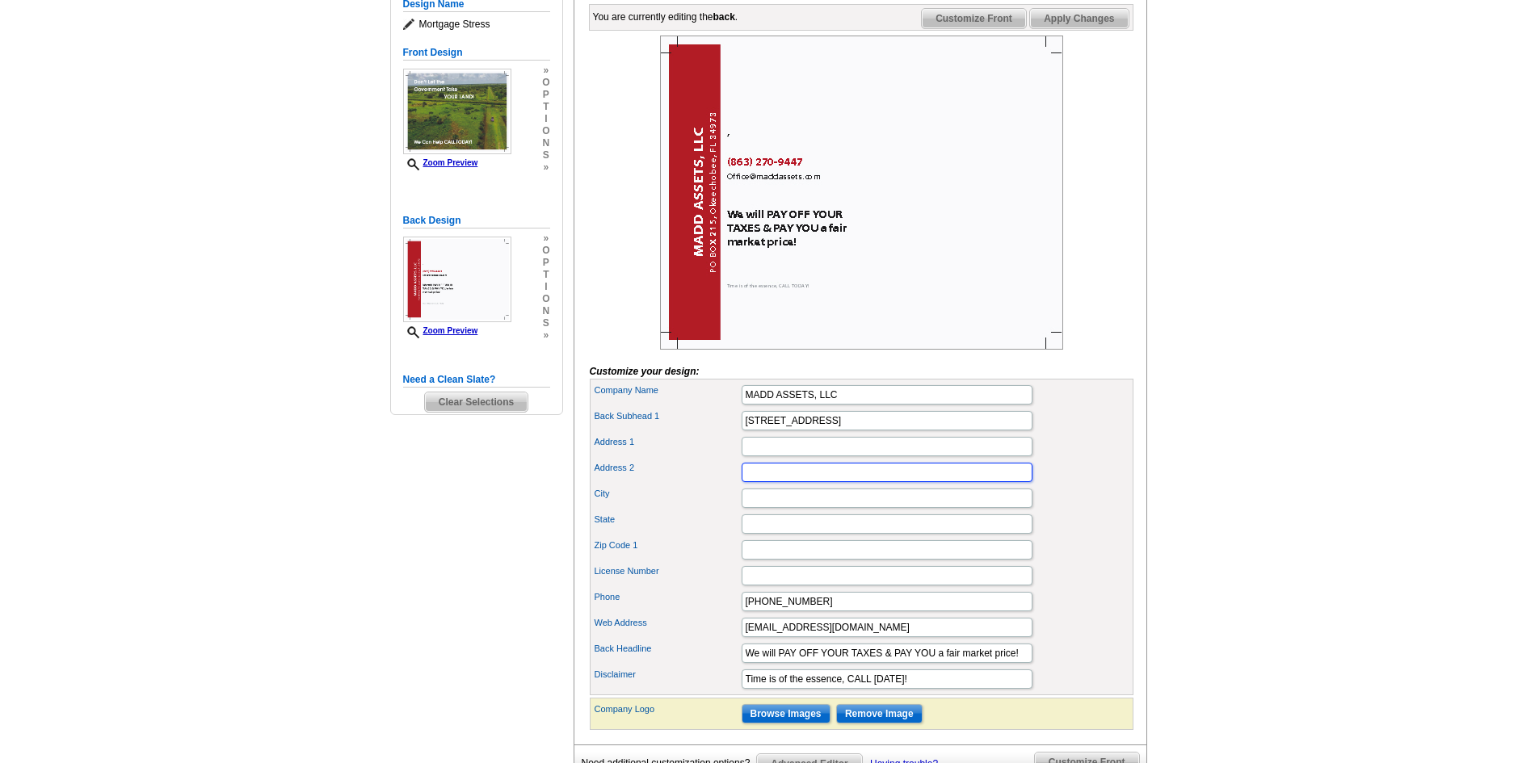
click at [785, 482] on input "Address 2" at bounding box center [887, 472] width 291 height 19
click at [772, 508] on input "City" at bounding box center [887, 498] width 291 height 19
click at [766, 534] on input "State" at bounding box center [887, 524] width 291 height 19
click at [760, 560] on input "Zip Code 1" at bounding box center [887, 549] width 291 height 19
click at [757, 586] on input "License Number" at bounding box center [887, 575] width 291 height 19
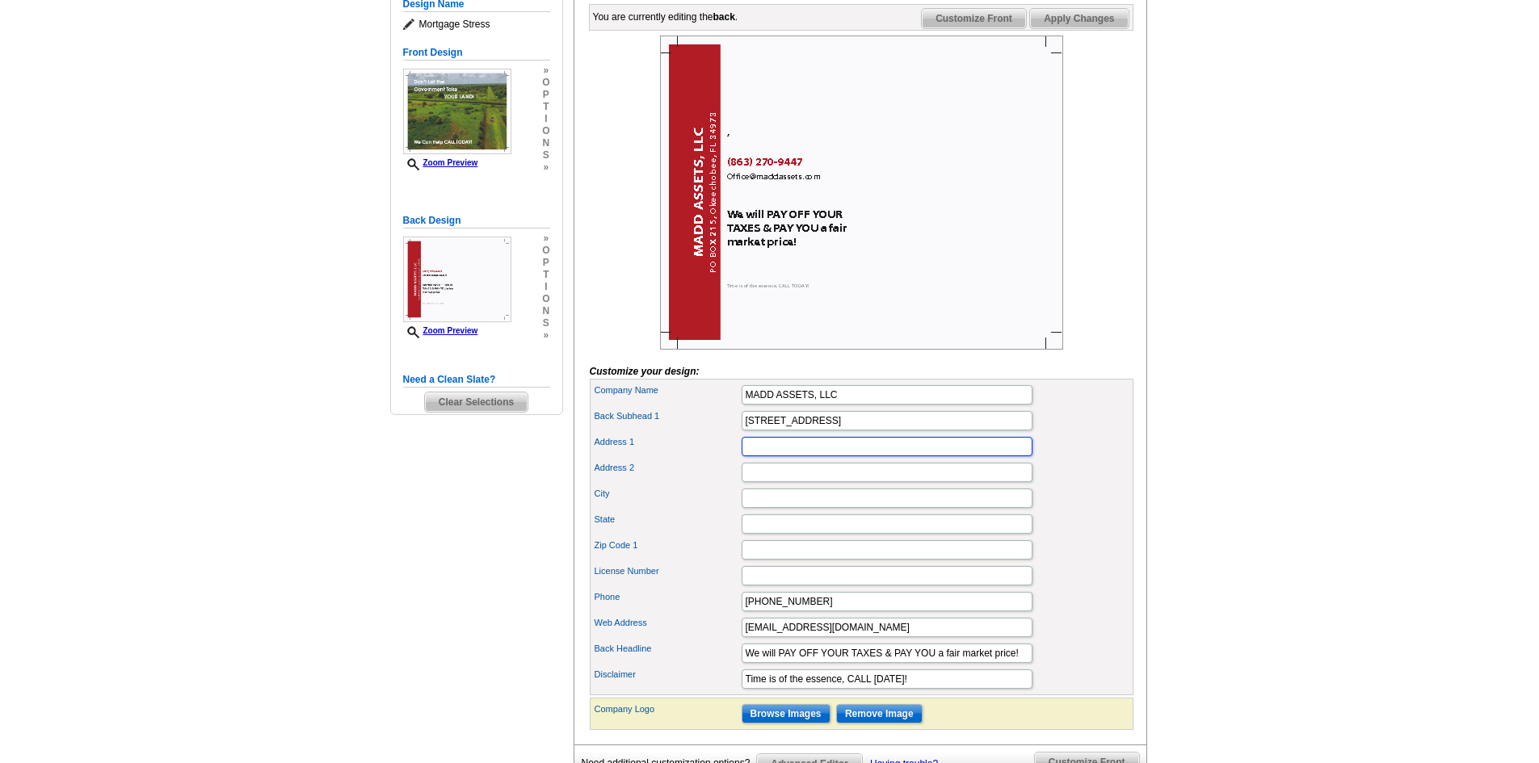
click at [759, 456] on input "Address 1" at bounding box center [887, 446] width 291 height 19
drag, startPoint x: 806, startPoint y: 448, endPoint x: 727, endPoint y: 446, distance: 79.2
click at [727, 434] on div "Back Subhead 1 PO BOX 215, Okeechobee, FL 34973" at bounding box center [861, 421] width 537 height 26
type input "Okeechobee, FL 34973"
click at [761, 456] on input "Address 1" at bounding box center [887, 446] width 291 height 19
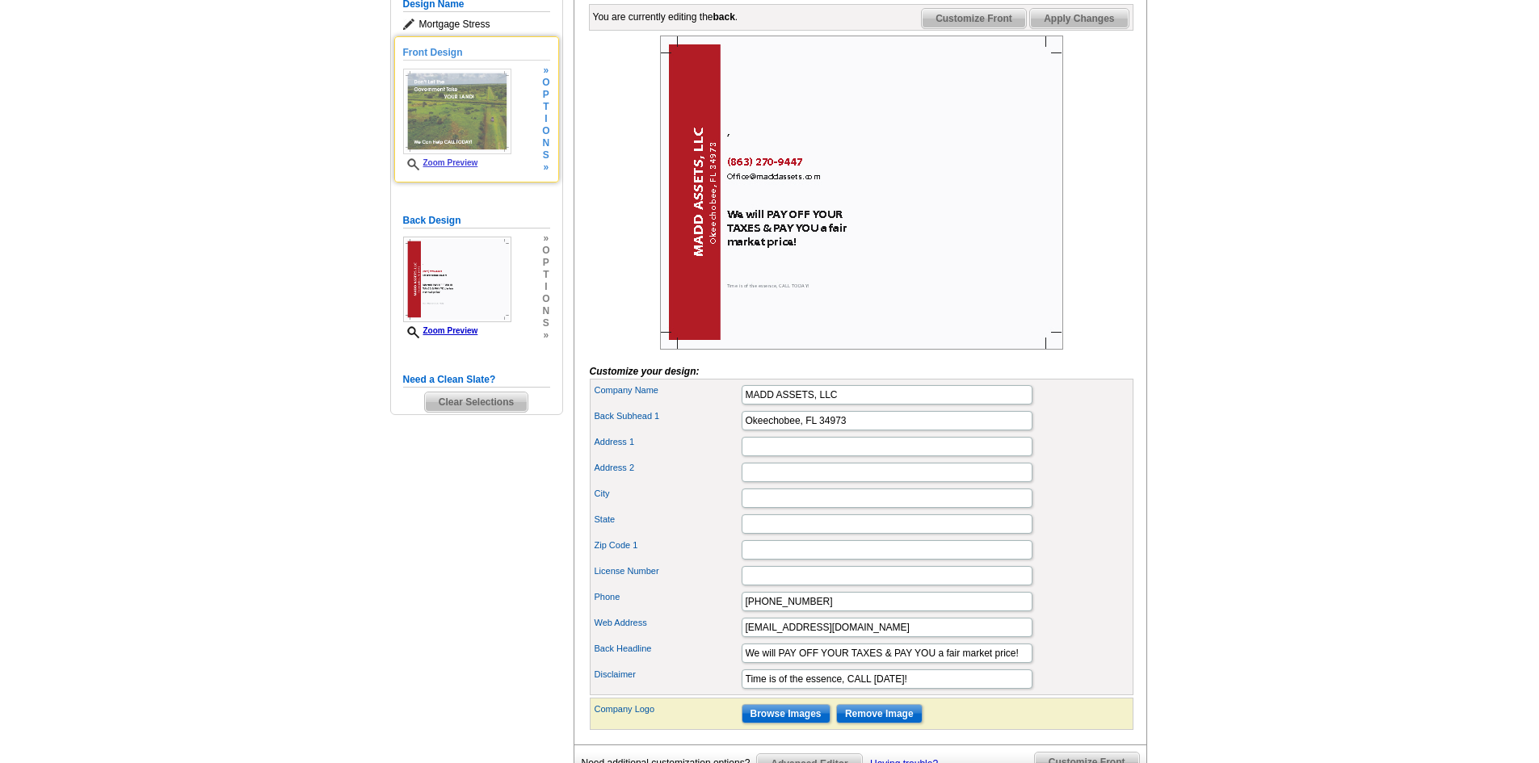
click at [457, 125] on img at bounding box center [457, 112] width 108 height 86
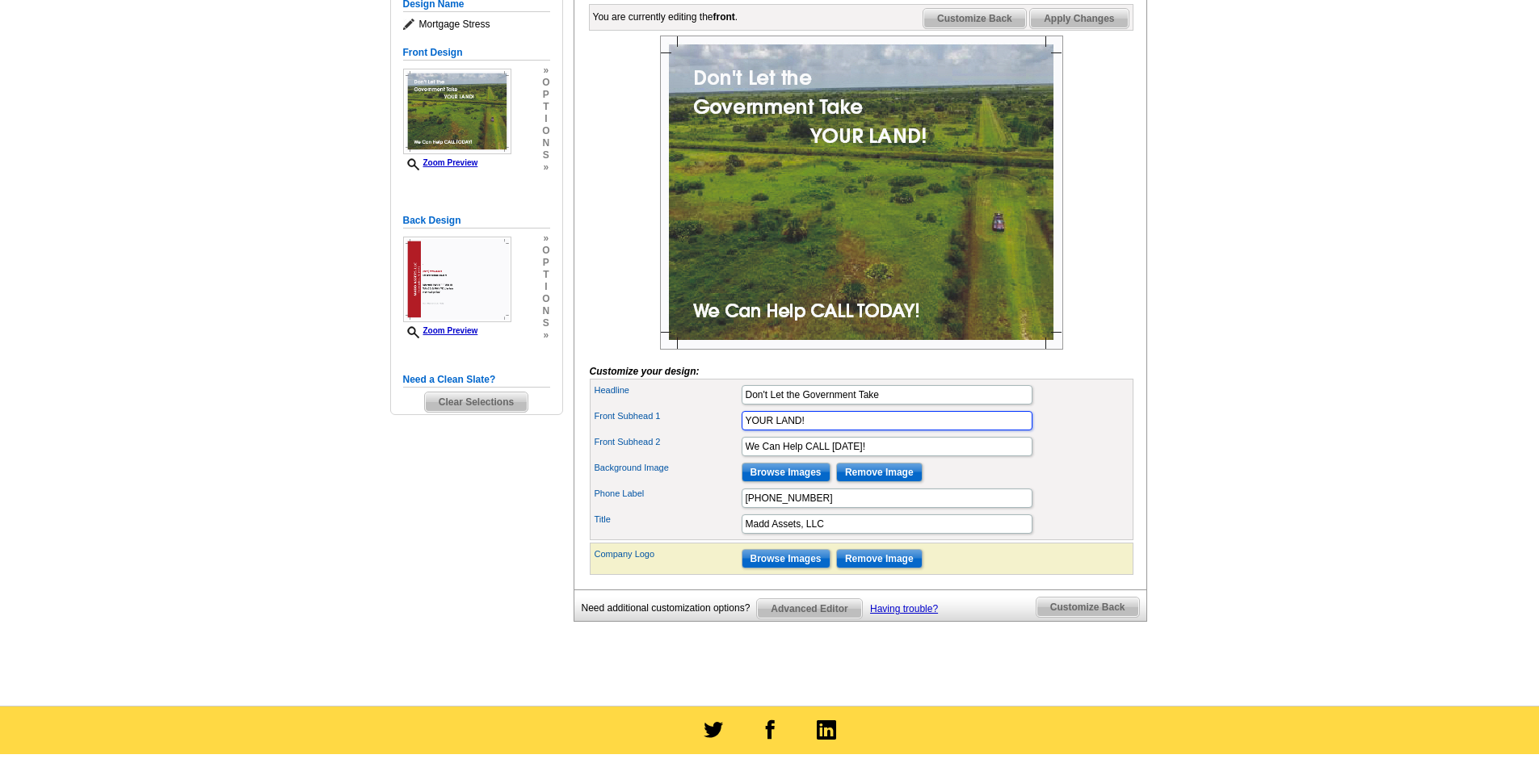
drag, startPoint x: 822, startPoint y: 448, endPoint x: 733, endPoint y: 437, distance: 90.4
click at [733, 434] on div "Front Subhead 1 YOUR LAND!" at bounding box center [861, 421] width 537 height 26
click at [898, 405] on input "Don't Let the Government Take" at bounding box center [887, 394] width 291 height 19
click at [1202, 301] on main "Need Help? call 800-260-5887, chat with support, or have our designers make som…" at bounding box center [769, 285] width 1539 height 841
drag, startPoint x: 858, startPoint y: 423, endPoint x: 943, endPoint y: 429, distance: 85.1
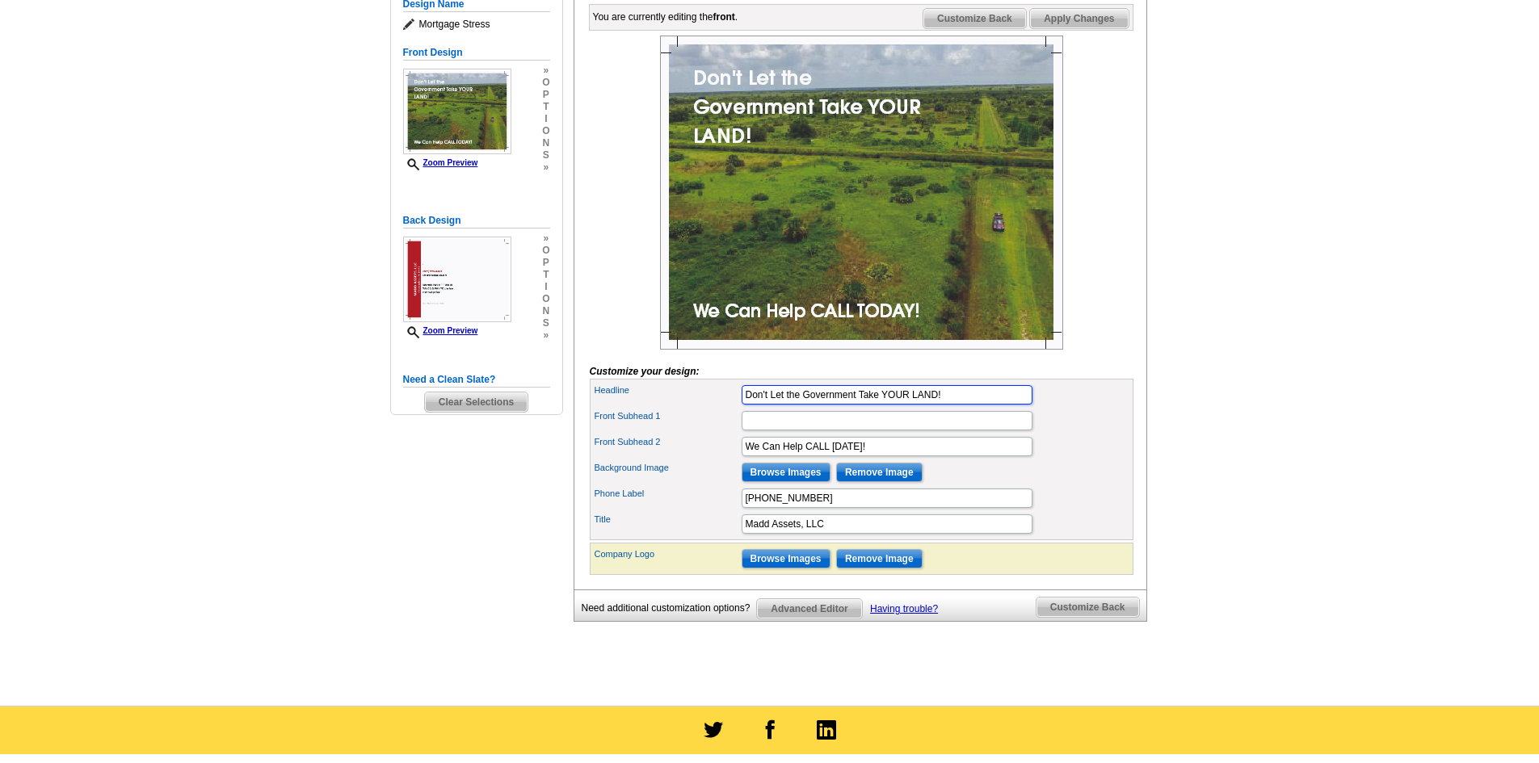
click at [943, 405] on input "Don't Let the Government Take YOUR LAND!" at bounding box center [887, 394] width 291 height 19
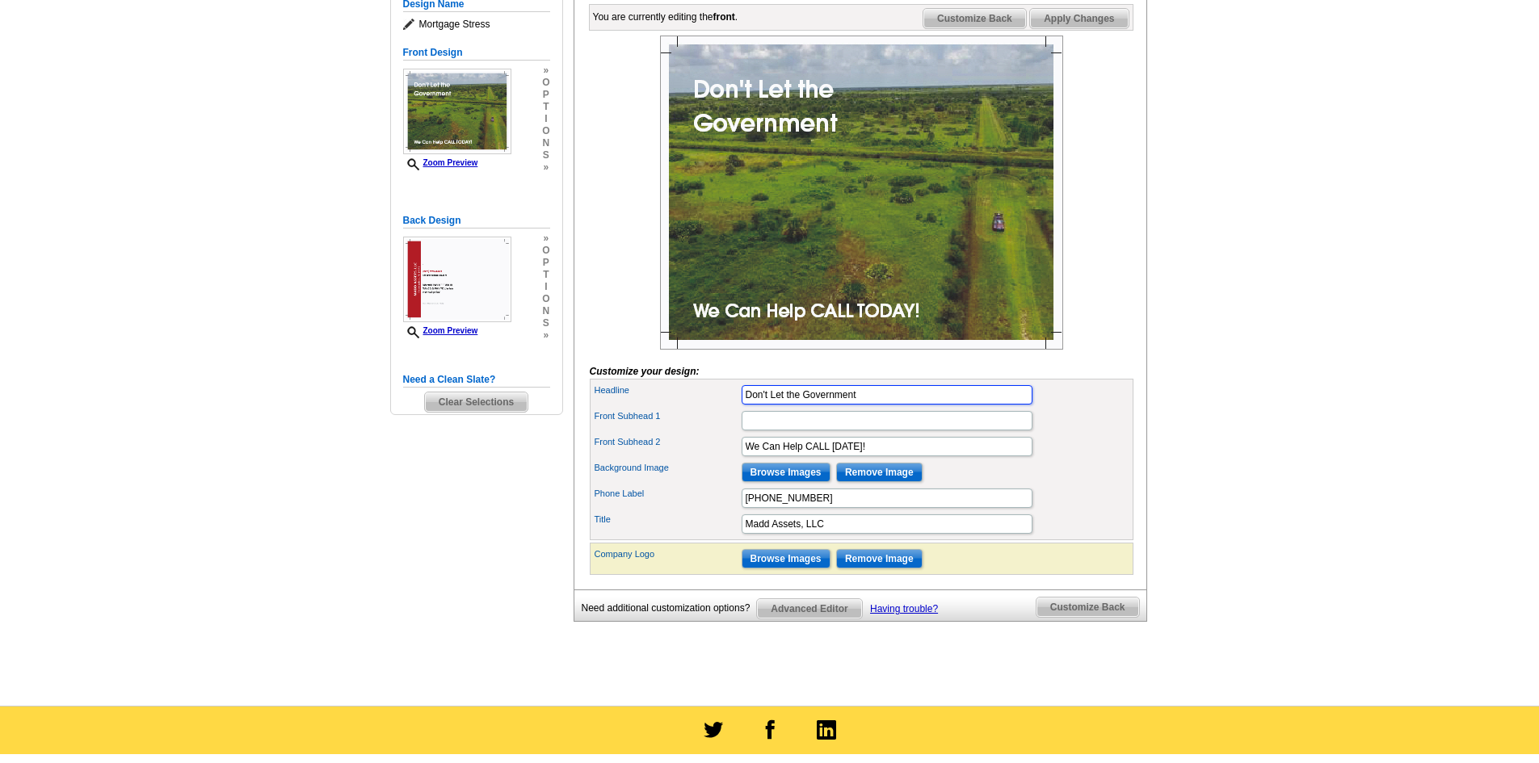
click at [866, 405] on input "Don't Let the Government" at bounding box center [887, 394] width 291 height 19
type input "Don't Let the Government Take YOUR LAND!"
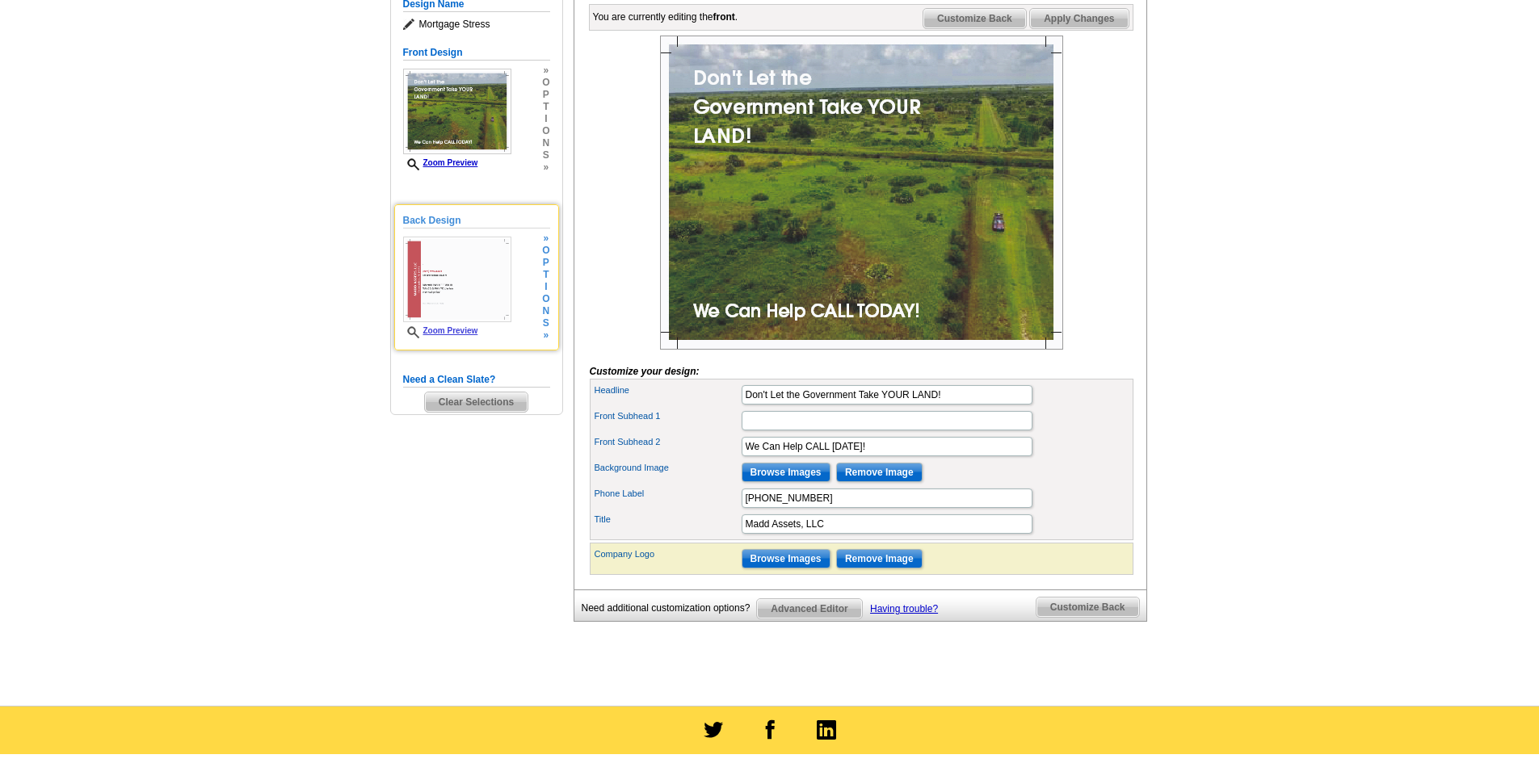
click at [441, 286] on img at bounding box center [457, 280] width 108 height 86
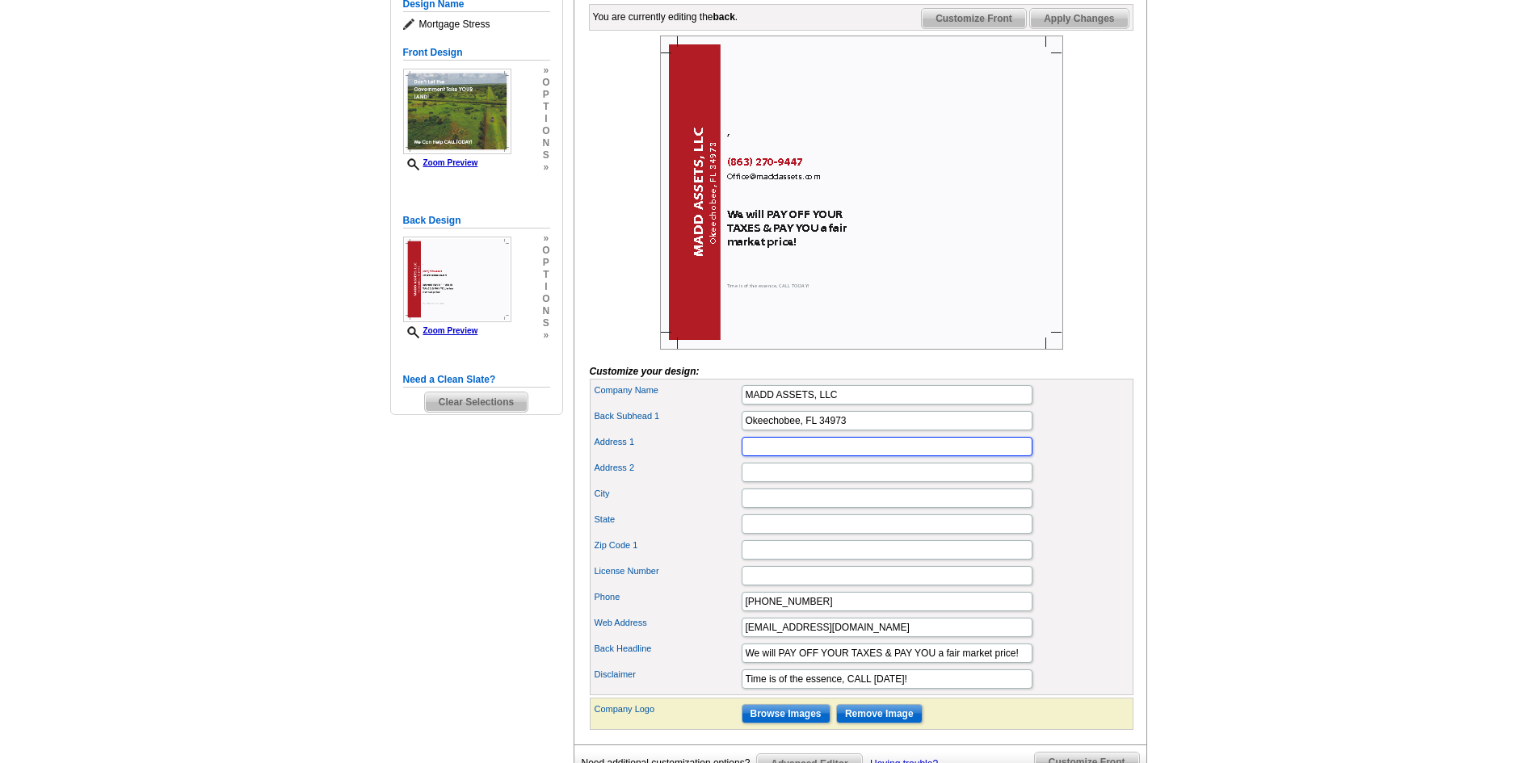
click at [752, 456] on input "Address 1" at bounding box center [887, 446] width 291 height 19
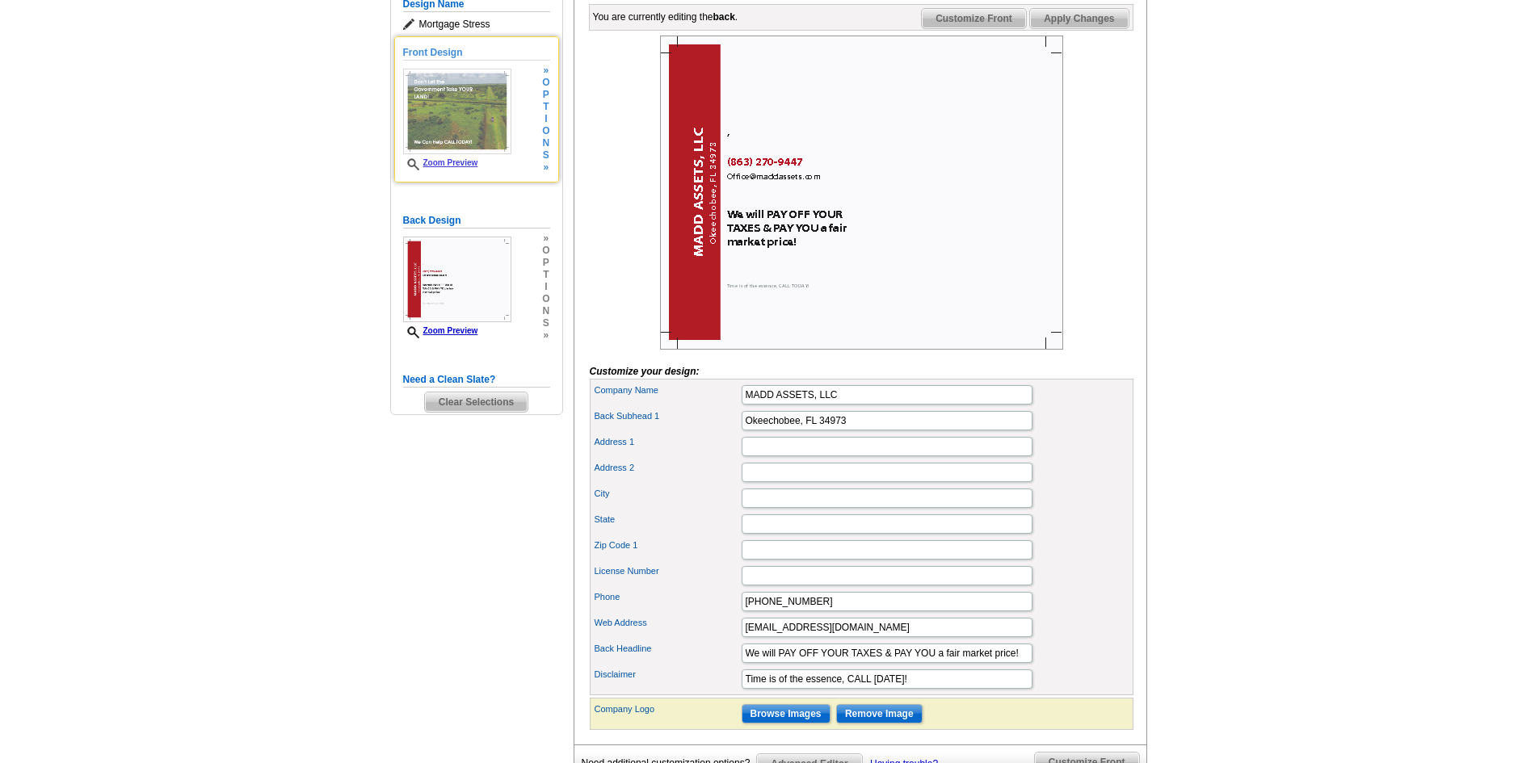
click at [494, 149] on img at bounding box center [457, 112] width 108 height 86
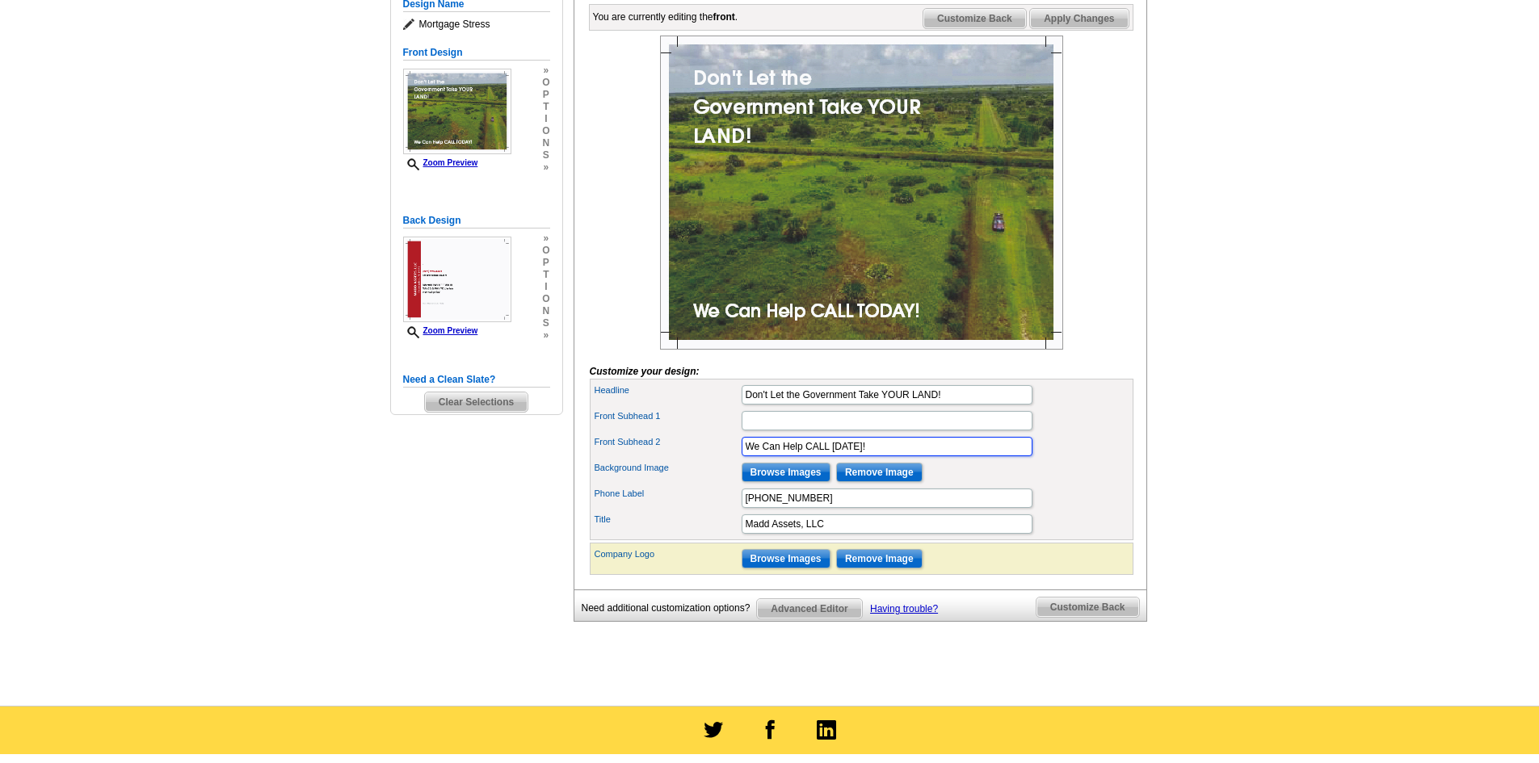
drag, startPoint x: 801, startPoint y: 474, endPoint x: 744, endPoint y: 481, distance: 57.7
click at [744, 456] on input "We Can Help CALL TODAY!" at bounding box center [887, 446] width 291 height 19
click at [767, 456] on input "GET MADD, CALL TODAY!" at bounding box center [887, 446] width 291 height 19
click at [790, 456] on input "Get MADD, CALL TODAY!" at bounding box center [887, 446] width 291 height 19
type input "Get MADD... CALL TODAY!"
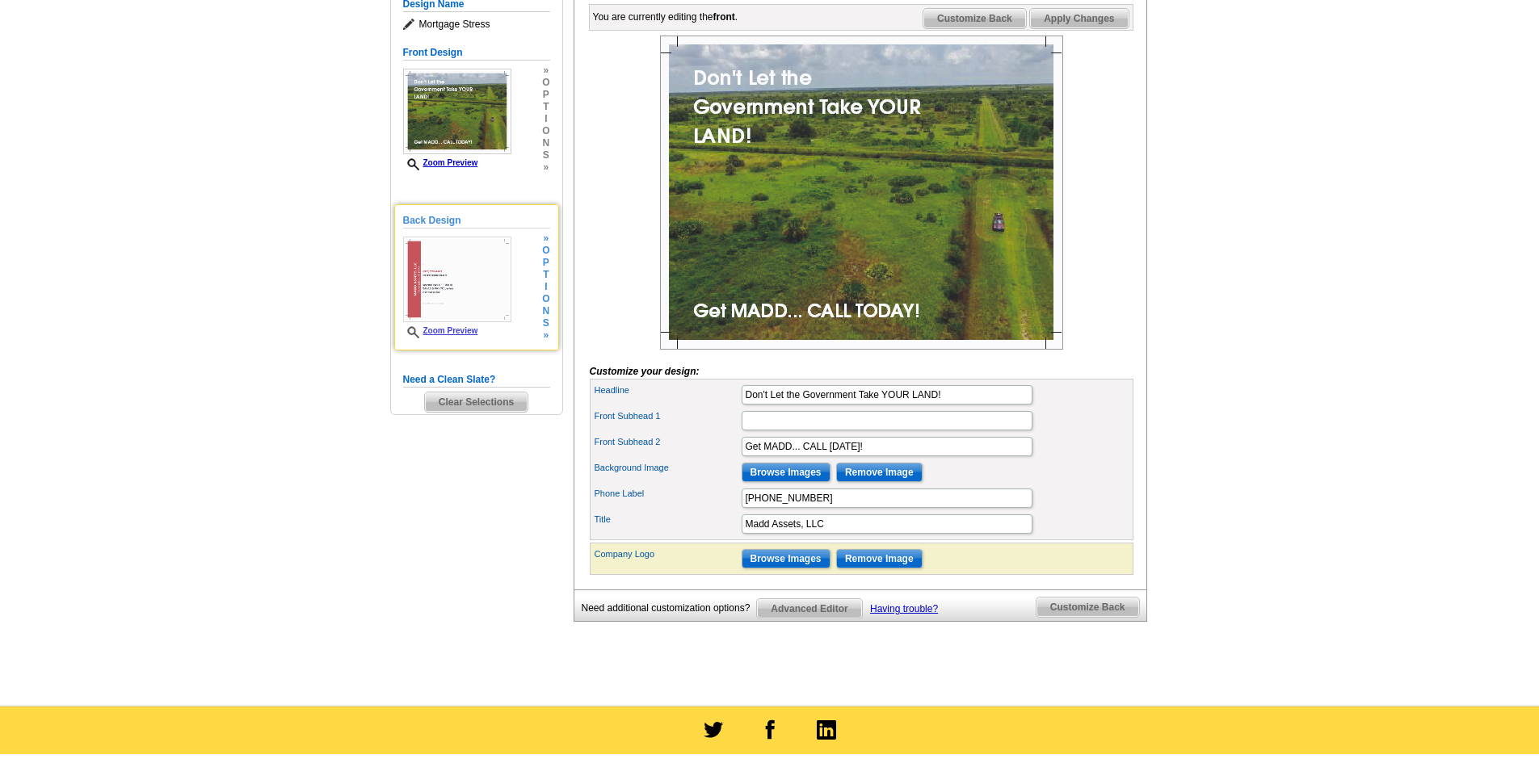
click at [435, 280] on img at bounding box center [457, 280] width 108 height 86
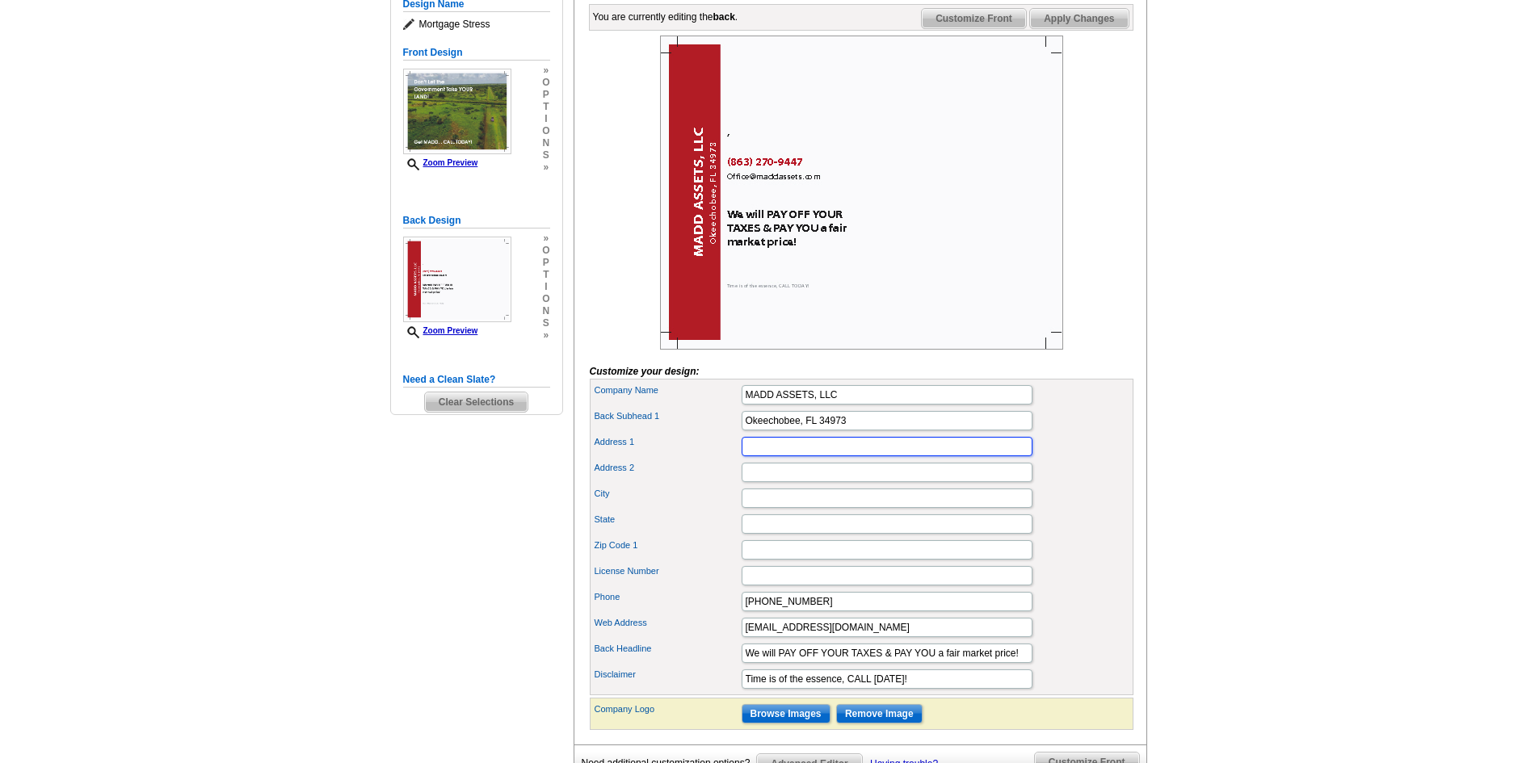
click at [762, 456] on input "Address 1" at bounding box center [887, 446] width 291 height 19
click at [757, 456] on input "Address 1" at bounding box center [887, 446] width 291 height 19
drag, startPoint x: 1024, startPoint y: 683, endPoint x: 741, endPoint y: 671, distance: 283.8
click at [741, 667] on div "Back Headline We will PAY OFF YOUR TAXES & PAY YOU a fair market price!" at bounding box center [861, 654] width 537 height 26
click at [755, 456] on input "Address 1" at bounding box center [887, 446] width 291 height 19
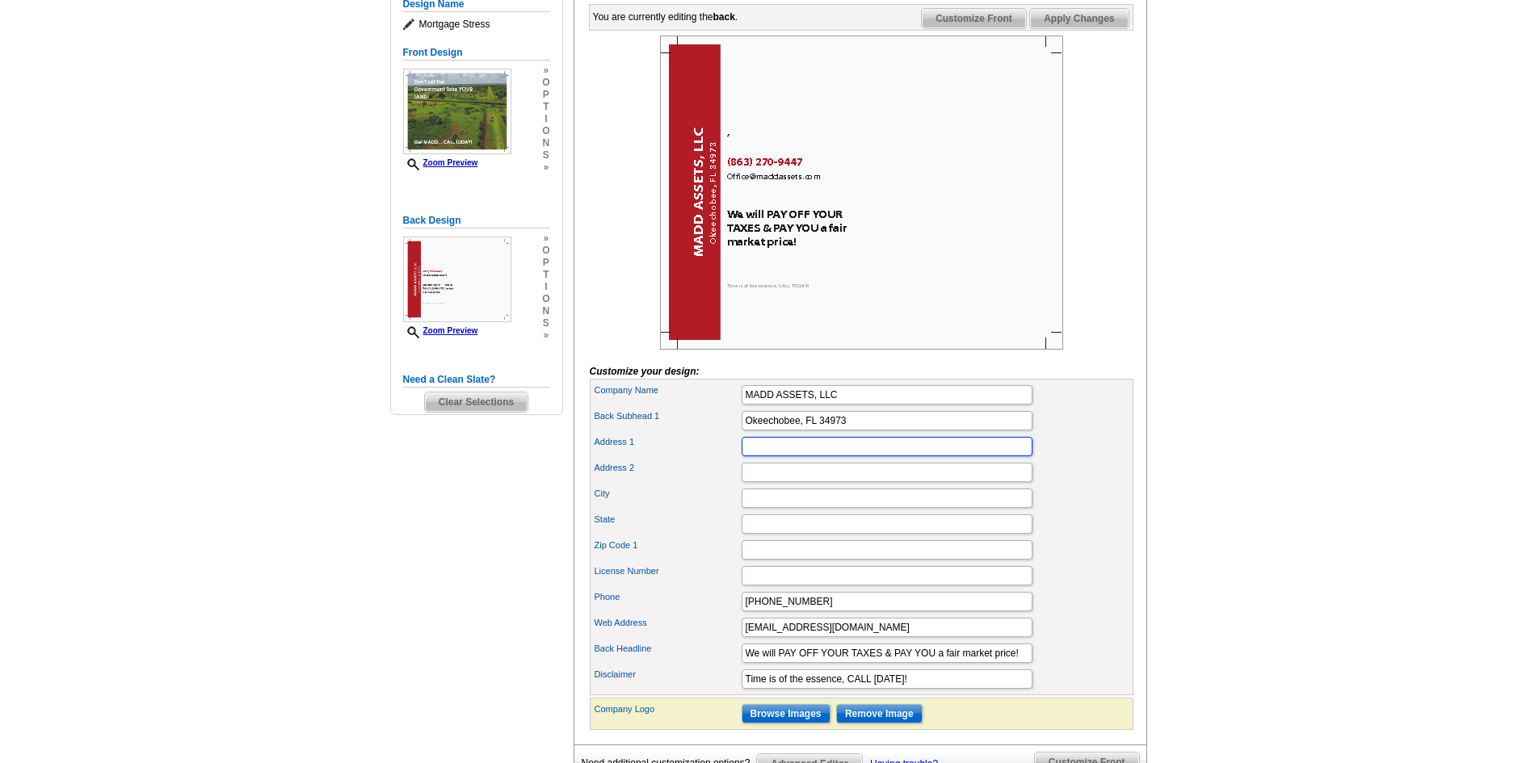
paste input "We will PAY OFF YOUR TAXES & PAY YOU a fair market price!"
drag, startPoint x: 895, startPoint y: 475, endPoint x: 1022, endPoint y: 485, distance: 127.2
click at [1022, 460] on div "Address 1 We will PAY OFF YOUR TAXES & PAY YOU a fair market price!" at bounding box center [861, 447] width 537 height 26
type input "We will PAY OFF YOUR TAXES &"
click at [751, 482] on input "Address 2" at bounding box center [887, 472] width 291 height 19
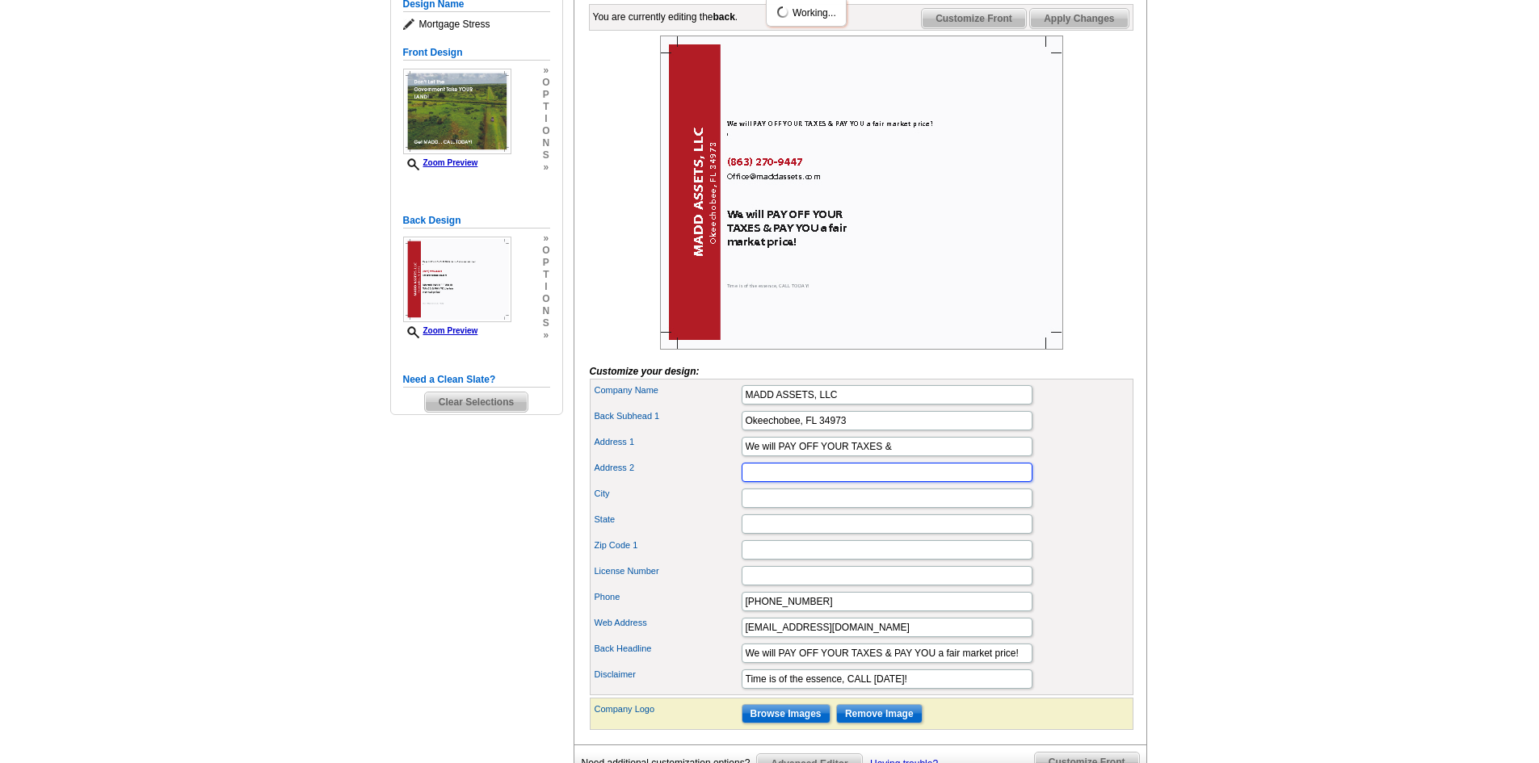
paste input "PAY YOU a fair market price!"
click at [745, 482] on input "PAY YOU a fair market price!" at bounding box center [887, 472] width 291 height 19
type input "!"
click at [745, 482] on input "Address 2" at bounding box center [887, 472] width 291 height 19
paste input "PAY YOU a fair market price!"
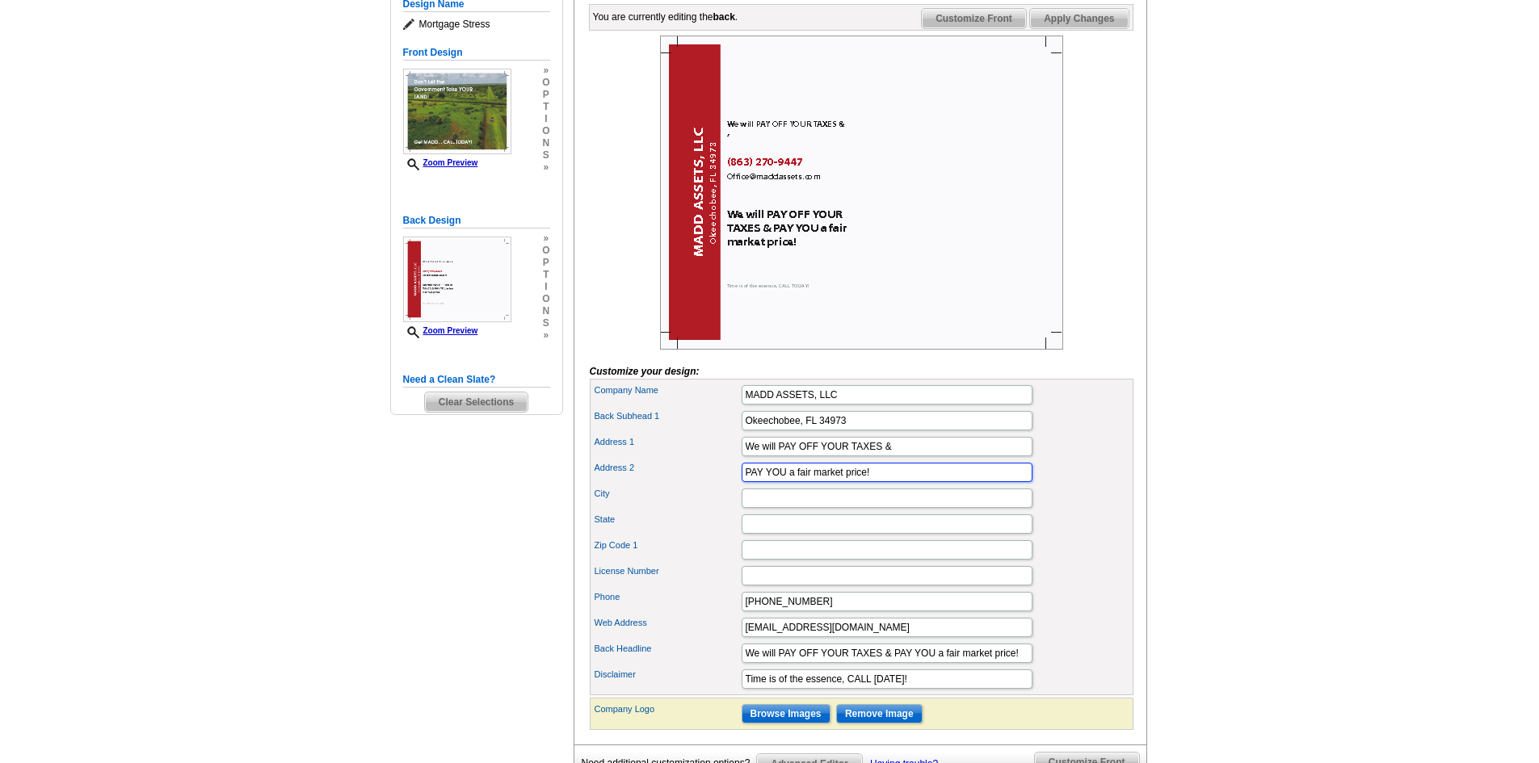
type input "PAY YOU a fair market price!"
click at [750, 508] on input "City" at bounding box center [887, 498] width 291 height 19
paste input "PAY YOU a fair market price!"
type input "PAY YOU a fair market price!"
click at [871, 508] on input "PAY YOU a fair market price!" at bounding box center [887, 498] width 291 height 19
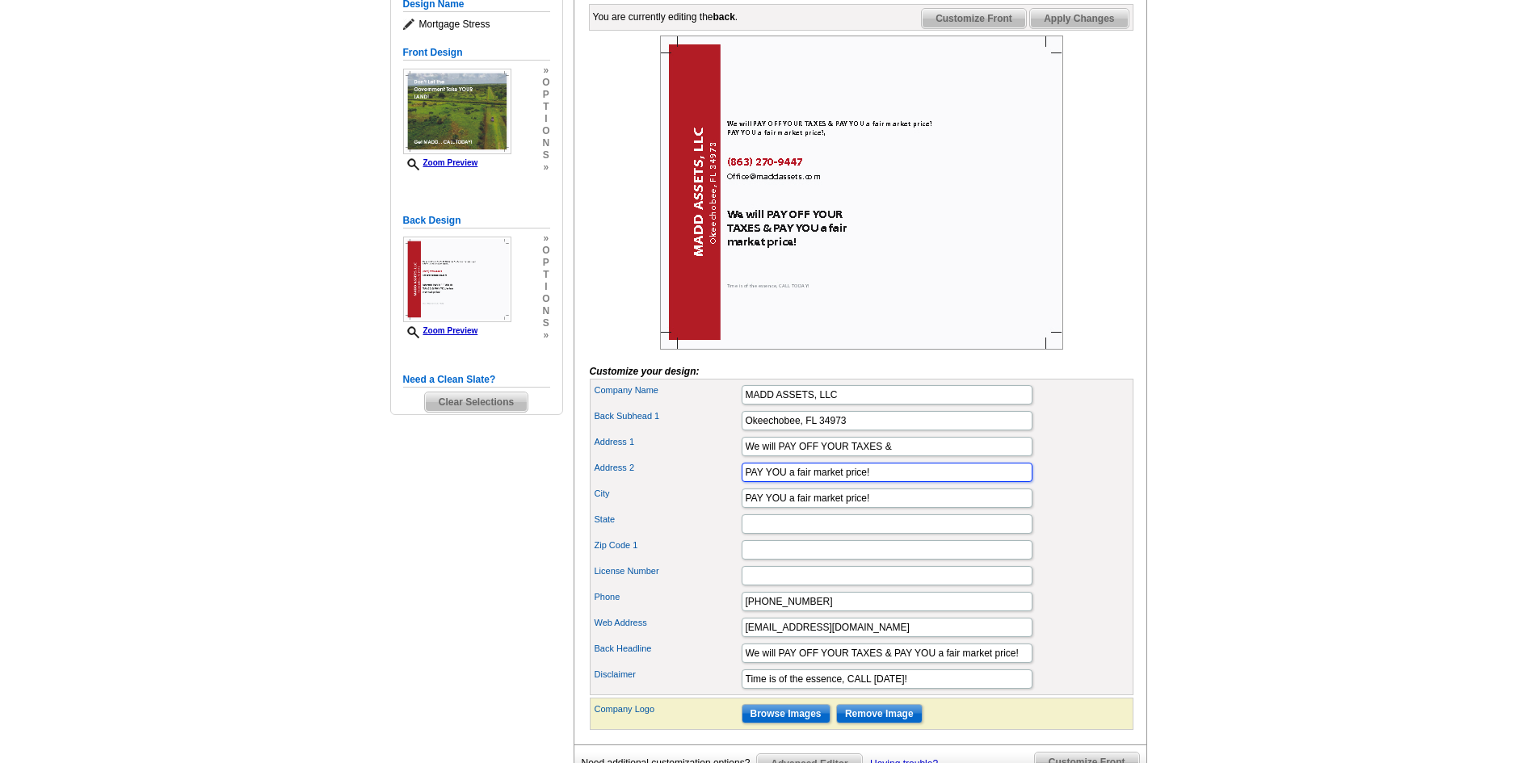
drag, startPoint x: 877, startPoint y: 495, endPoint x: 745, endPoint y: 490, distance: 131.8
click at [745, 486] on div "Address 2 PAY YOU a fair market price!" at bounding box center [861, 473] width 537 height 26
drag, startPoint x: 923, startPoint y: 708, endPoint x: 725, endPoint y: 697, distance: 197.4
click at [725, 692] on div "Disclaimer Time is of the essence, CALL TODAY!" at bounding box center [861, 680] width 537 height 26
drag, startPoint x: 886, startPoint y: 526, endPoint x: 742, endPoint y: 512, distance: 145.3
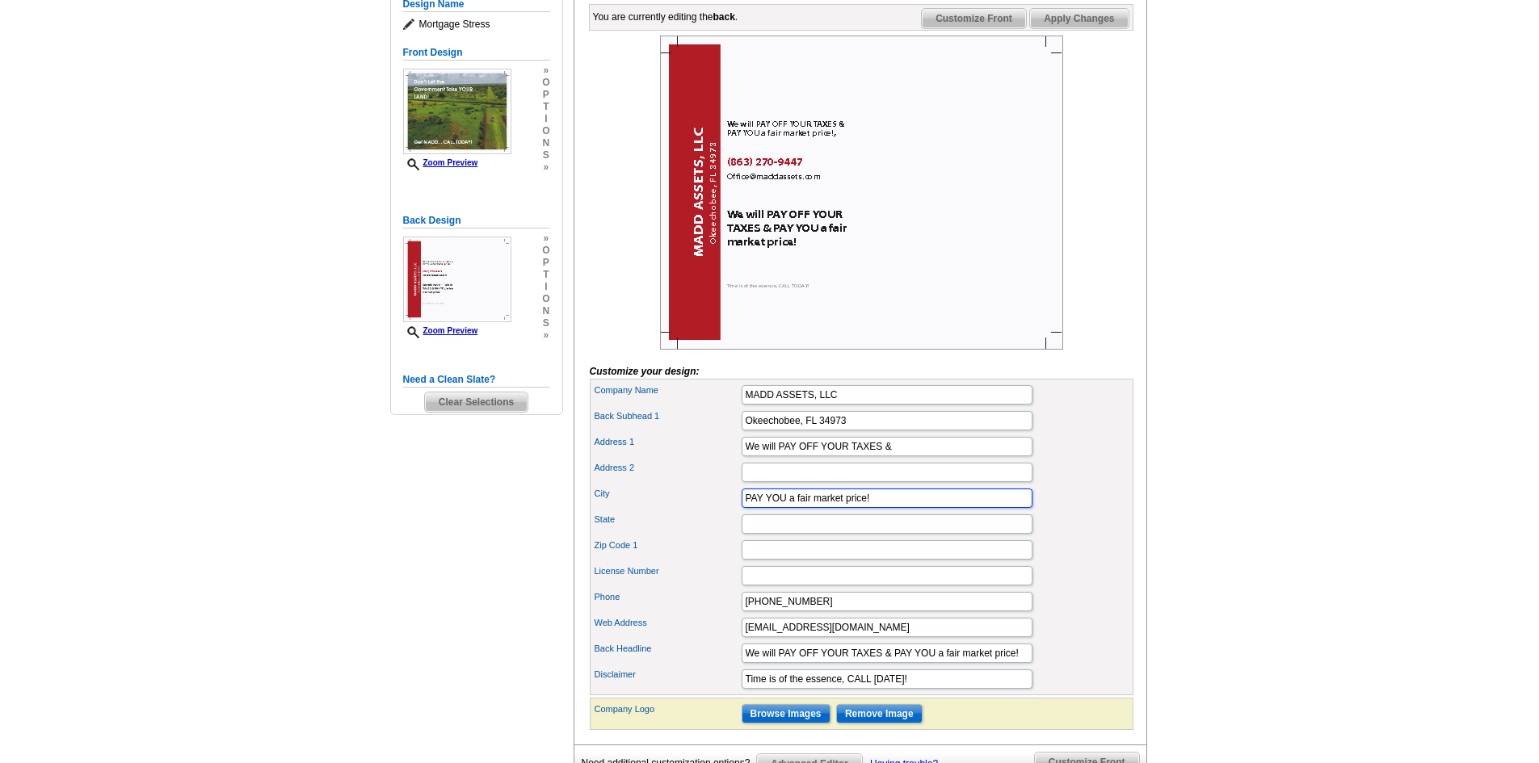
click at [742, 512] on div "Company Name MADD ASSETS, LLC Back Subhead 1 Okeechobee, FL 34973 Address 1 We …" at bounding box center [862, 537] width 544 height 317
click at [754, 482] on input "Address 2" at bounding box center [887, 472] width 291 height 19
drag, startPoint x: 894, startPoint y: 682, endPoint x: 1025, endPoint y: 675, distance: 131.0
click at [1025, 663] on input "We will PAY OFF YOUR TAXES & PAY YOU a fair market price!" at bounding box center [887, 653] width 291 height 19
click at [772, 482] on input "Address 2" at bounding box center [887, 472] width 291 height 19
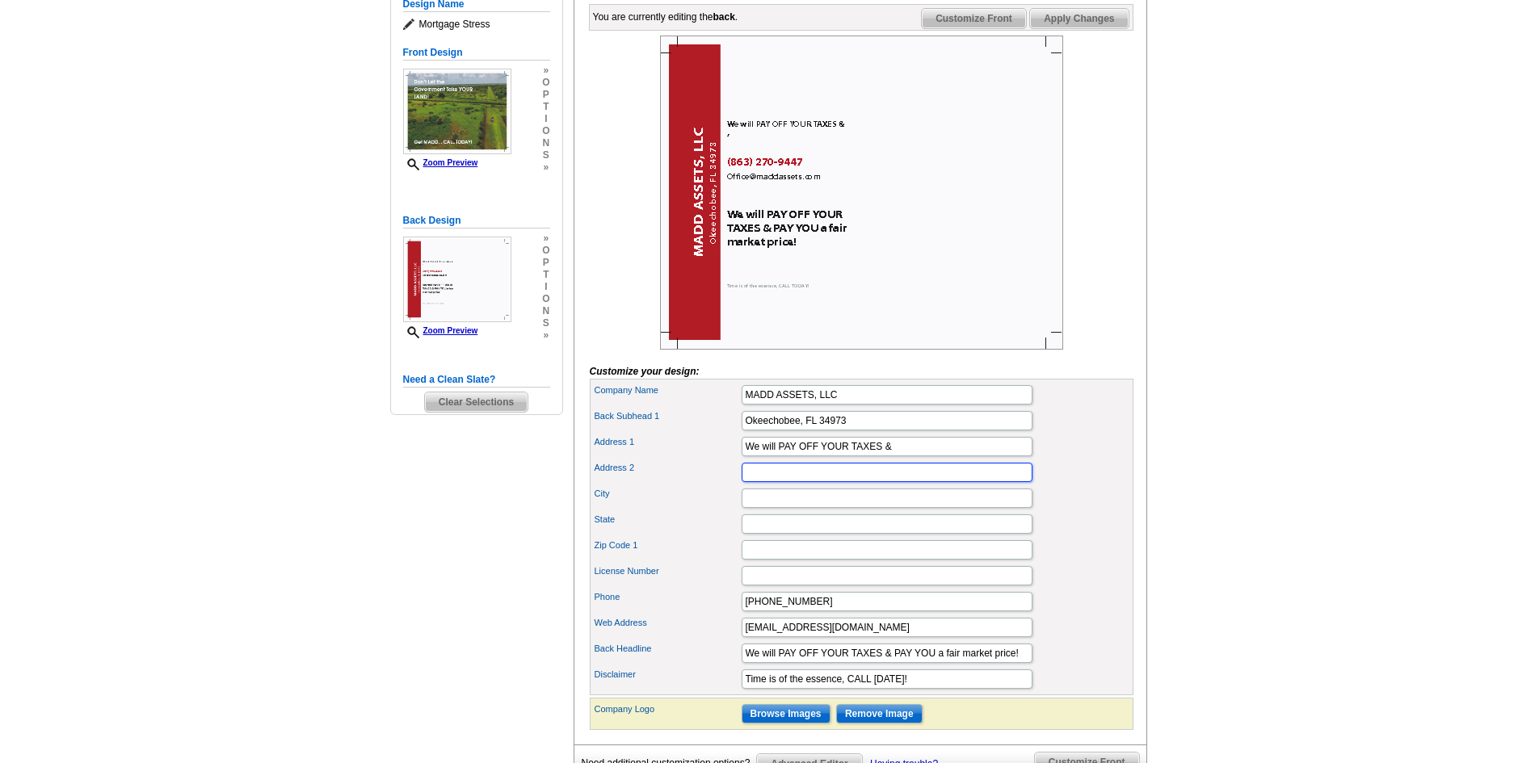
paste input "PAY YOU a fair market price!"
type input "PAY YOU a fair market price!"
drag, startPoint x: 881, startPoint y: 494, endPoint x: 730, endPoint y: 474, distance: 152.4
click at [730, 474] on div "Company Name MADD ASSETS, LLC Back Subhead 1 Okeechobee, FL 34973 Address 1 We …" at bounding box center [862, 537] width 544 height 317
click at [763, 508] on input "City" at bounding box center [887, 498] width 291 height 19
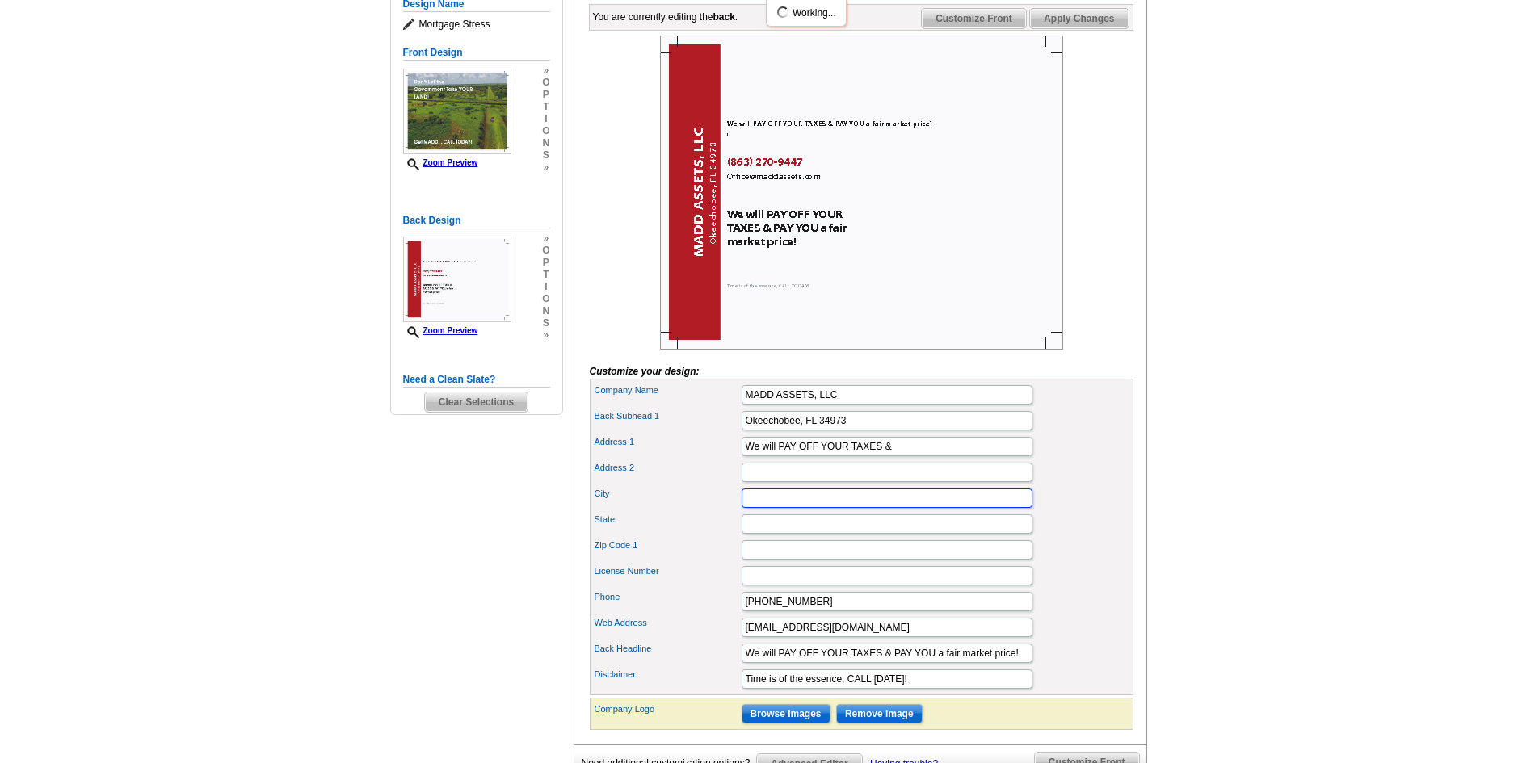
paste input "PAY YOU a fair market price!"
type input "PAY YOU a fair market price!"
drag, startPoint x: 877, startPoint y: 528, endPoint x: 735, endPoint y: 502, distance: 144.5
click at [735, 502] on div "Company Name MADD ASSETS, LLC Back Subhead 1 Okeechobee, FL 34973 Address 1 We …" at bounding box center [862, 537] width 544 height 317
click at [757, 534] on input "State" at bounding box center [887, 524] width 291 height 19
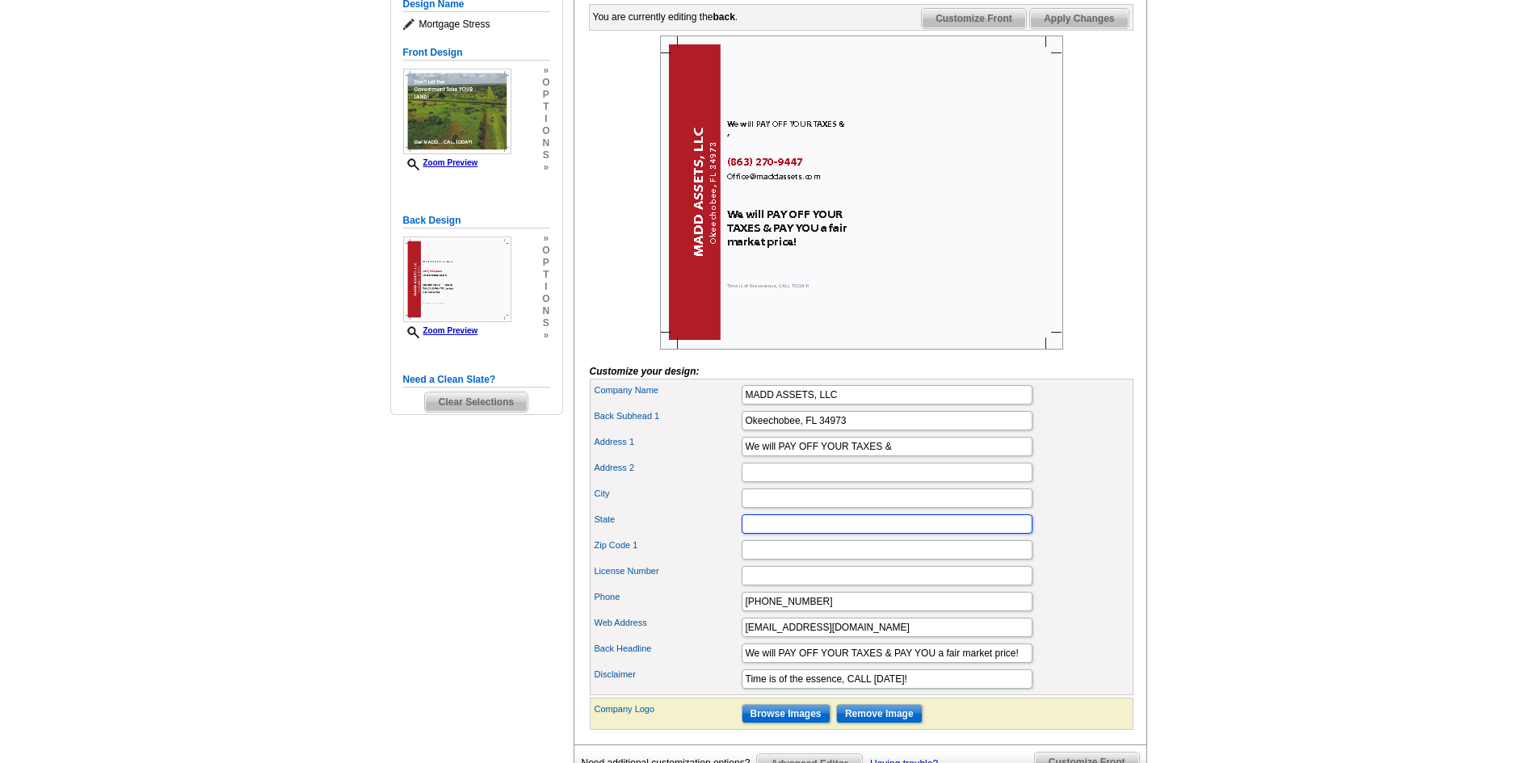
paste input "PAY YOU a fair market price!"
type input "PAY YOU a fair market price!"
drag, startPoint x: 918, startPoint y: 708, endPoint x: 740, endPoint y: 686, distance: 179.1
click at [740, 686] on div "Company Name MADD ASSETS, LLC Back Subhead 1 Okeechobee, FL 34973 Address 1 We …" at bounding box center [862, 537] width 544 height 317
drag, startPoint x: 1020, startPoint y: 683, endPoint x: 702, endPoint y: 676, distance: 318.4
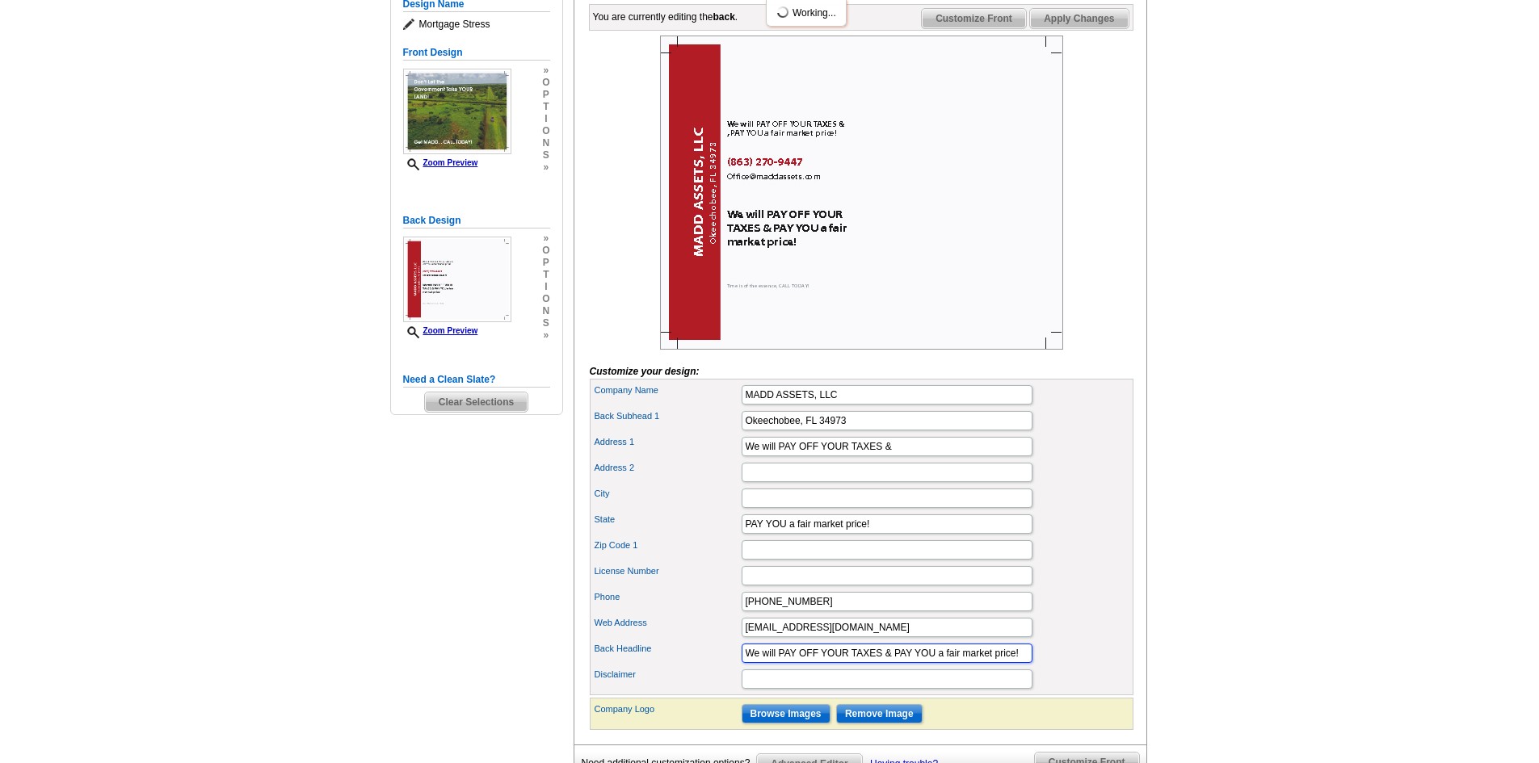
click at [702, 667] on div "Back Headline We will PAY OFF YOUR TAXES & PAY YOU a fair market price!" at bounding box center [861, 654] width 537 height 26
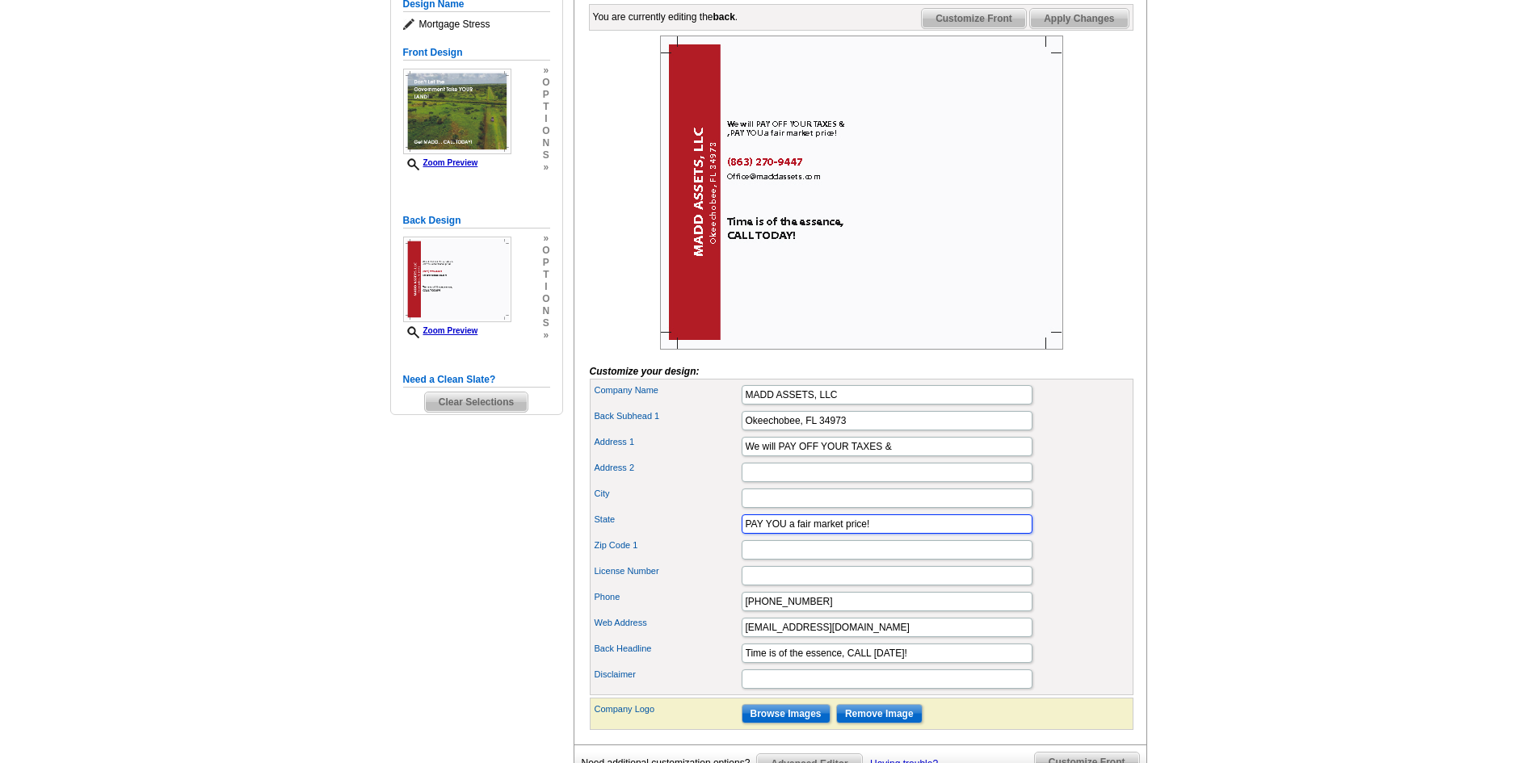
click at [746, 534] on input "PAY YOU a fair market price!" at bounding box center [887, 524] width 291 height 19
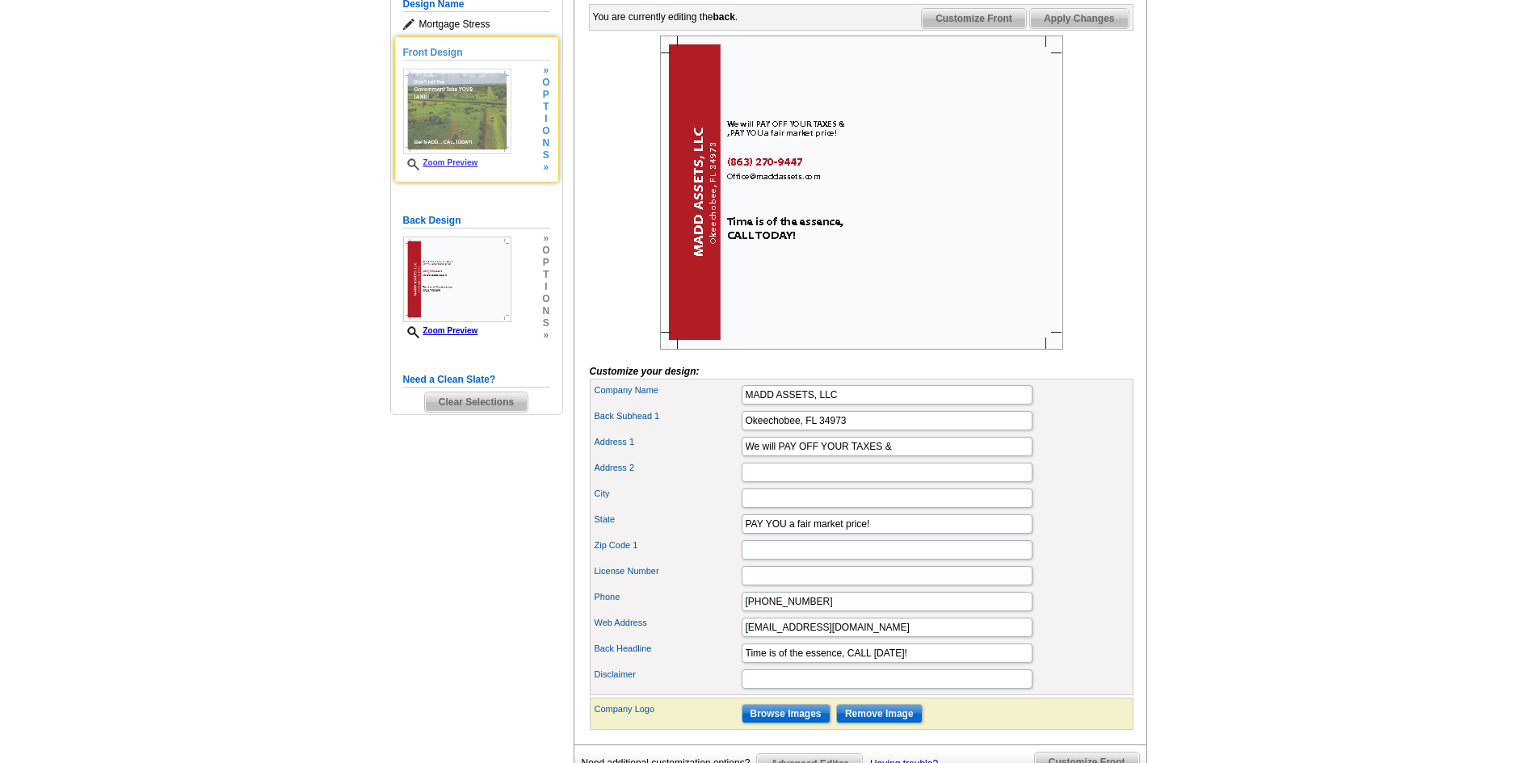
click at [445, 116] on img at bounding box center [457, 112] width 108 height 86
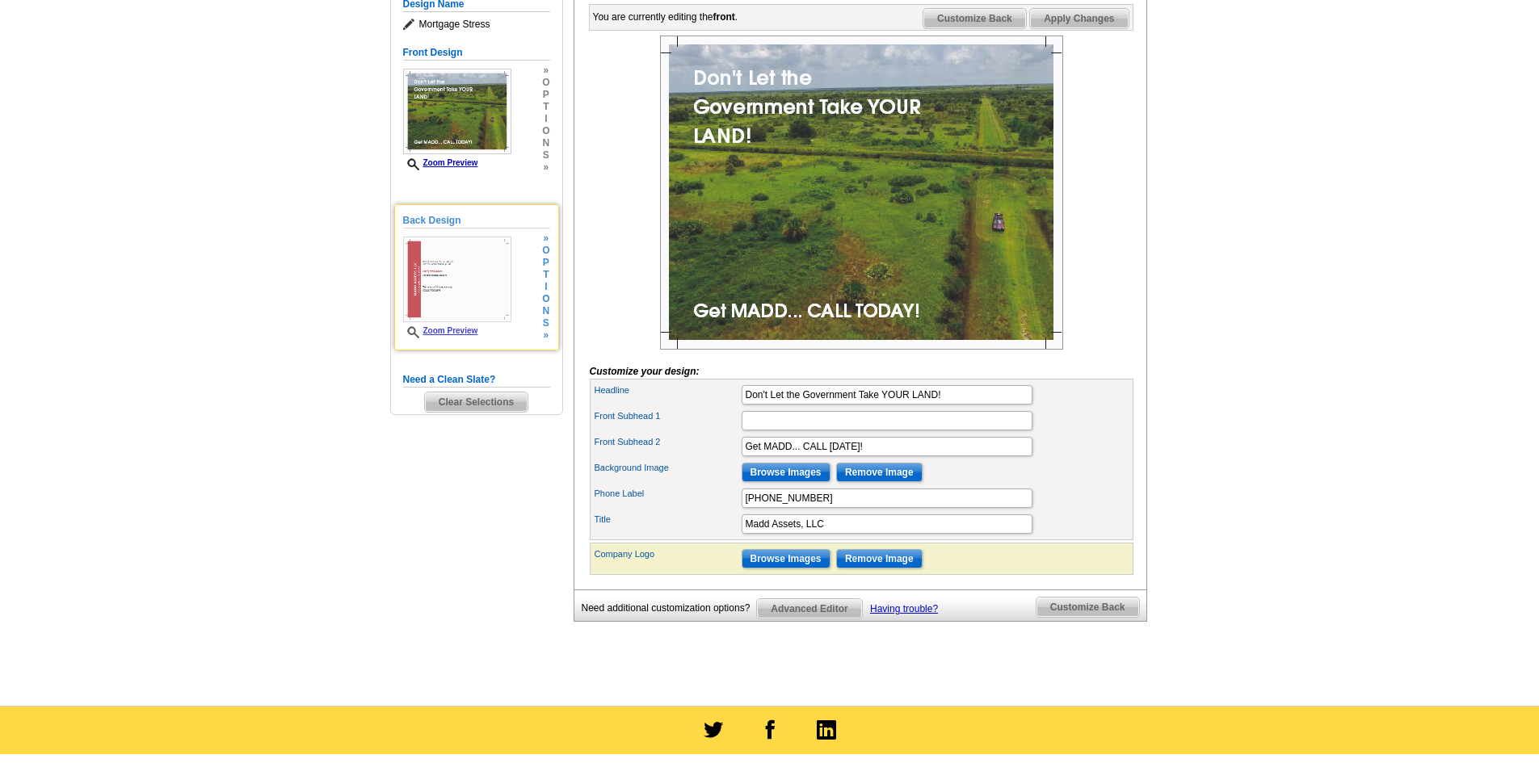
click at [443, 274] on img at bounding box center [457, 280] width 108 height 86
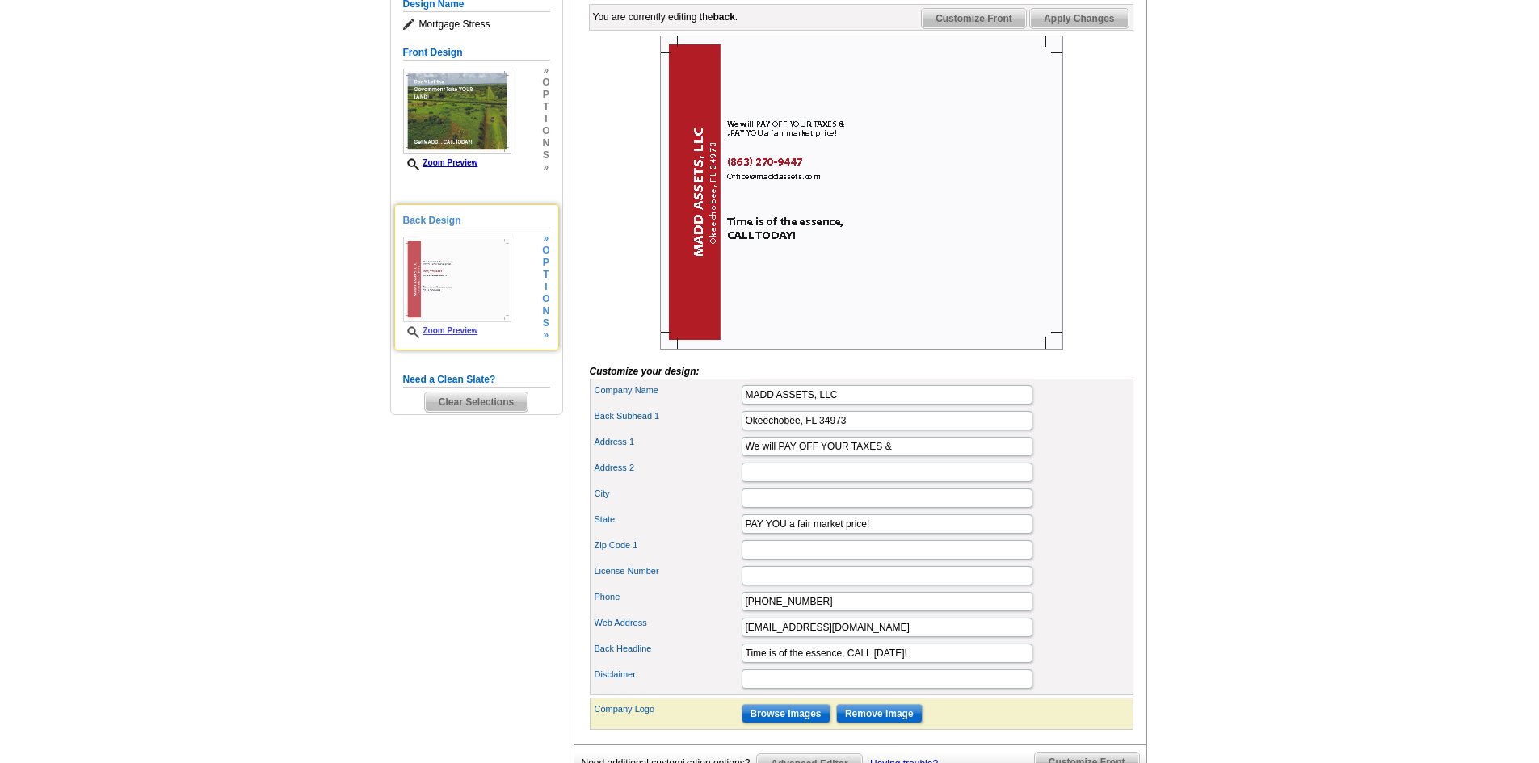
click at [443, 274] on img at bounding box center [457, 280] width 108 height 86
click at [872, 663] on input "Time is of the essence, CALL TODAY!" at bounding box center [887, 653] width 291 height 19
type input "Time is of the essence, CALL US [DATE]!"
click at [837, 689] on input "Disclaimer" at bounding box center [887, 679] width 291 height 19
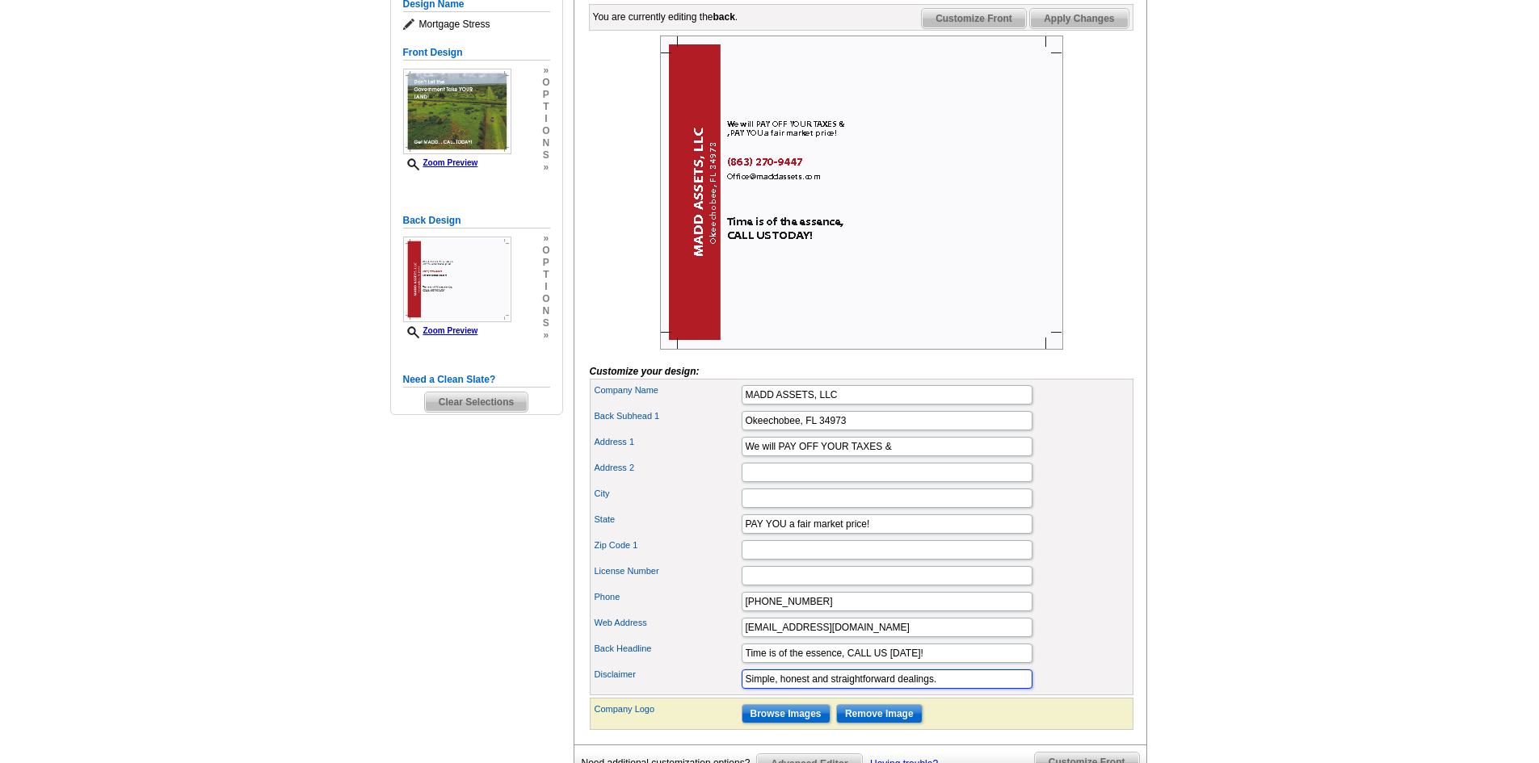
type input "Simple, honest and straightforward dealings."
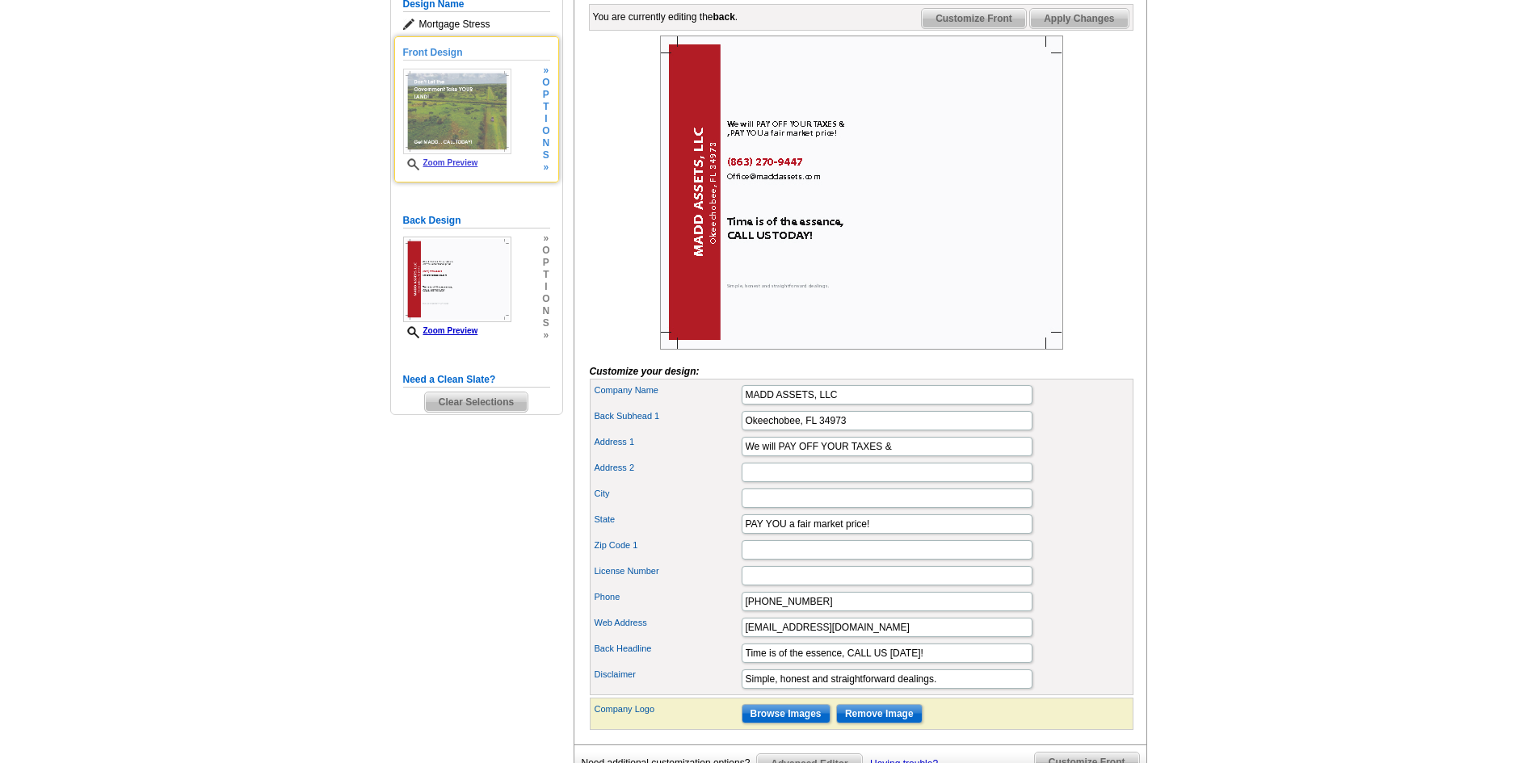
click at [438, 125] on img at bounding box center [457, 112] width 108 height 86
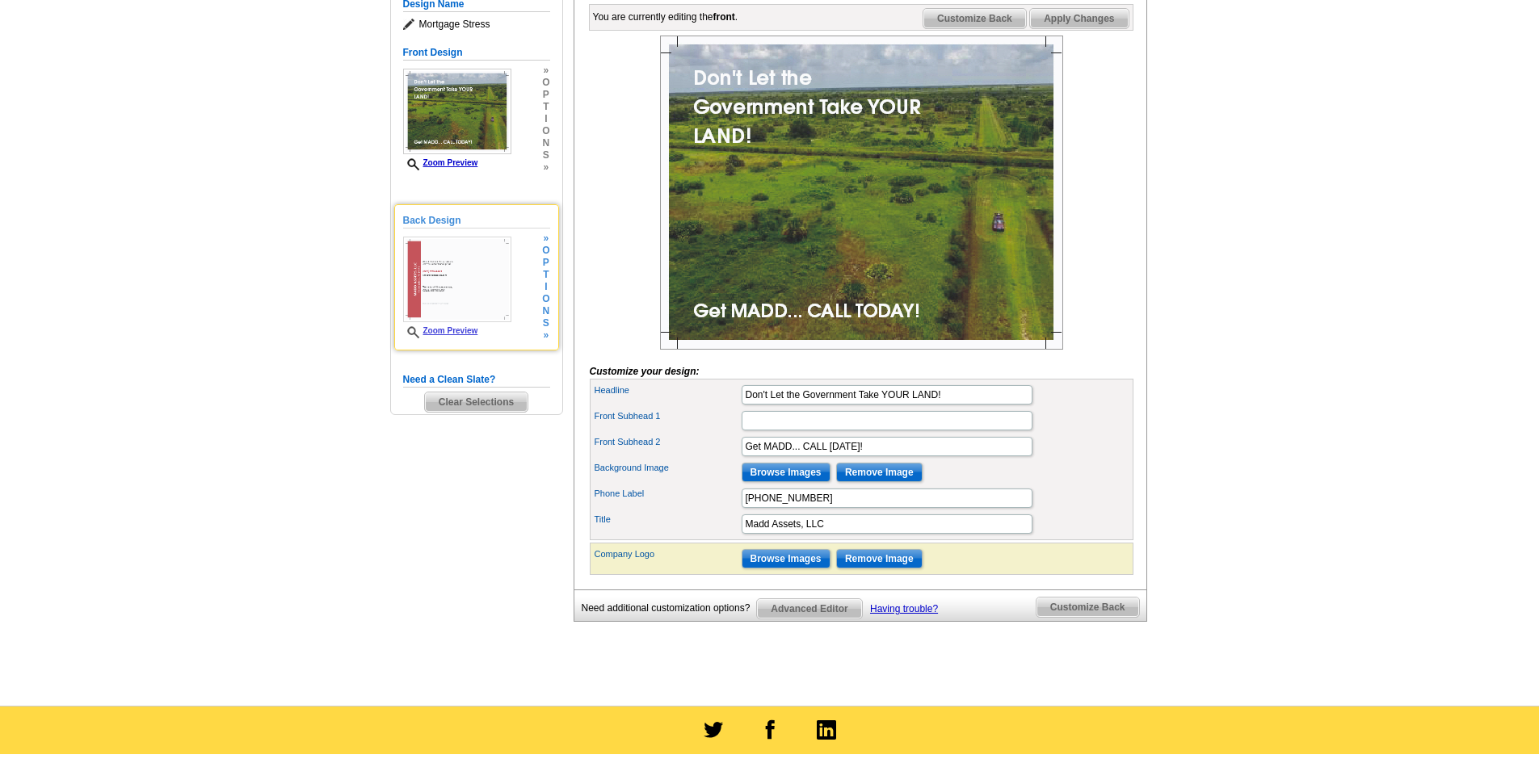
click at [448, 280] on img at bounding box center [457, 280] width 108 height 86
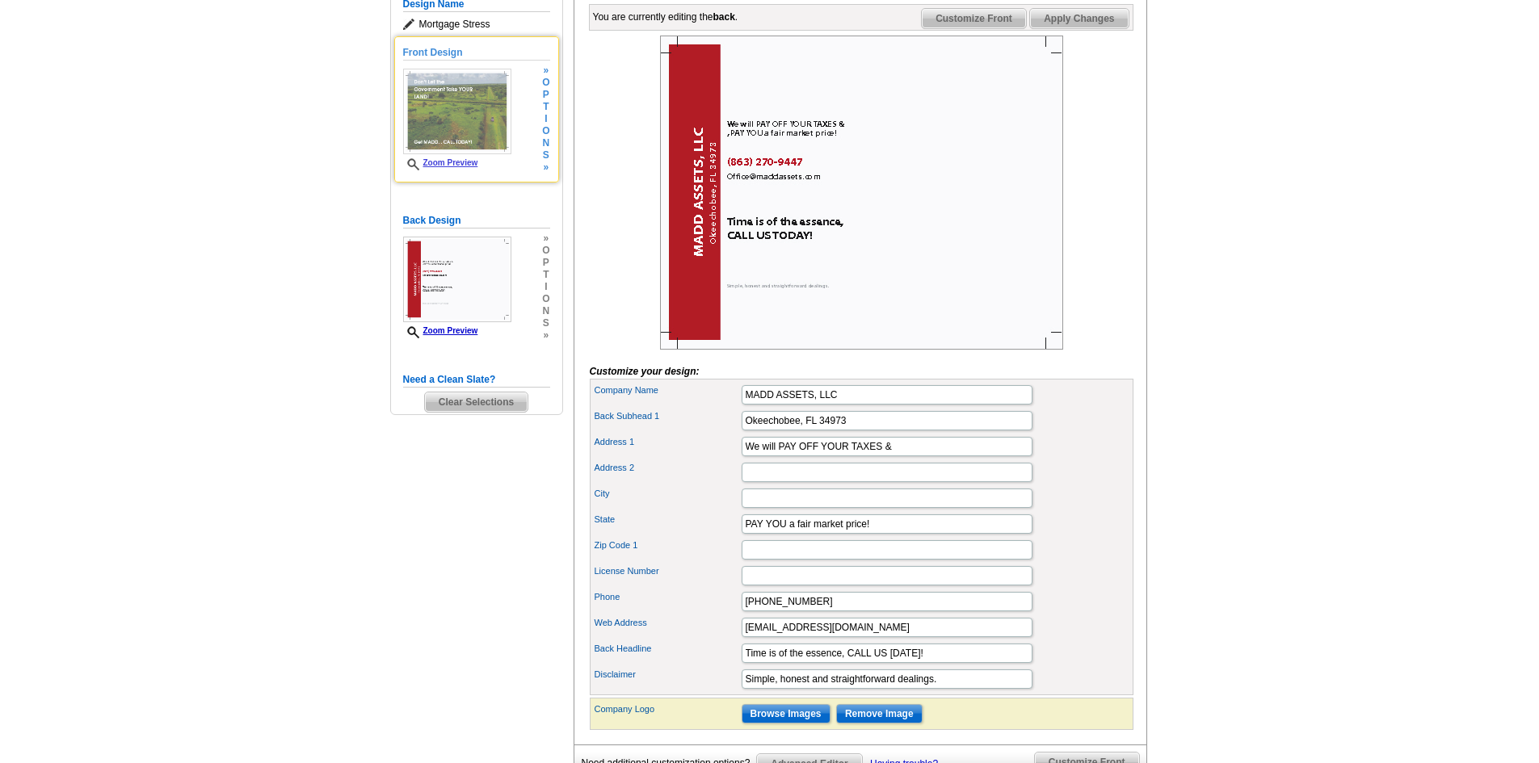
click at [452, 124] on img at bounding box center [457, 112] width 108 height 86
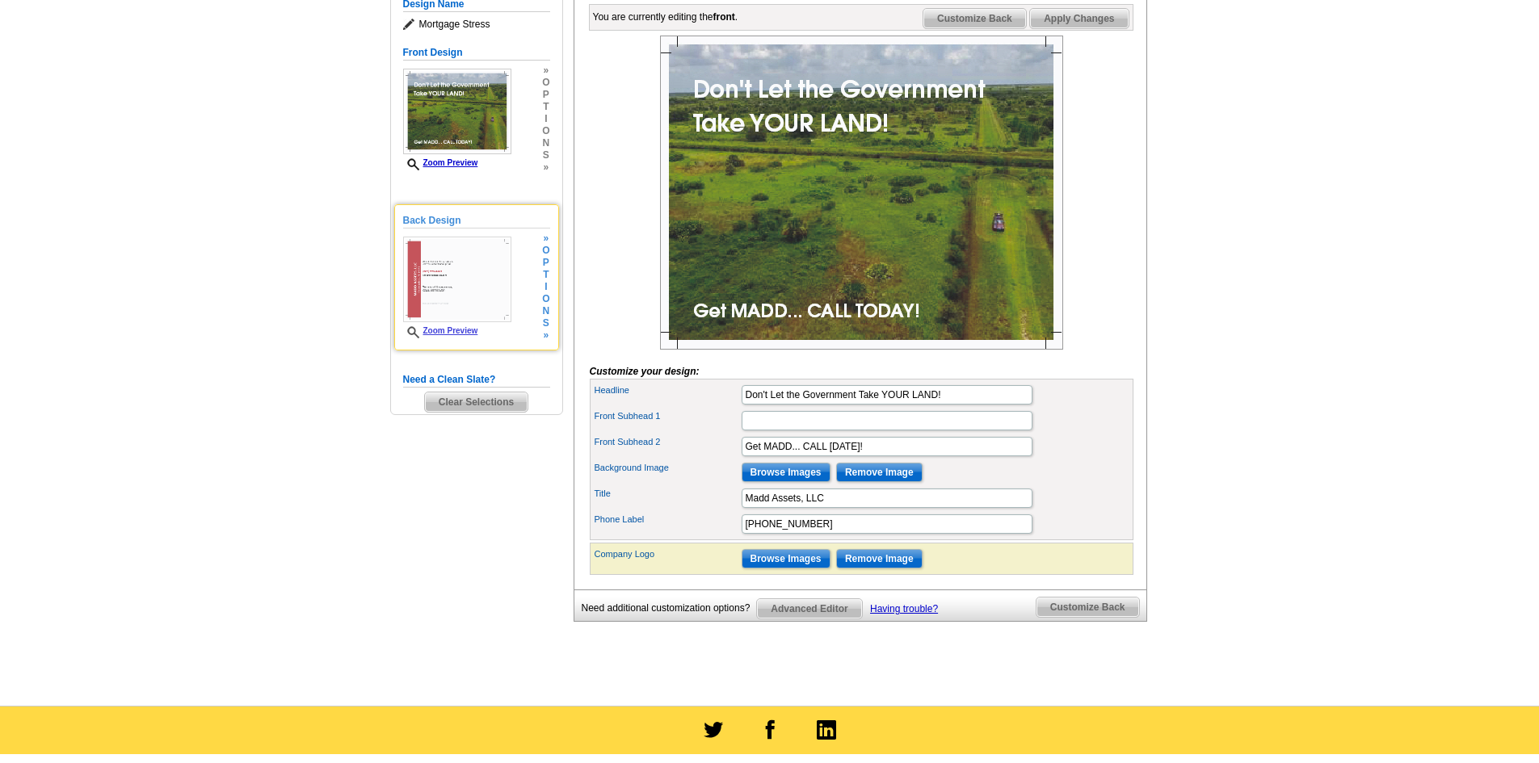
click at [460, 277] on img at bounding box center [457, 280] width 108 height 86
click at [449, 279] on img at bounding box center [457, 280] width 108 height 86
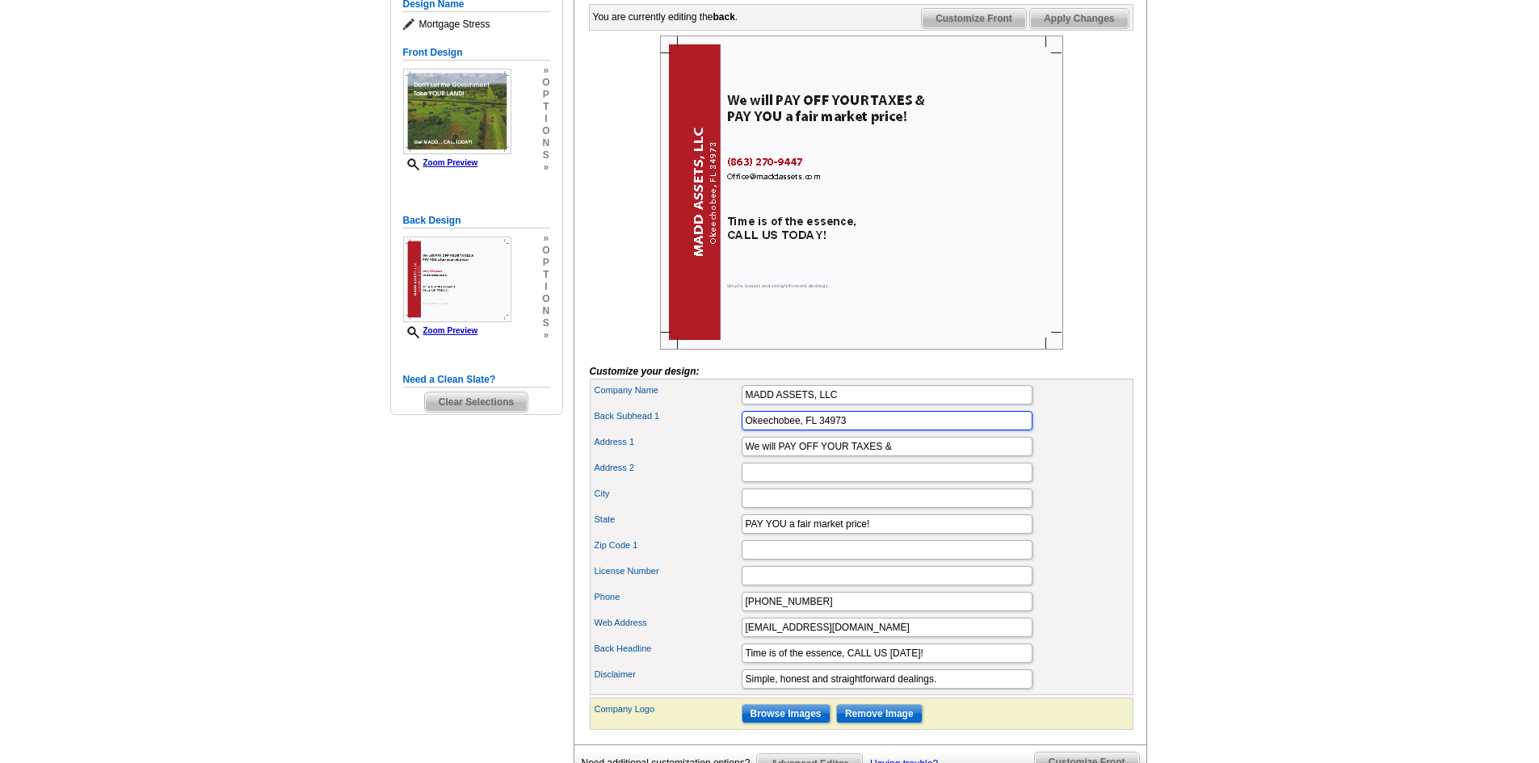
click at [745, 431] on input "Okeechobee, FL 34973" at bounding box center [887, 420] width 291 height 19
type input "[STREET_ADDRESS]"
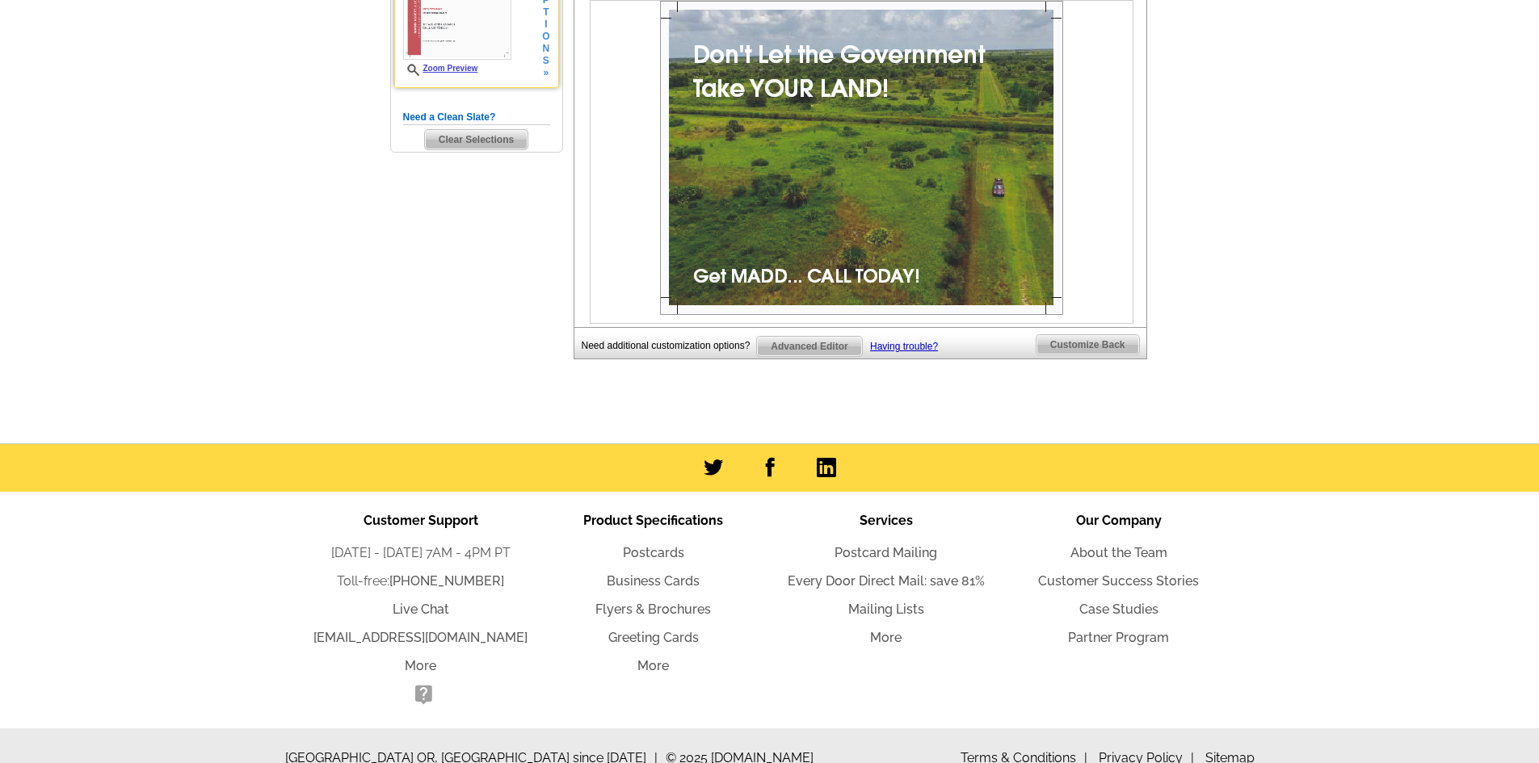
click at [424, 39] on img at bounding box center [457, 17] width 108 height 86
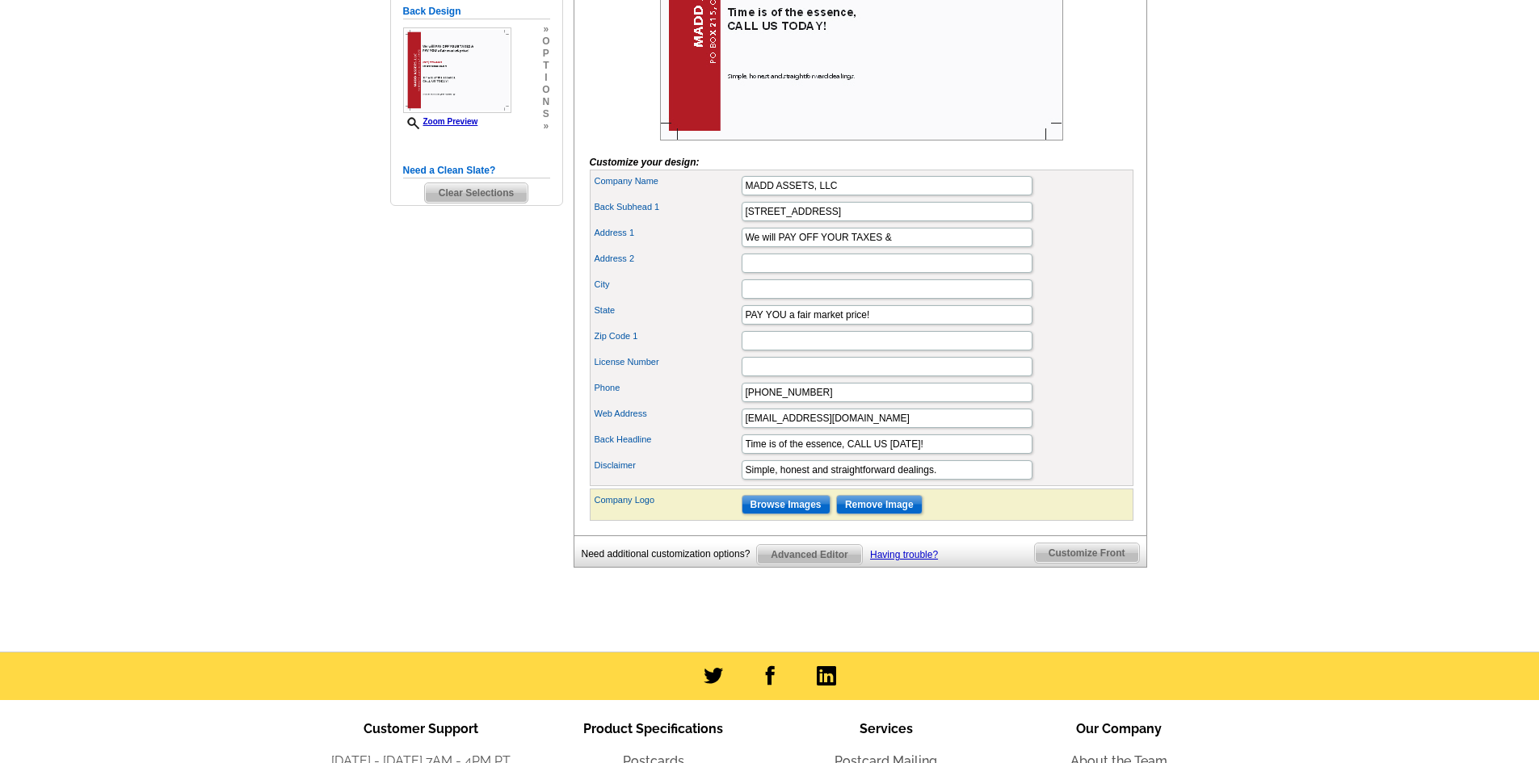
scroll to position [182, 0]
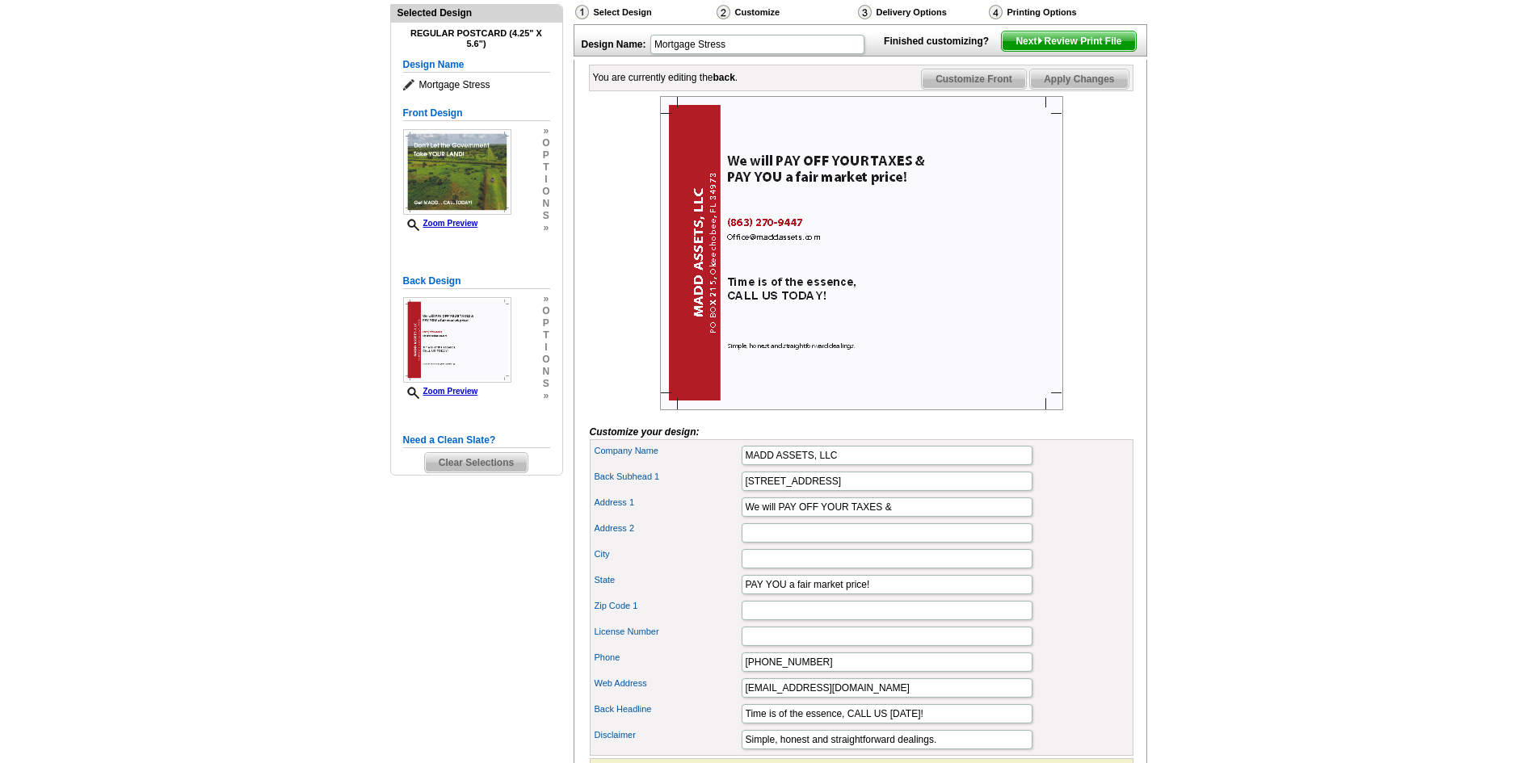
click at [711, 355] on img at bounding box center [861, 253] width 403 height 314
click at [1328, 311] on main "Need Help? call [PHONE_NUMBER], chat with support, or have our designers make s…" at bounding box center [769, 424] width 1539 height 996
drag, startPoint x: 938, startPoint y: 742, endPoint x: 739, endPoint y: 721, distance: 199.8
click at [739, 721] on div "Company Name MADD ASSETS, LLC [STREET_ADDRESS] Address 1 We will PAY OFF YOUR T…" at bounding box center [862, 597] width 544 height 317
click at [970, 724] on input "Time is of the essence, CALL US [DATE]!" at bounding box center [887, 713] width 291 height 19
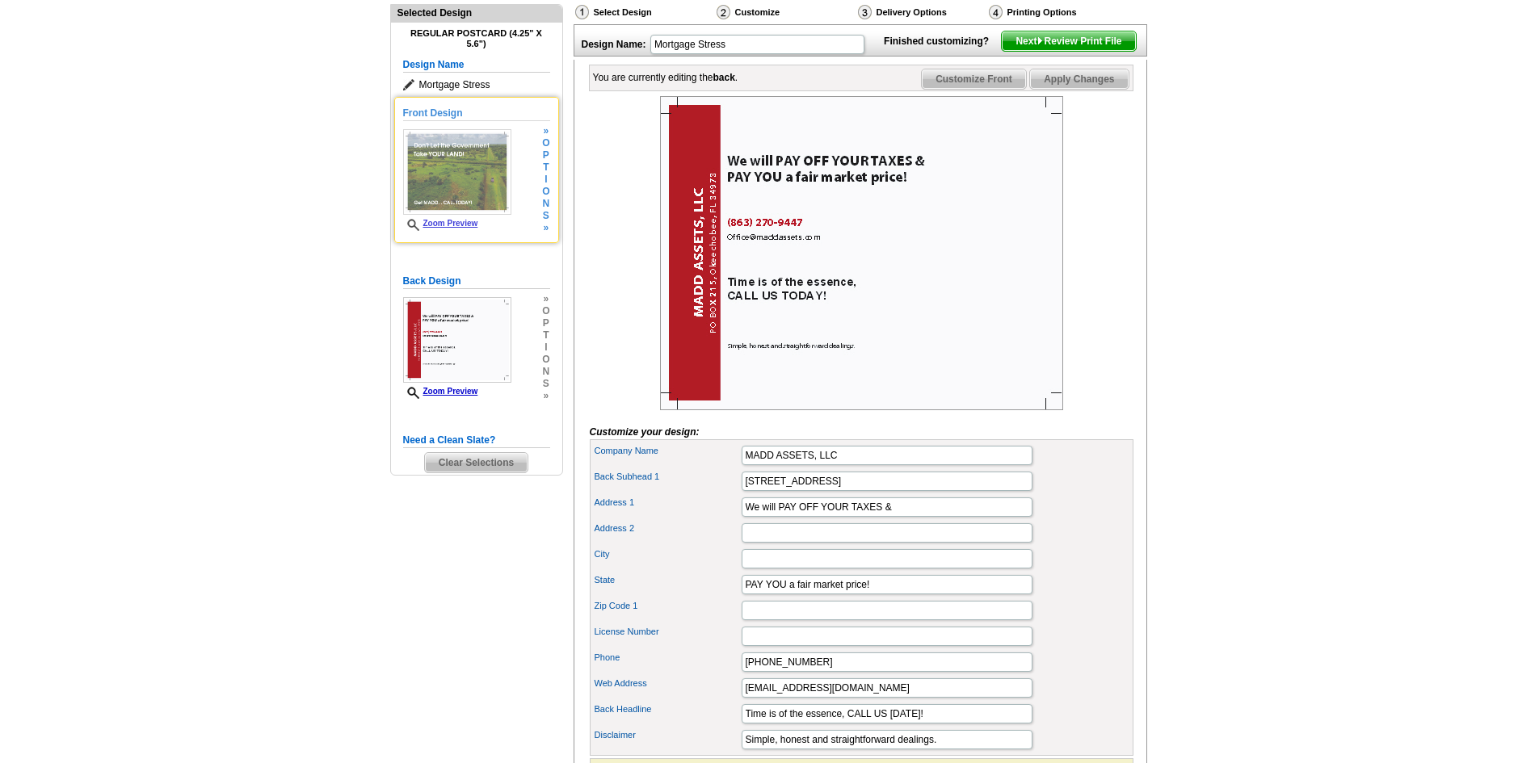
click at [438, 194] on img at bounding box center [457, 172] width 108 height 86
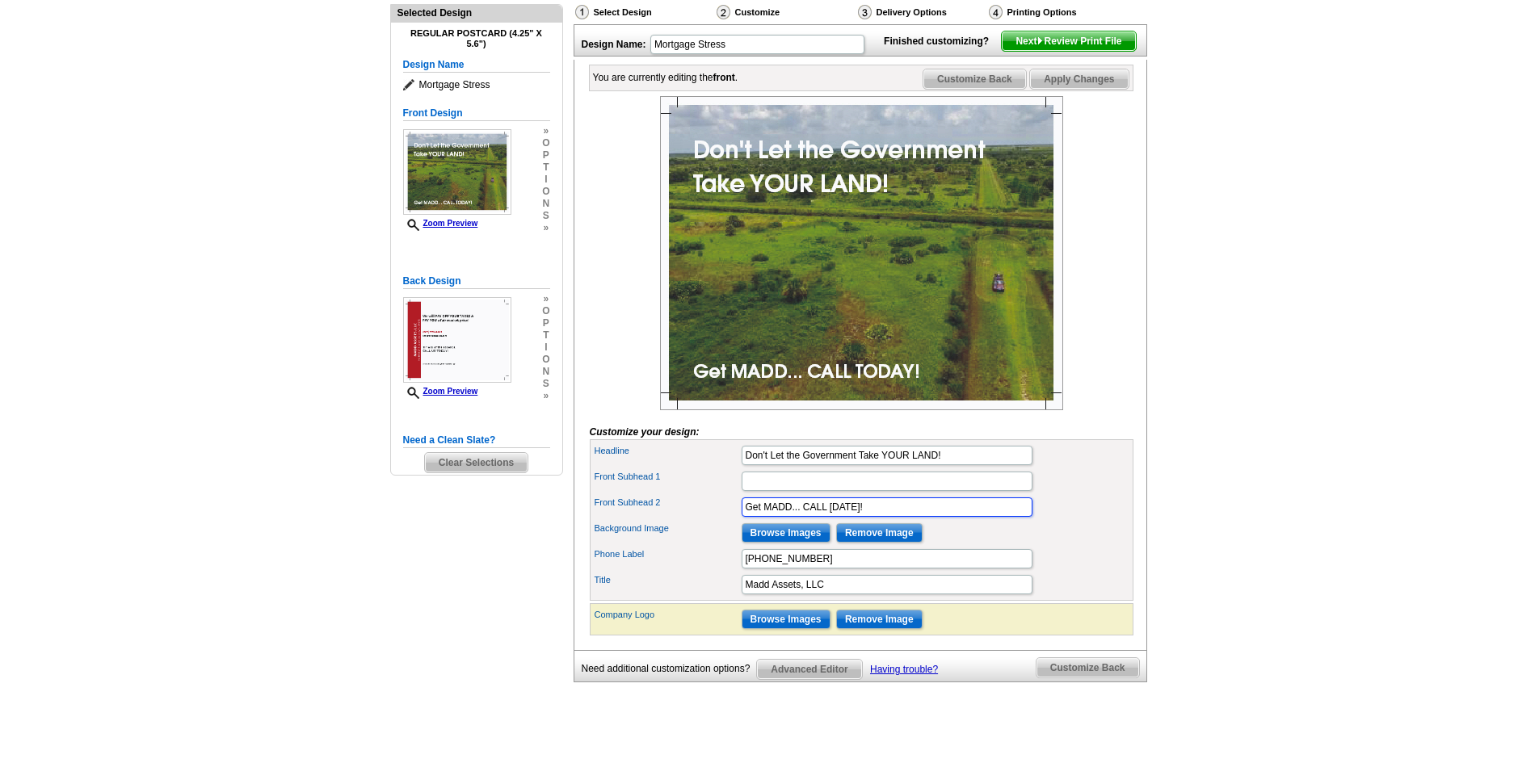
drag, startPoint x: 871, startPoint y: 532, endPoint x: 740, endPoint y: 511, distance: 132.7
click at [740, 511] on div "Headline Don't Let the Government Take YOUR LAND! Front Subhead 1 Title" at bounding box center [862, 520] width 544 height 162
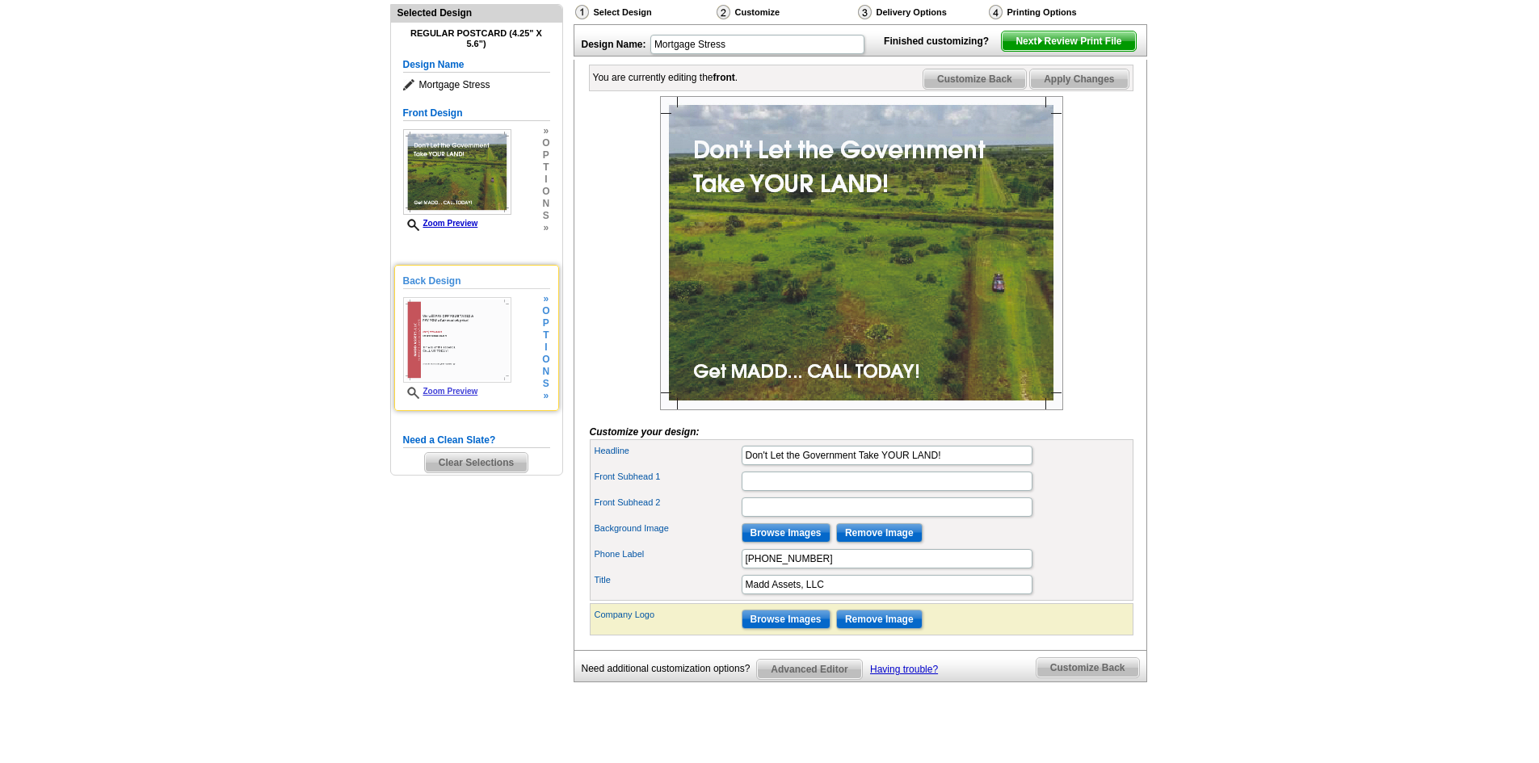
click at [482, 340] on img at bounding box center [457, 340] width 108 height 86
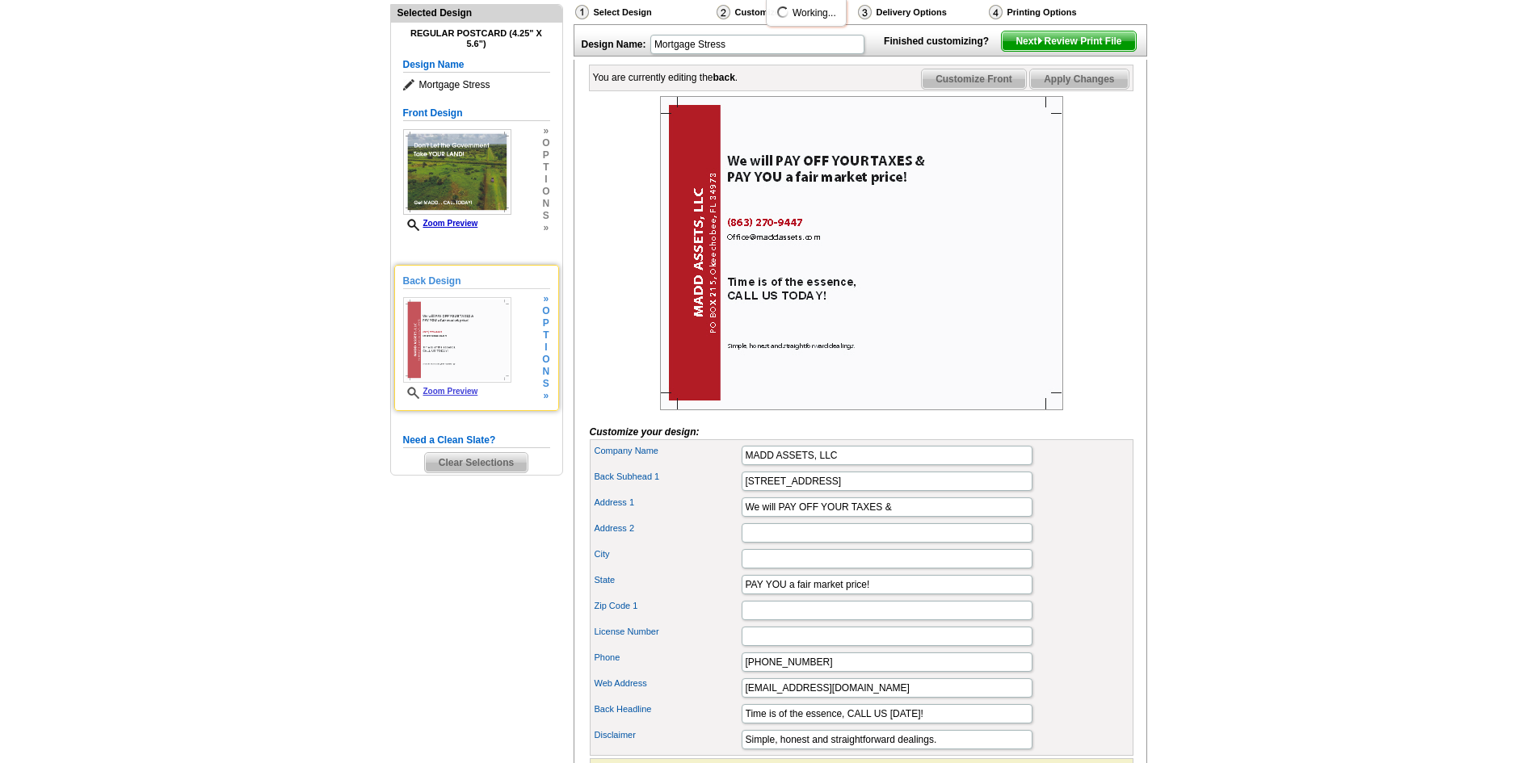
scroll to position [0, 0]
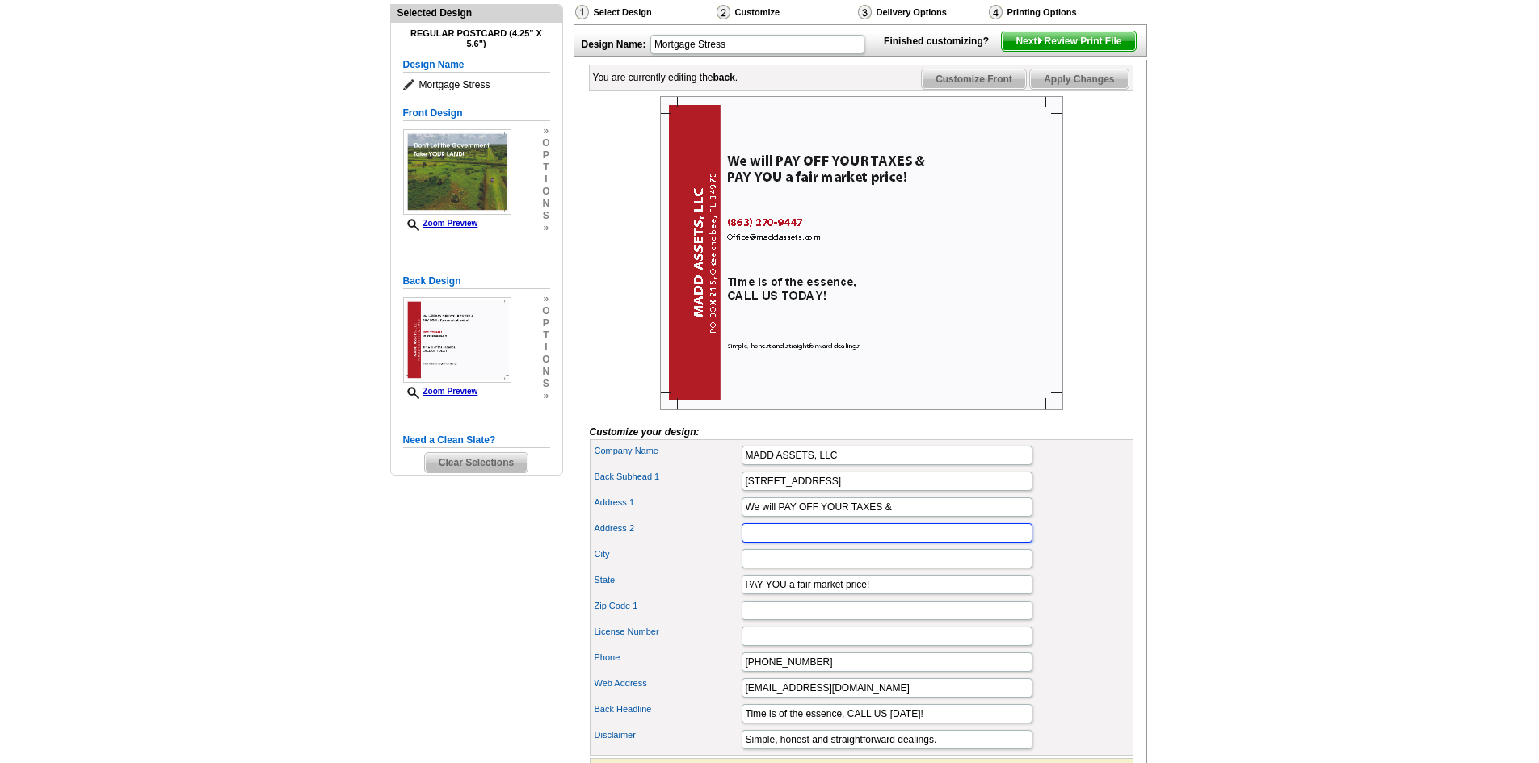
click at [770, 543] on input "Address 2" at bounding box center [887, 533] width 291 height 19
paste input "Get MADD... CALL [DATE]!"
type input "Get MADD... CALL [DATE]!"
drag, startPoint x: 901, startPoint y: 533, endPoint x: 732, endPoint y: 513, distance: 170.1
click at [732, 513] on div "Company Name MADD ASSETS, LLC [STREET_ADDRESS] Address 1 We will PAY OFF YOUR T…" at bounding box center [862, 597] width 544 height 317
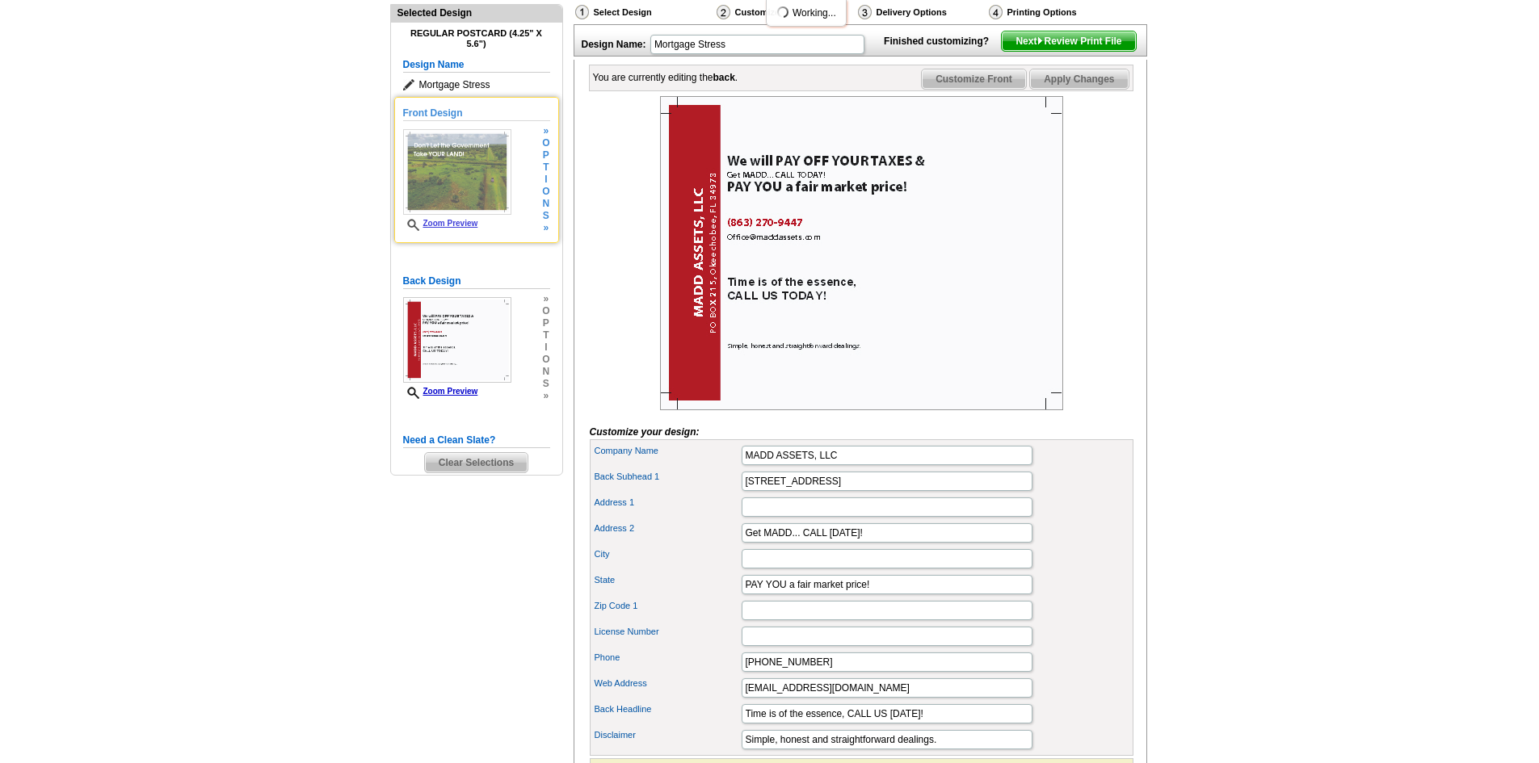
click at [469, 193] on img at bounding box center [457, 172] width 108 height 86
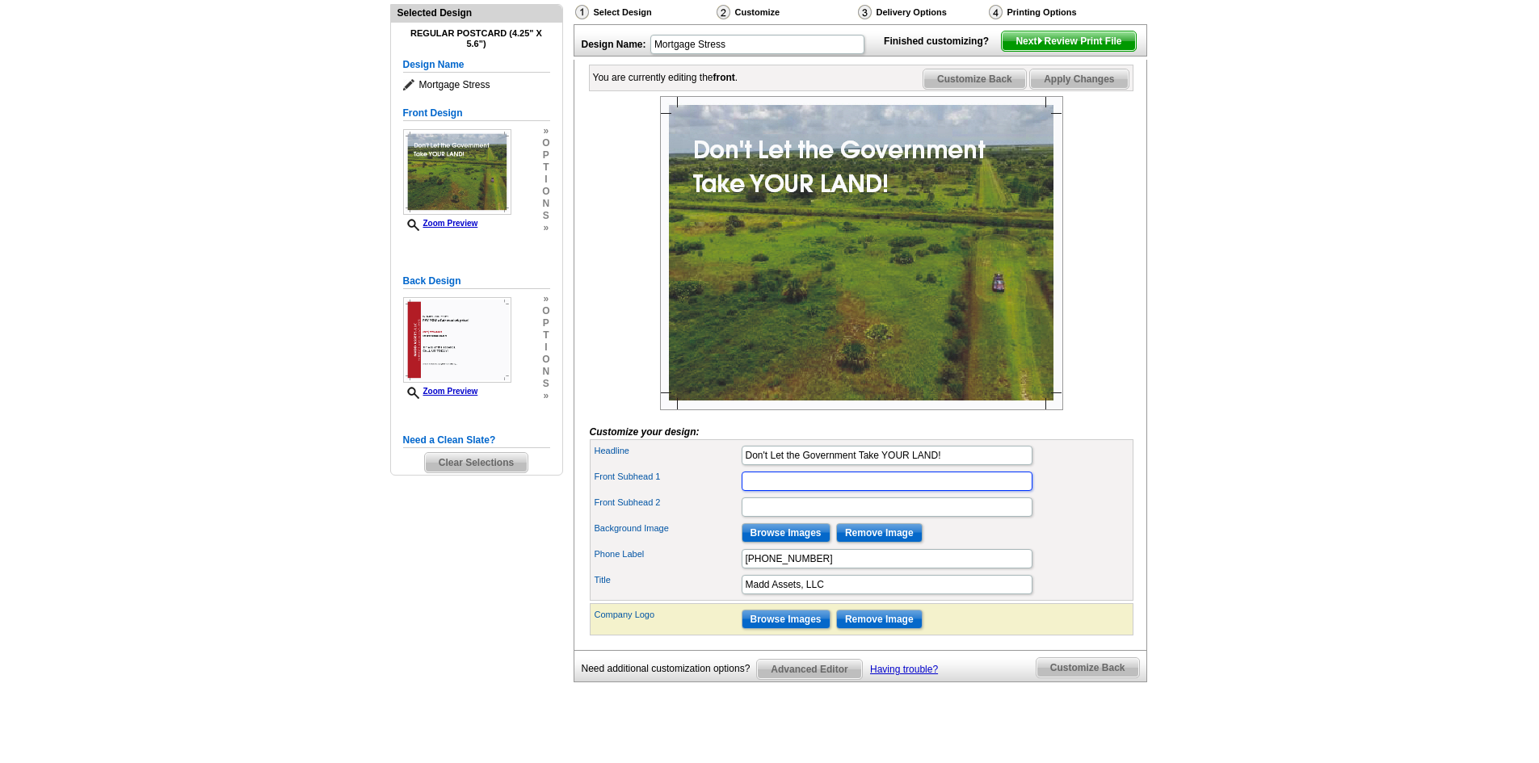
click at [762, 491] on input "Front Subhead 1" at bounding box center [887, 481] width 291 height 19
paste input "We will PAY OFF YOUR TAXES &"
type input "We will PAY OFF YOUR TAXES &"
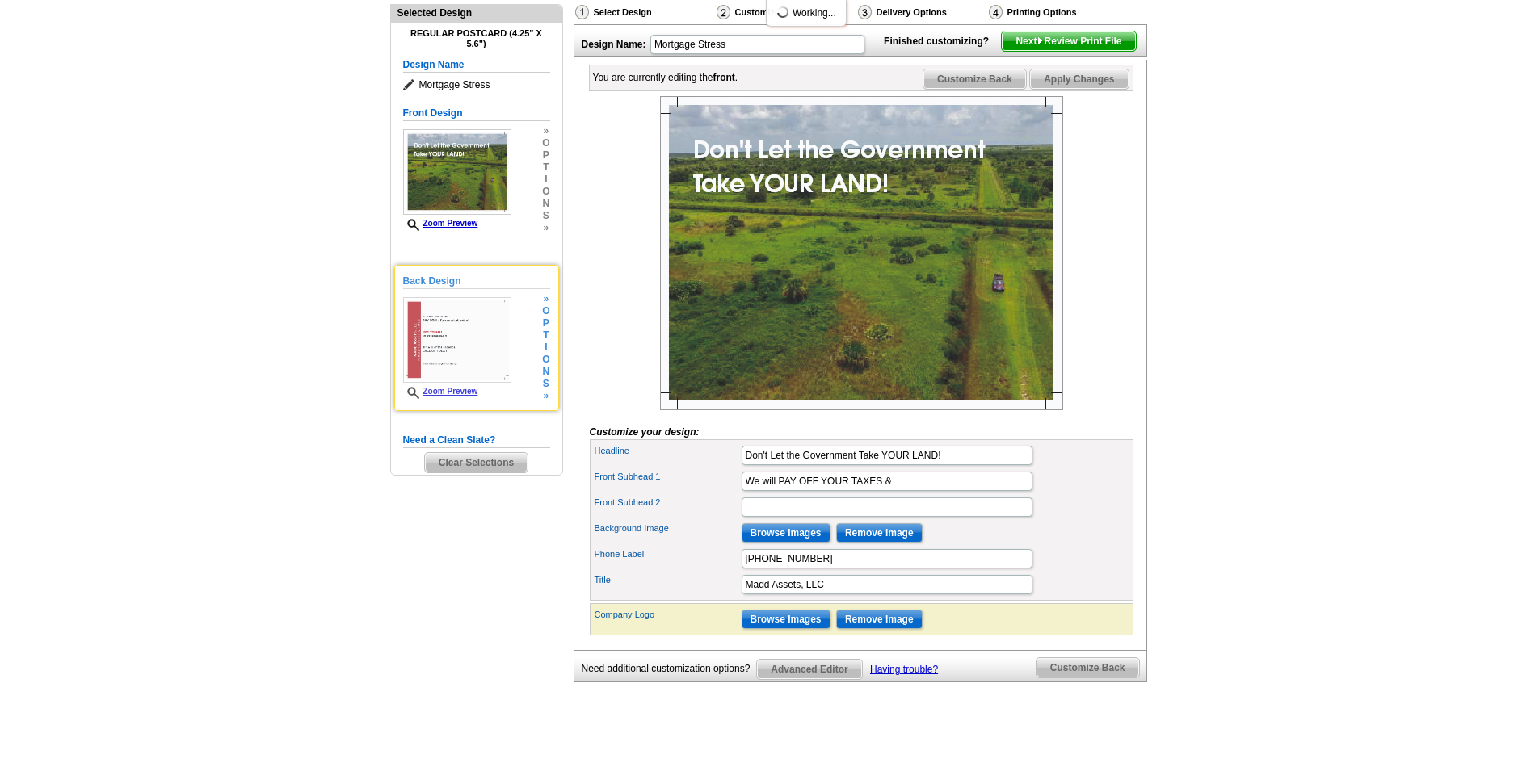
click at [461, 320] on img at bounding box center [457, 340] width 108 height 86
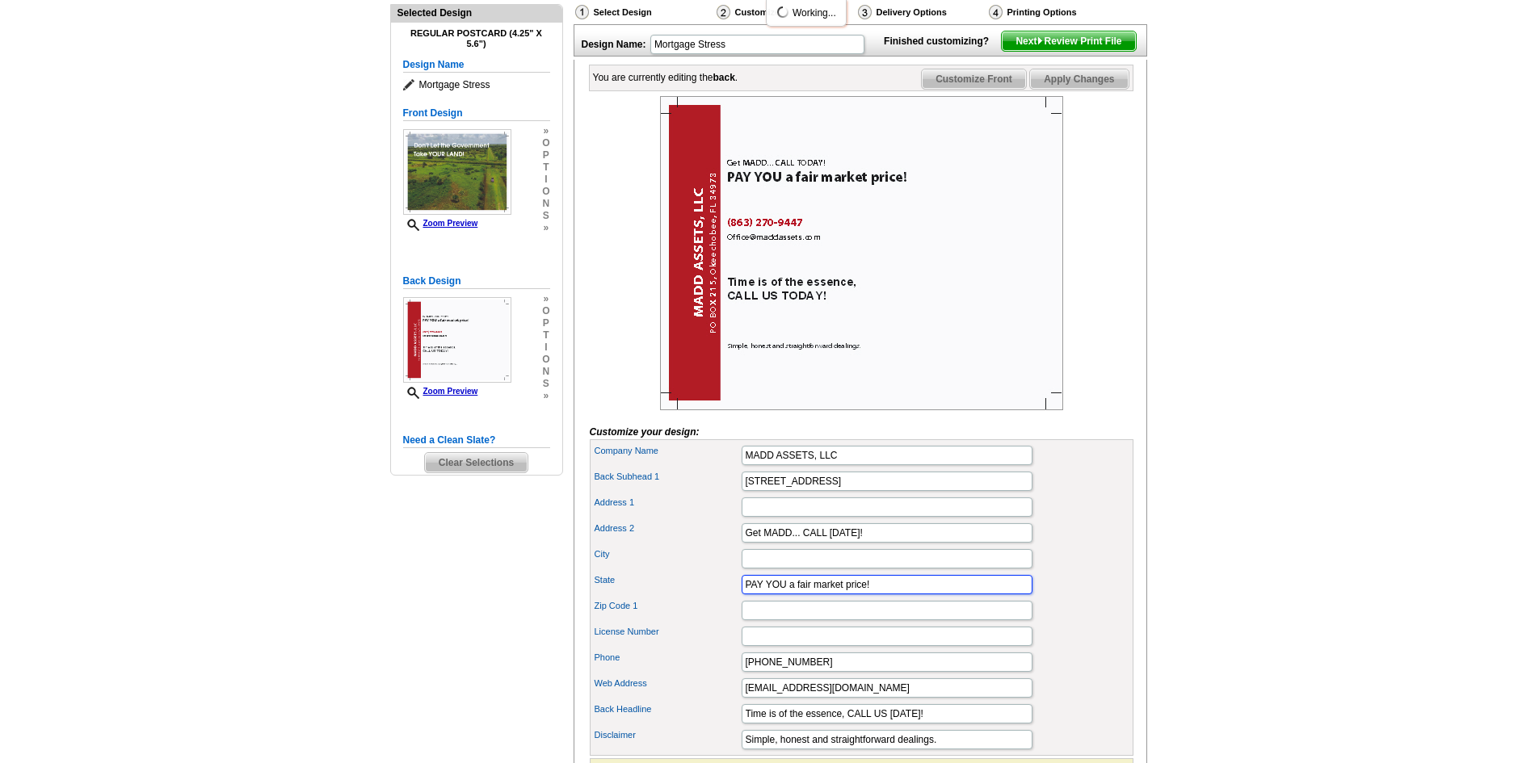
drag, startPoint x: 876, startPoint y: 608, endPoint x: 701, endPoint y: 587, distance: 175.7
click at [701, 587] on div "Company Name MADD ASSETS, LLC Back Subhead 1 PO BOX 215, Okeechobee, FL 34973 A…" at bounding box center [862, 597] width 544 height 317
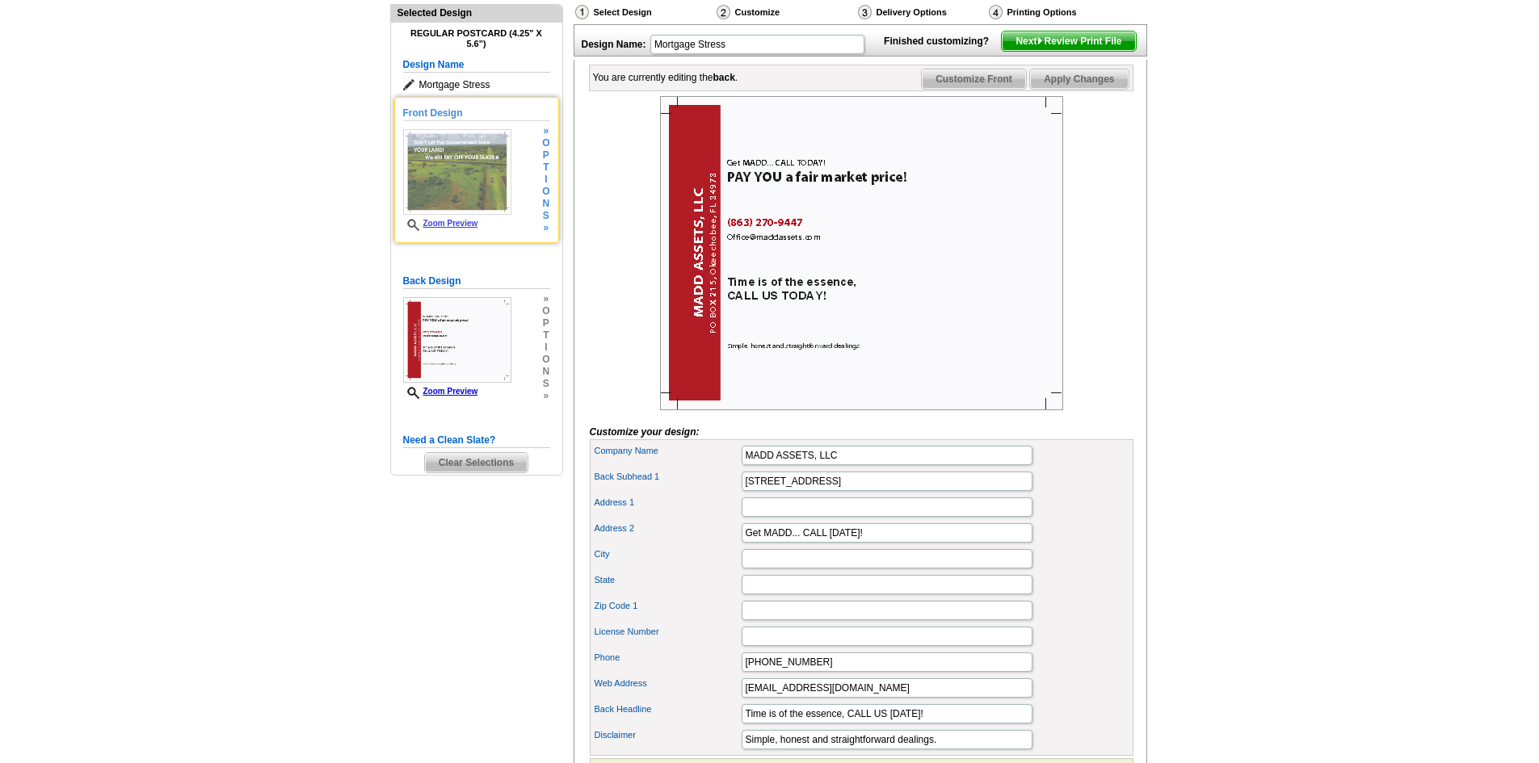
click at [465, 192] on img at bounding box center [457, 172] width 108 height 86
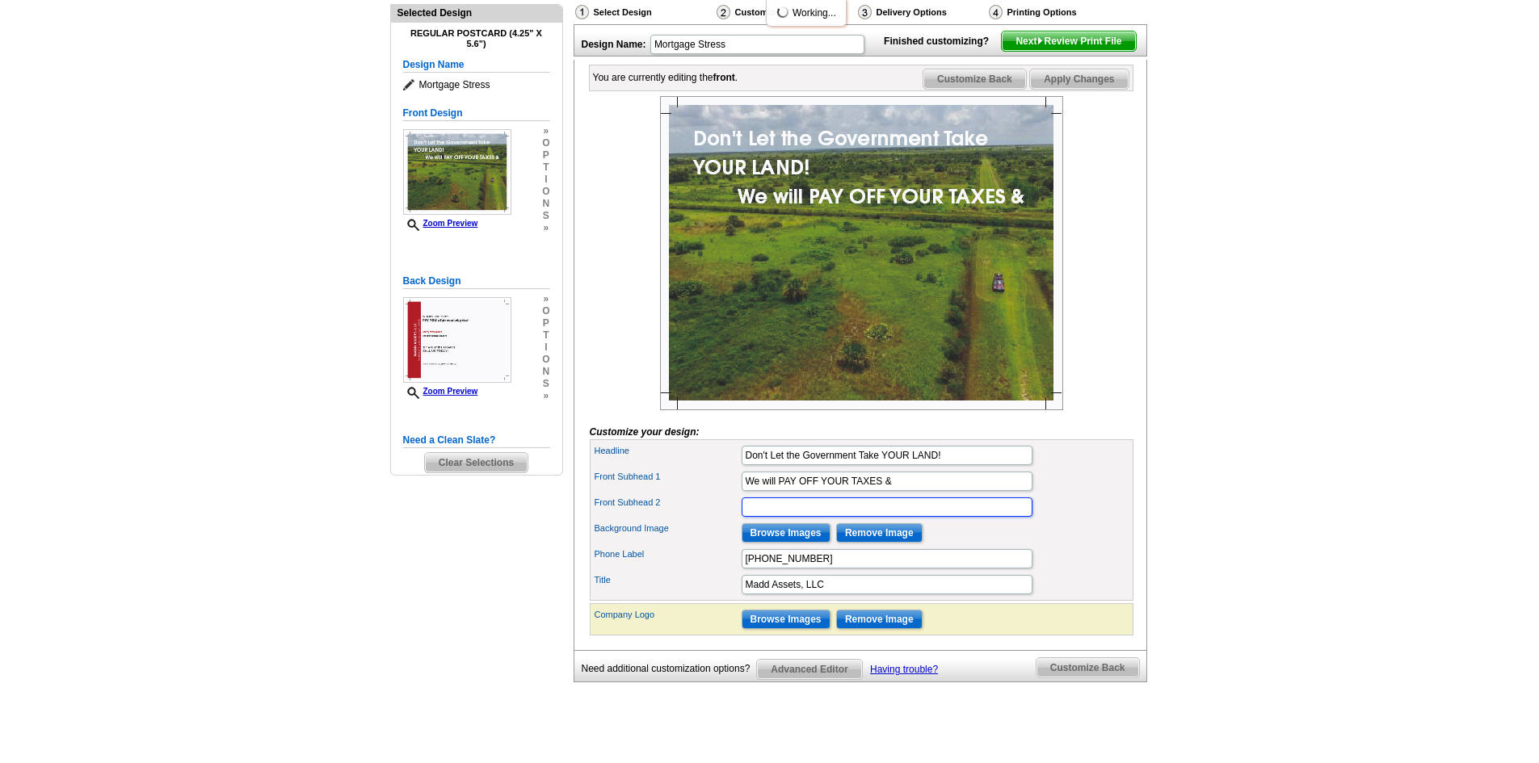
click at [771, 517] on input "Front Subhead 2" at bounding box center [887, 507] width 291 height 19
paste input "PAY YOU a fair market price!"
type input "PAY YOU a fair market price!"
drag, startPoint x: 746, startPoint y: 507, endPoint x: 893, endPoint y: 516, distance: 147.3
click at [893, 491] on input "We will PAY OFF YOUR TAXES &" at bounding box center [887, 481] width 291 height 19
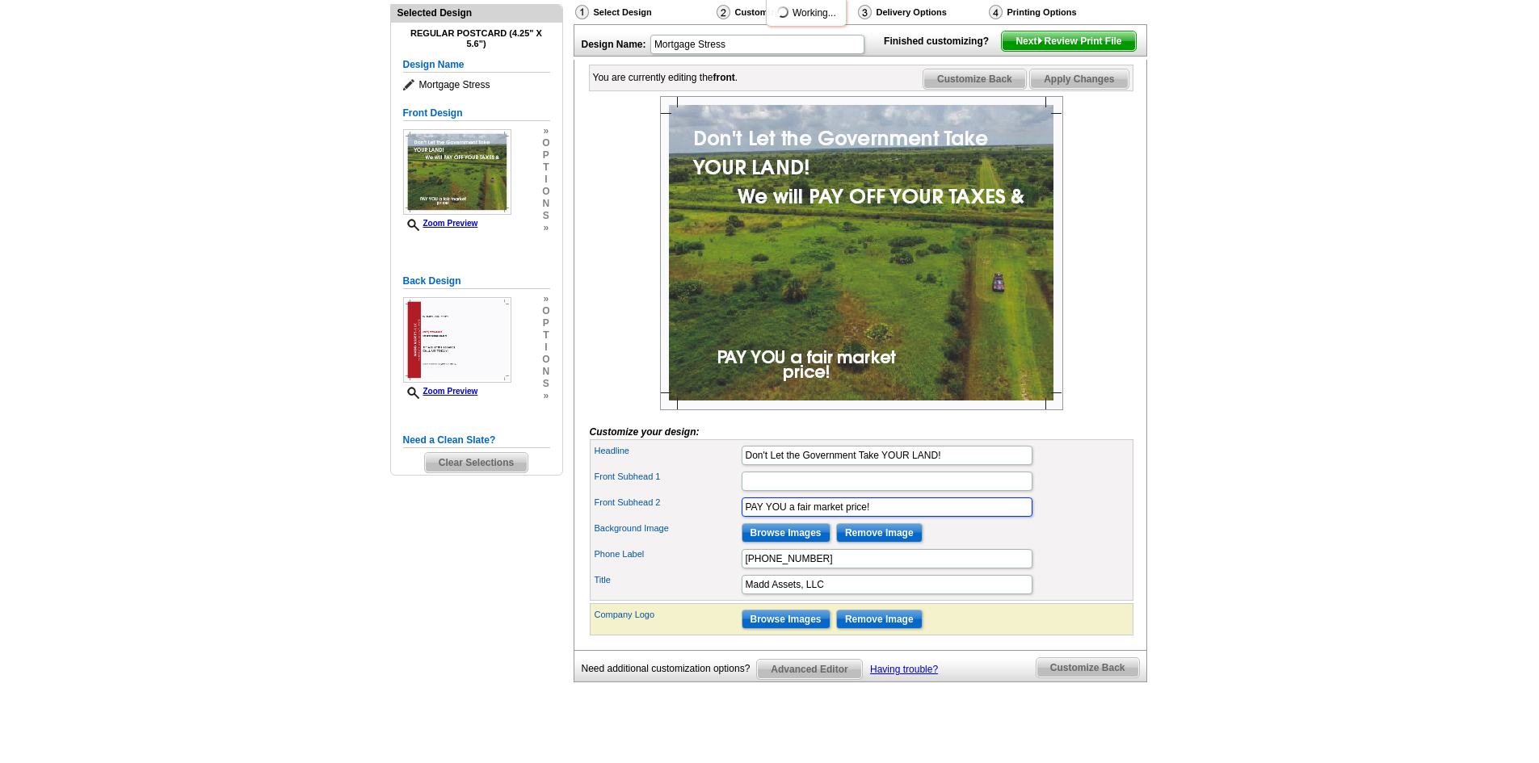
click at [745, 517] on input "PAY YOU a fair market price!" at bounding box center [887, 507] width 291 height 19
paste input "We will PAY OFF YOUR TAXES &"
type input "We will PAY OFF YOUR TAXES & PAY YOU a fair market price!"
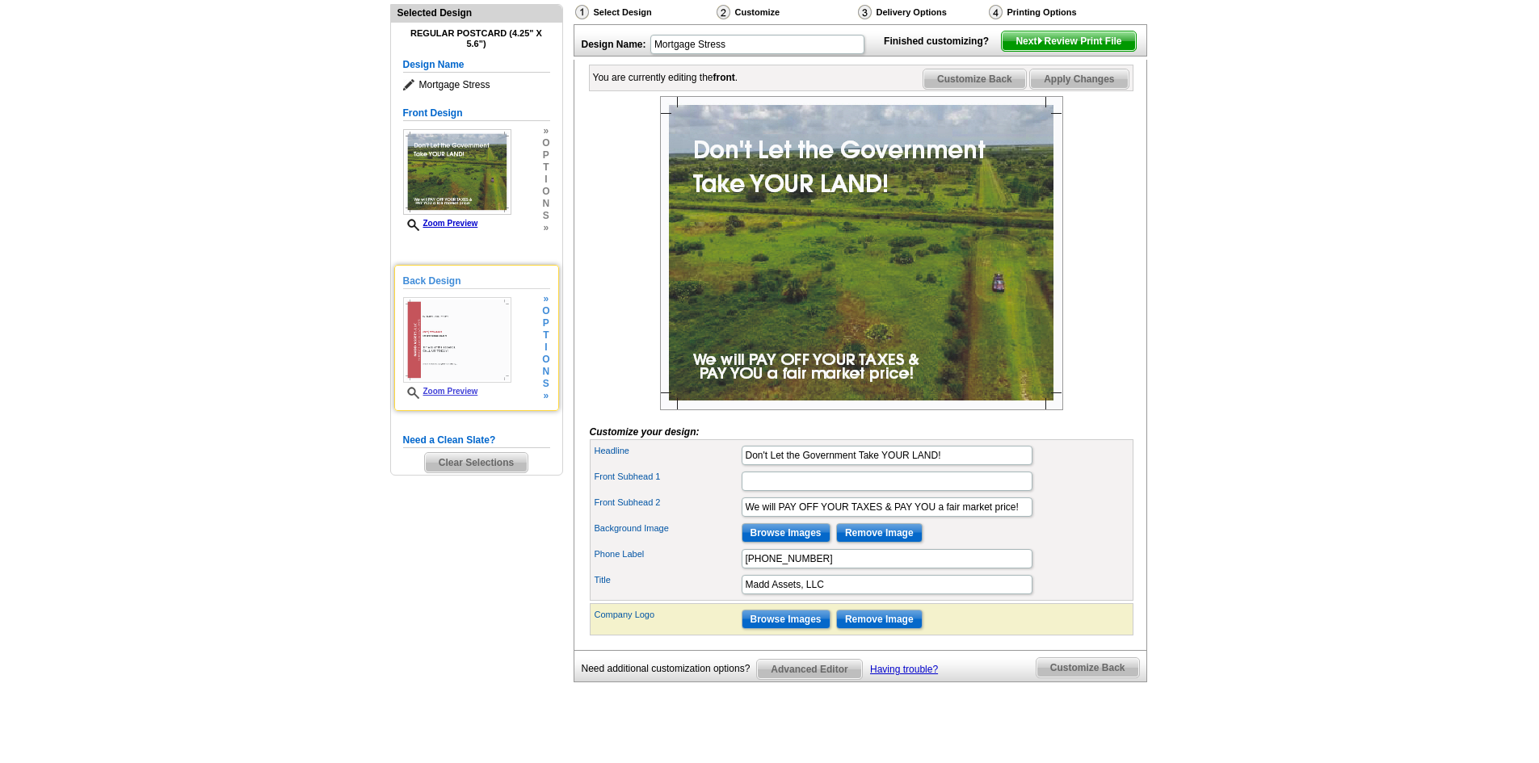
click at [444, 343] on img at bounding box center [457, 340] width 108 height 86
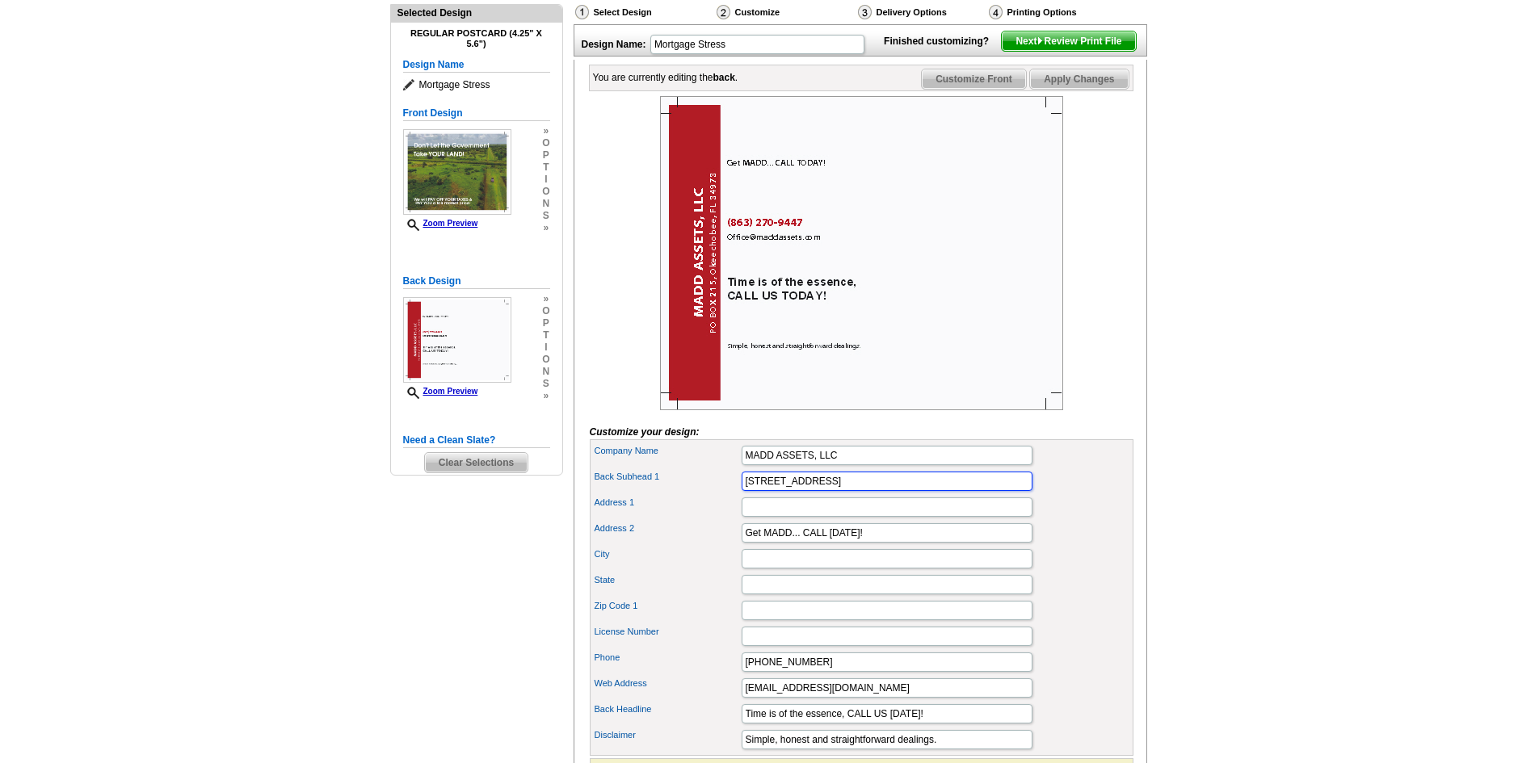
drag, startPoint x: 915, startPoint y: 510, endPoint x: 726, endPoint y: 506, distance: 188.3
click at [726, 494] on div "Back Subhead 1 PO BOX 215, Okeechobee, FL 34973" at bounding box center [861, 482] width 537 height 26
drag, startPoint x: 877, startPoint y: 560, endPoint x: 737, endPoint y: 544, distance: 141.5
click at [737, 544] on div "Company Name MADD ASSETS, LLC Back Subhead 1 Address 1 Address 2" at bounding box center [862, 597] width 544 height 317
click at [756, 491] on input "Back Subhead 1" at bounding box center [887, 481] width 291 height 19
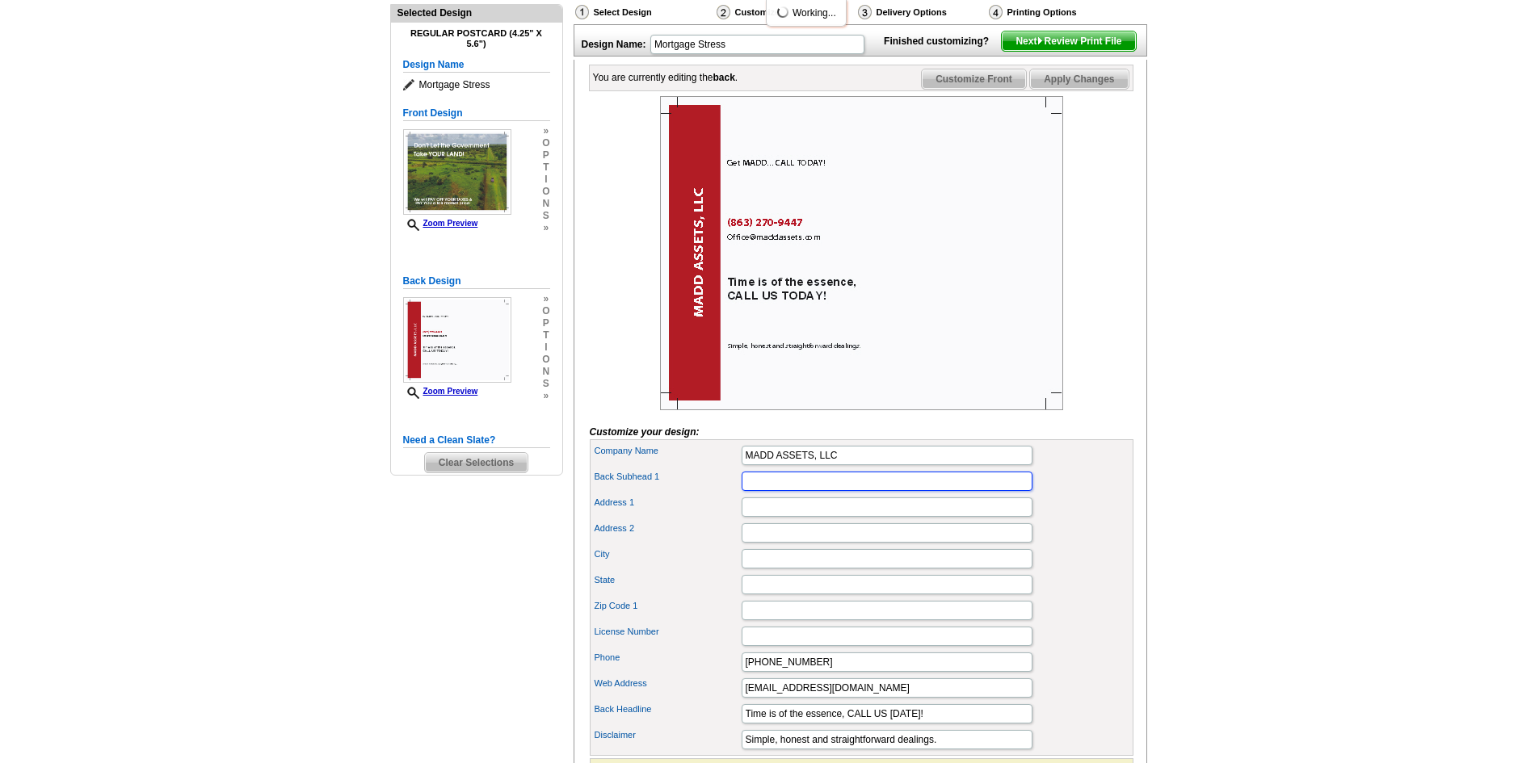
paste input "Get MADD... CALL TODAY!"
type input "Get MADD... CALL TODAY!"
type input "PO BOX 215"
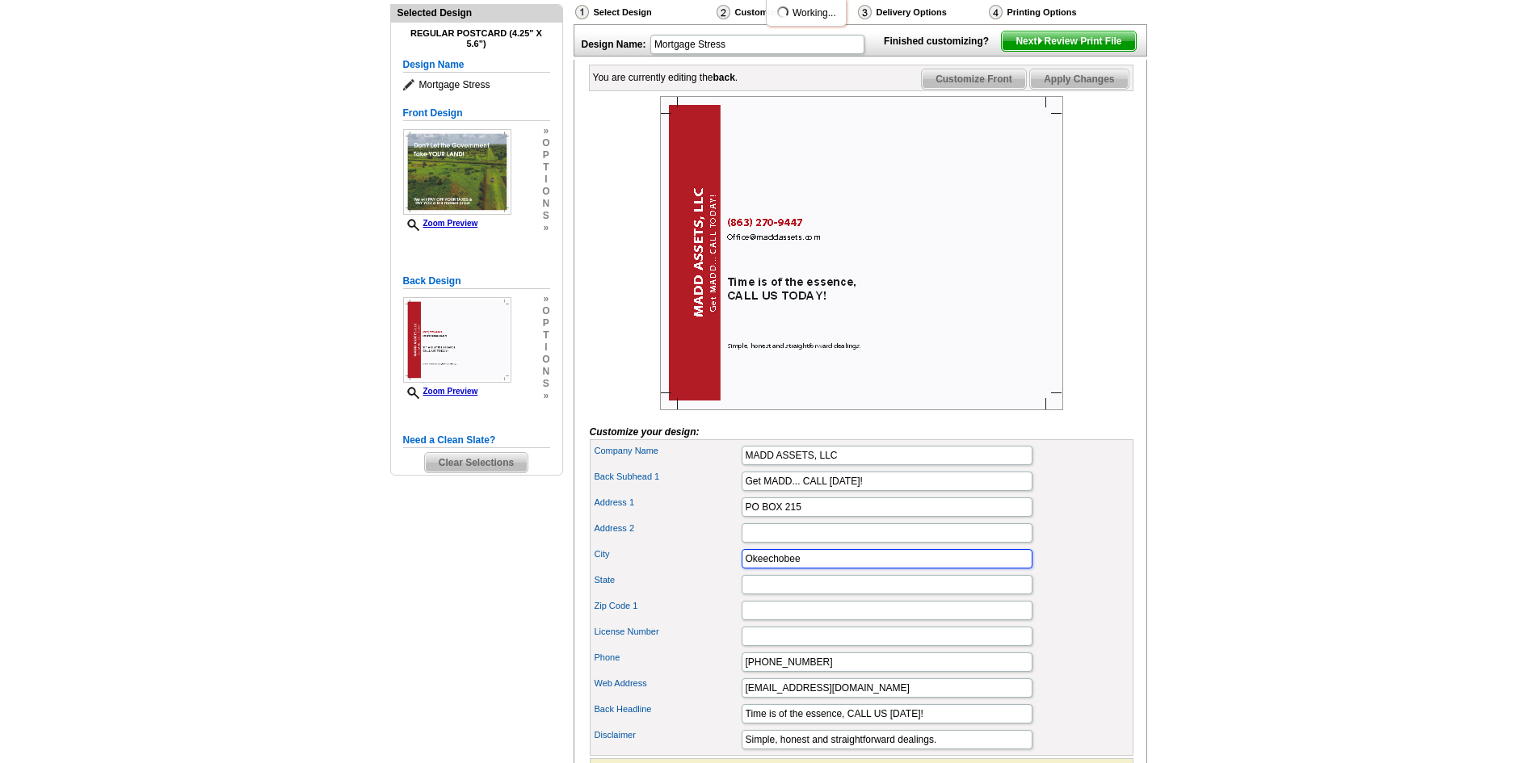
type input "Okeechobee"
type input "FL"
type input "34973"
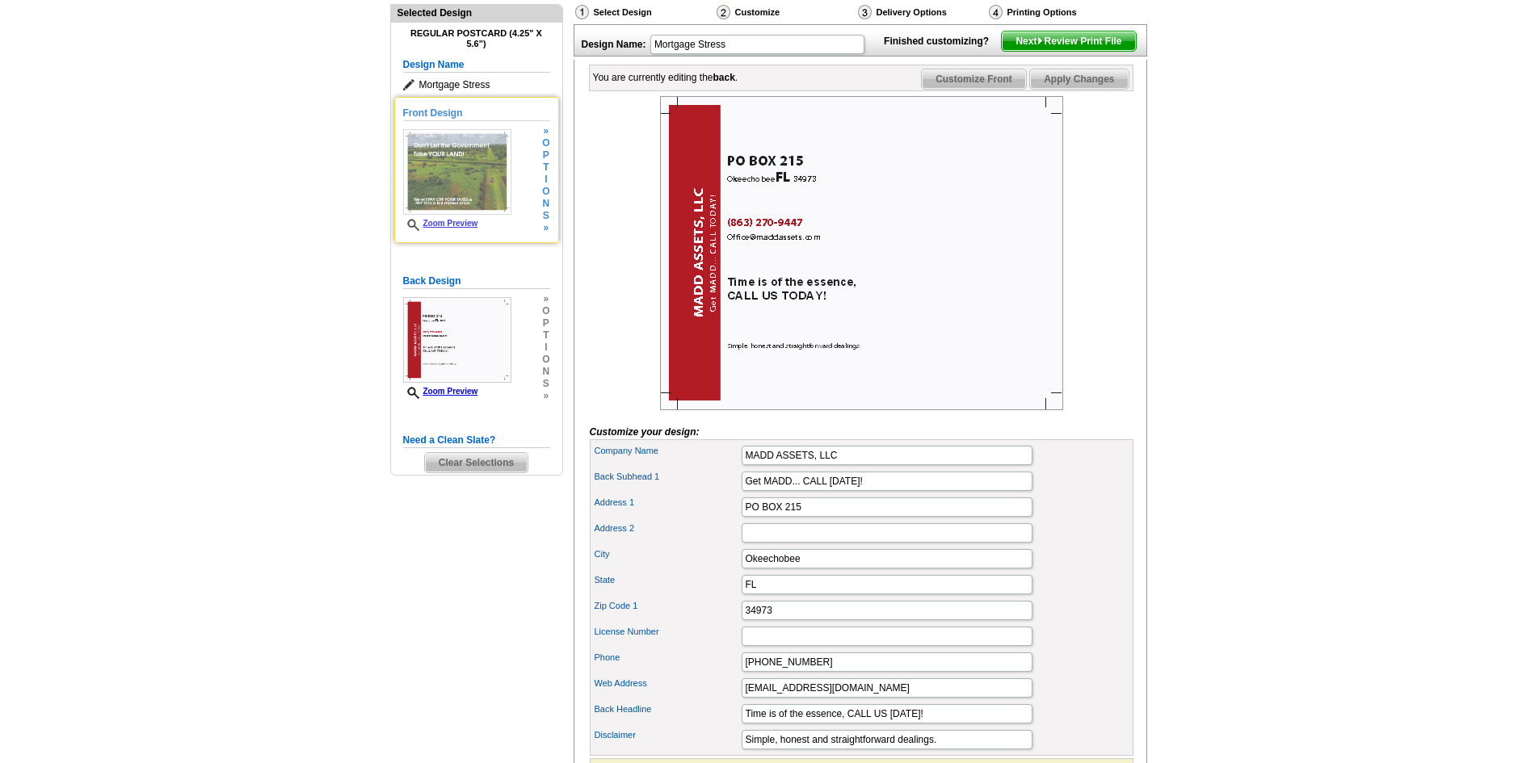
click at [459, 170] on img at bounding box center [457, 172] width 108 height 86
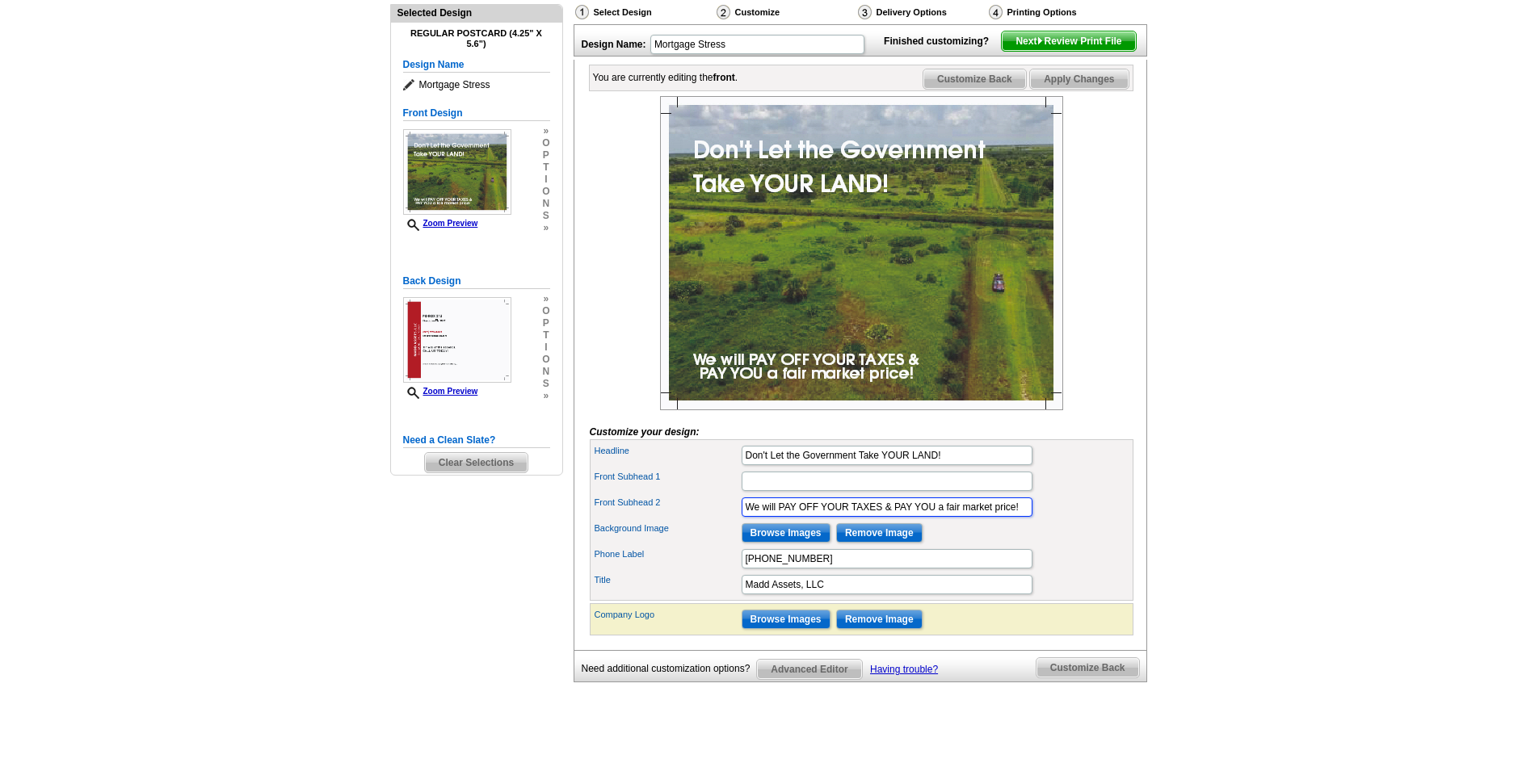
click at [895, 517] on input "We will PAY OFF YOUR TAXES & PAY YOU a fair market price!" at bounding box center [887, 507] width 291 height 19
click at [883, 517] on input "We will PAY OFF YOUR TAXES &PAY YOU a fair market price!" at bounding box center [887, 507] width 291 height 19
click at [886, 517] on input "We will PAY OFF YOUR TAXES &PAY YOU a fair market price!" at bounding box center [887, 507] width 291 height 19
click at [892, 517] on input "We will PAY OFF YOUR TAXES &PAY YOU a fair market price!" at bounding box center [887, 507] width 291 height 19
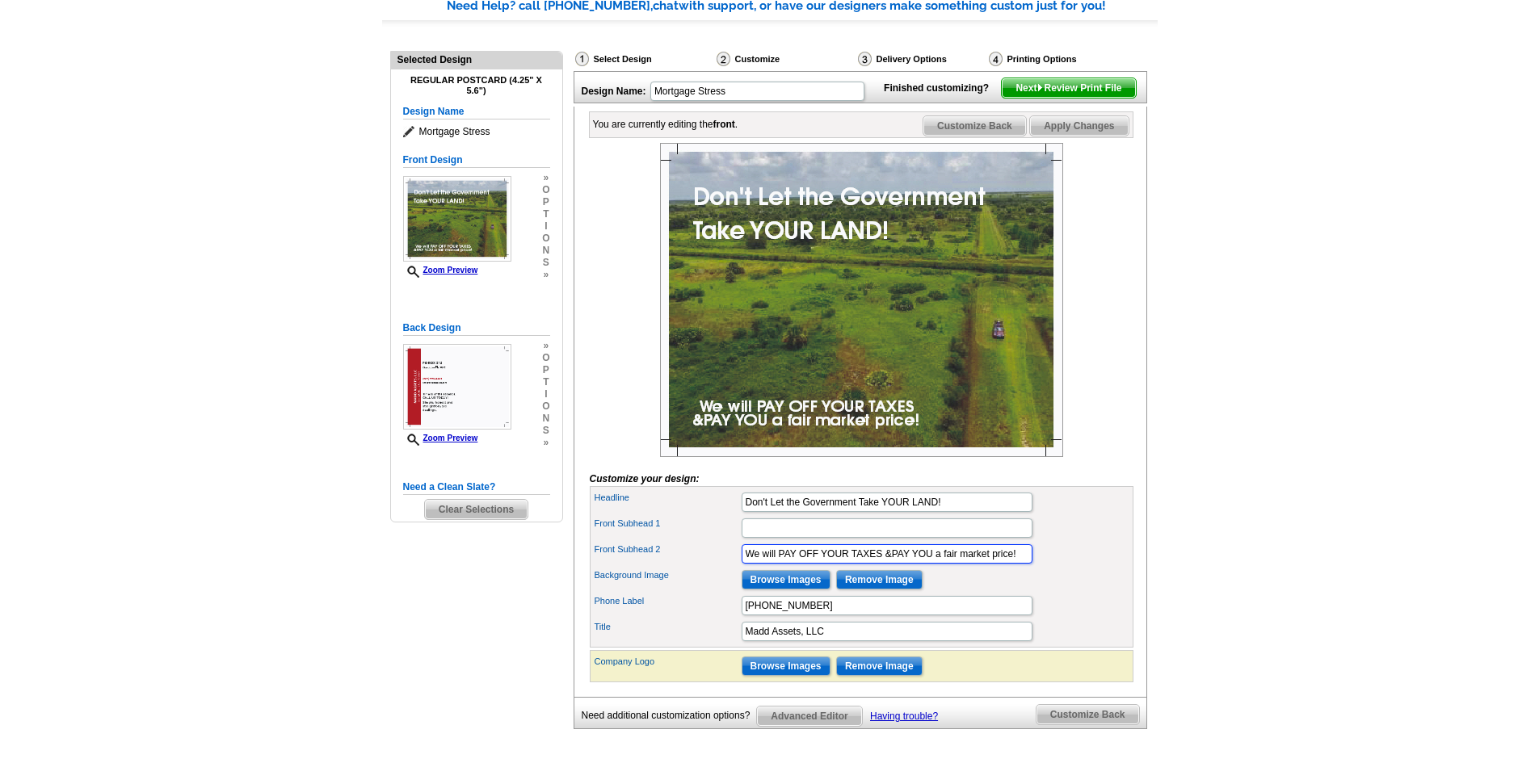
scroll to position [101, 0]
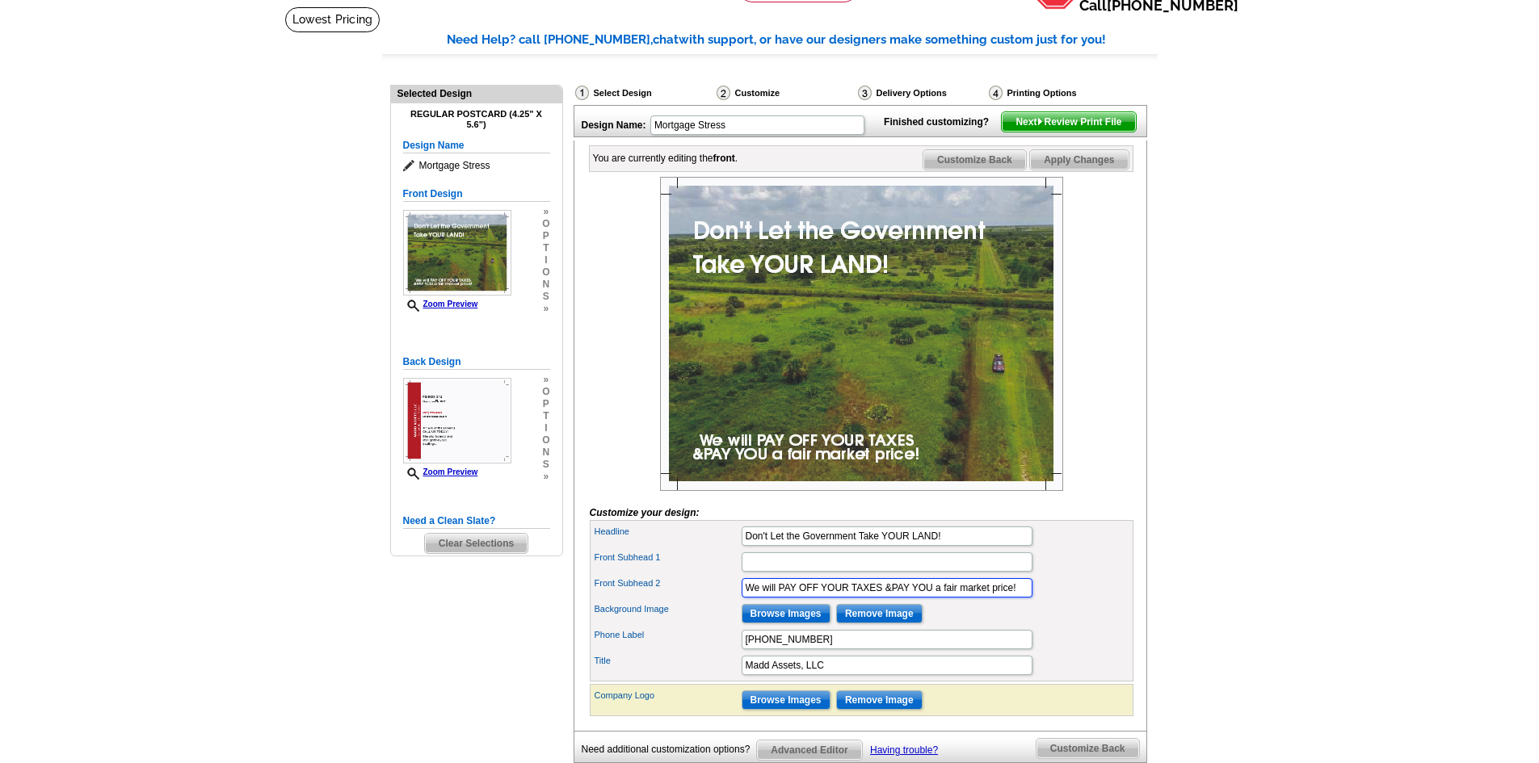
click at [891, 598] on input "We will PAY OFF YOUR TAXES &PAY YOU a fair market price!" at bounding box center [887, 587] width 291 height 19
type input "We will PAY OFF YOUR TAXES & PAY YOU a fair market price!"
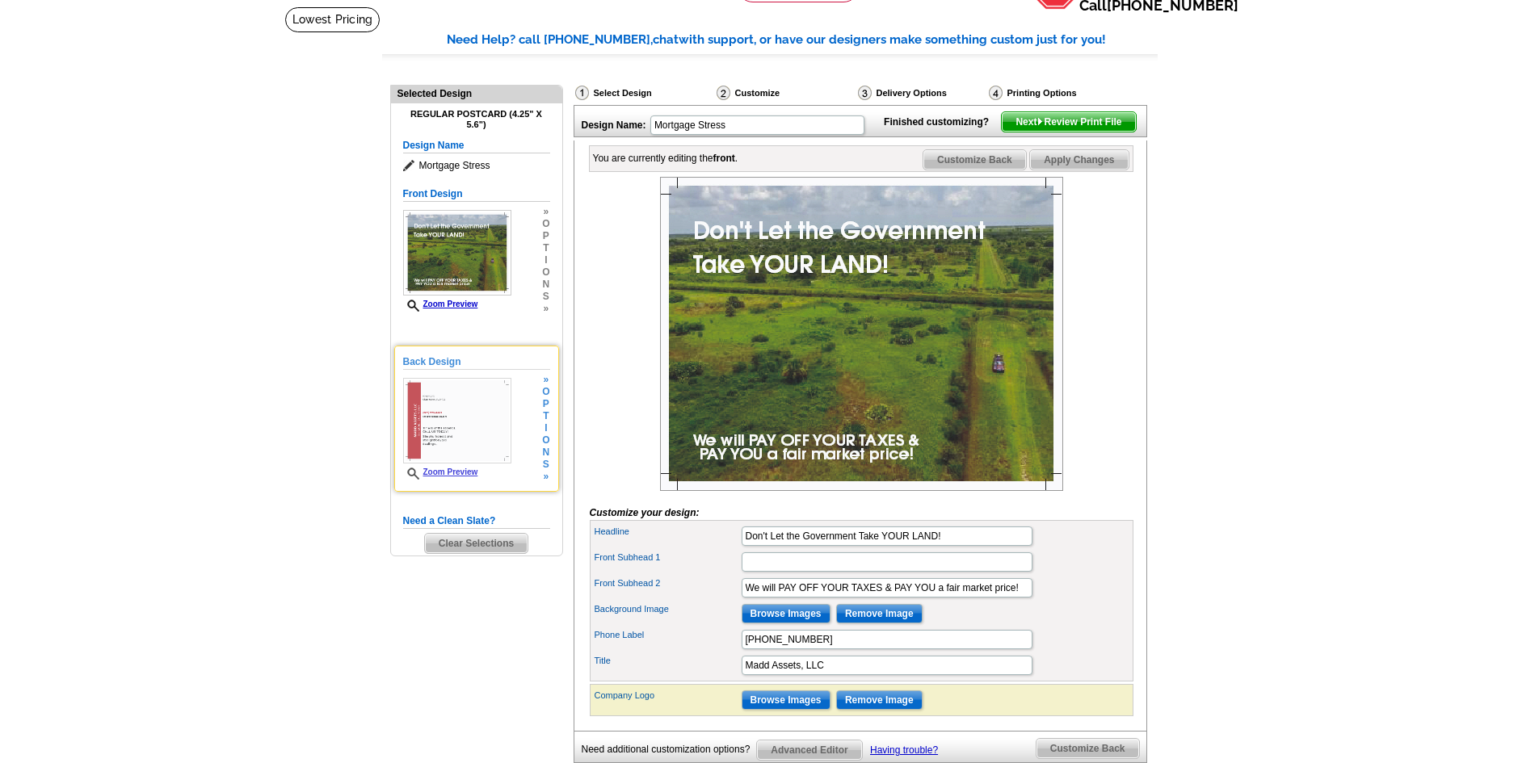
click at [452, 427] on img at bounding box center [457, 421] width 108 height 86
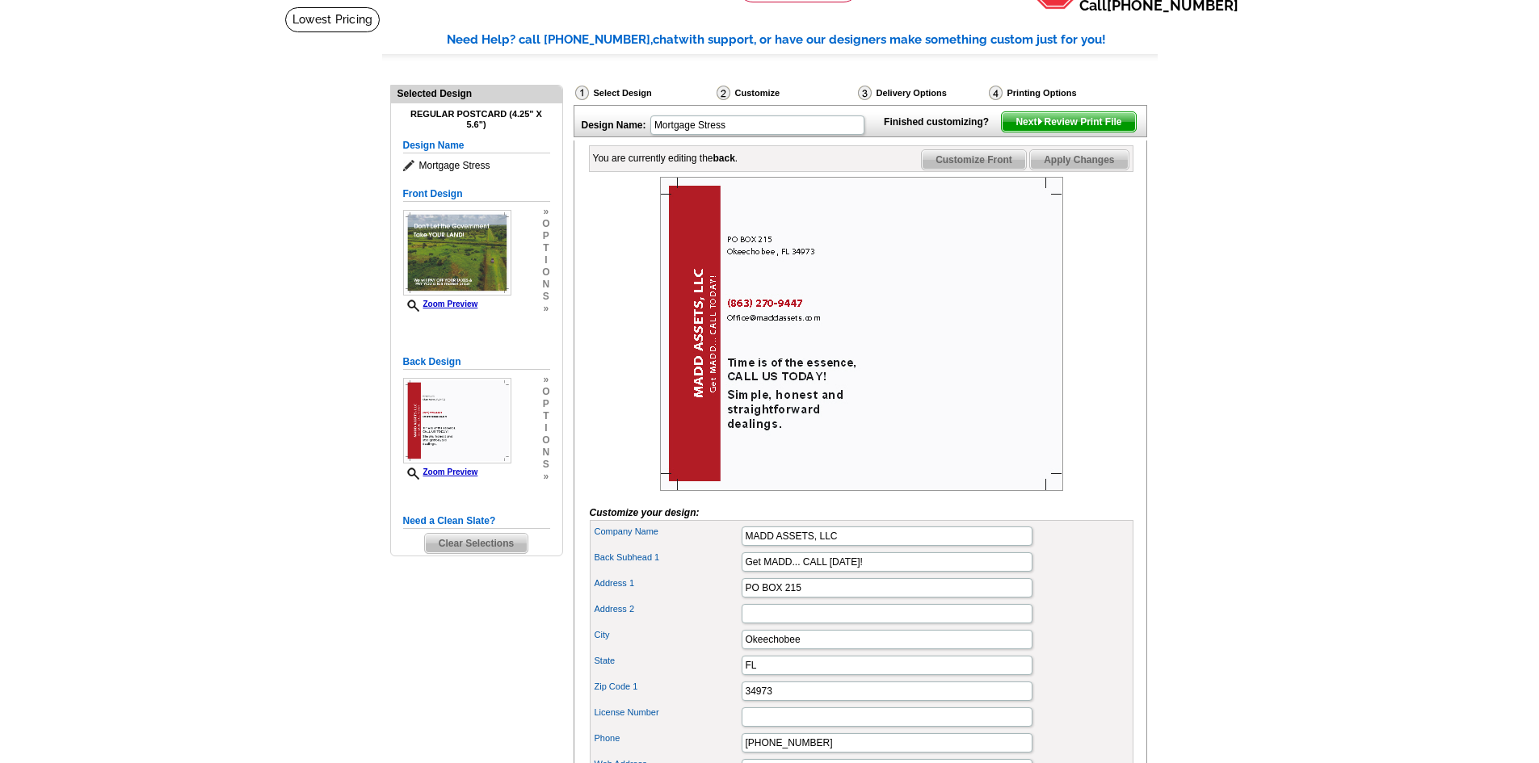
click at [1037, 125] on img at bounding box center [1040, 121] width 7 height 7
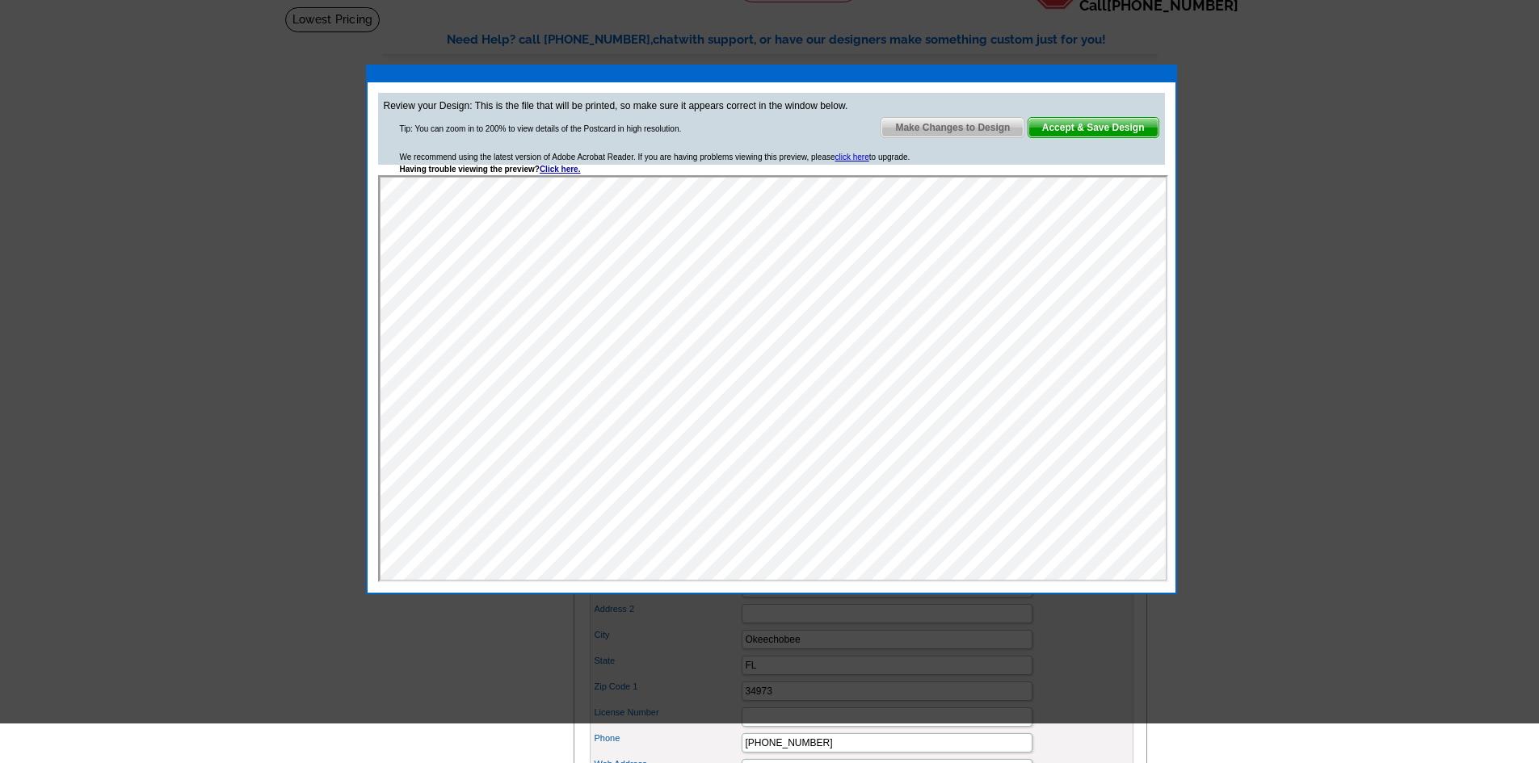
scroll to position [0, 0]
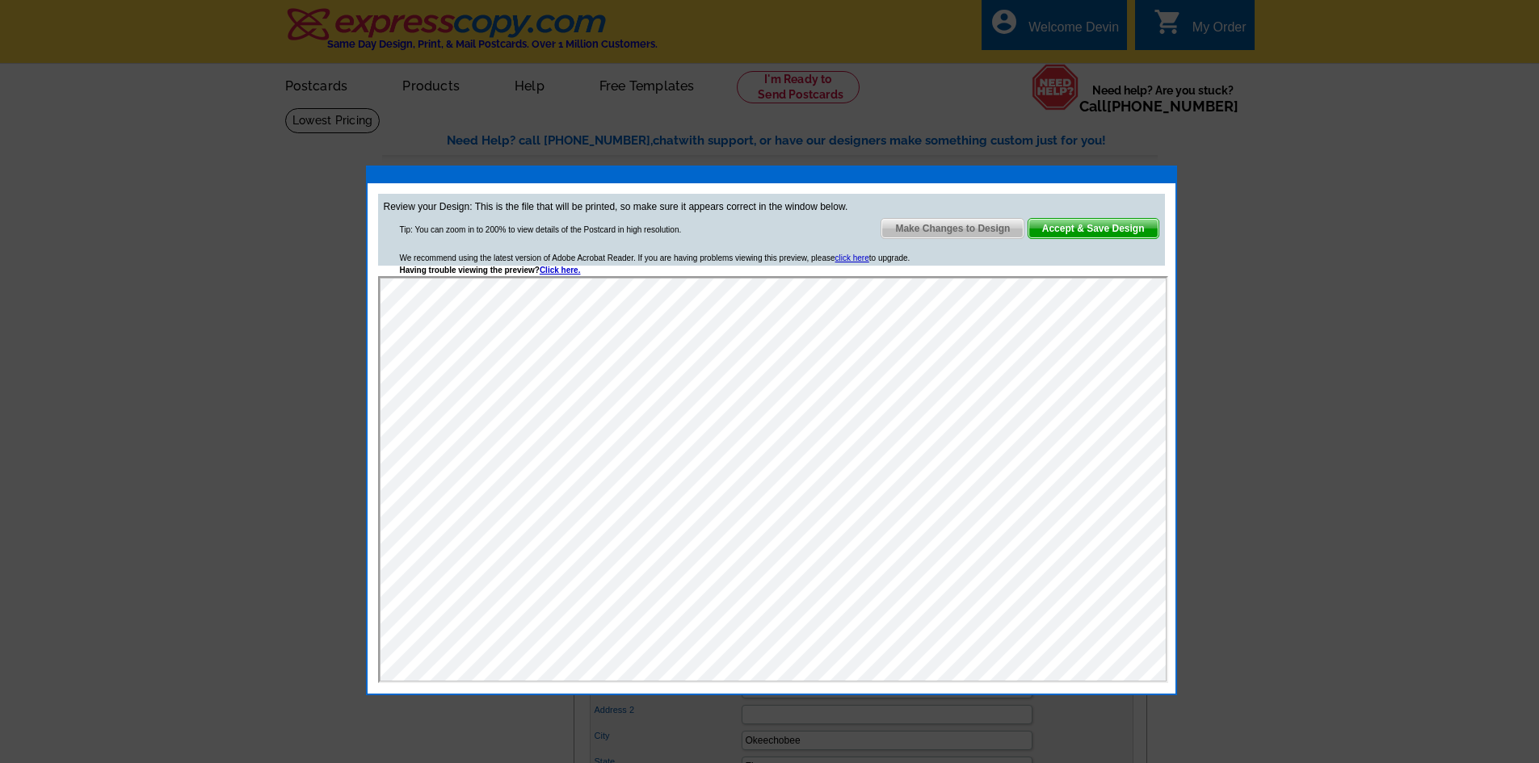
drag, startPoint x: 1011, startPoint y: 188, endPoint x: 1150, endPoint y: 181, distance: 140.0
click at [1075, 170] on div "Review your Design: This is the file that will be printed, so make sure it appe…" at bounding box center [771, 431] width 811 height 530
click at [1283, 229] on div at bounding box center [769, 381] width 1539 height 763
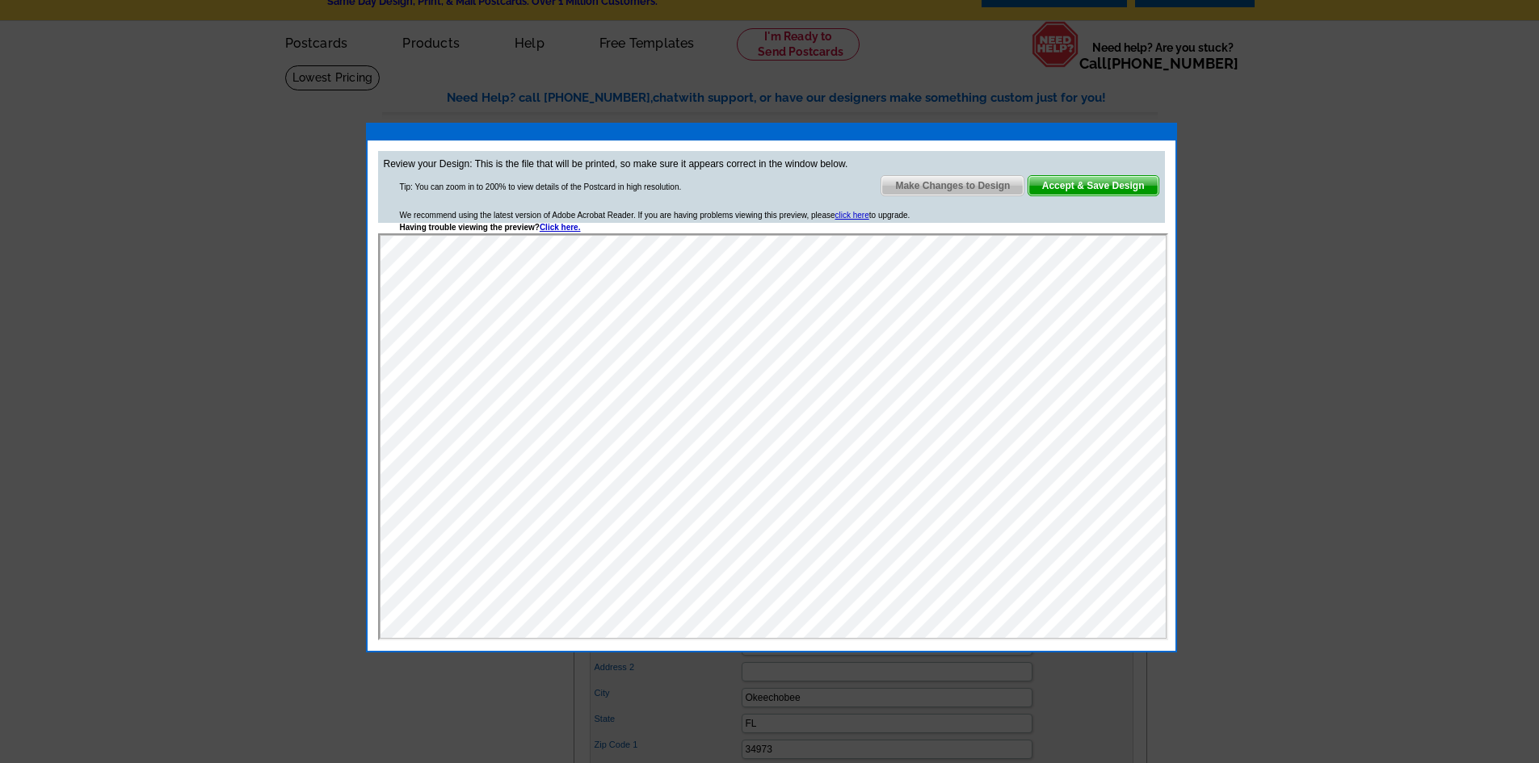
scroll to position [81, 0]
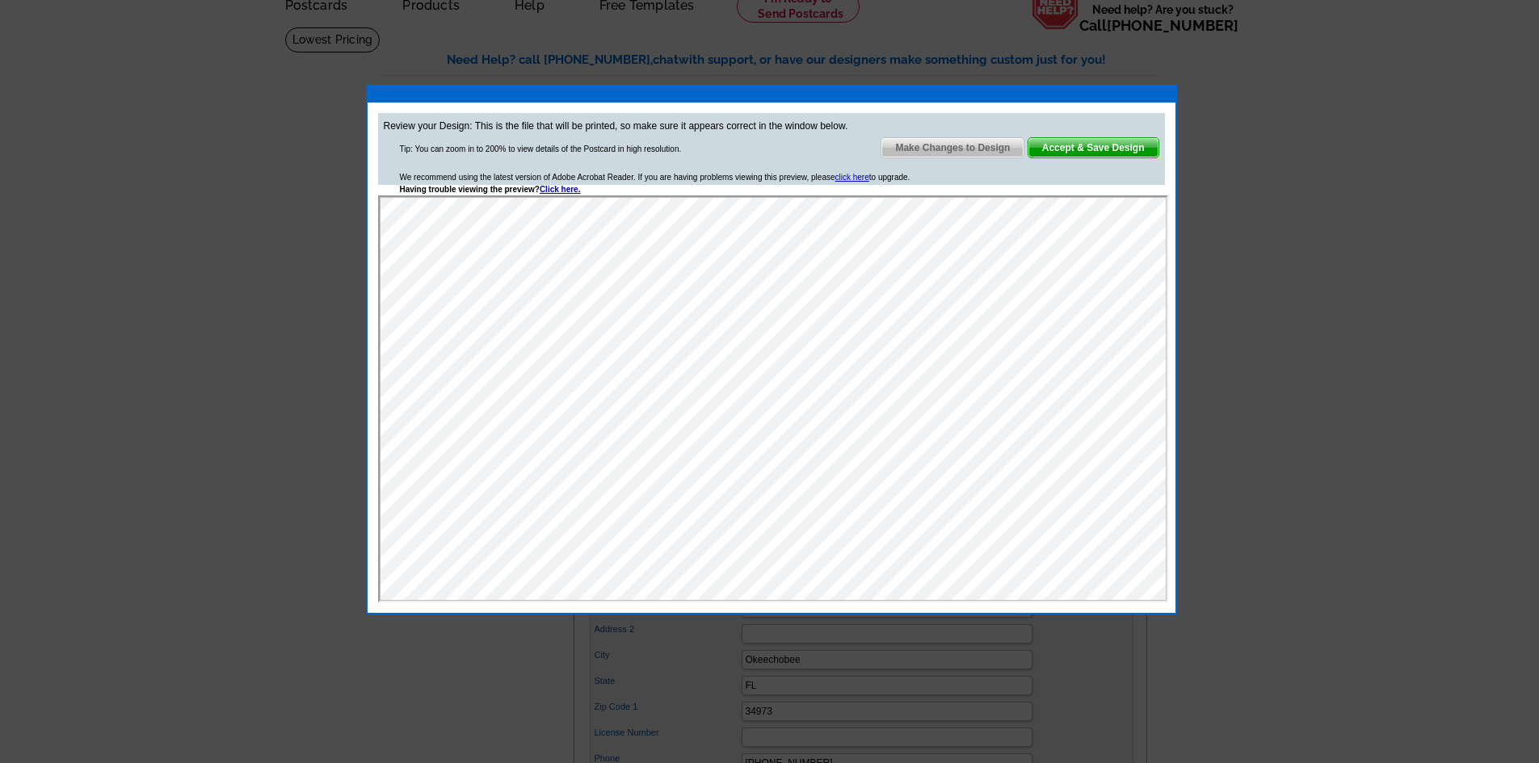
click at [926, 151] on span "Make Changes to Design" at bounding box center [952, 147] width 142 height 19
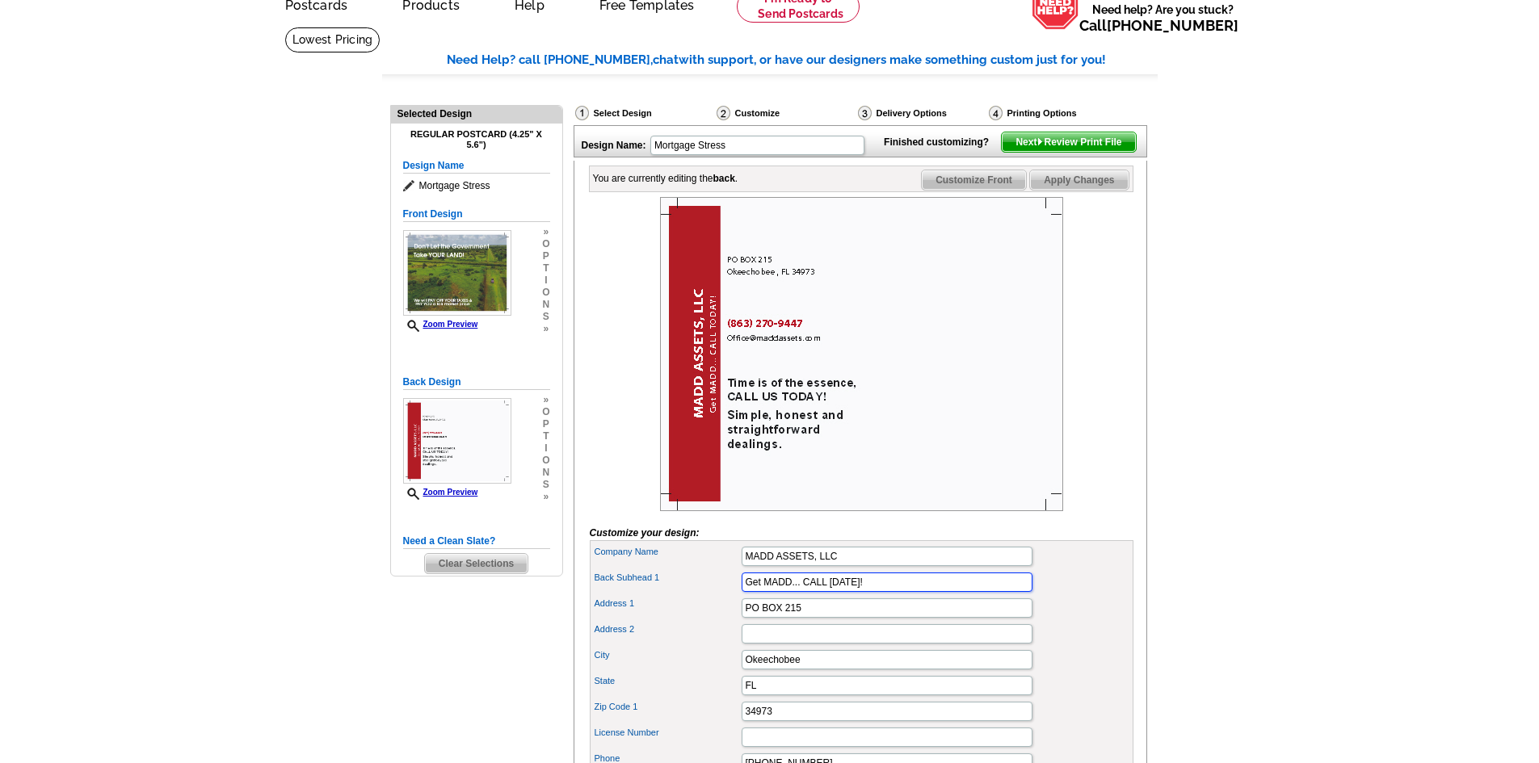
click at [761, 592] on input "Get MADD... CALL TODAY!" at bounding box center [887, 582] width 291 height 19
type input "GET MADD... CALL [DATE]!"
click at [1051, 152] on span "Next Review Print File" at bounding box center [1068, 141] width 133 height 19
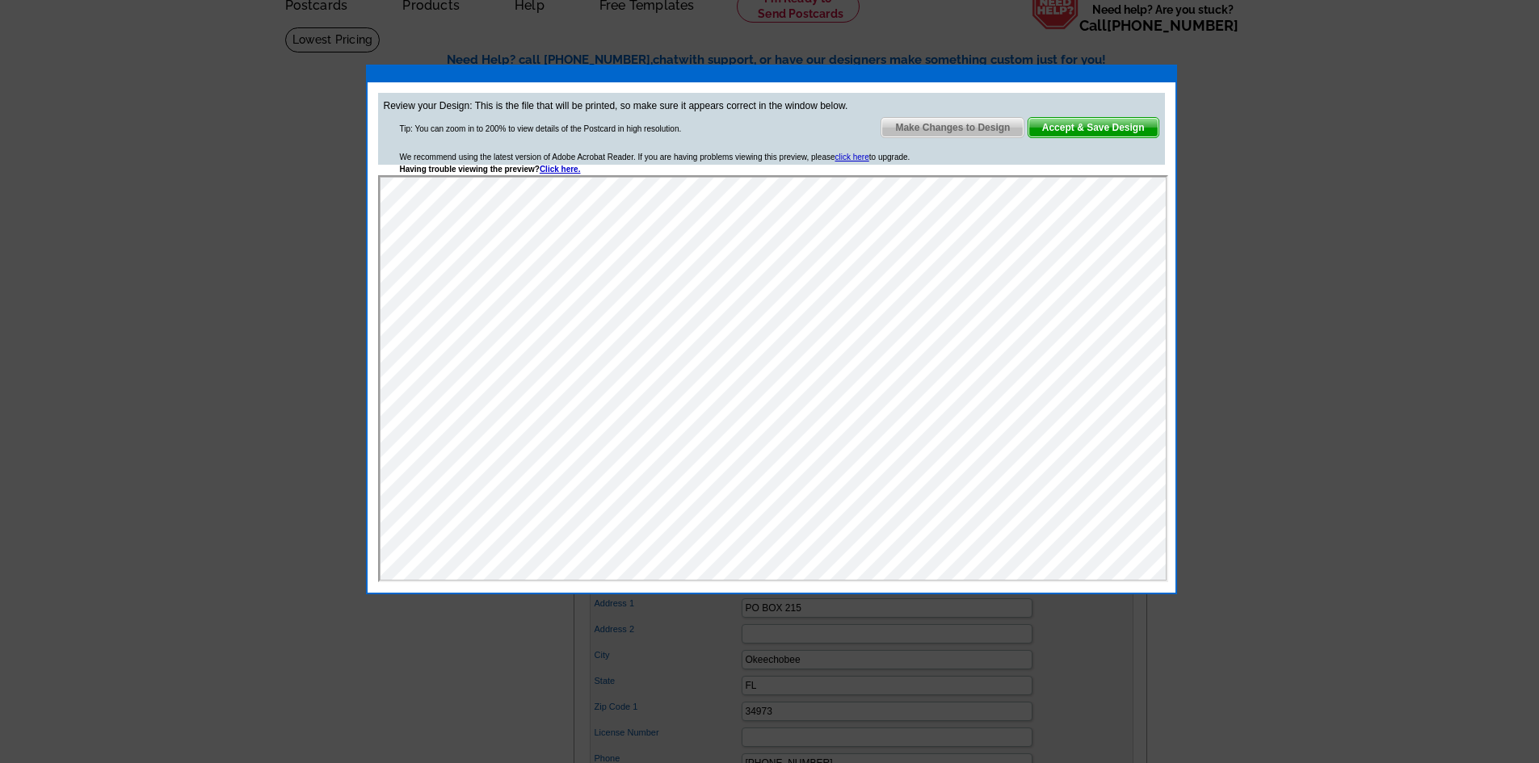
scroll to position [0, 0]
click at [929, 125] on span "Make Changes to Design" at bounding box center [952, 127] width 142 height 19
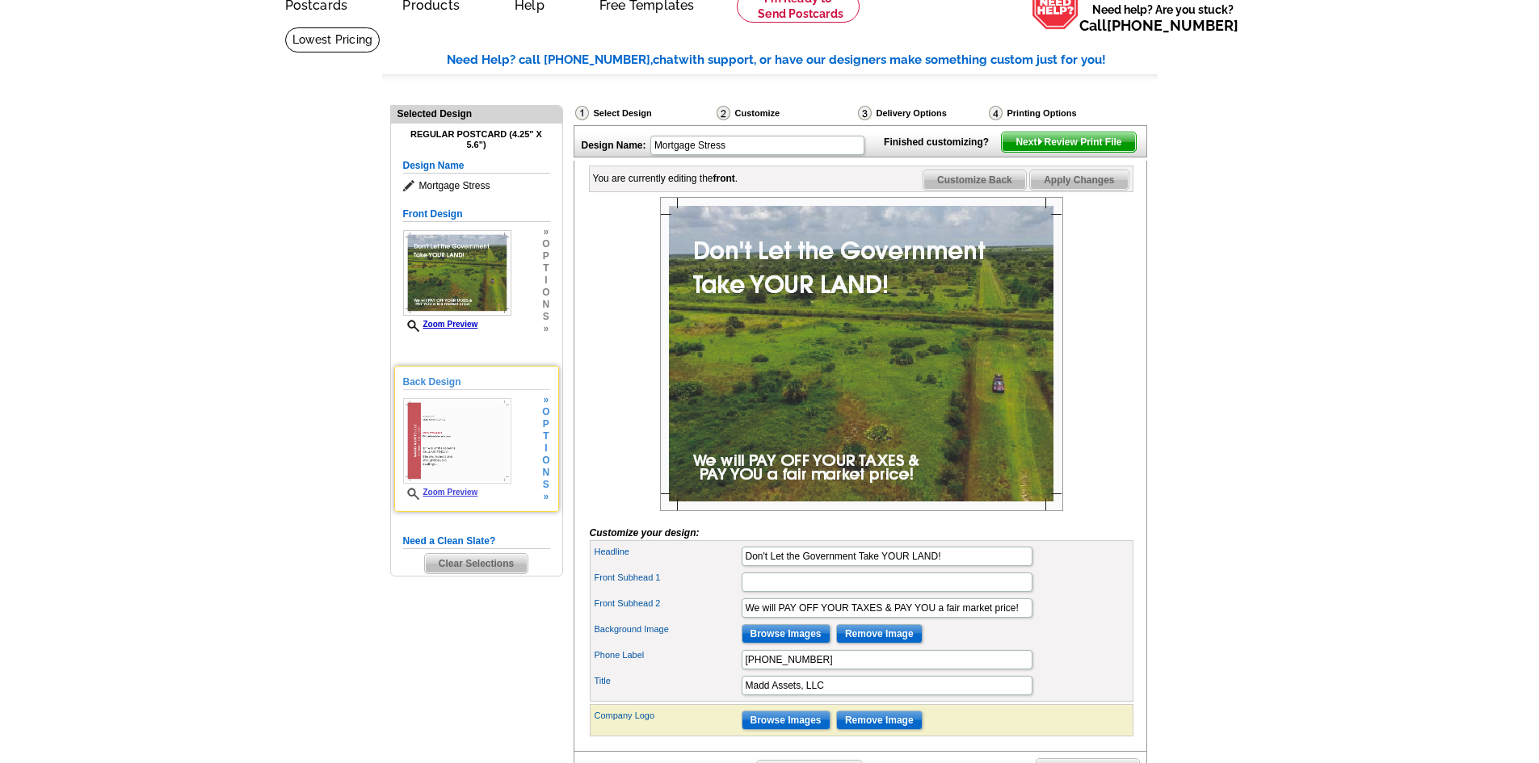
click at [454, 455] on img at bounding box center [457, 441] width 108 height 86
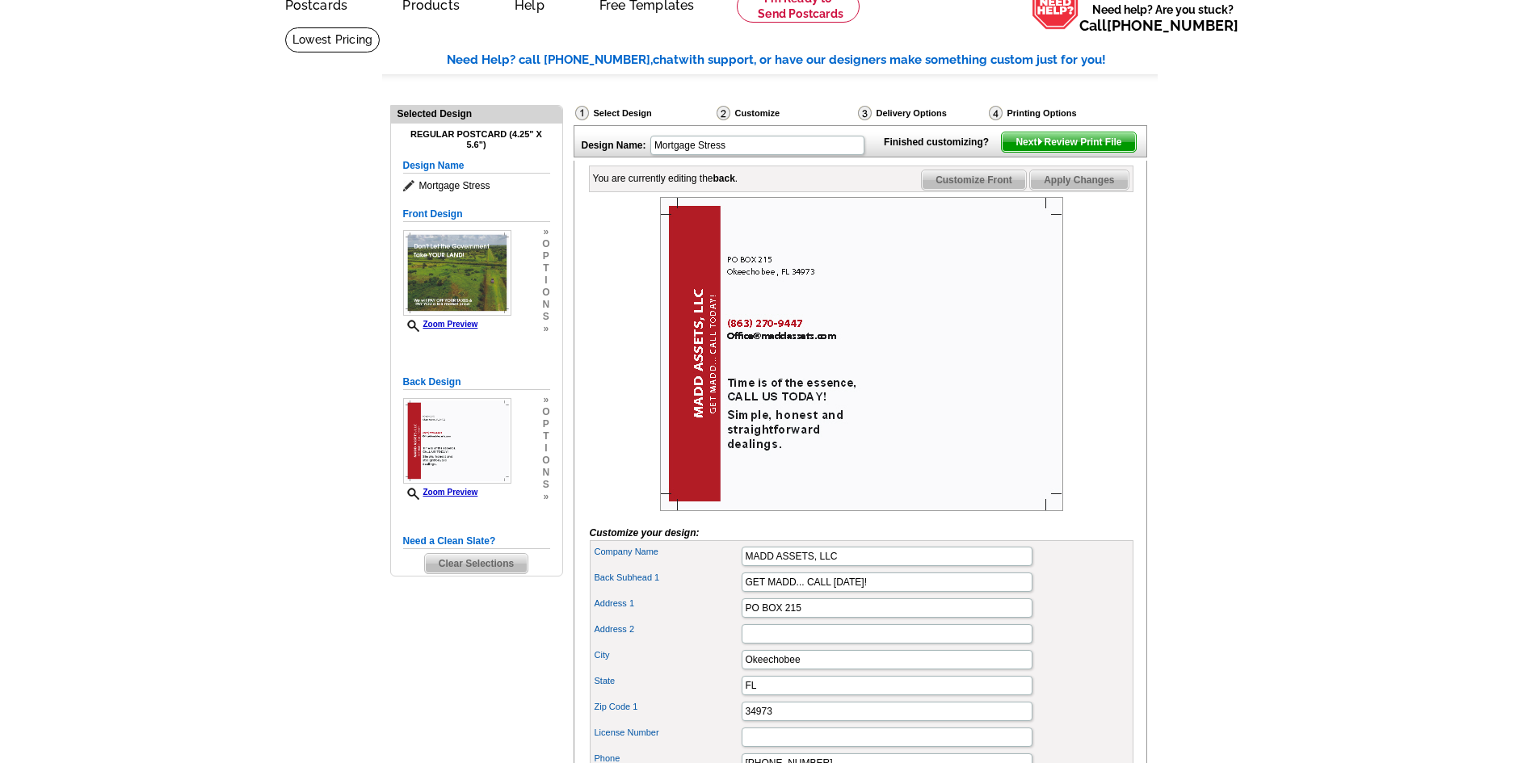
click at [1045, 152] on span "Next Review Print File" at bounding box center [1068, 141] width 133 height 19
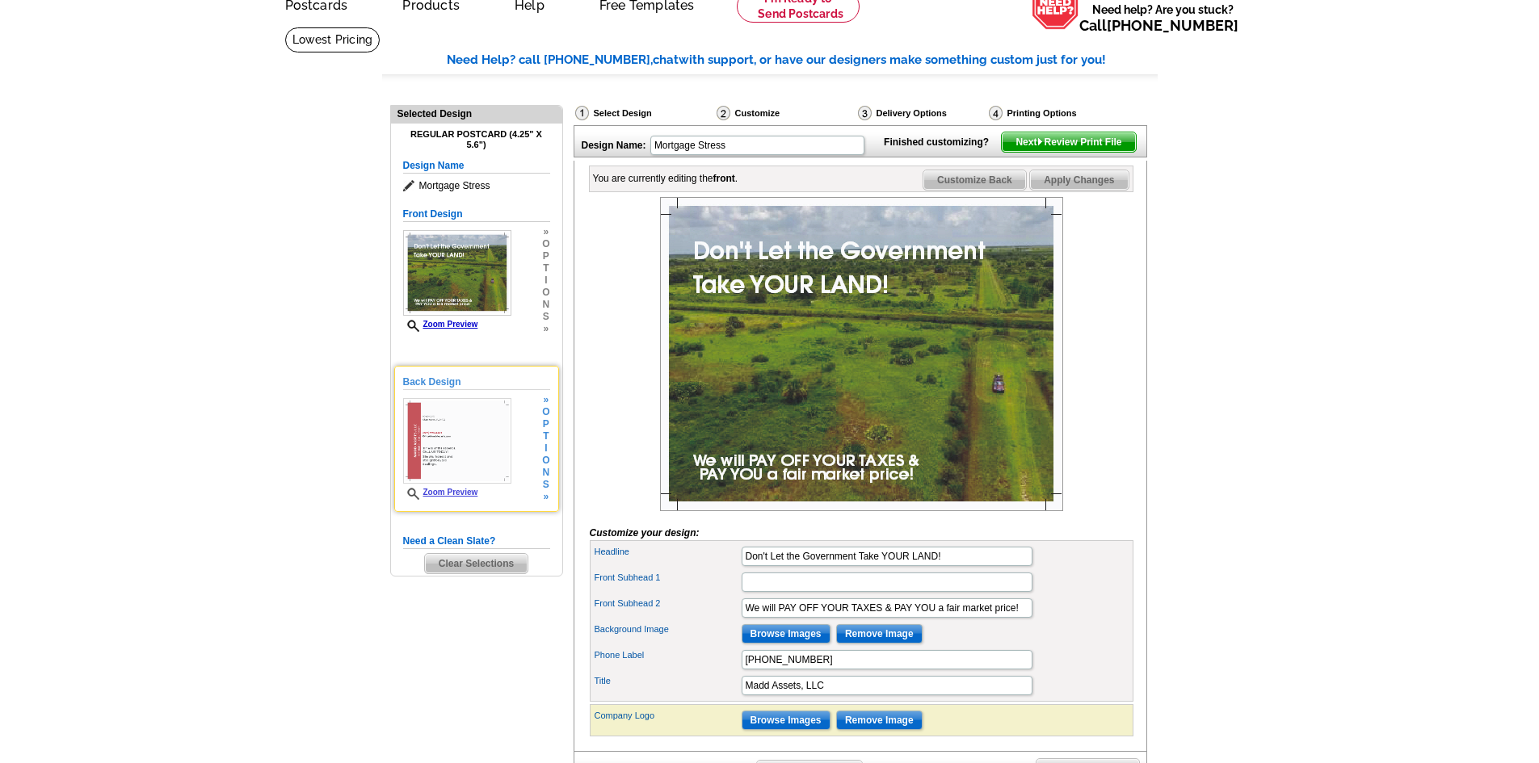
click at [461, 438] on img at bounding box center [457, 441] width 108 height 86
click at [459, 439] on img at bounding box center [457, 441] width 108 height 86
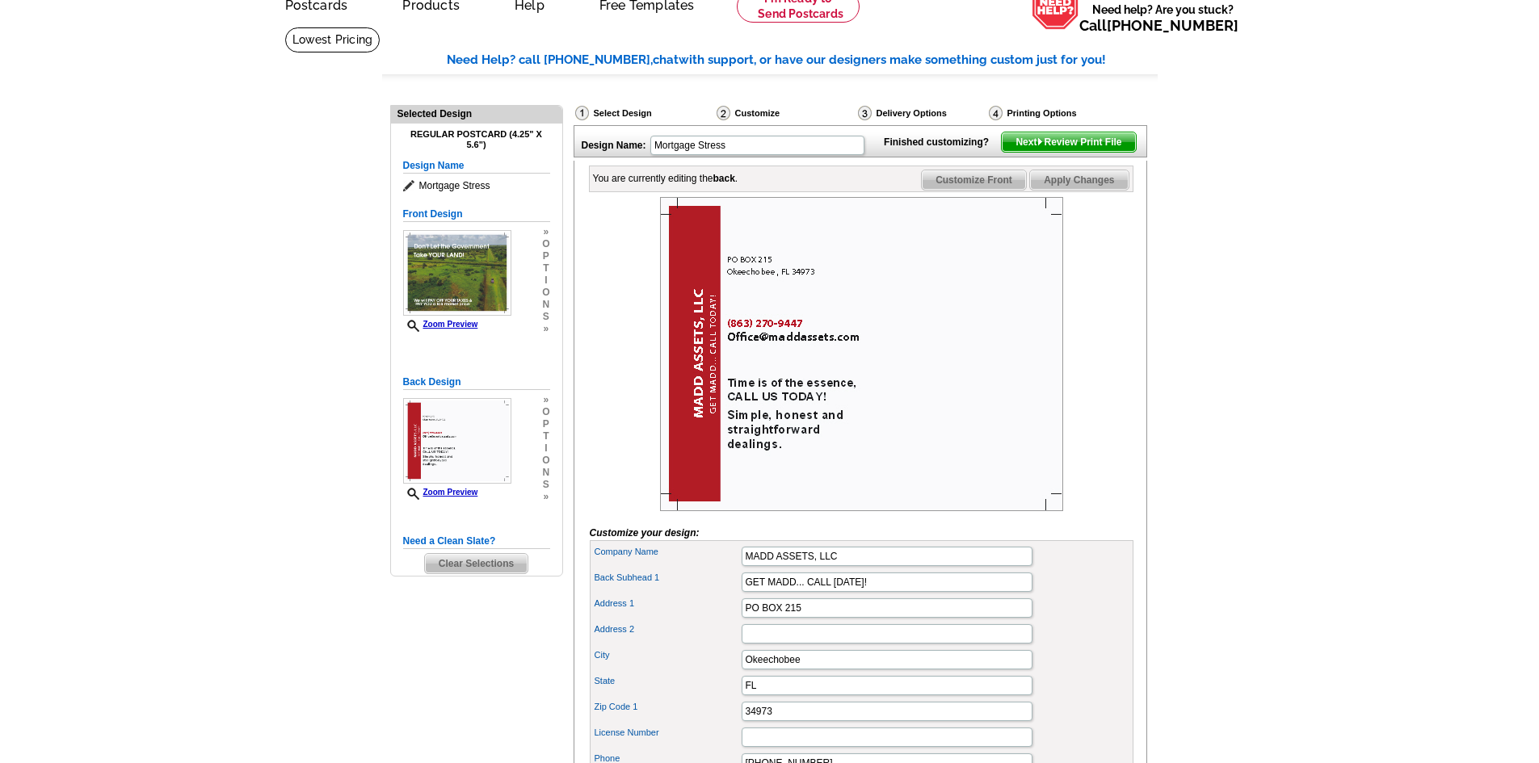
click at [1033, 152] on span "Next Review Print File" at bounding box center [1068, 141] width 133 height 19
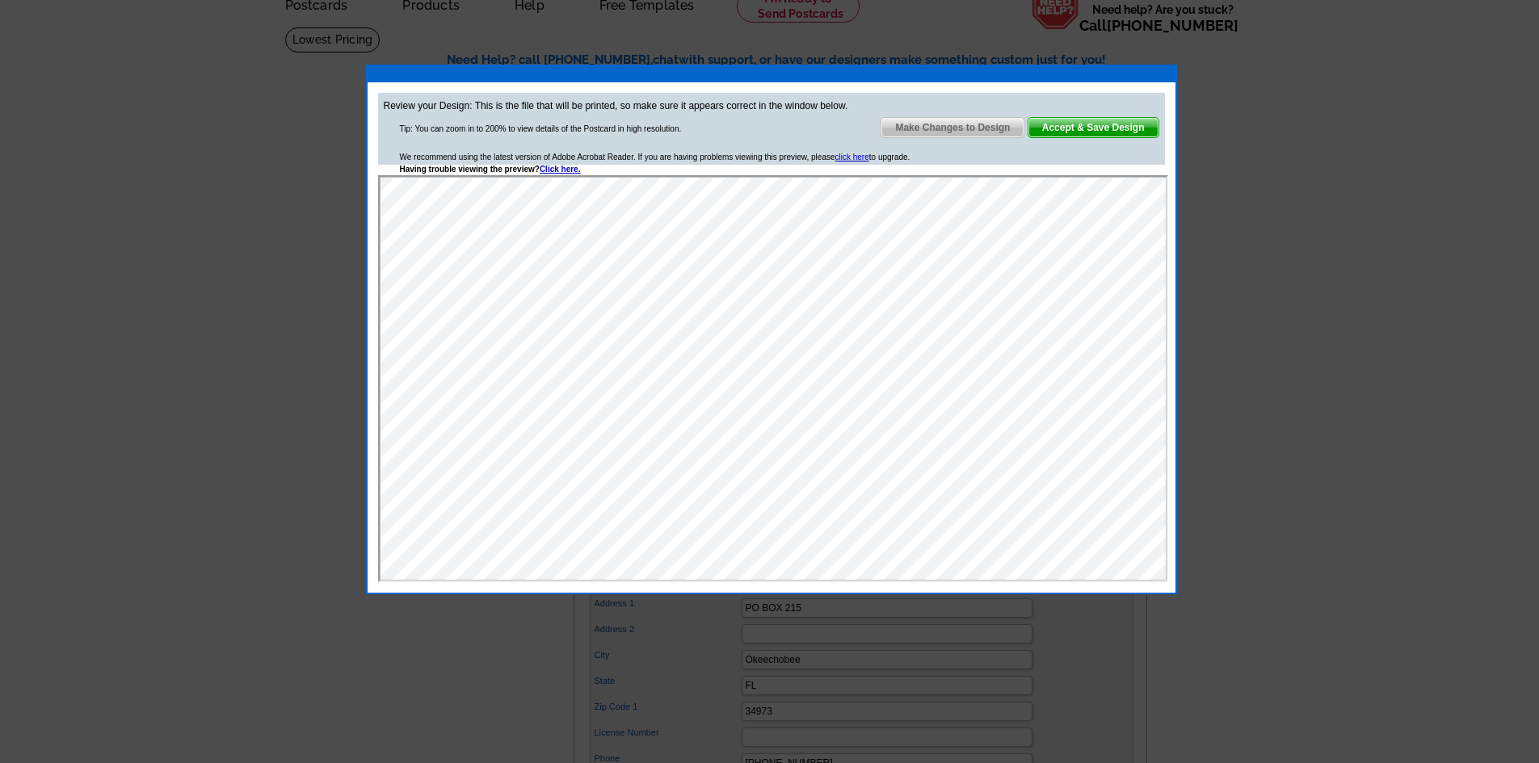
click at [1059, 130] on span "Accept & Save Design" at bounding box center [1093, 127] width 130 height 19
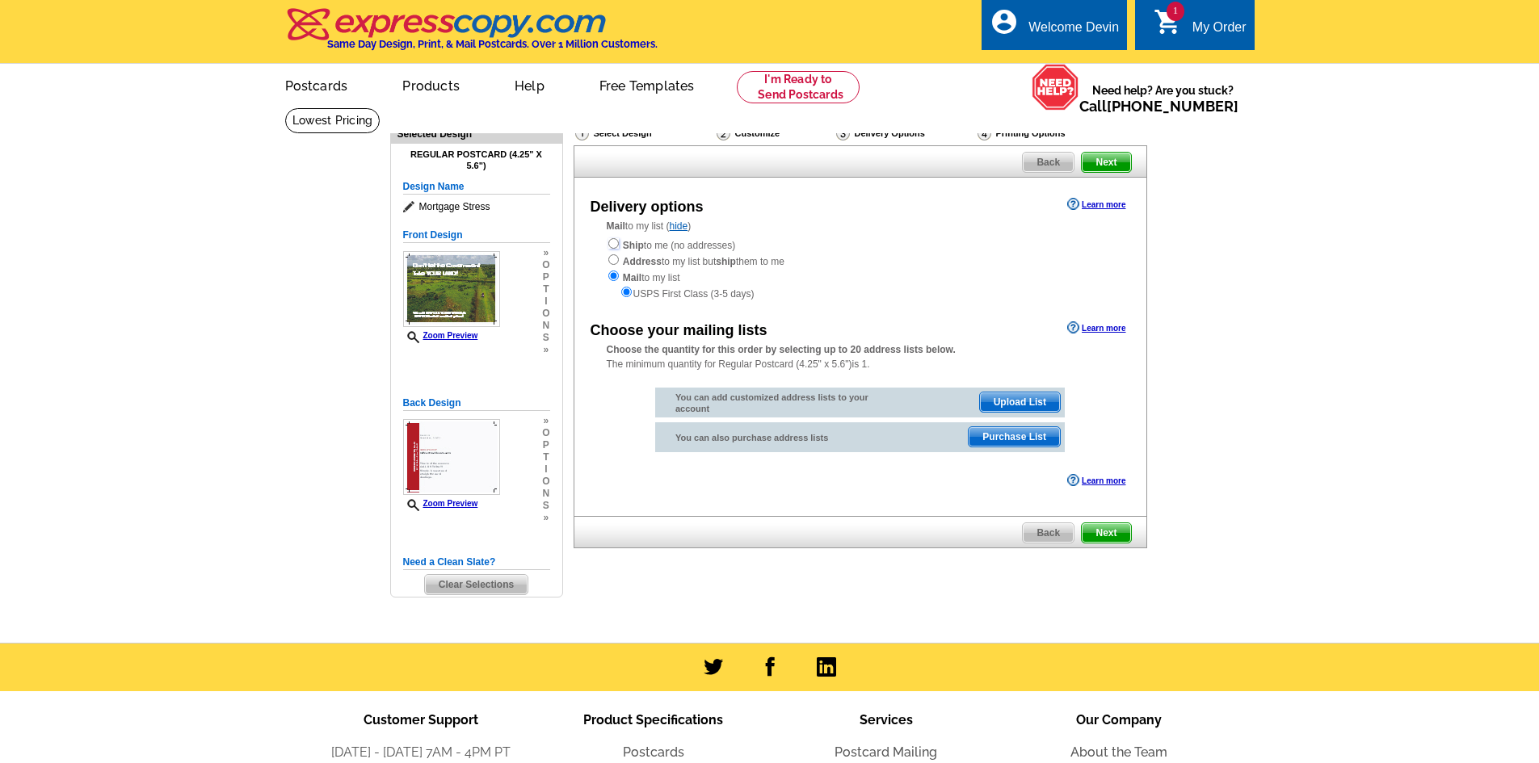
click at [611, 246] on input "radio" at bounding box center [613, 243] width 11 height 11
radio input "true"
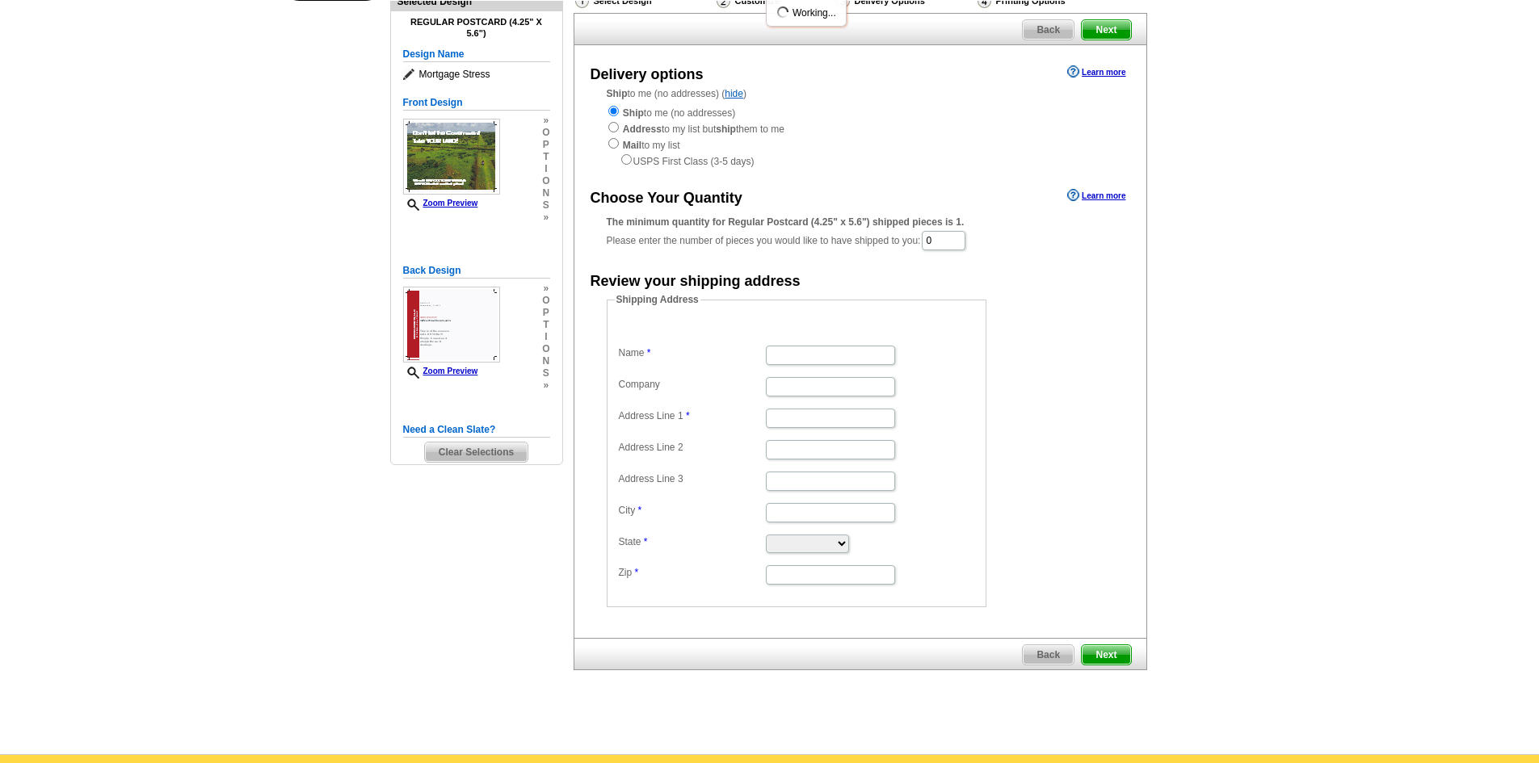
scroll to position [162, 0]
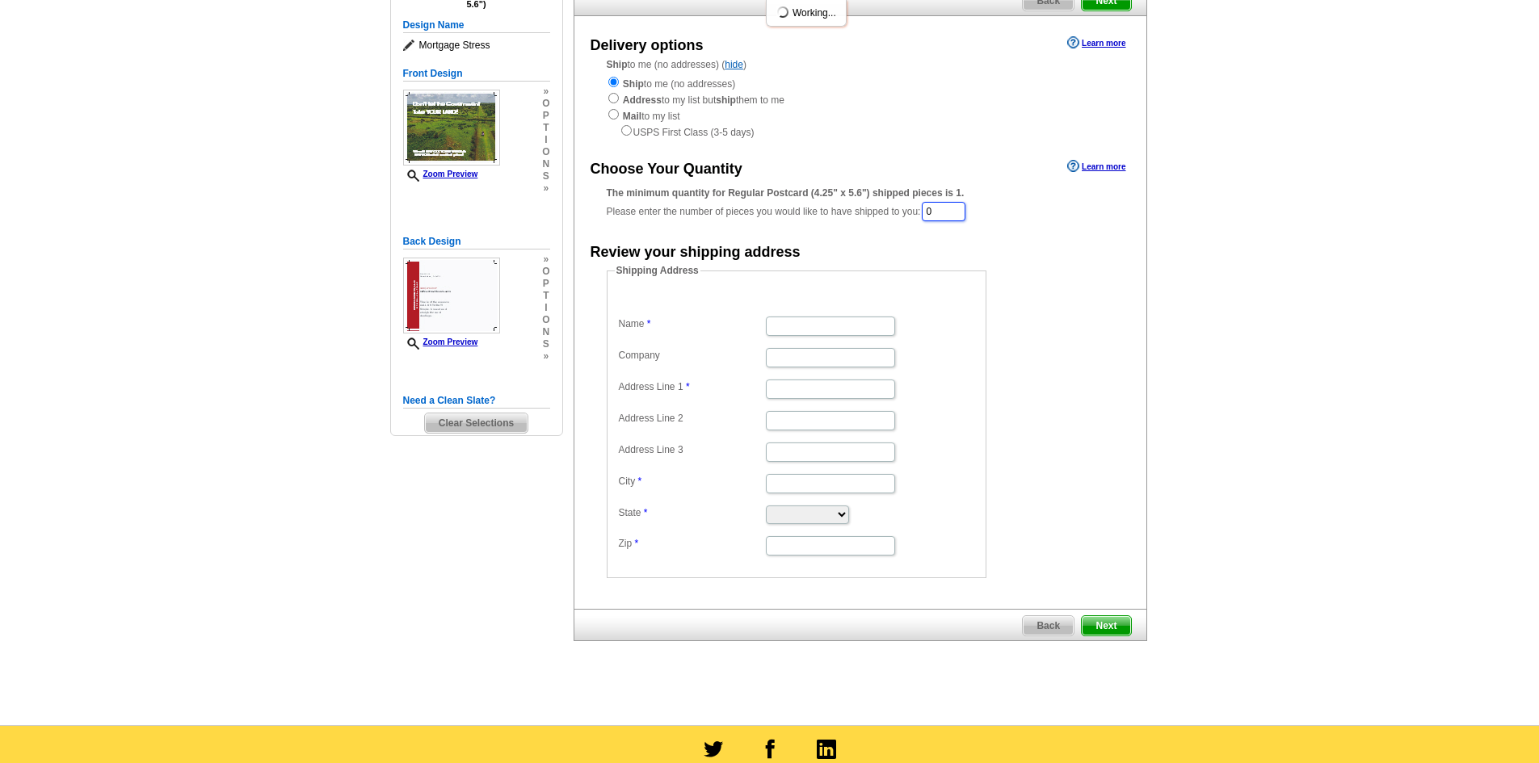
click at [945, 212] on input "0" at bounding box center [944, 211] width 44 height 19
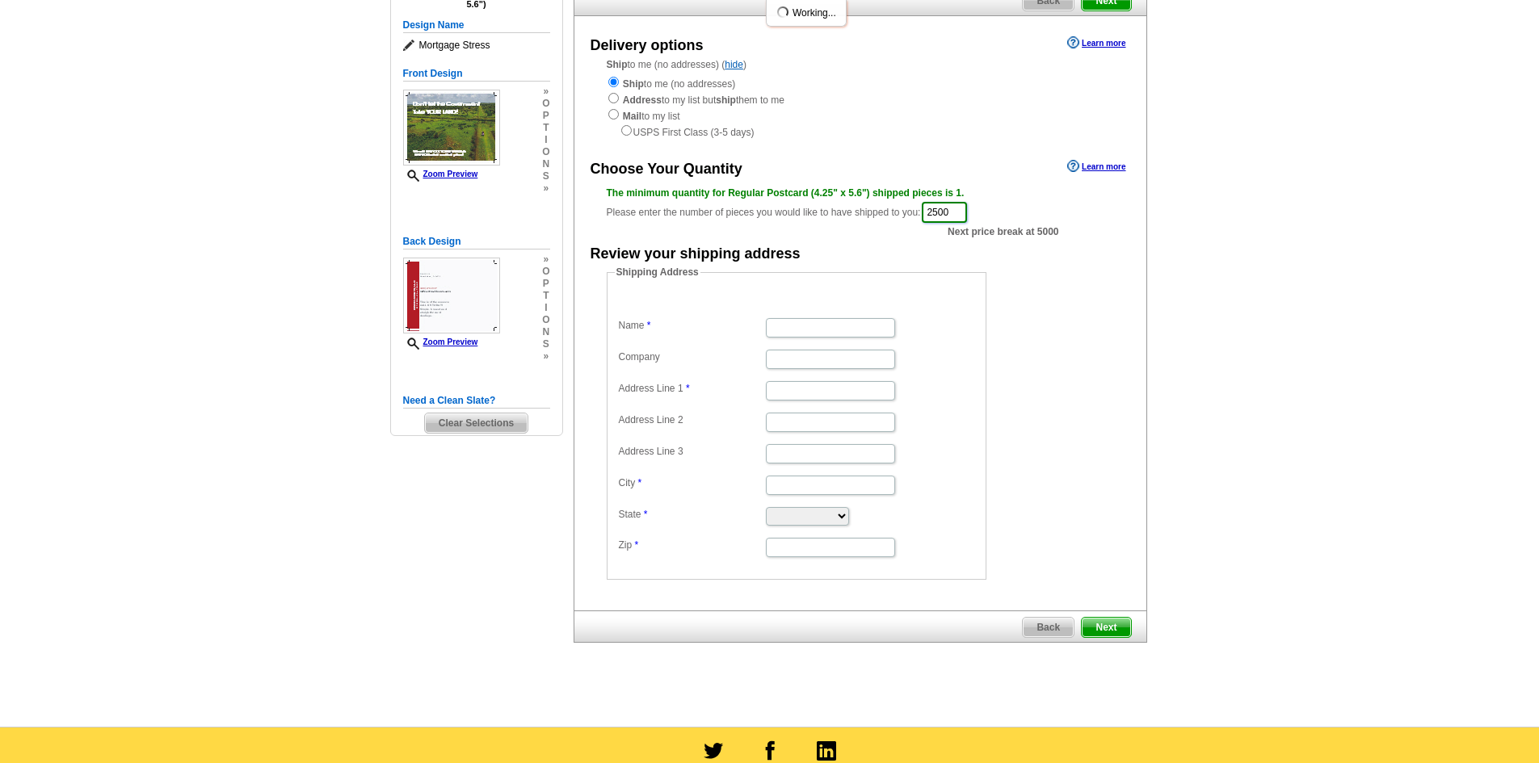
type input "2500"
type input "[PERSON_NAME]"
type input "Madd Assets, LLC"
type input "[STREET_ADDRESS]"
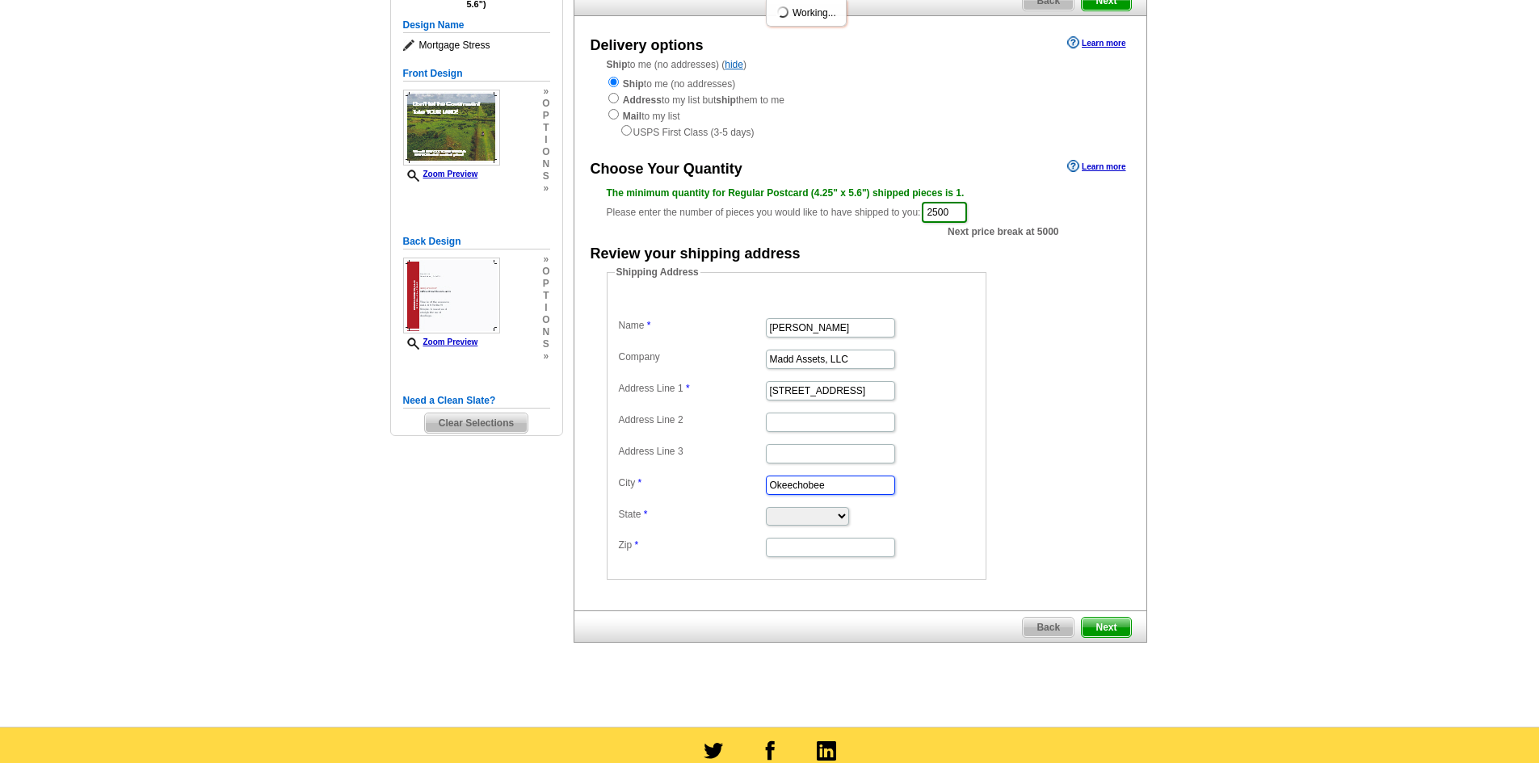
type input "Okeechobee"
select select "FL"
type input "34974"
click at [1085, 453] on form "Shipping Address Name Devin Williamson Company Madd Assets, LLC Address Line 1 …" at bounding box center [860, 422] width 507 height 315
click at [1106, 633] on span "Next" at bounding box center [1106, 627] width 48 height 19
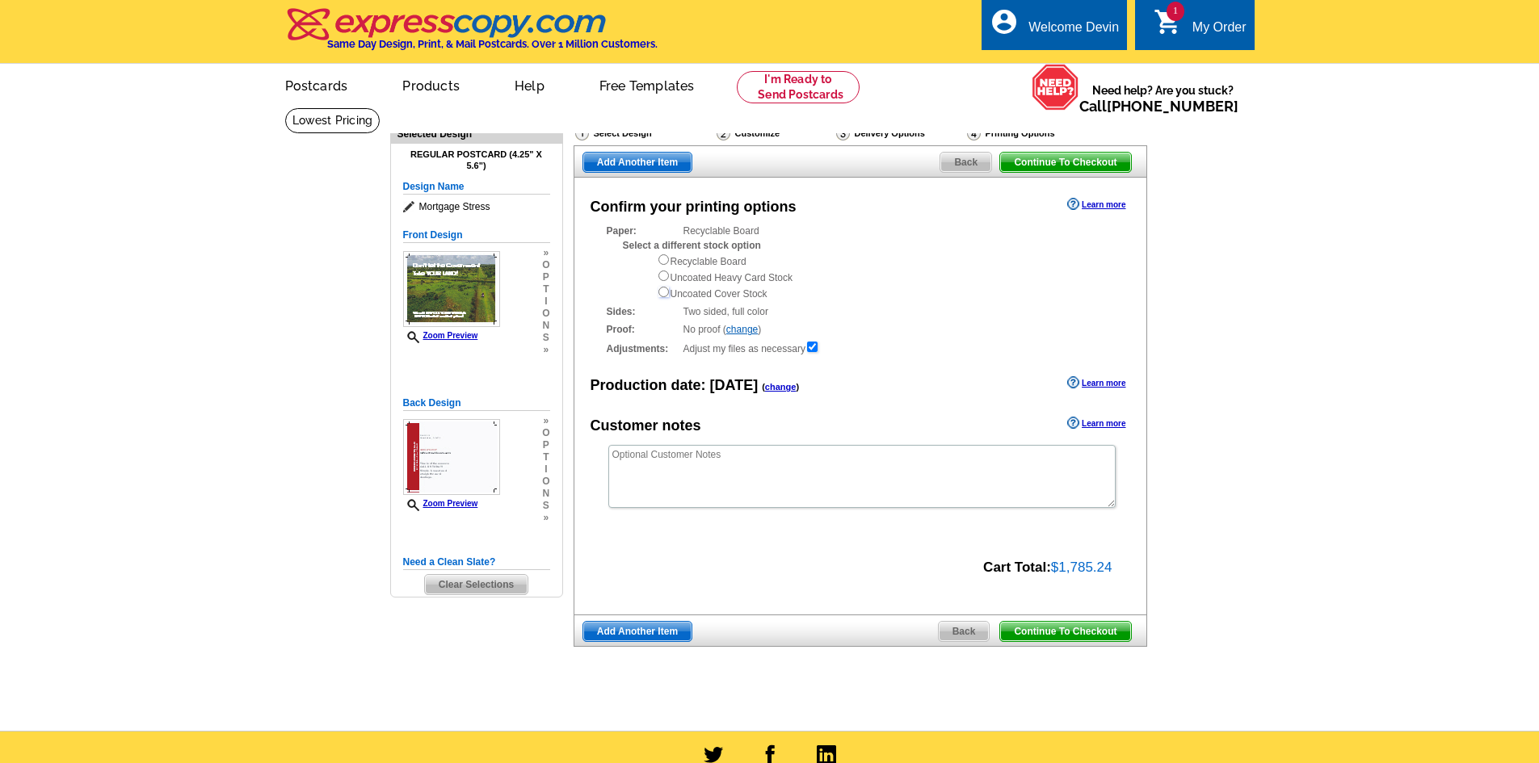
click at [662, 296] on input "radio" at bounding box center [663, 292] width 11 height 11
radio input "true"
click at [919, 418] on div "Customer notes Learn more" at bounding box center [860, 425] width 572 height 24
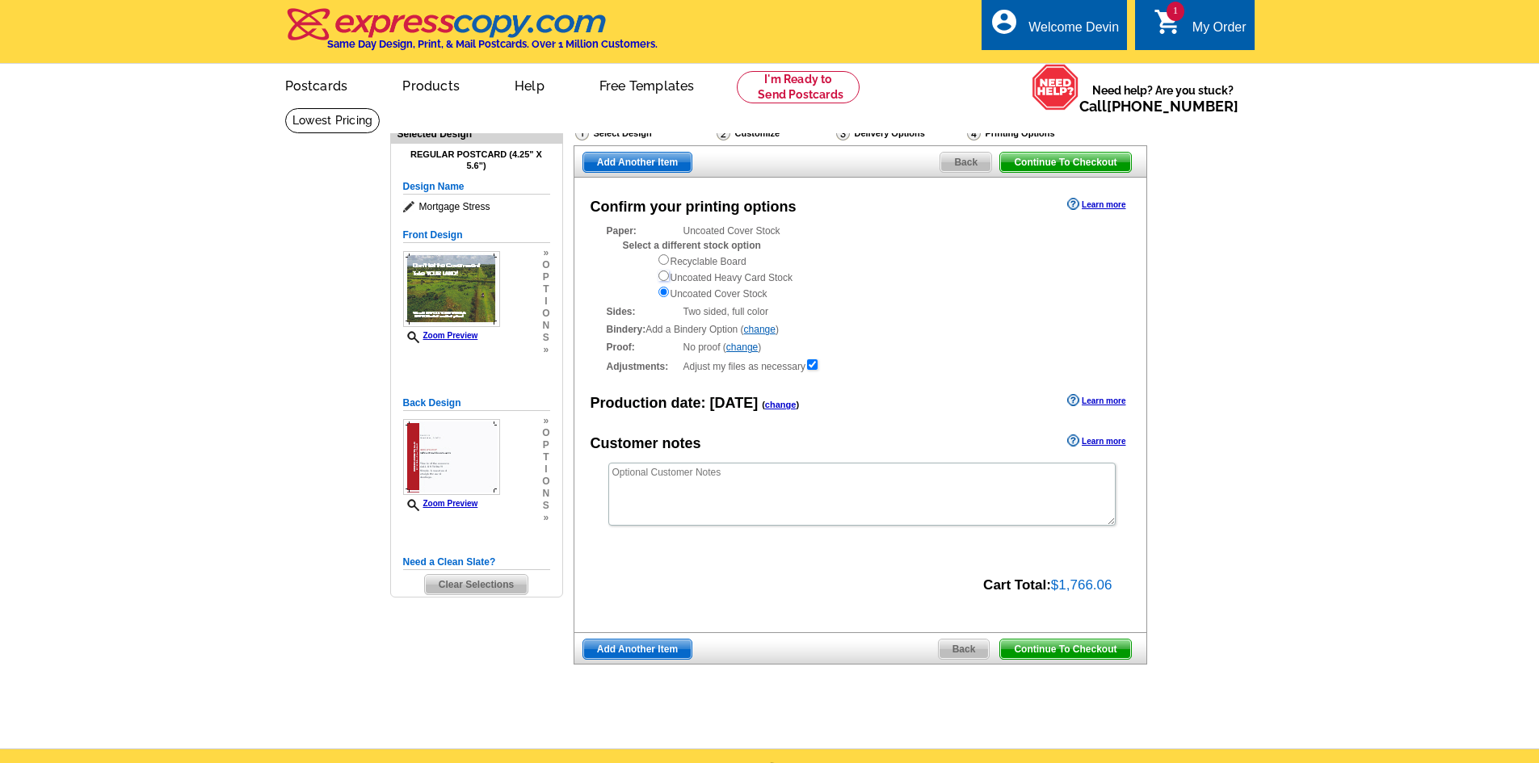
click at [664, 280] on input "radio" at bounding box center [663, 276] width 11 height 11
radio input "true"
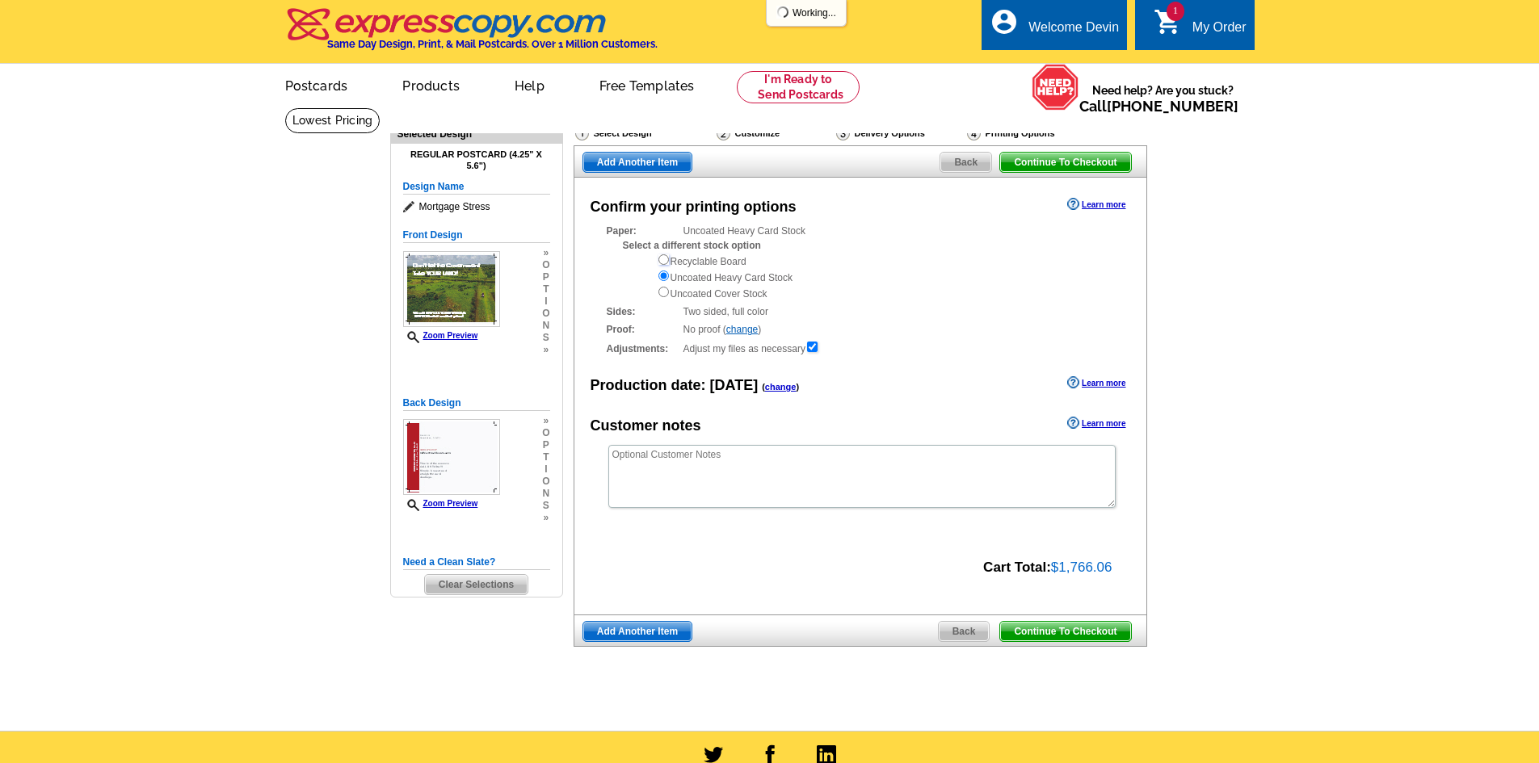
click at [662, 260] on input "radio" at bounding box center [663, 259] width 11 height 11
radio input "true"
click at [816, 347] on input "checkbox" at bounding box center [812, 347] width 11 height 11
checkbox input "false"
click at [817, 350] on input "checkbox" at bounding box center [812, 347] width 11 height 11
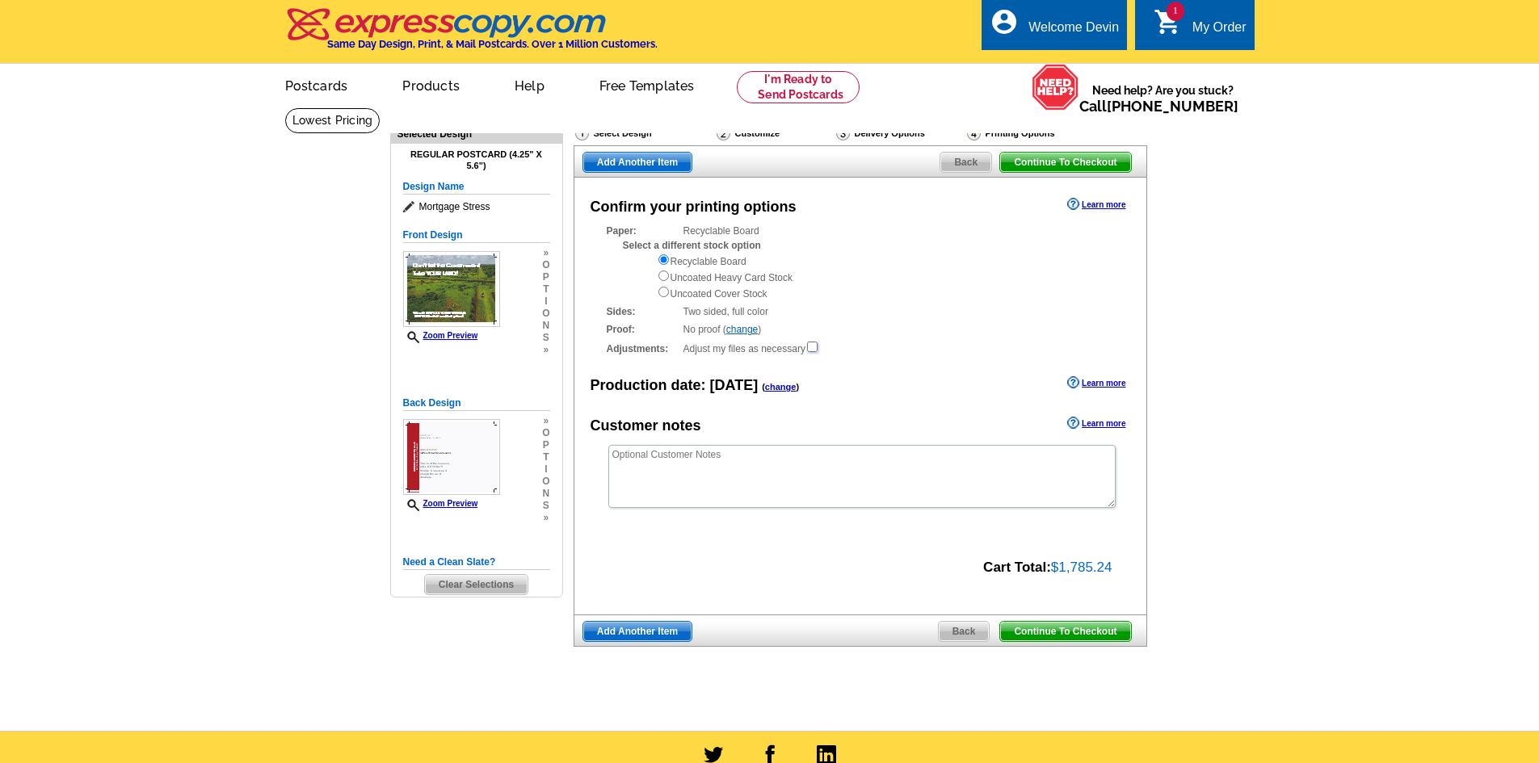
checkbox input "true"
click at [814, 348] on input "checkbox" at bounding box center [812, 347] width 11 height 11
checkbox input "false"
click at [654, 459] on textarea at bounding box center [861, 476] width 507 height 63
type textarea "Please send proof before any final adjustments are made."
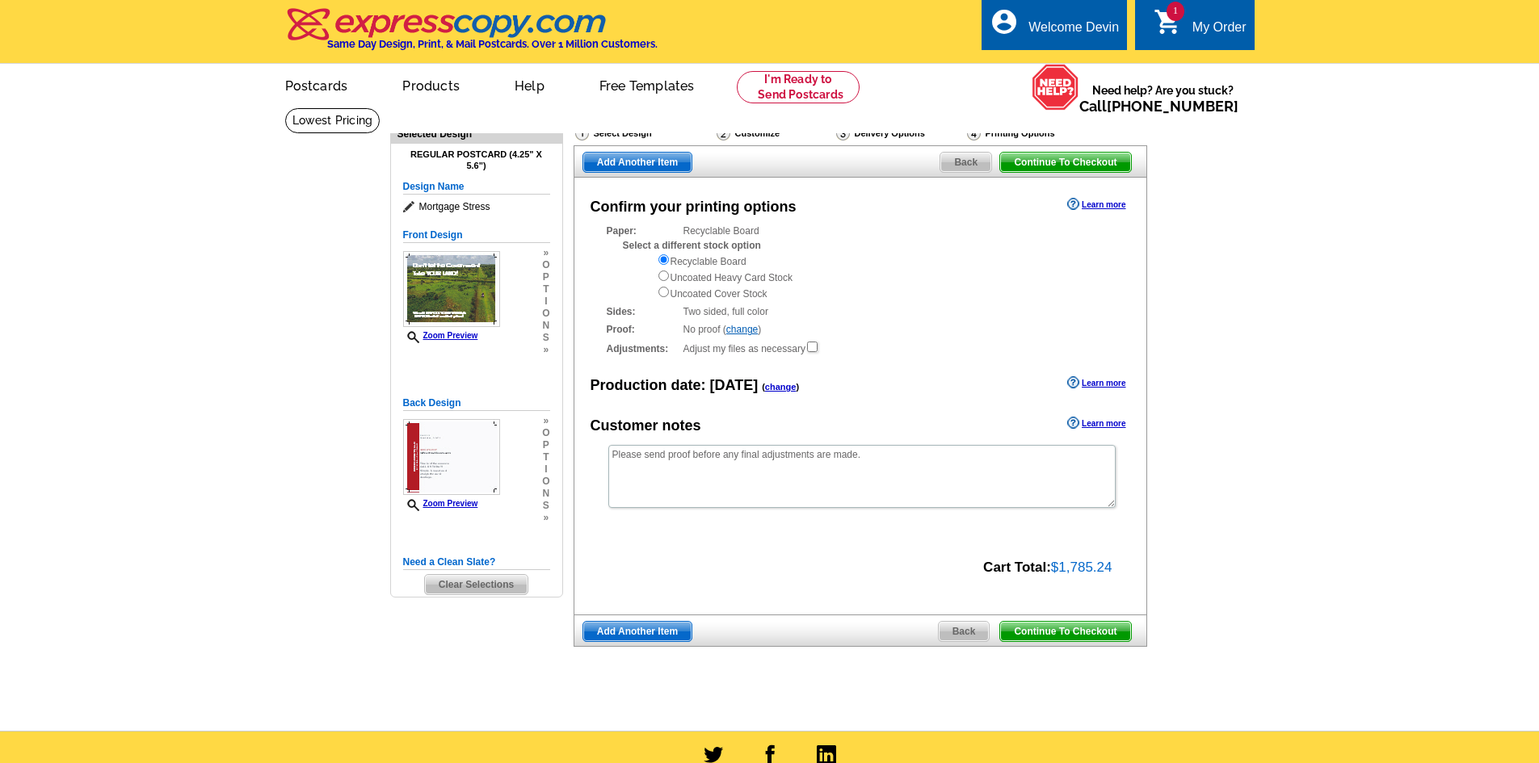
click at [711, 554] on div "Confirm your printing options Learn more Paper: Recyclable Board Select a diffe…" at bounding box center [861, 396] width 574 height 437
click at [972, 166] on span "Back" at bounding box center [965, 162] width 51 height 19
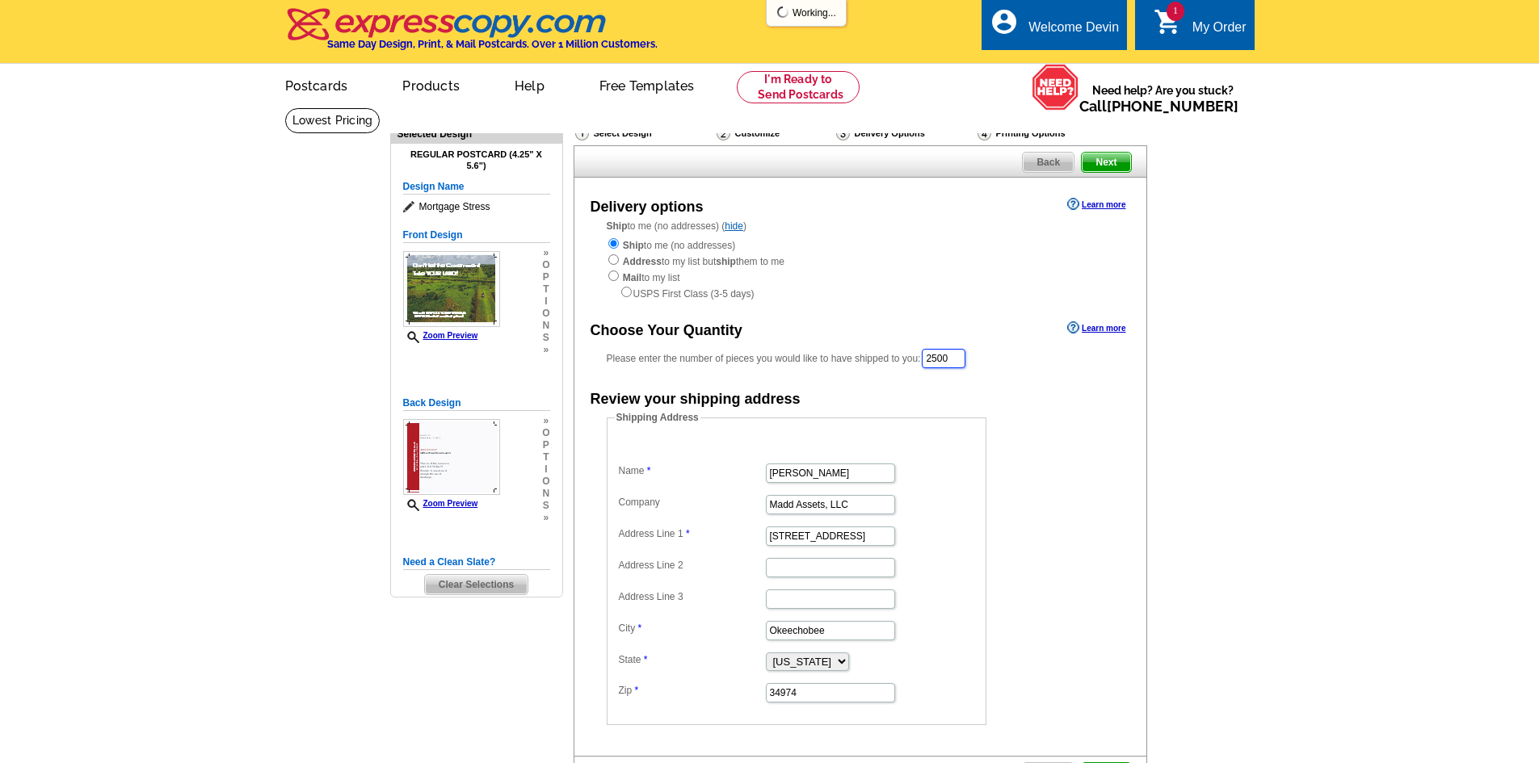
drag, startPoint x: 959, startPoint y: 357, endPoint x: 950, endPoint y: 359, distance: 9.0
click at [950, 359] on input "2500" at bounding box center [944, 358] width 44 height 19
type input "2"
type input "5000"
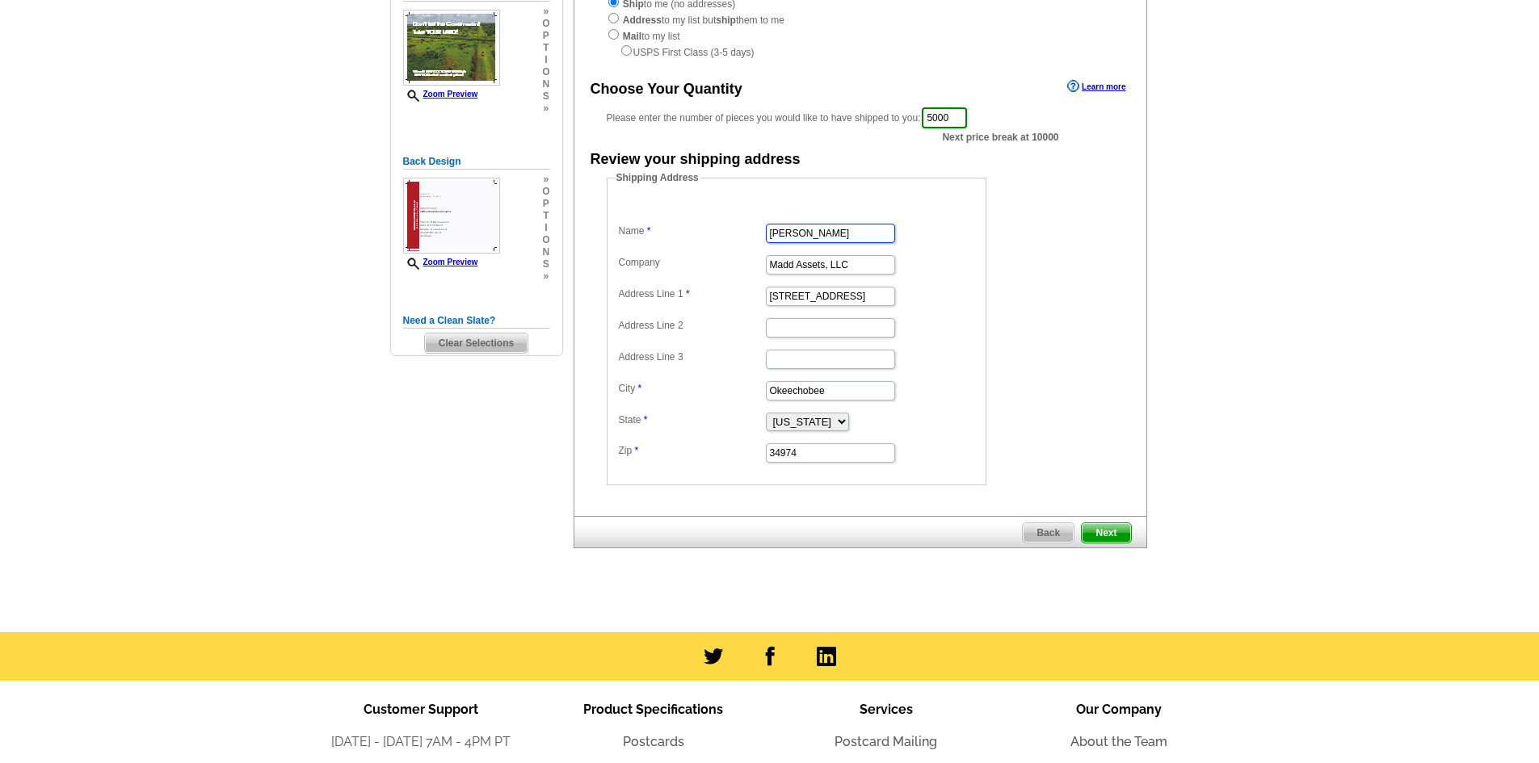
scroll to position [242, 0]
click at [1111, 538] on span "Next" at bounding box center [1106, 532] width 48 height 19
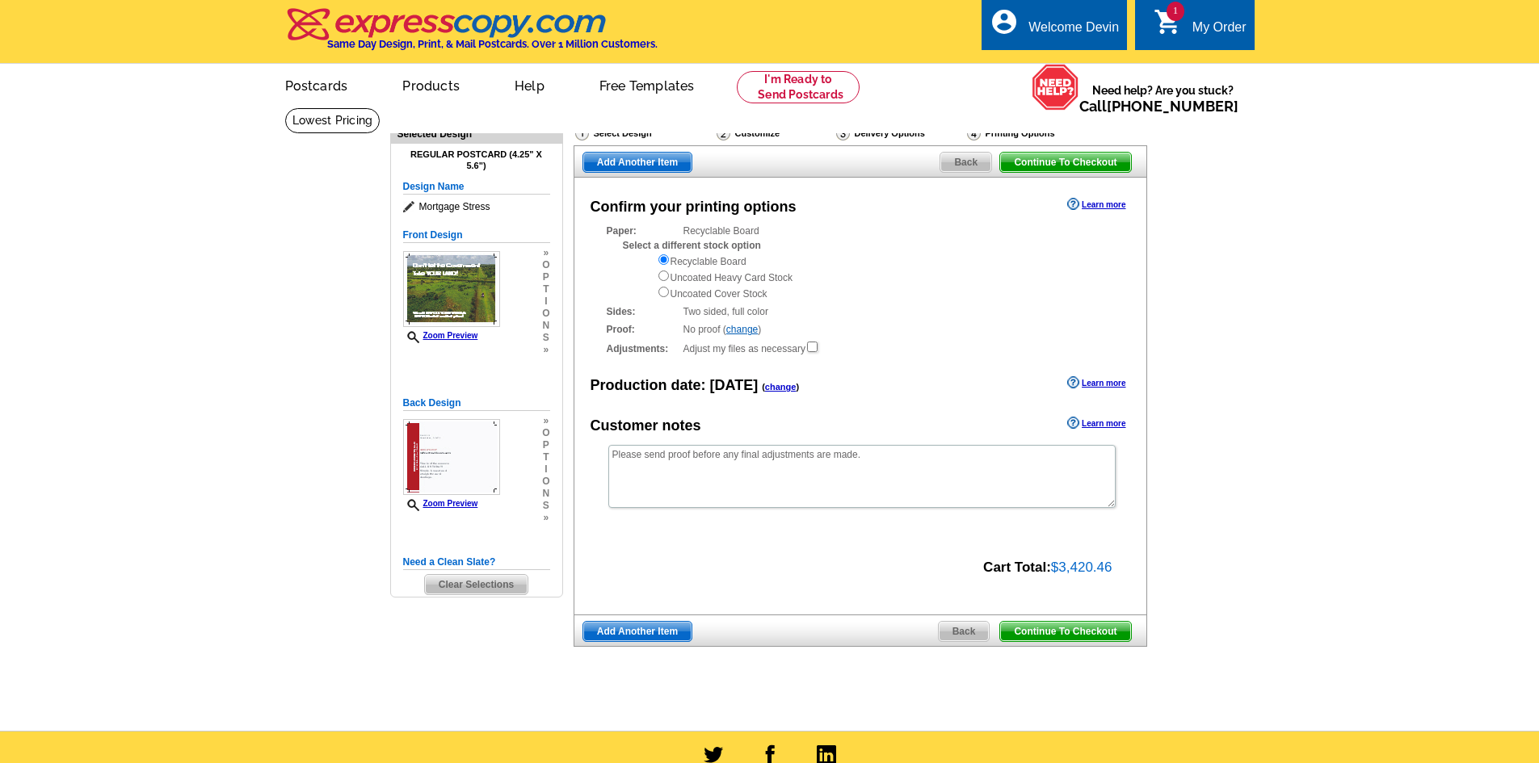
click at [957, 163] on span "Back" at bounding box center [965, 162] width 51 height 19
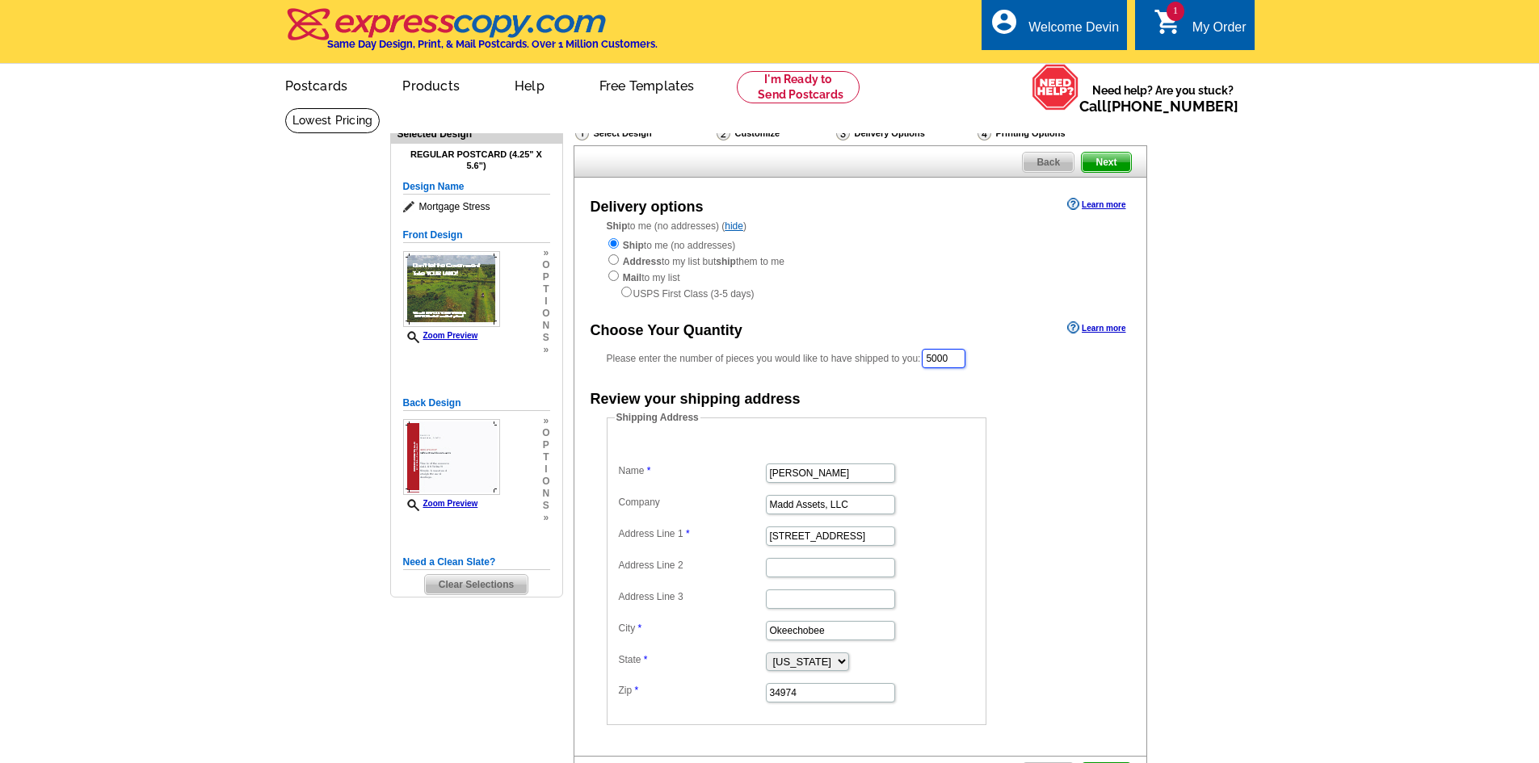
drag, startPoint x: 965, startPoint y: 363, endPoint x: 952, endPoint y: 368, distance: 13.8
click at [952, 368] on input "5000" at bounding box center [944, 358] width 44 height 19
type input "0"
type input "2500"
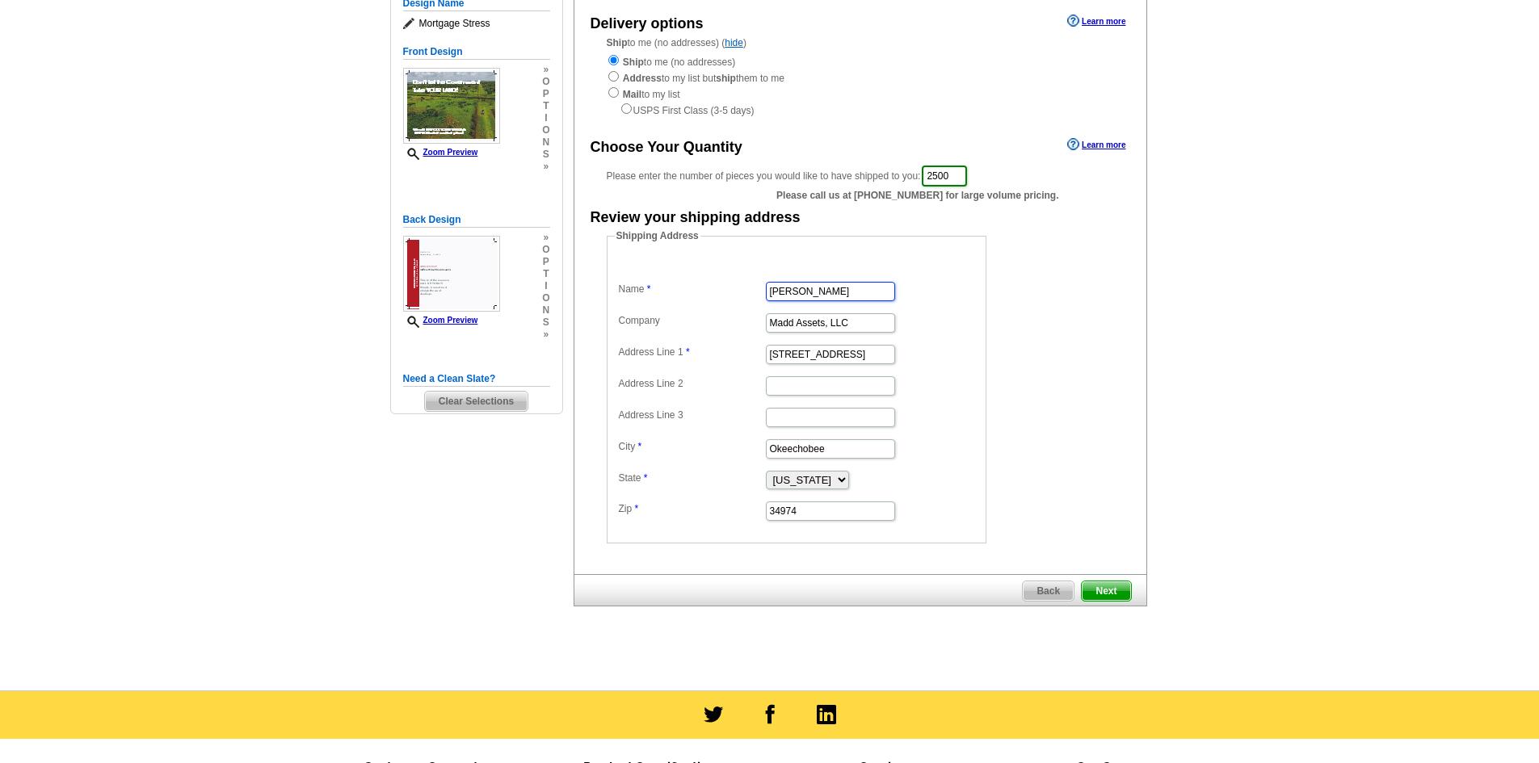
scroll to position [242, 0]
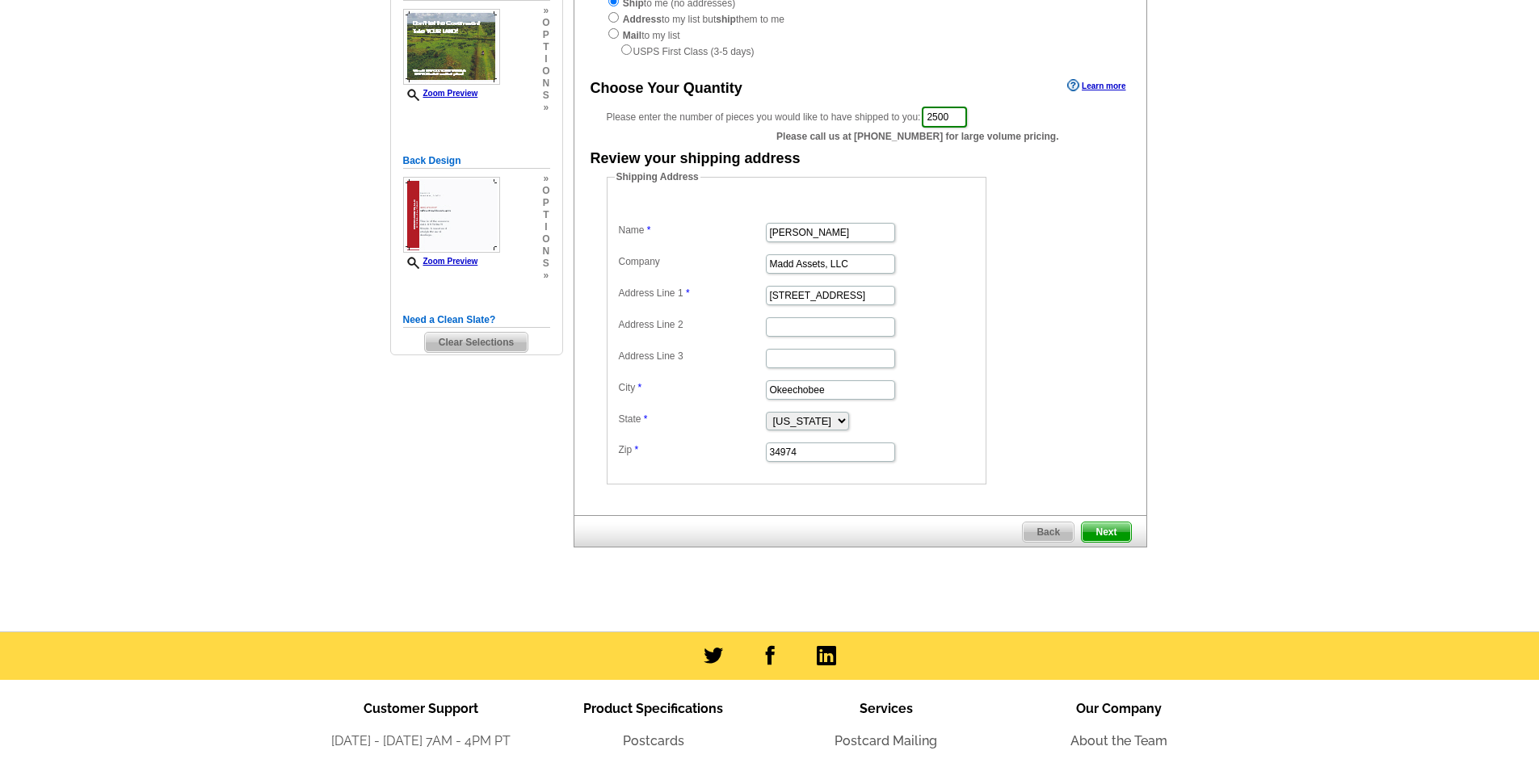
click at [1108, 529] on span "Next" at bounding box center [1106, 532] width 48 height 19
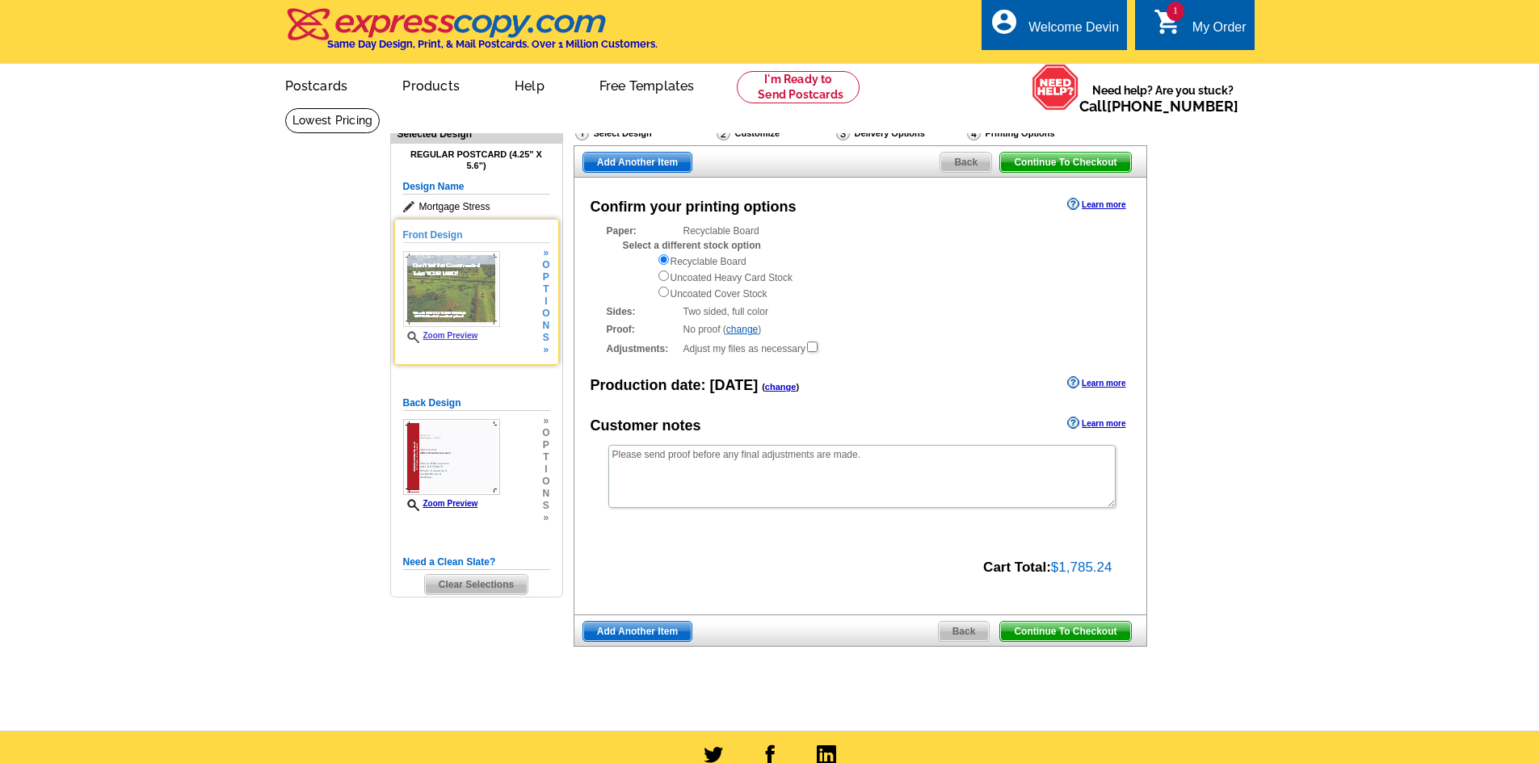
click at [439, 287] on img at bounding box center [451, 289] width 97 height 76
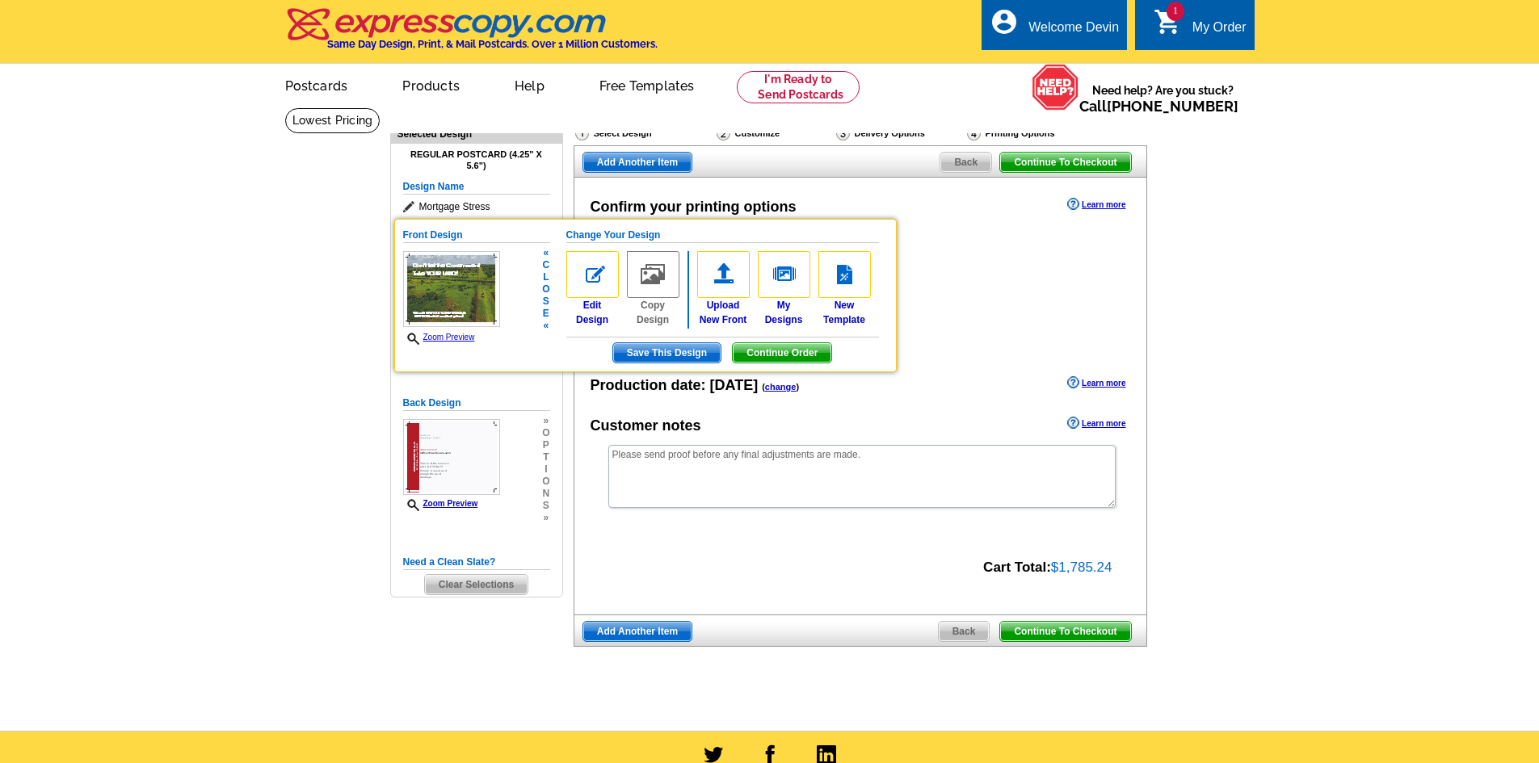
click at [649, 280] on img at bounding box center [653, 274] width 53 height 47
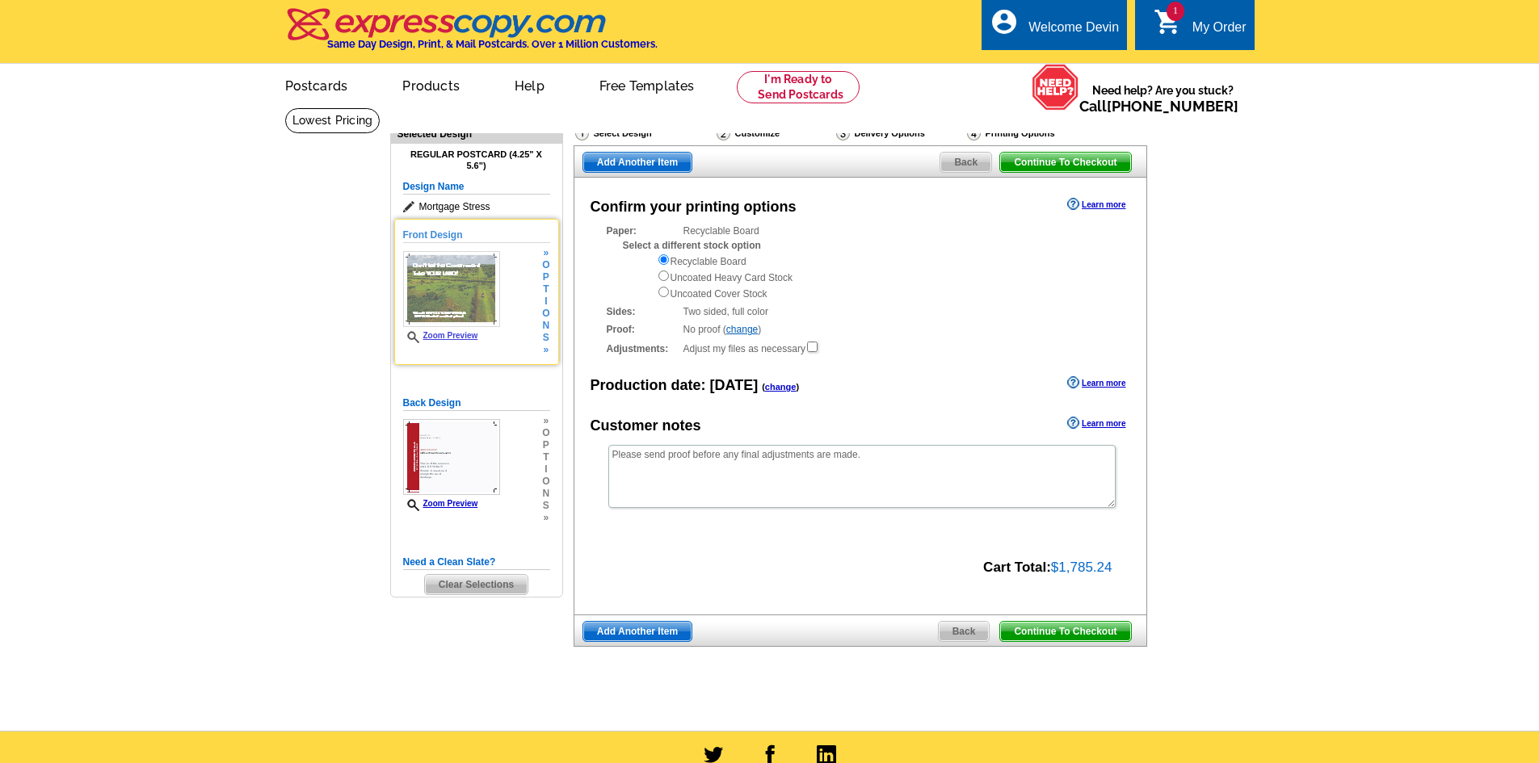
click at [451, 290] on img at bounding box center [451, 289] width 97 height 76
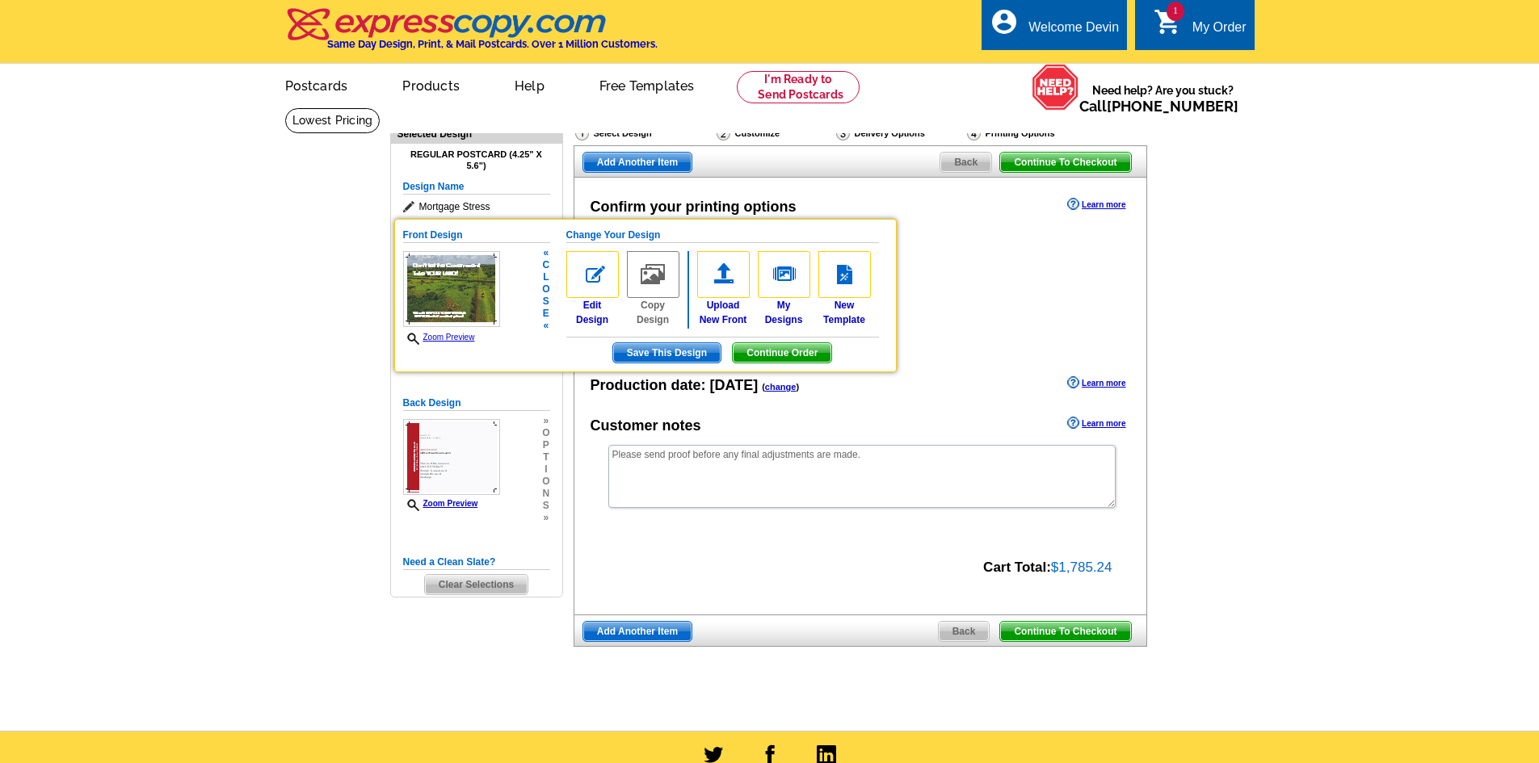
click at [652, 279] on img at bounding box center [653, 274] width 53 height 47
click at [652, 279] on div "Select a different stock option Recyclable Board Uncoated Heavy Card Stock Unco…" at bounding box center [868, 269] width 491 height 63
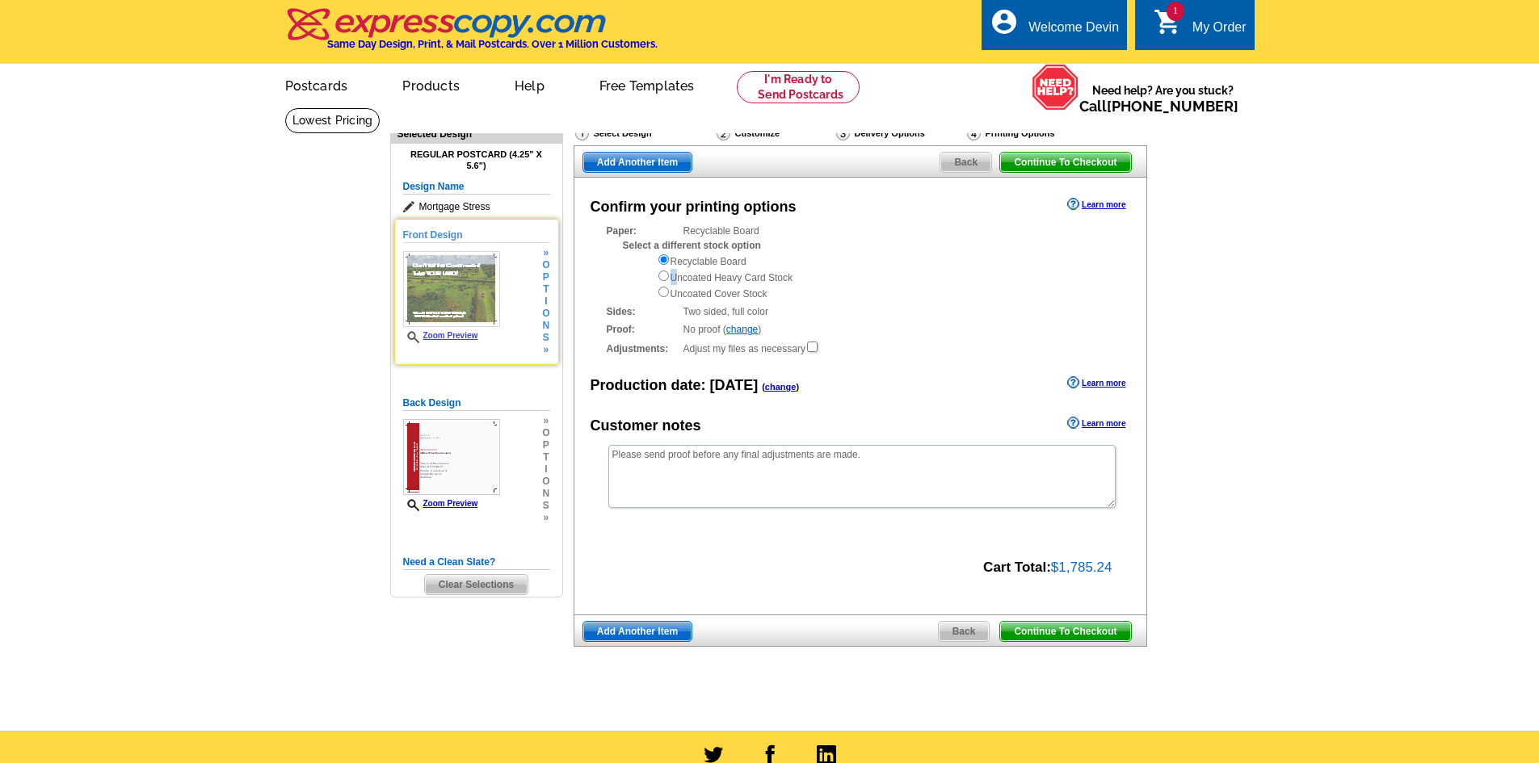
click at [473, 304] on img at bounding box center [451, 289] width 97 height 76
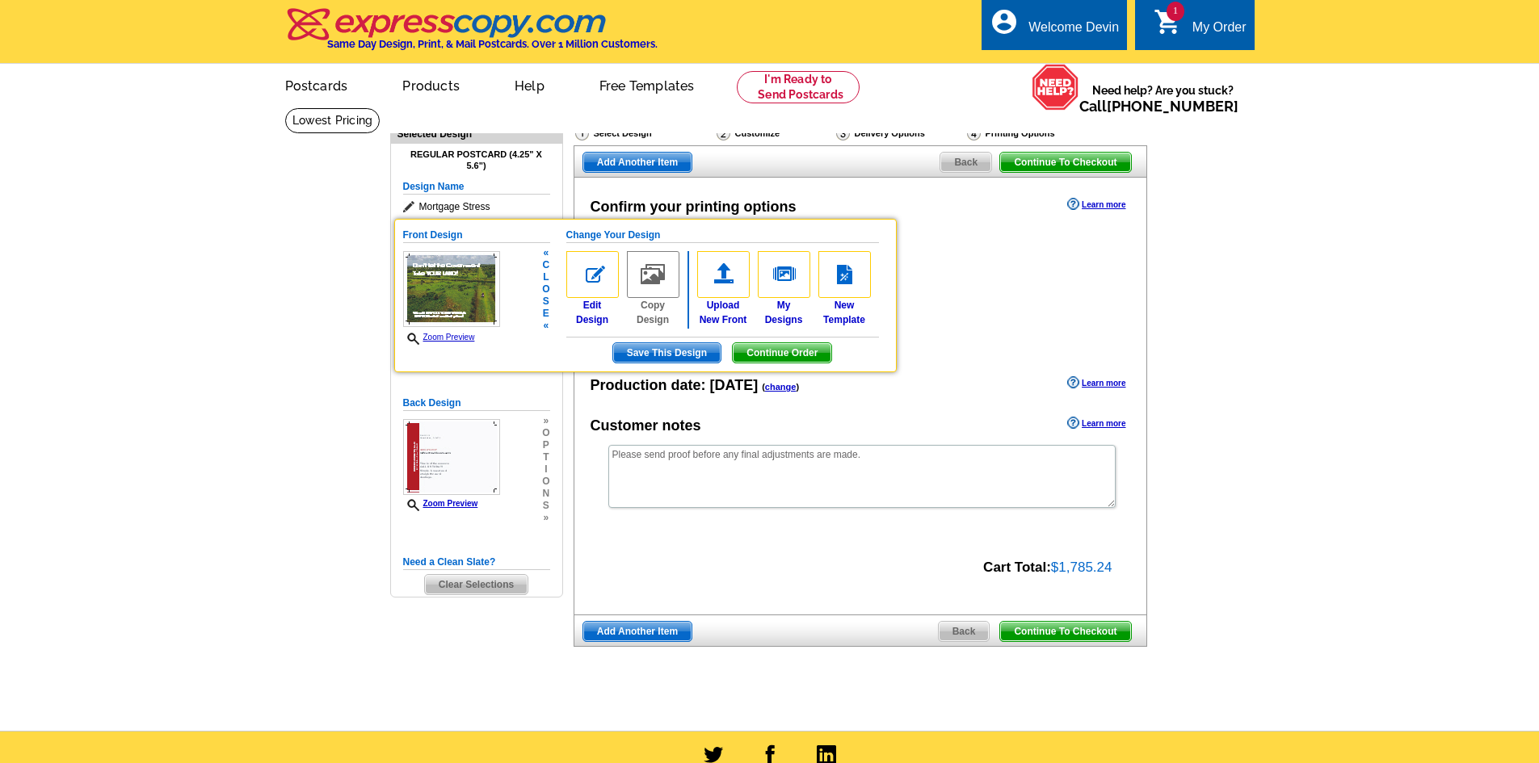
click at [466, 304] on img at bounding box center [451, 289] width 97 height 76
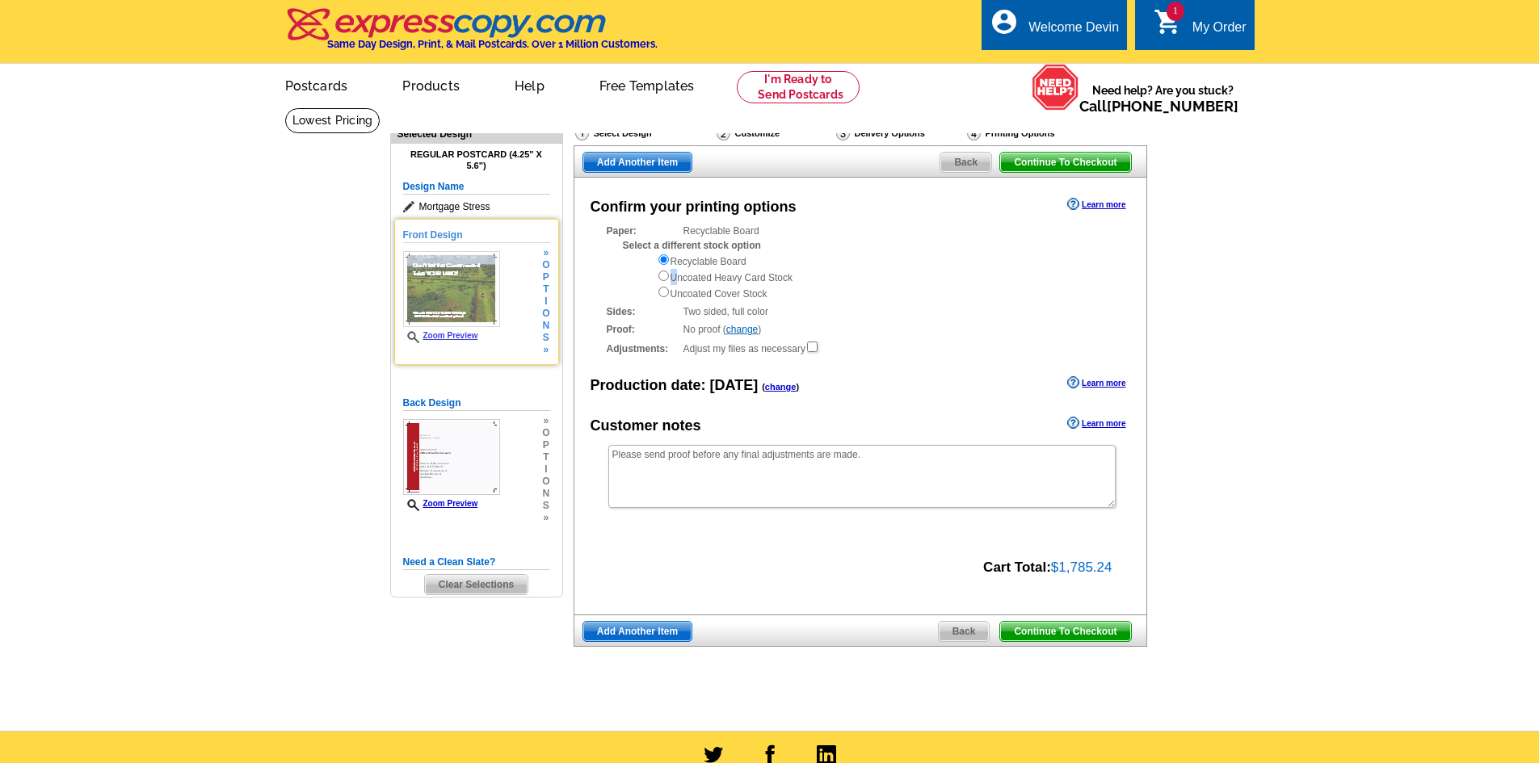
click at [466, 304] on img at bounding box center [451, 289] width 97 height 76
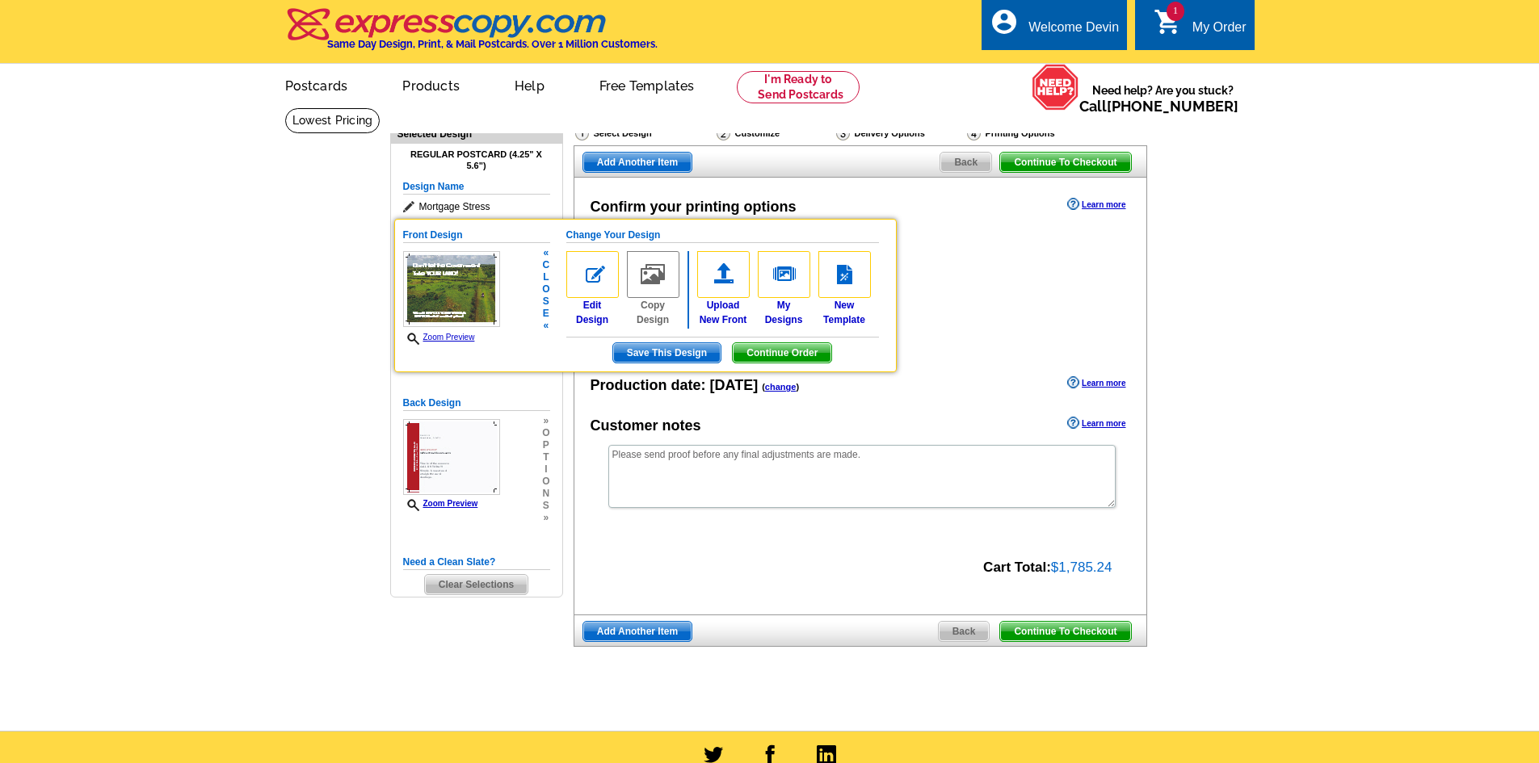
click at [466, 304] on img at bounding box center [451, 289] width 97 height 76
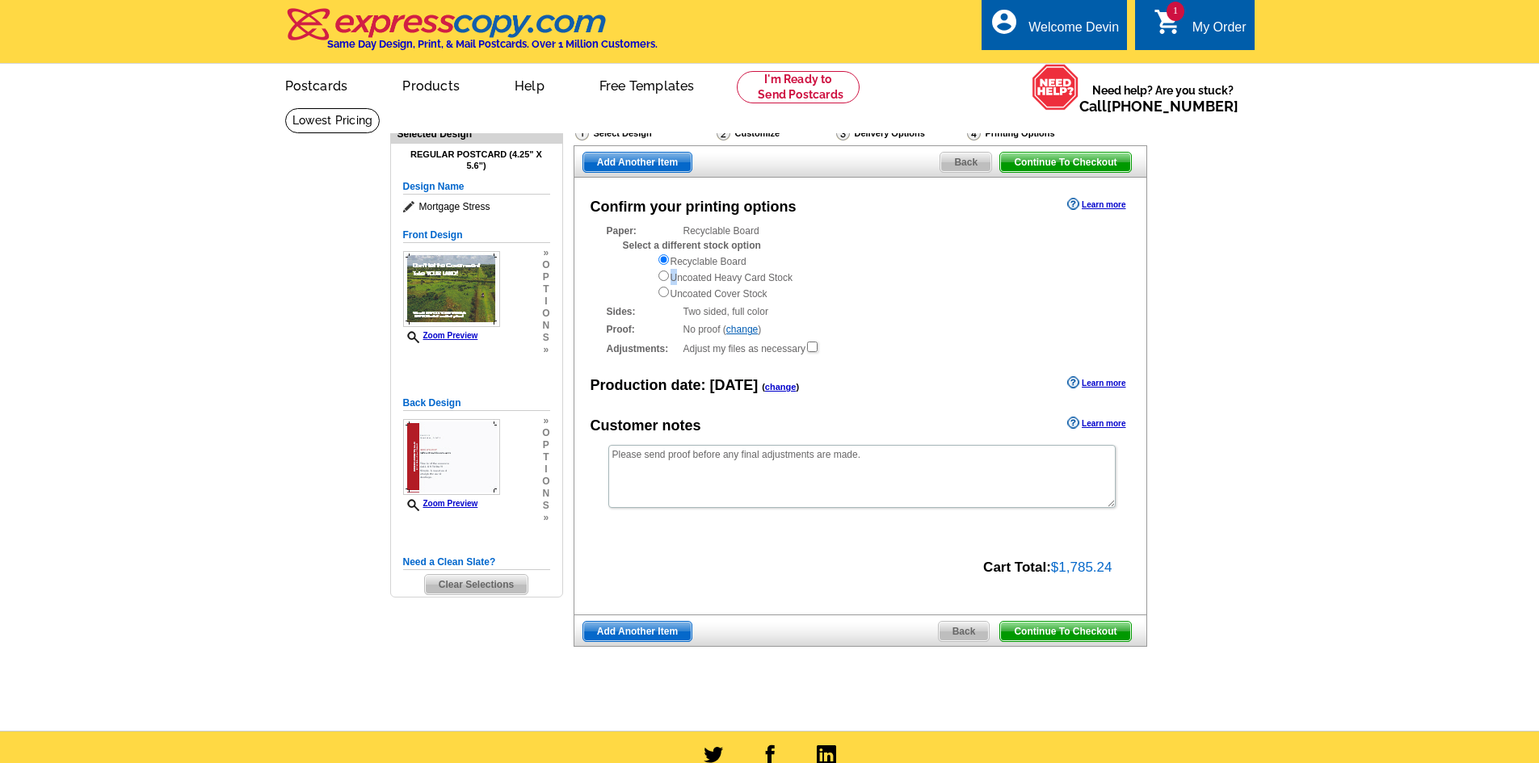
click at [965, 170] on span "Back" at bounding box center [965, 162] width 51 height 19
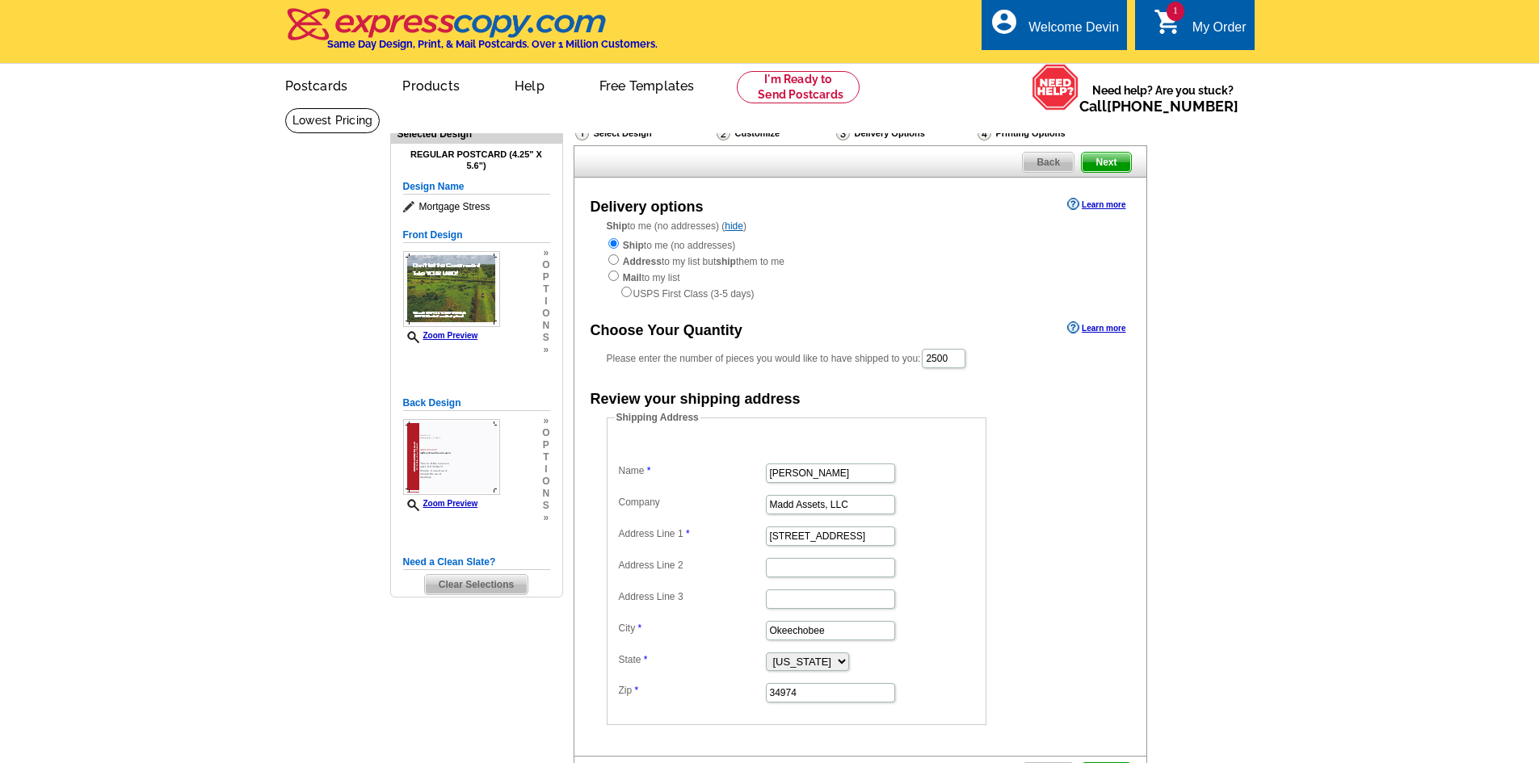
click at [1049, 166] on span "Back" at bounding box center [1048, 162] width 51 height 19
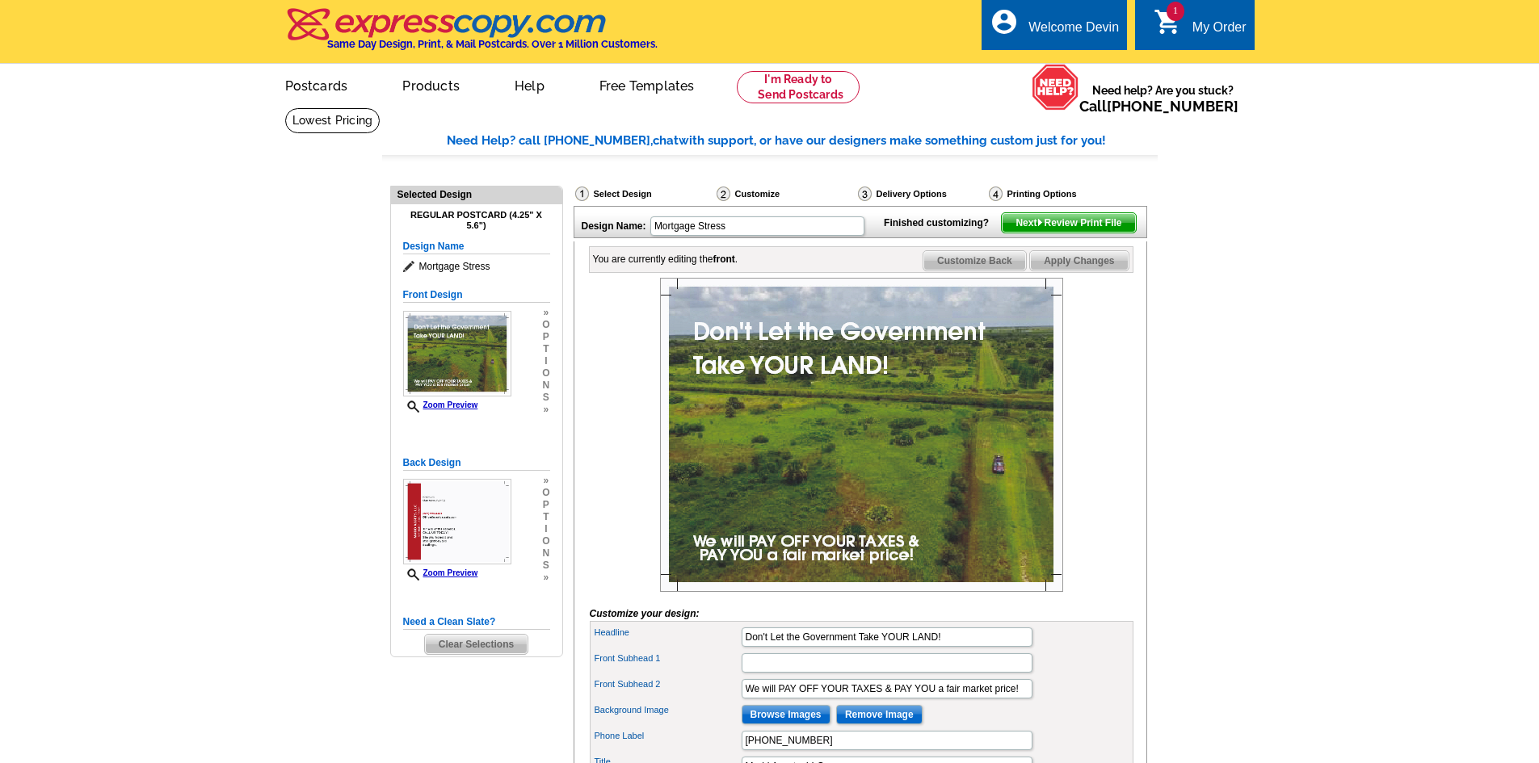
click at [1031, 233] on span "Next Review Print File" at bounding box center [1068, 222] width 133 height 19
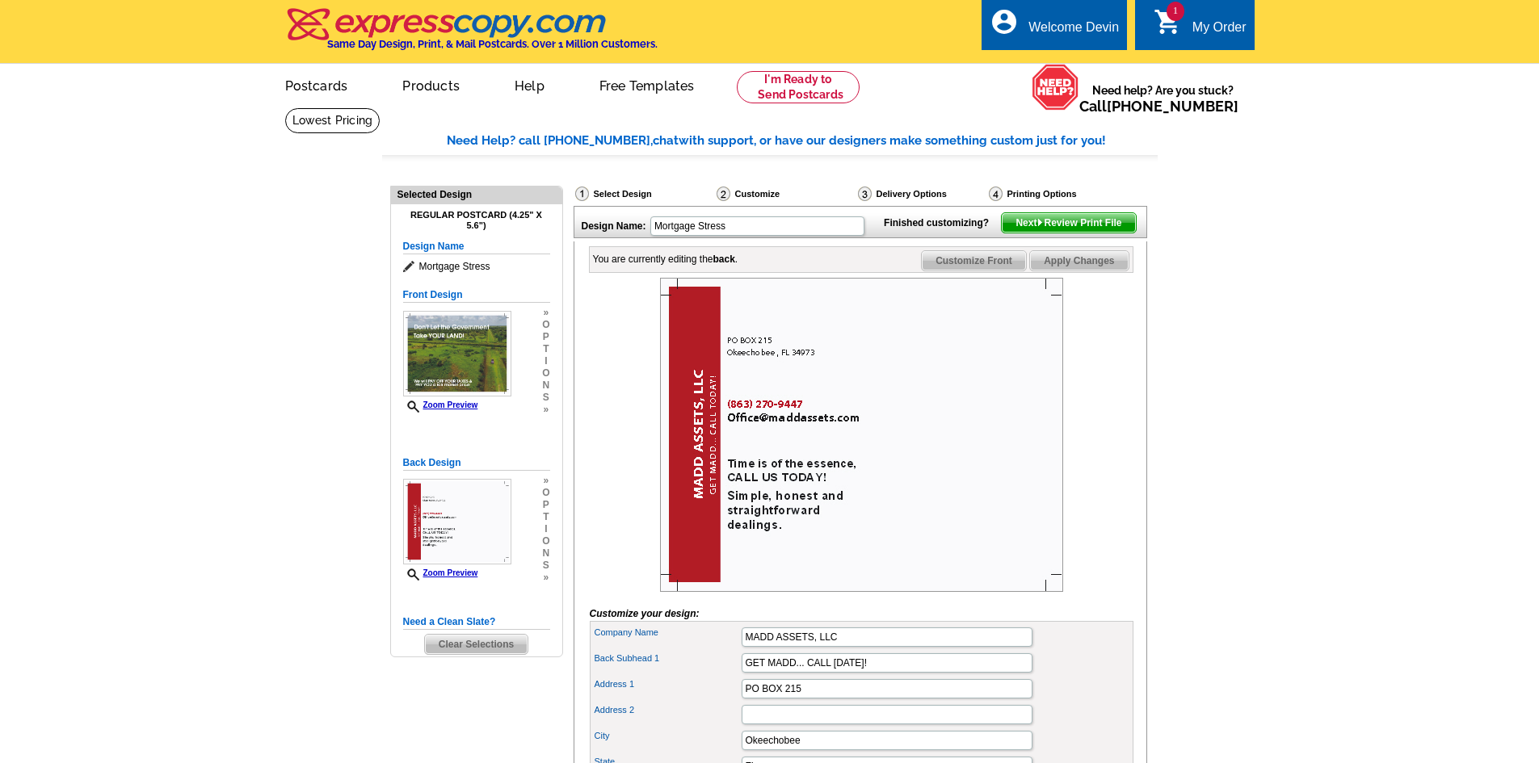
click at [1045, 233] on span "Next Review Print File" at bounding box center [1068, 222] width 133 height 19
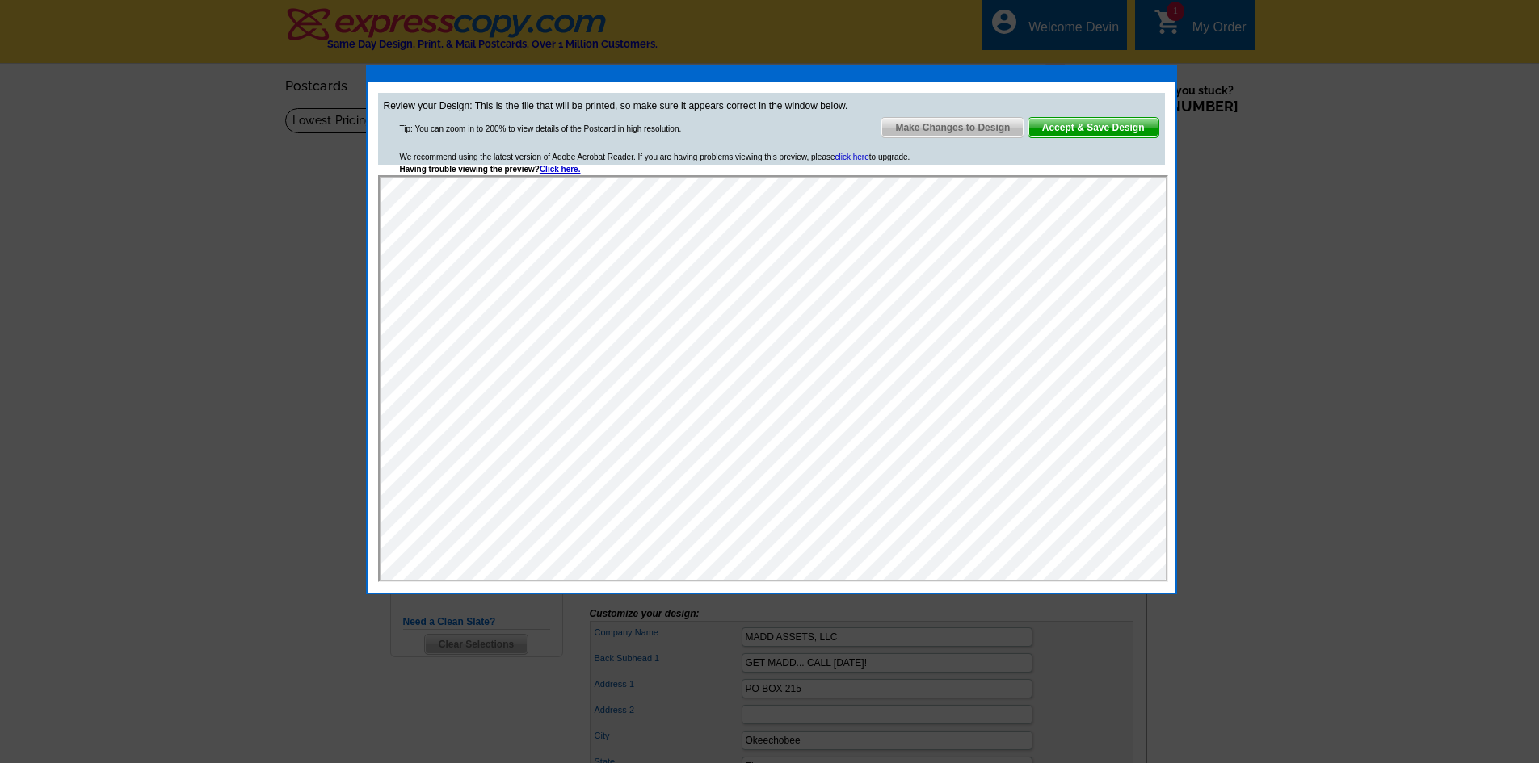
click at [1315, 354] on div at bounding box center [769, 381] width 1539 height 763
click at [1487, 367] on div at bounding box center [769, 381] width 1539 height 763
click at [301, 313] on div at bounding box center [769, 381] width 1539 height 763
